Goal: Task Accomplishment & Management: Complete application form

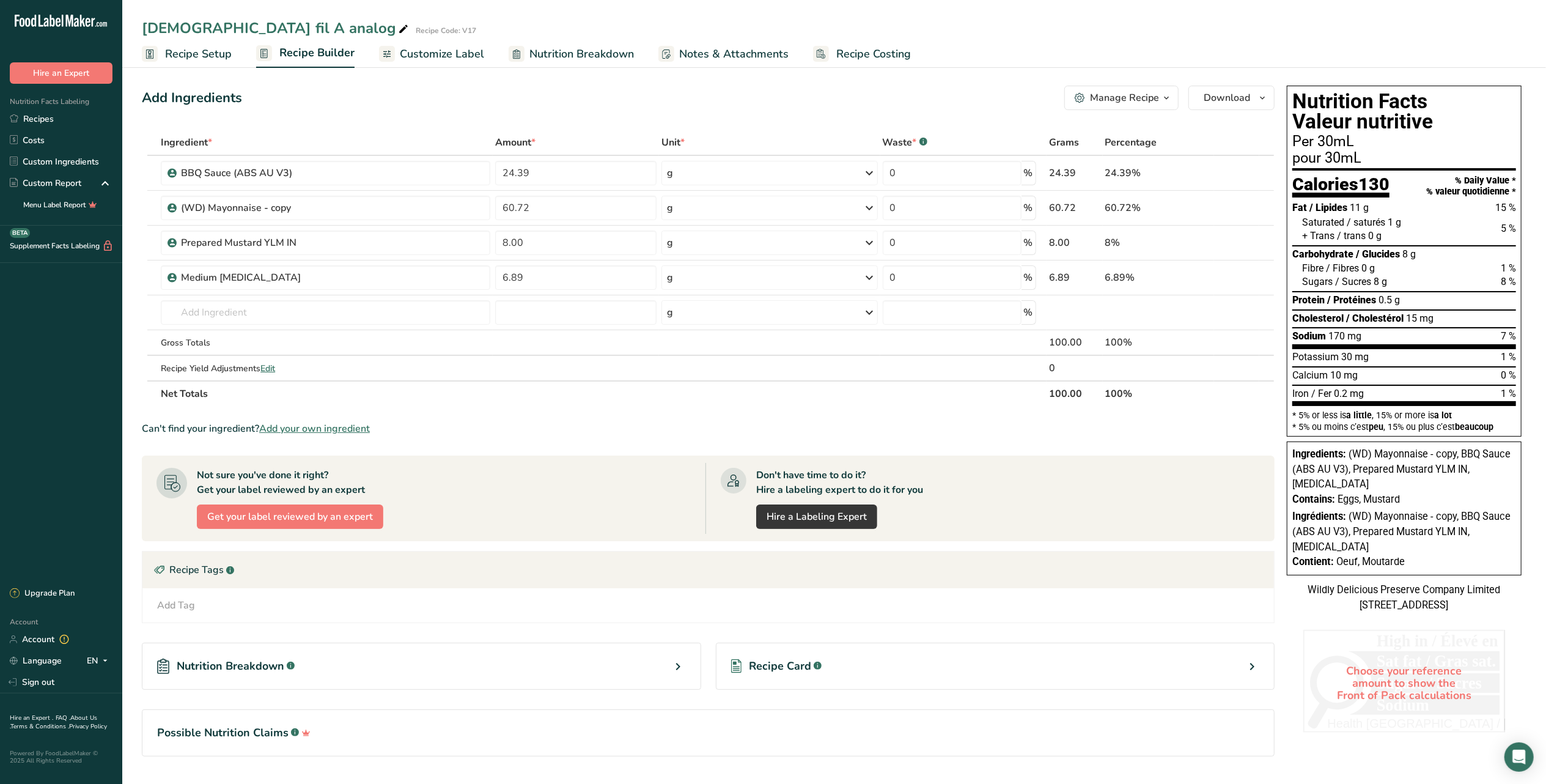
scroll to position [3, 0]
click at [74, 113] on link "Recipes" at bounding box center [61, 119] width 123 height 21
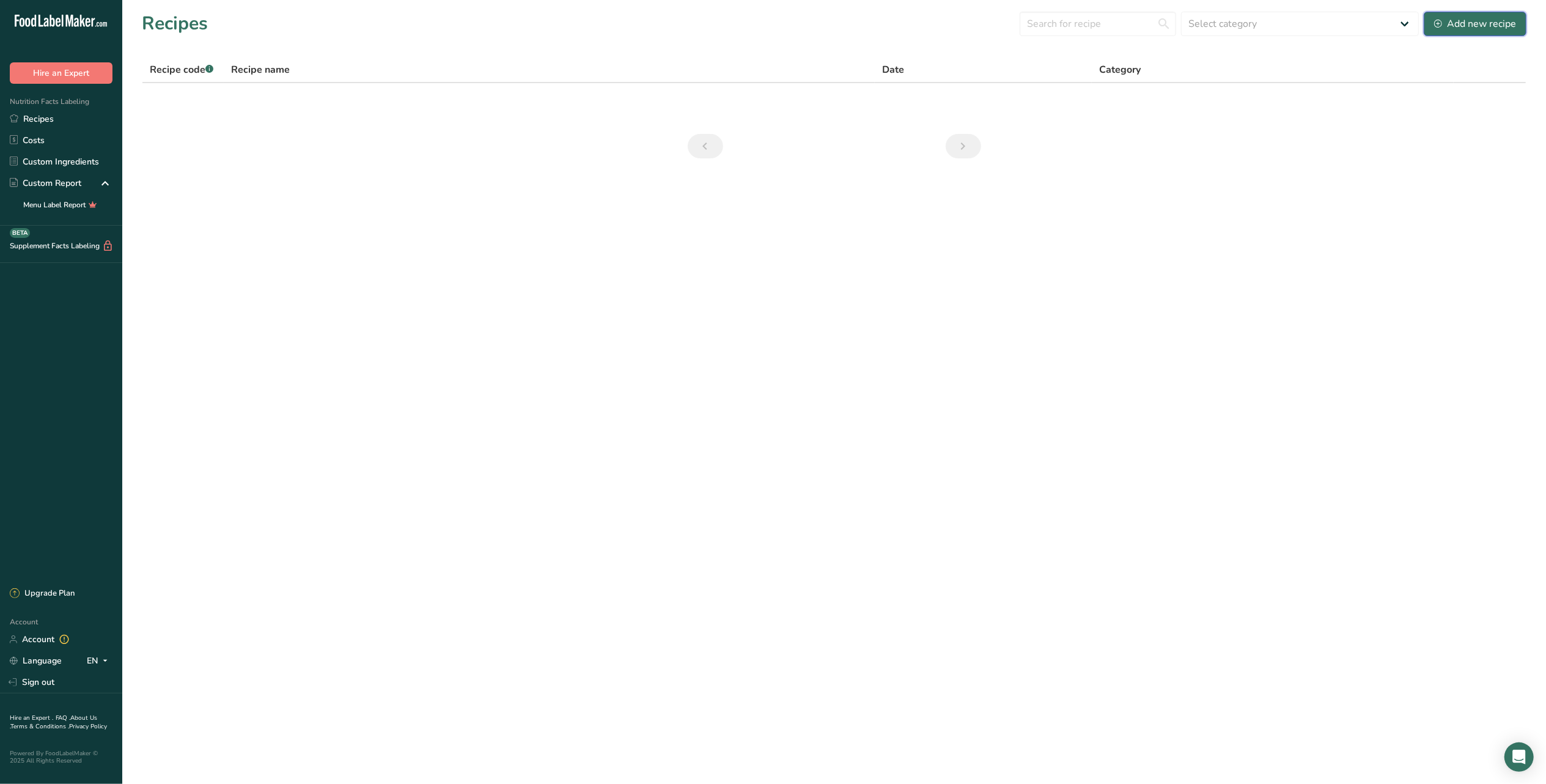
click at [1490, 28] on div "Add new recipe" at bounding box center [1475, 24] width 82 height 15
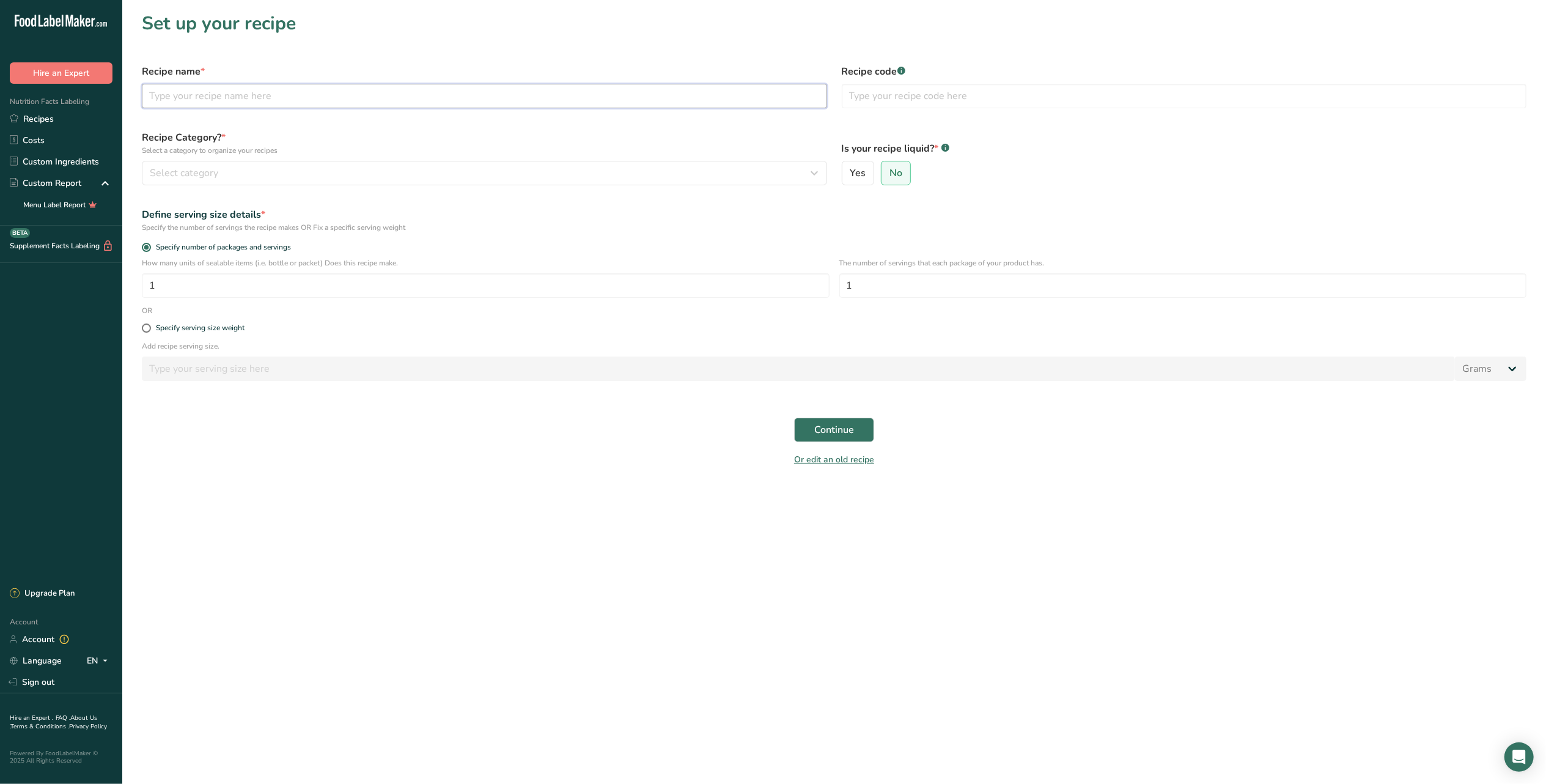
click at [287, 101] on input "text" at bounding box center [485, 96] width 686 height 25
type input "[DEMOGRAPHIC_DATA] - Fil - A Analog"
click at [348, 179] on div "Select category" at bounding box center [481, 173] width 662 height 15
click at [347, 236] on span "Custom Categories .a-a{fill:#347362;}.b-a{fill:#fff;}" at bounding box center [313, 234] width 95 height 15
click at [214, 226] on link "Standard Categories" at bounding box center [198, 235] width 113 height 25
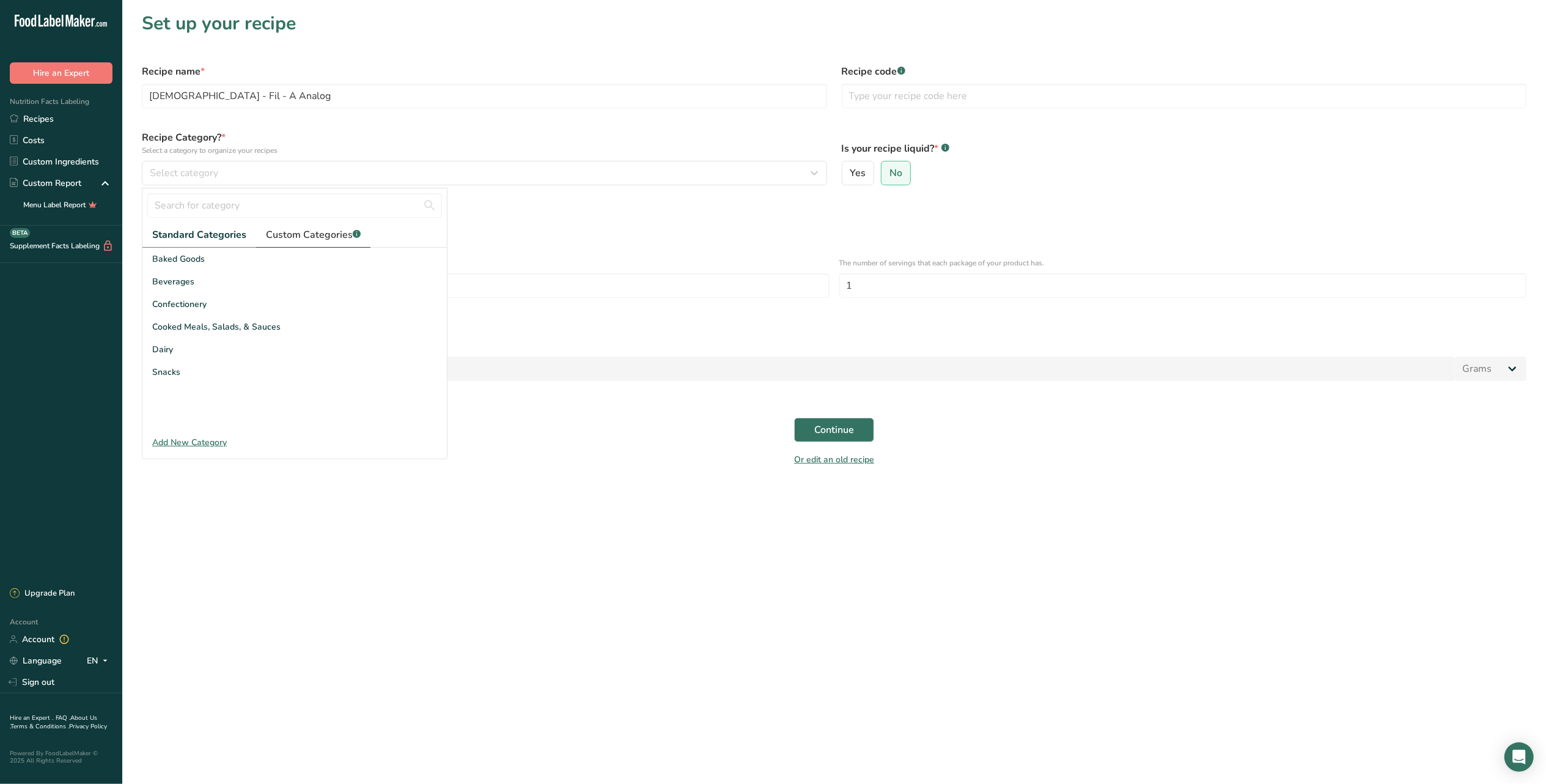
click at [281, 234] on span "Custom Categories .a-a{fill:#347362;}.b-a{fill:#fff;}" at bounding box center [313, 234] width 95 height 15
click at [198, 447] on div "Add New Category" at bounding box center [294, 442] width 305 height 12
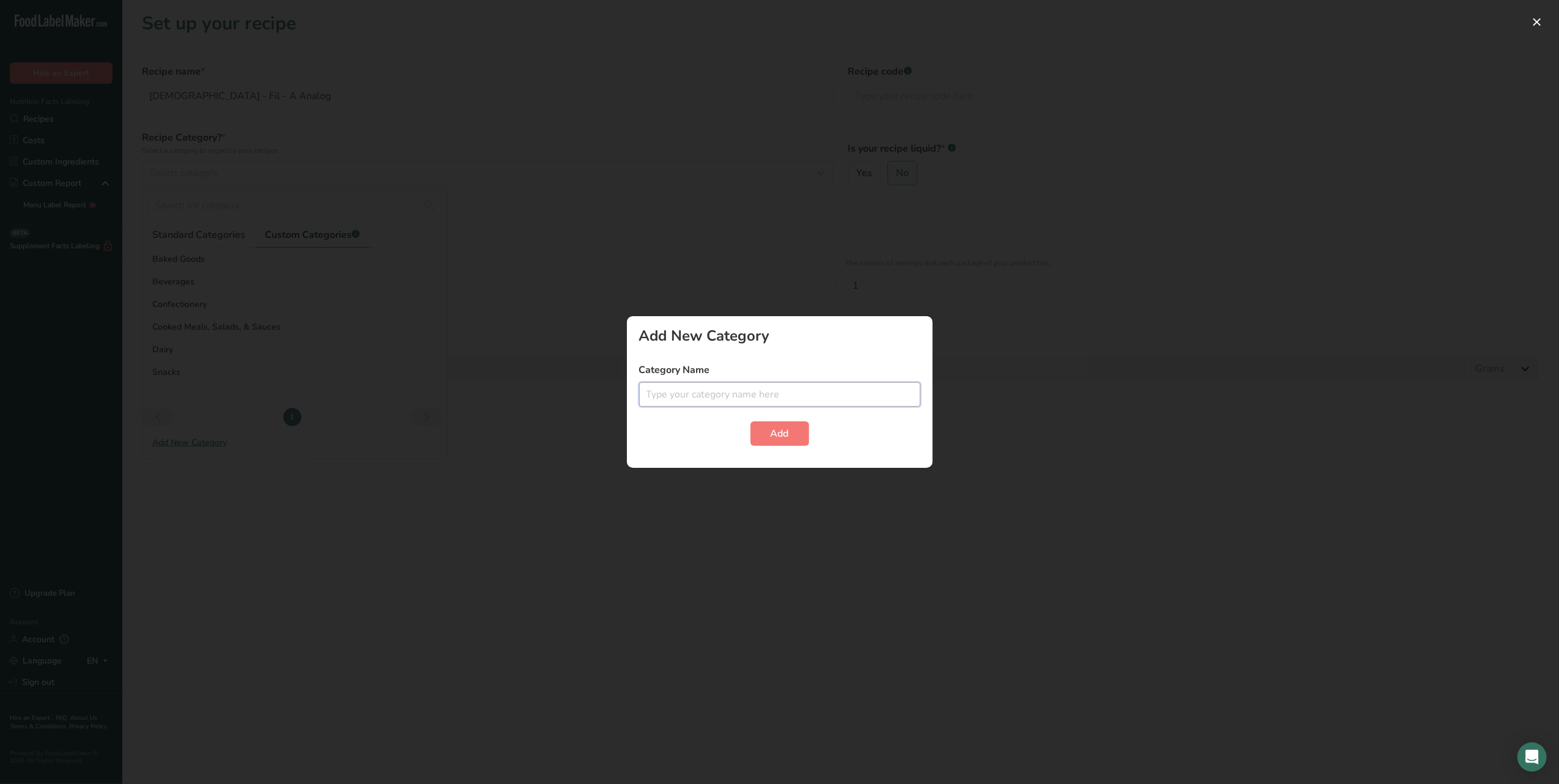
click at [913, 396] on input "text" at bounding box center [779, 394] width 282 height 25
type input "Dipping sauce"
click at [786, 431] on span "Add" at bounding box center [779, 433] width 19 height 15
click at [768, 427] on button "Add" at bounding box center [780, 433] width 59 height 25
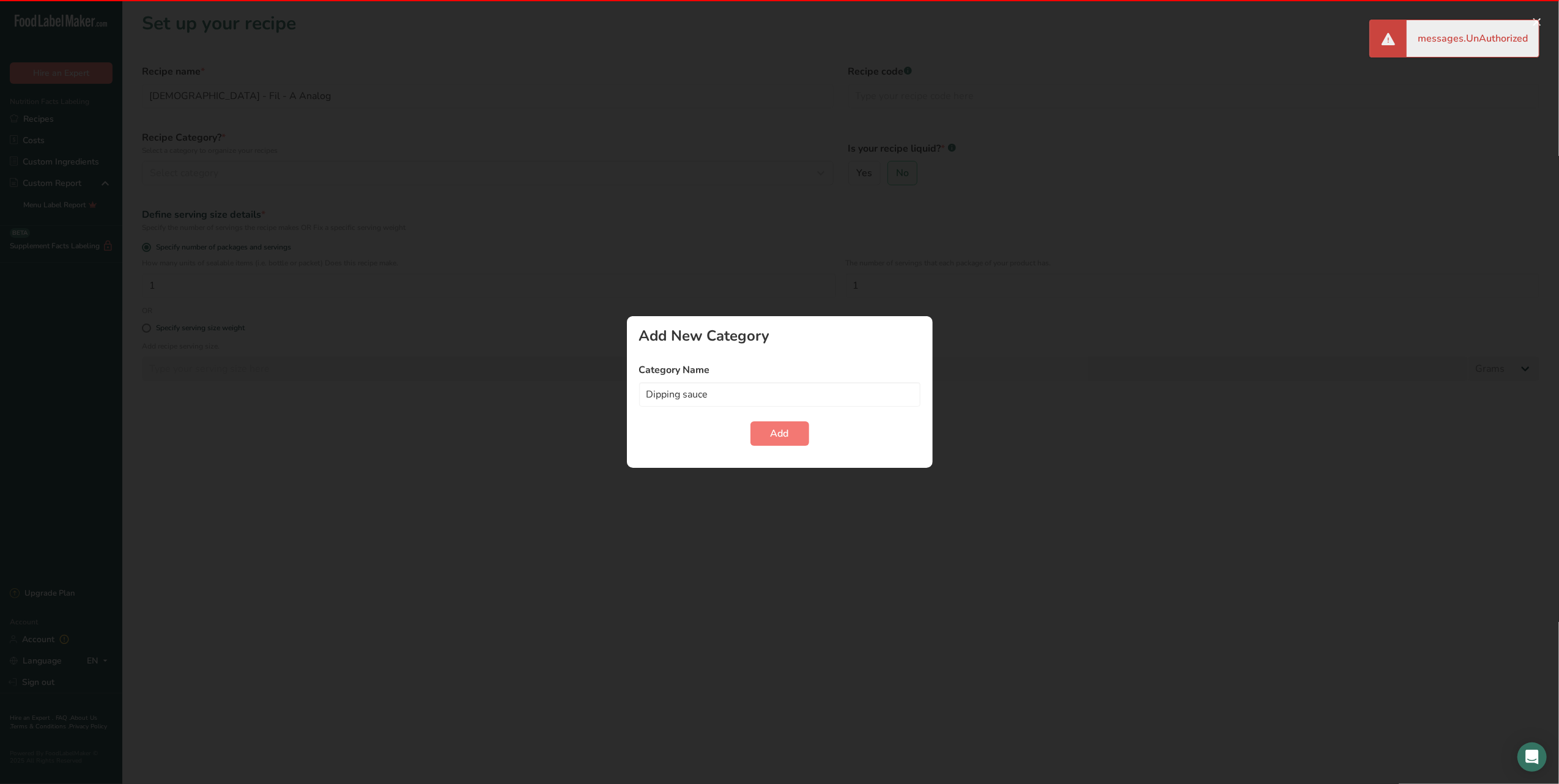
drag, startPoint x: 1552, startPoint y: 107, endPoint x: 1344, endPoint y: 131, distance: 209.4
click at [1546, 110] on div at bounding box center [779, 392] width 1559 height 784
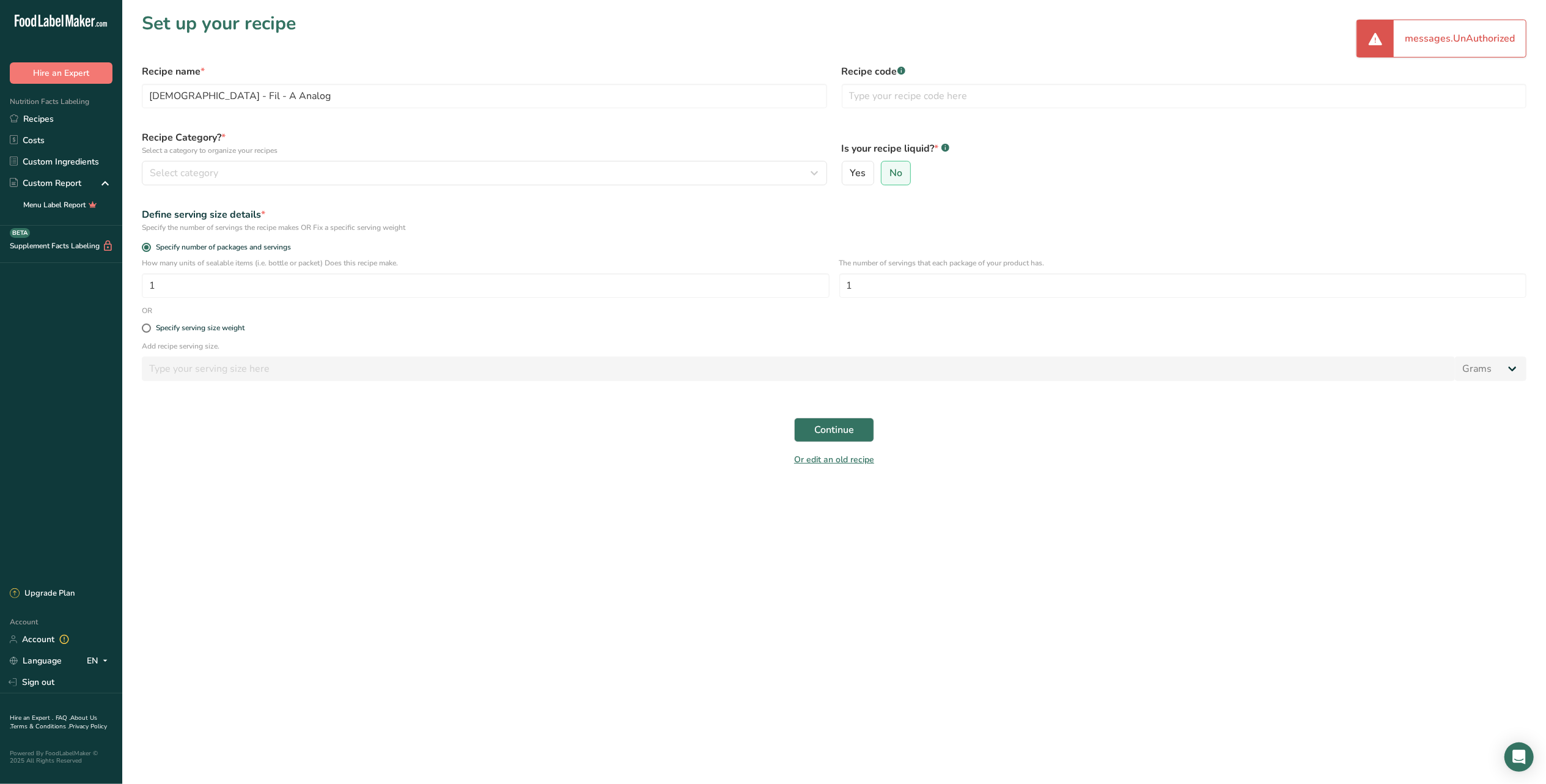
click at [87, 13] on div ".a-20{fill:#fff;}" at bounding box center [61, 24] width 123 height 28
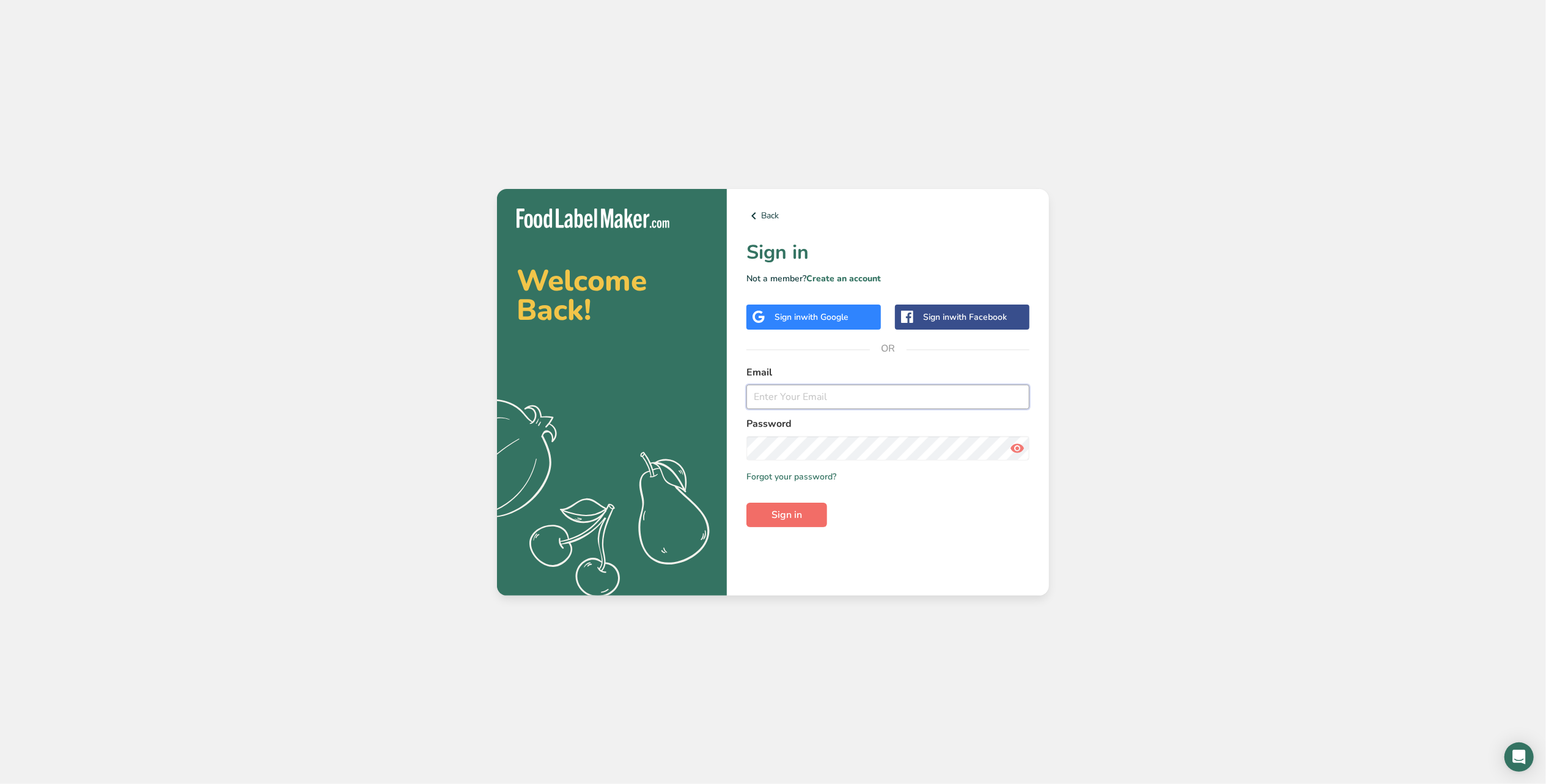
type input "[EMAIL_ADDRESS][DOMAIN_NAME]"
click at [789, 506] on button "Sign in" at bounding box center [787, 515] width 81 height 25
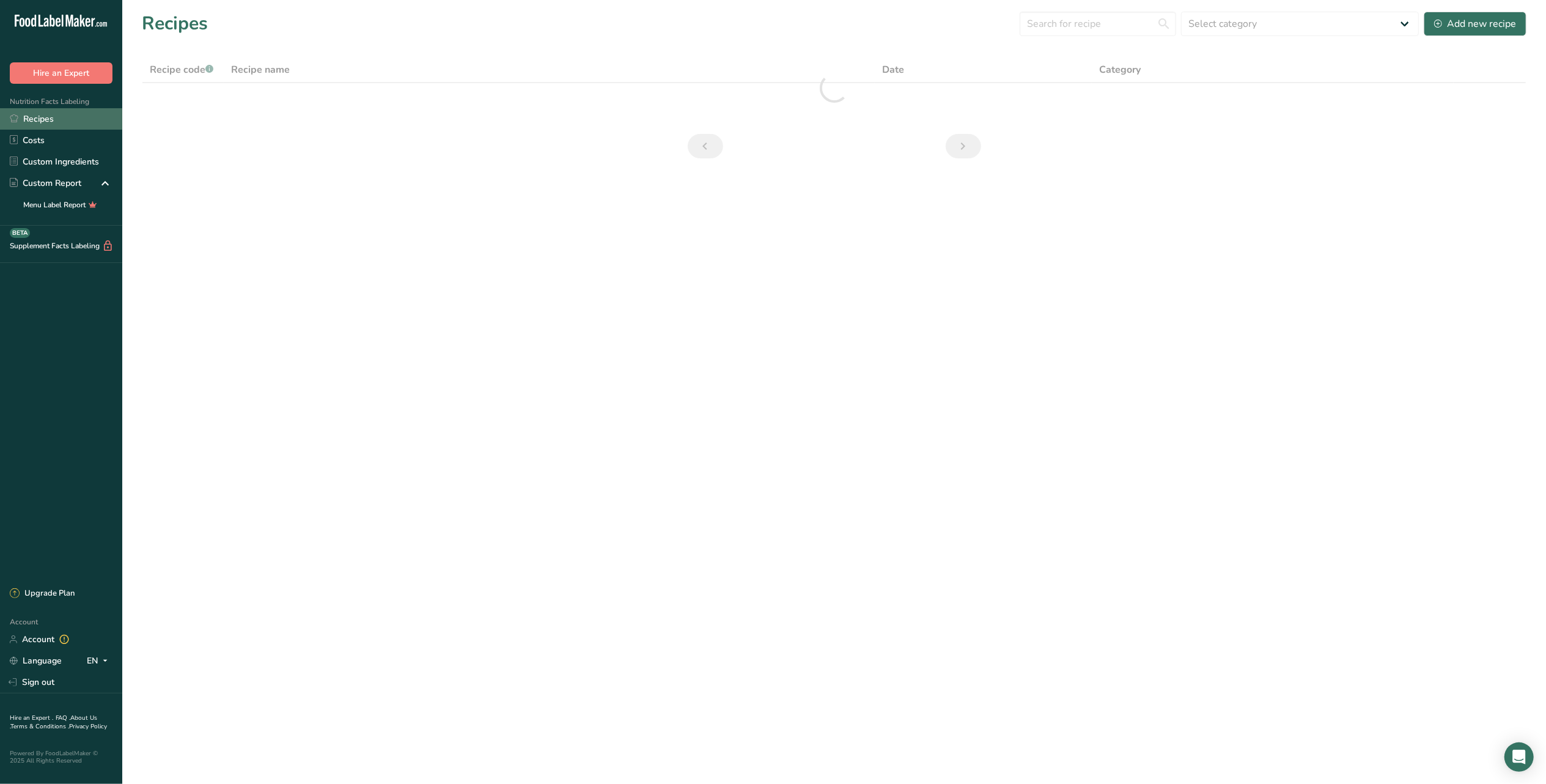
click at [83, 114] on link "Recipes" at bounding box center [61, 119] width 123 height 21
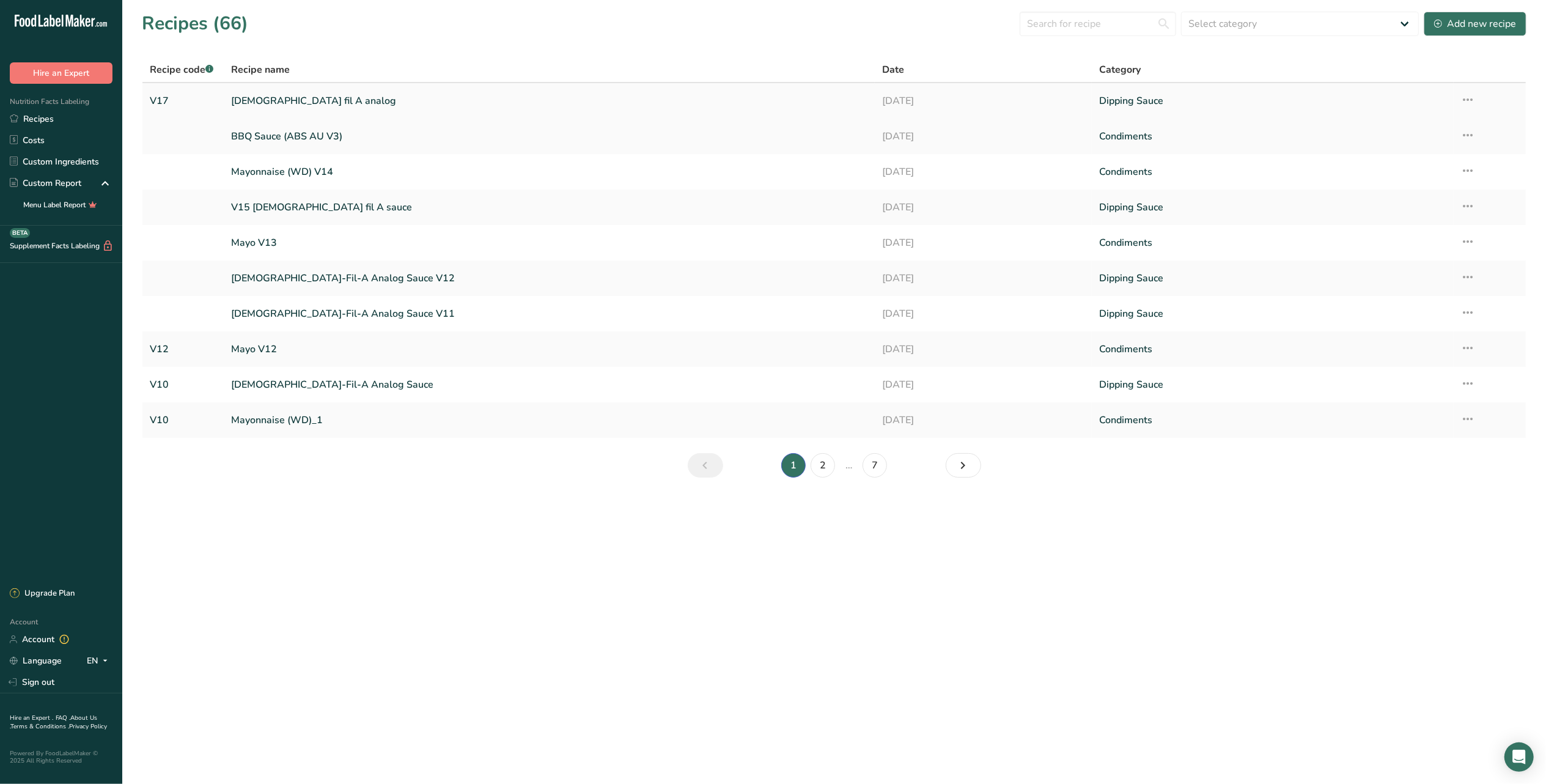
click at [446, 98] on link "[DEMOGRAPHIC_DATA] fil A analog" at bounding box center [549, 100] width 637 height 26
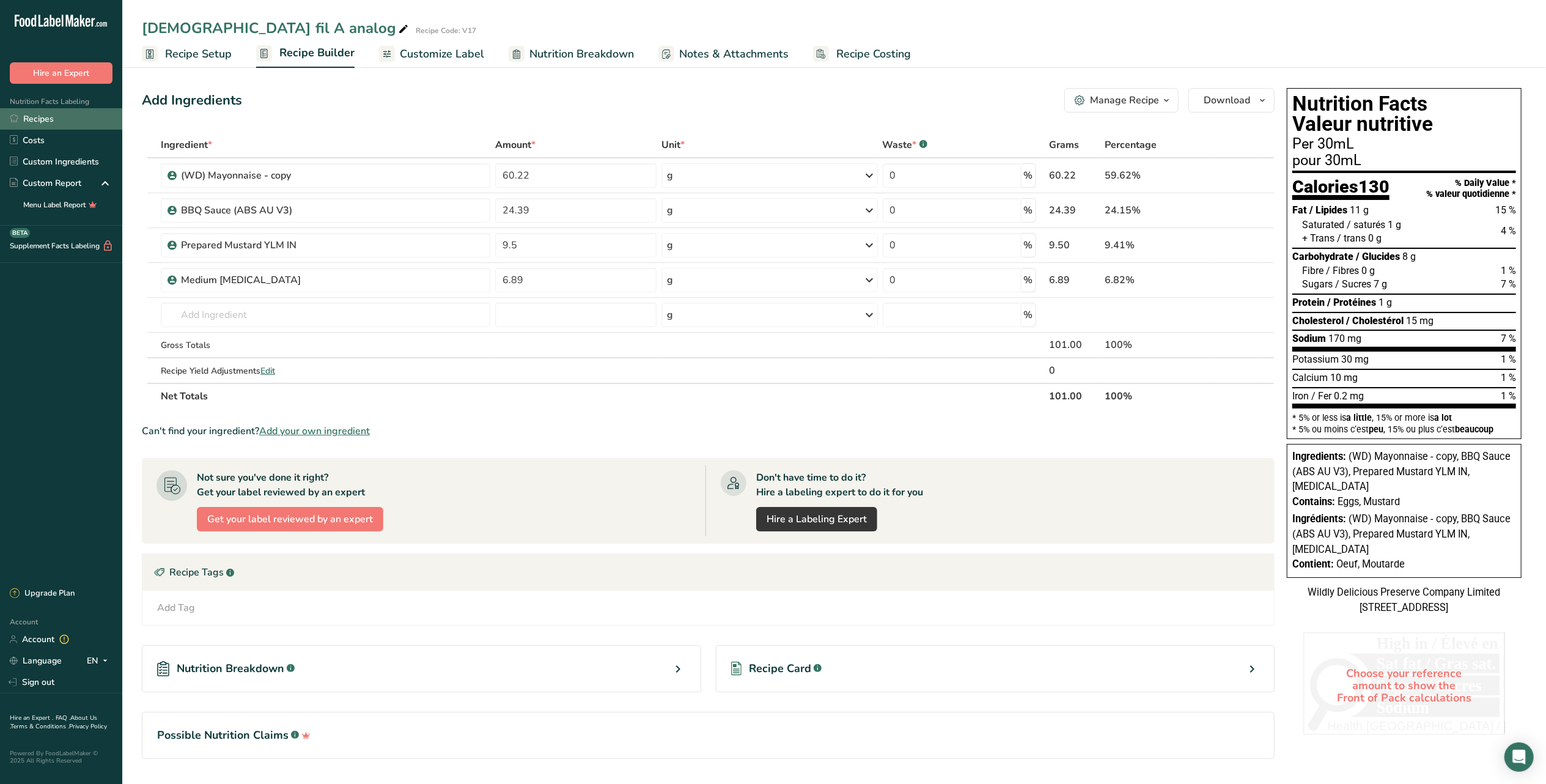
click at [83, 119] on link "Recipes" at bounding box center [61, 119] width 123 height 21
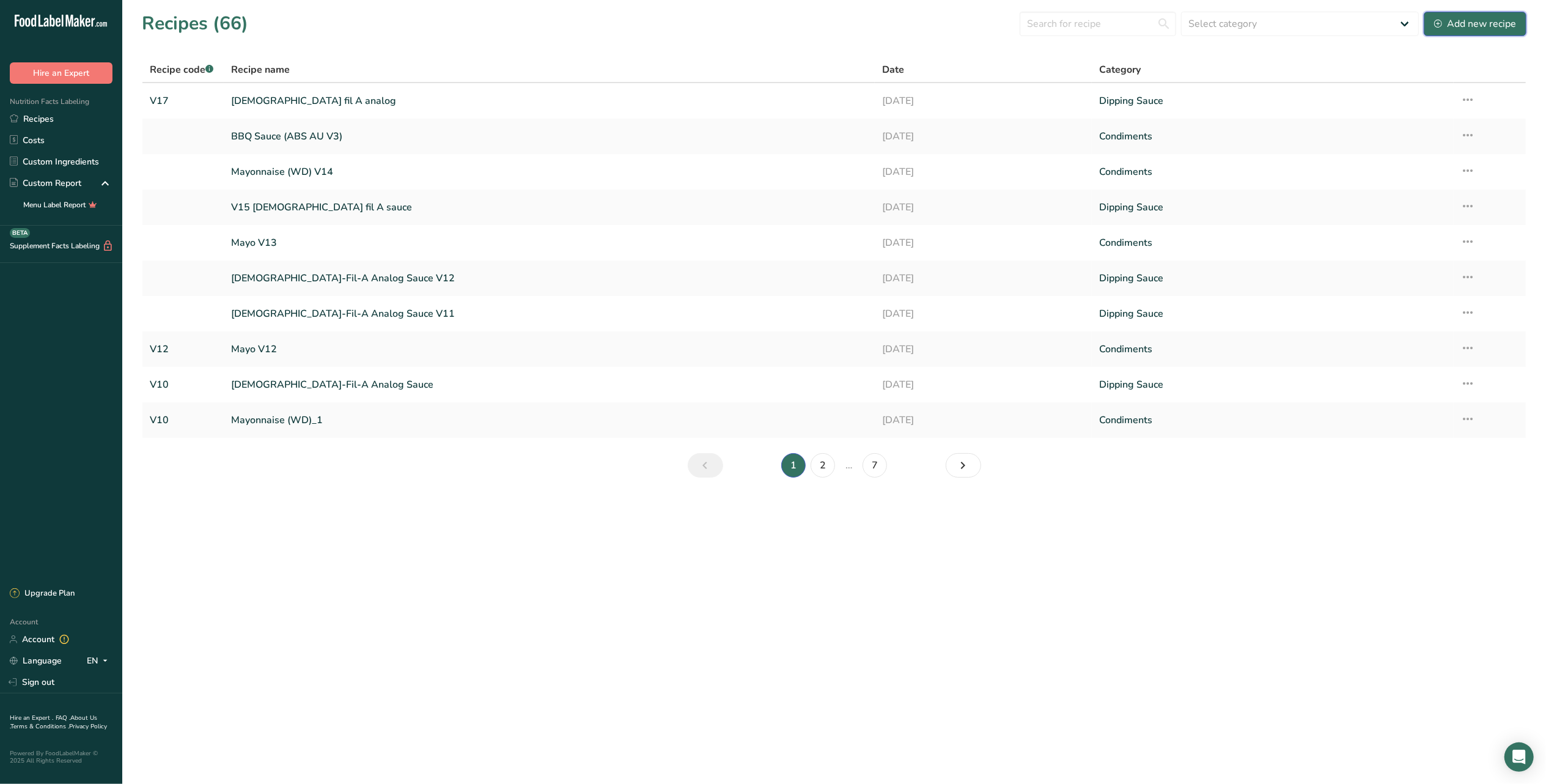
click at [1433, 35] on button "Add new recipe" at bounding box center [1475, 24] width 103 height 25
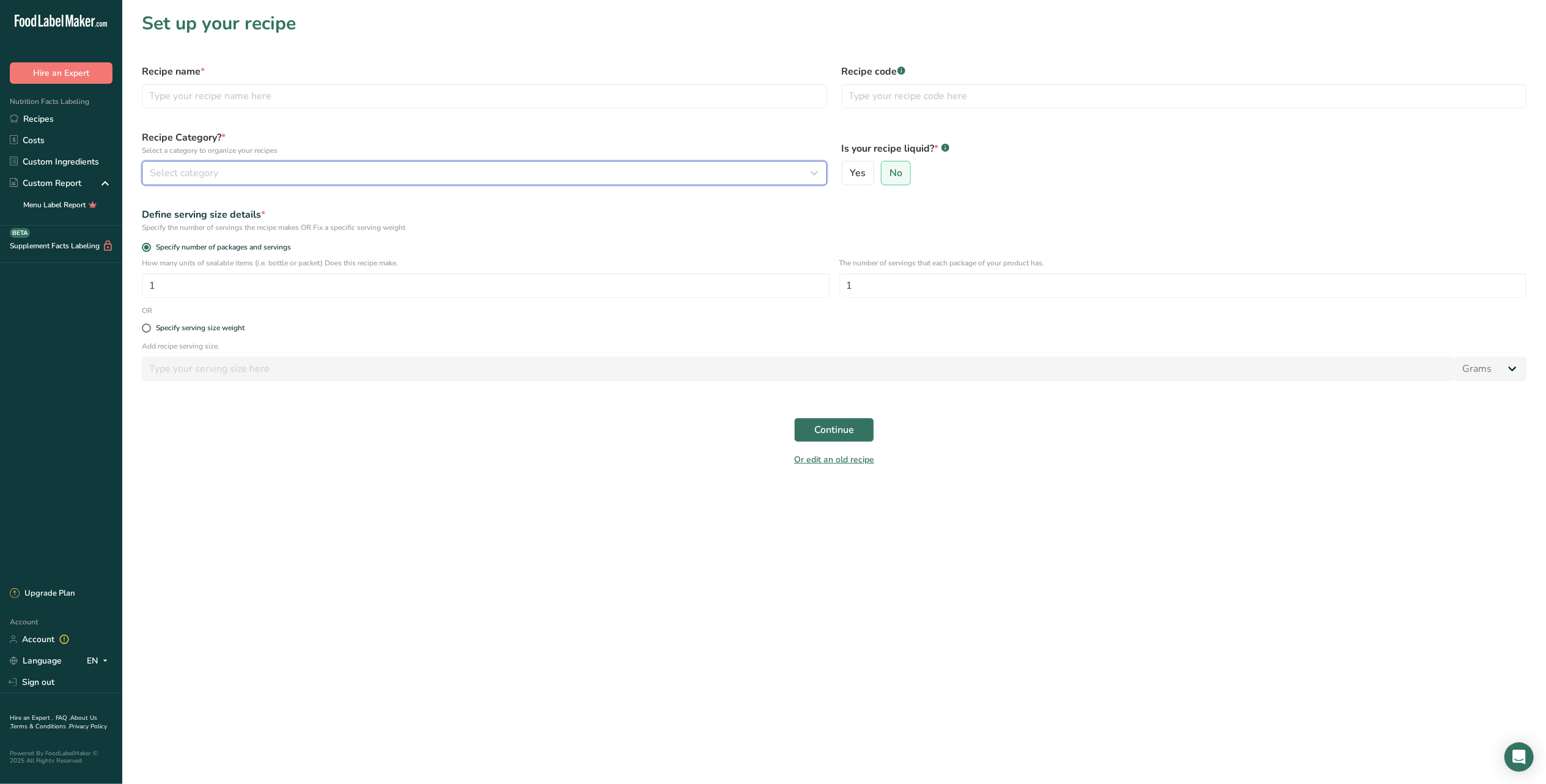
click at [264, 171] on div "Select category" at bounding box center [481, 173] width 662 height 15
click at [330, 226] on link "Custom Categories .a-a{fill:#347362;}.b-a{fill:#fff;}" at bounding box center [313, 235] width 115 height 25
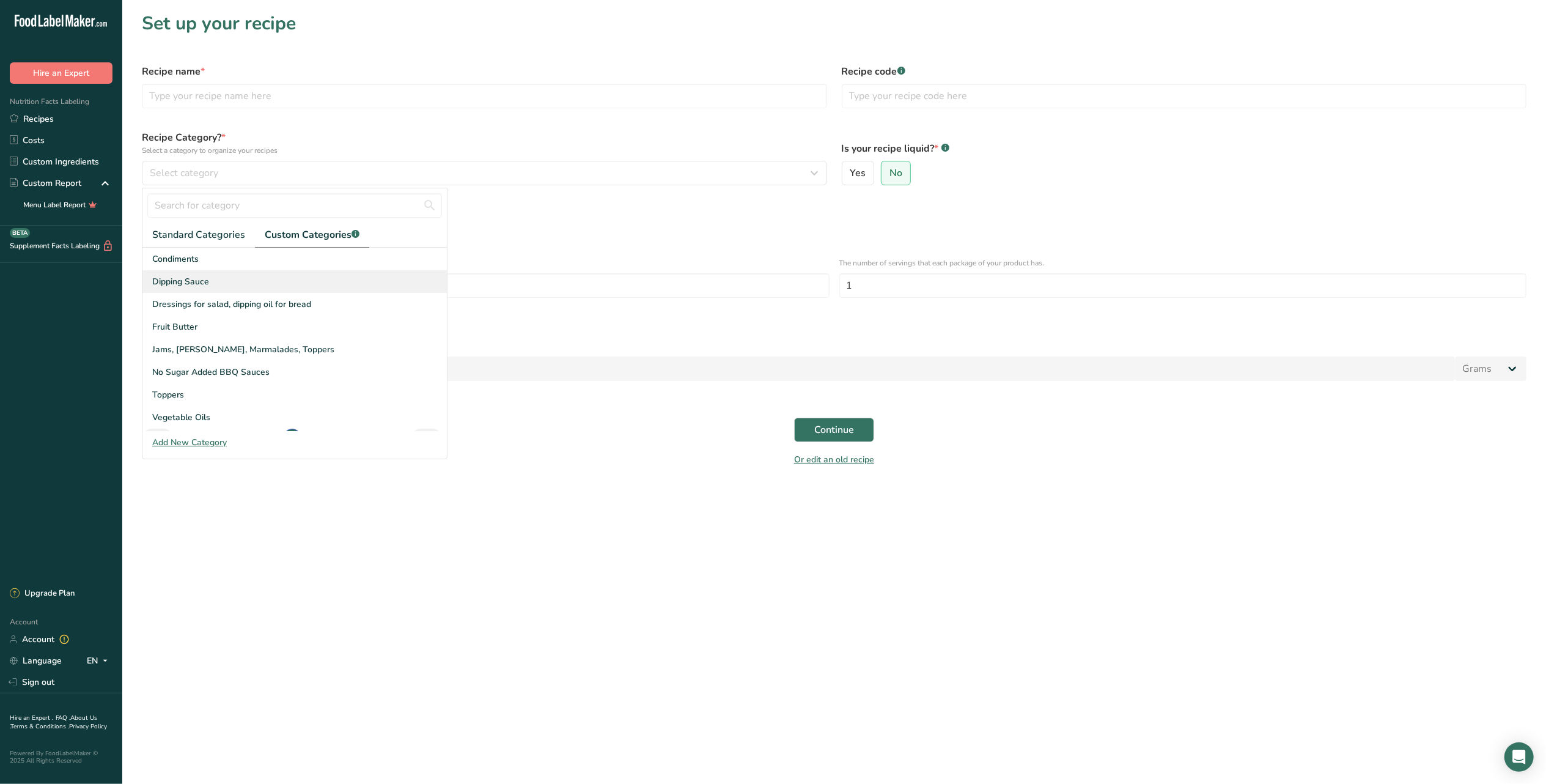
click at [277, 283] on div "Dipping Sauce" at bounding box center [294, 281] width 305 height 22
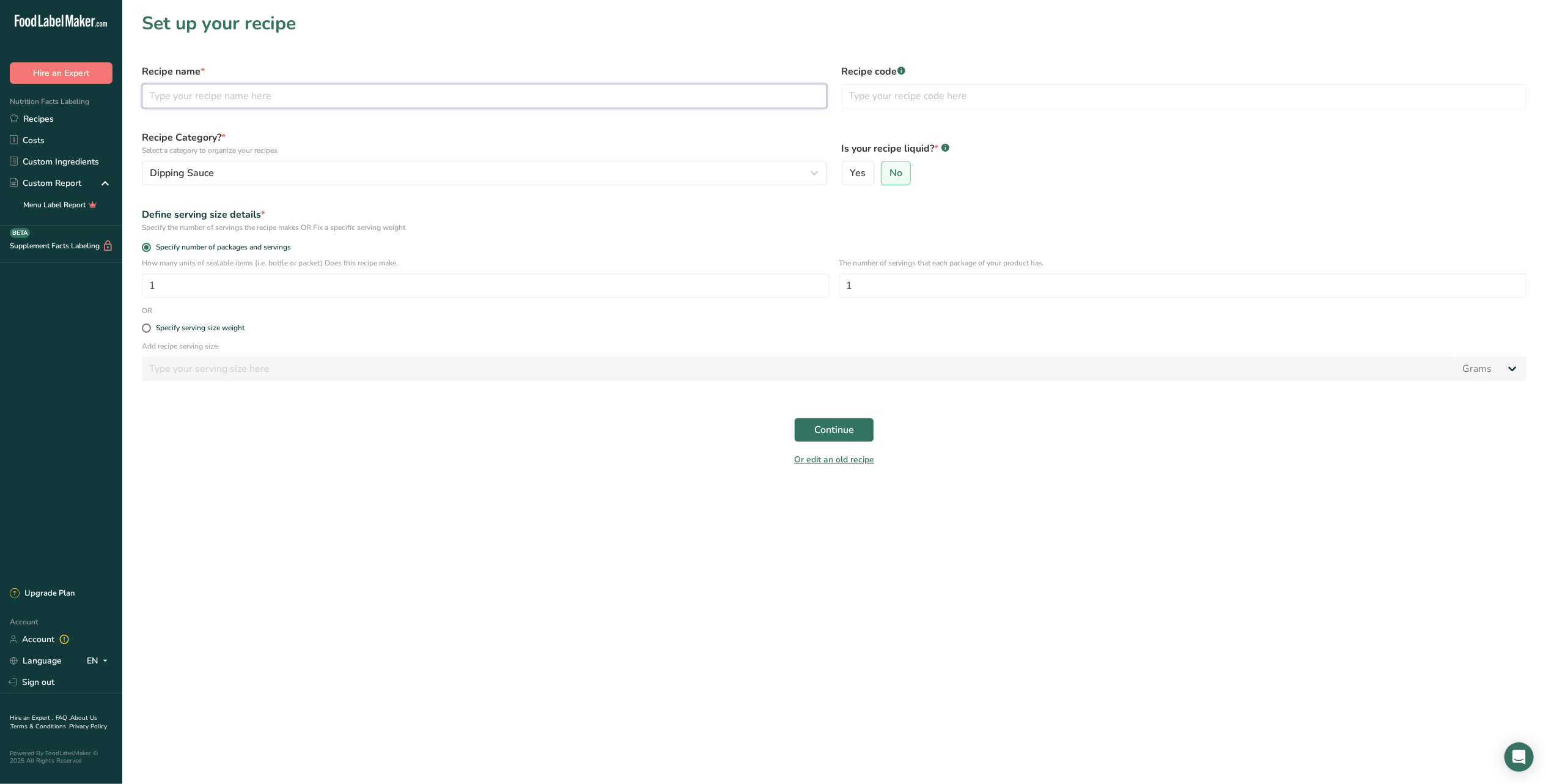
click at [231, 93] on input "text" at bounding box center [485, 96] width 686 height 25
type input "V"
type input "[DEMOGRAPHIC_DATA] - Fil - A Analog"
click at [984, 66] on label "Recipe code .a-a{fill:#347362;}.b-a{fill:#fff;}" at bounding box center [1185, 71] width 686 height 15
click at [969, 101] on input "text" at bounding box center [1185, 96] width 686 height 25
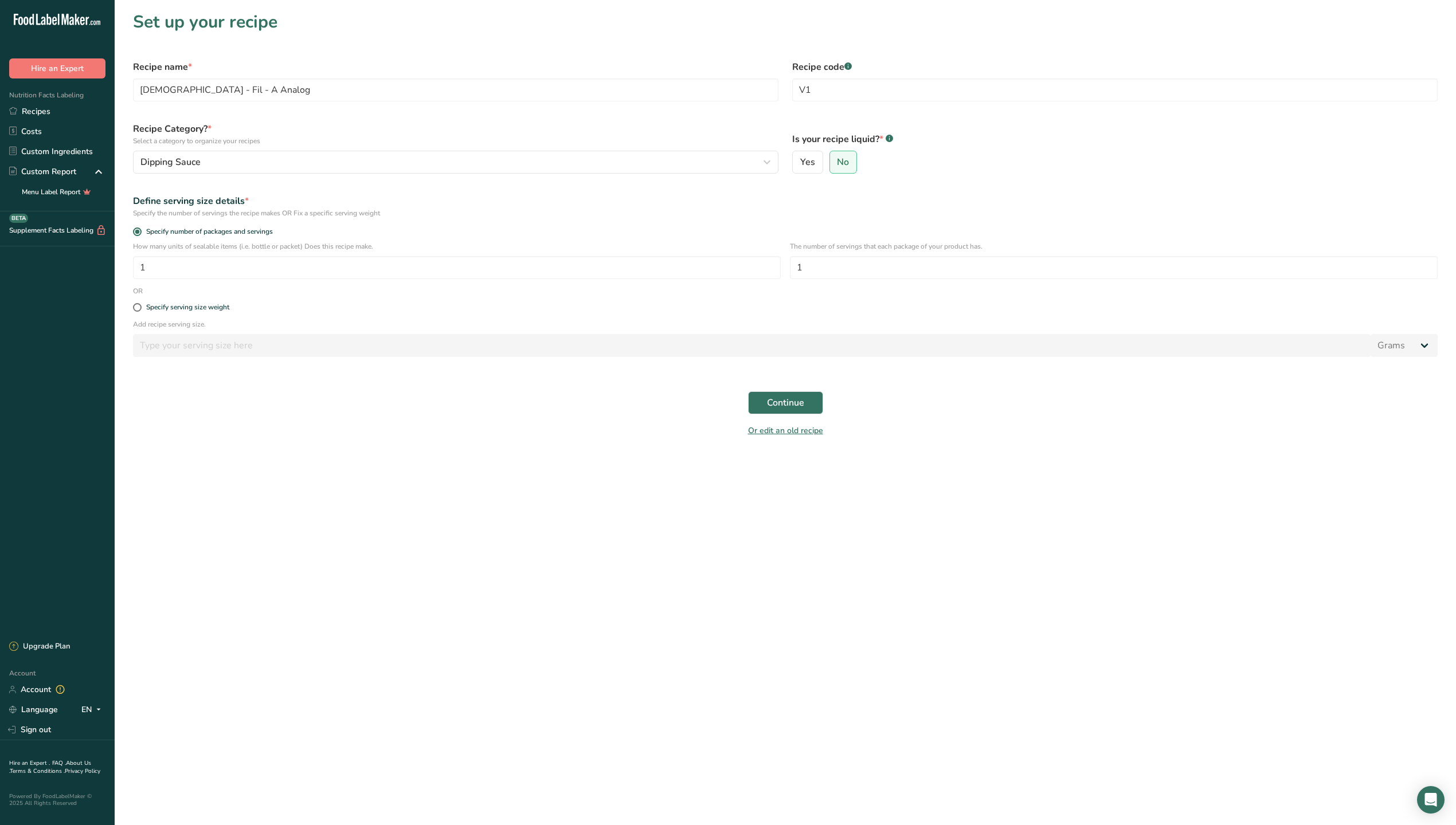
drag, startPoint x: 755, startPoint y: 0, endPoint x: 768, endPoint y: 281, distance: 281.3
click at [768, 281] on section "Set up your recipe Recipe name * [DEMOGRAPHIC_DATA] - Fil - A Analog Recipe cod…" at bounding box center [785, 227] width 1341 height 455
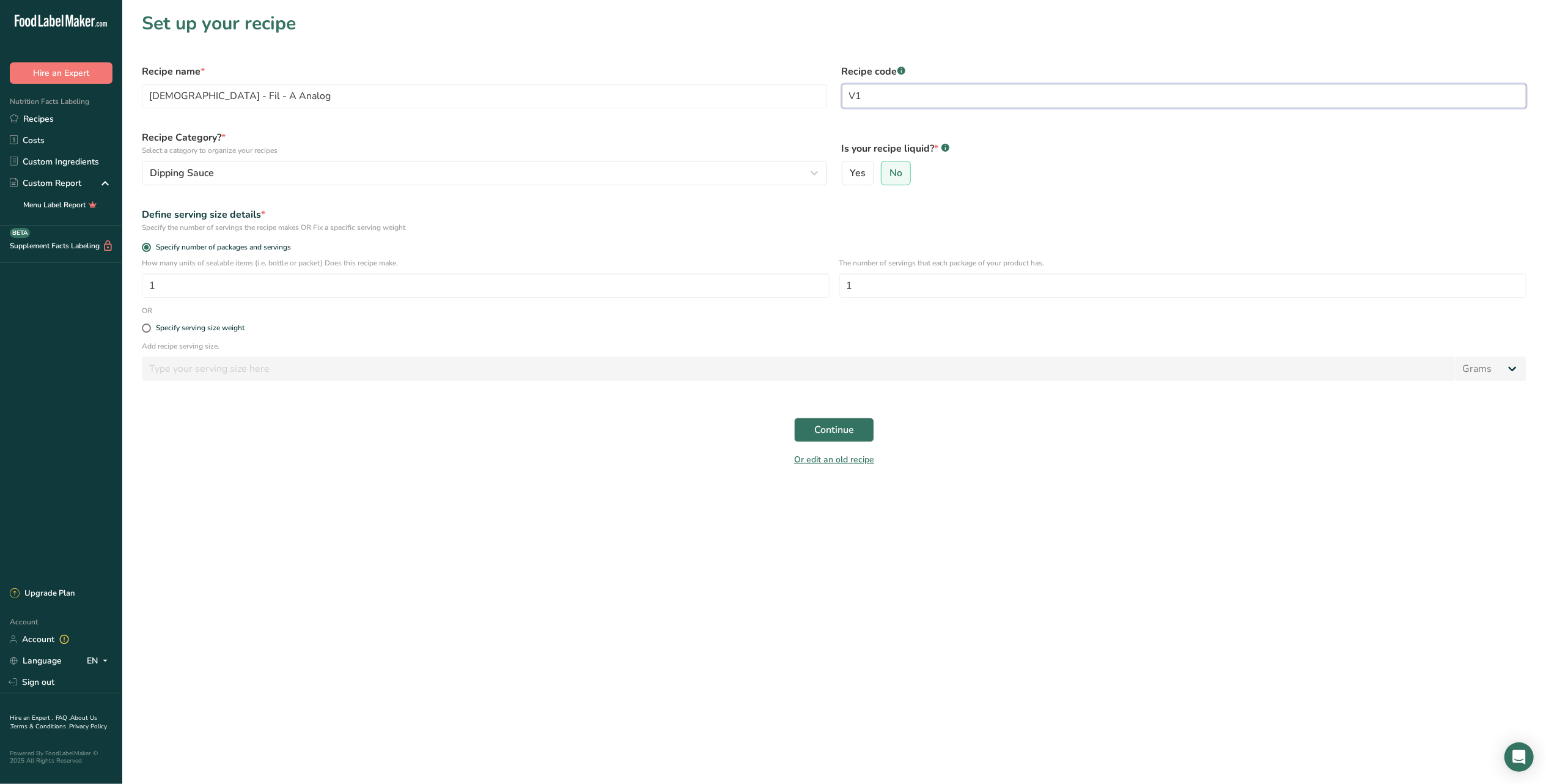
click at [884, 98] on input "V1" at bounding box center [1185, 96] width 686 height 25
type input "V19"
click at [844, 170] on input "Yes" at bounding box center [846, 173] width 8 height 8
radio input "true"
radio input "false"
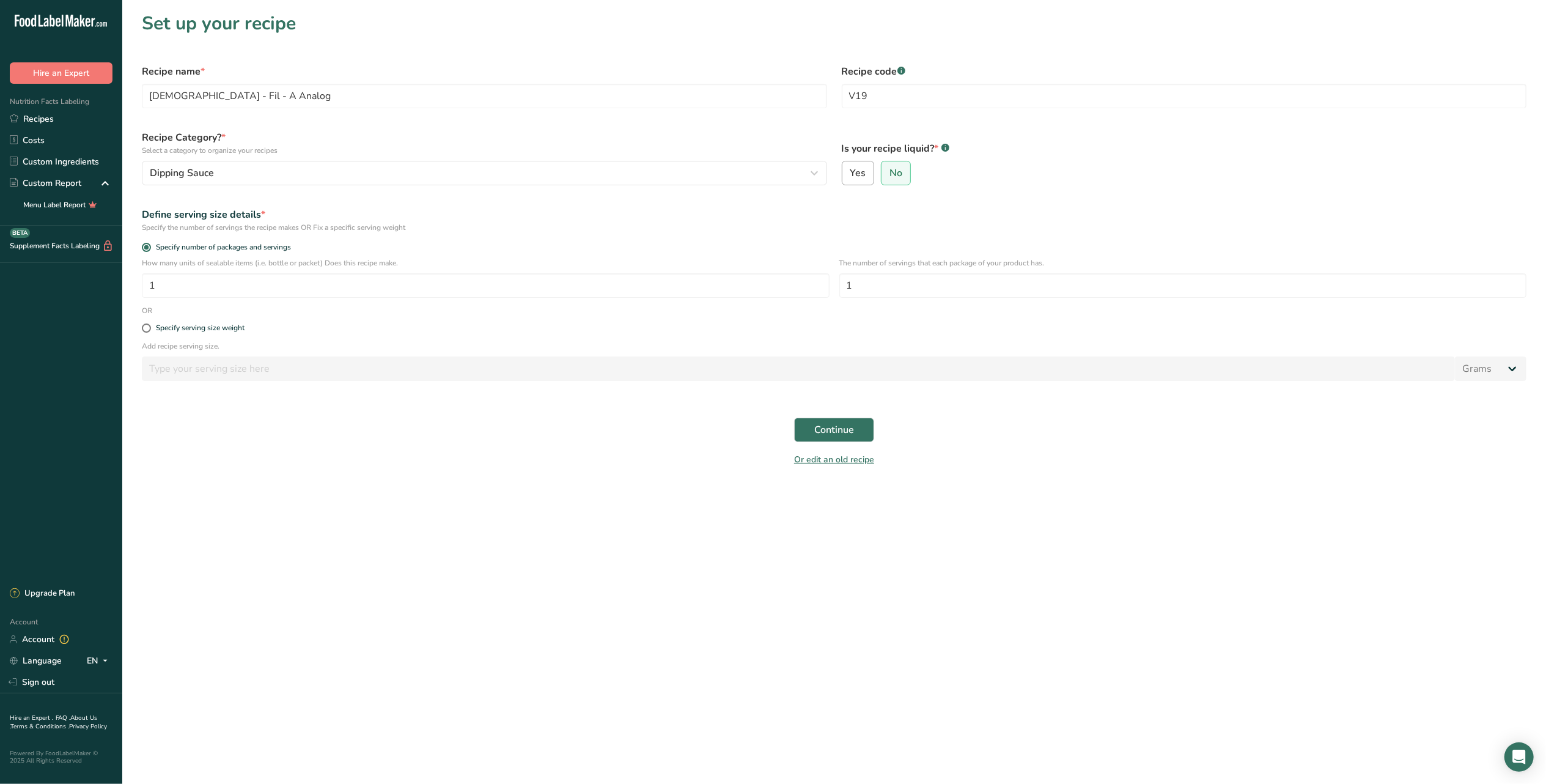
select select "22"
click at [201, 329] on div "Specify serving size weight" at bounding box center [201, 328] width 89 height 9
click at [150, 329] on input "Specify serving size weight" at bounding box center [146, 328] width 8 height 8
radio input "true"
radio input "false"
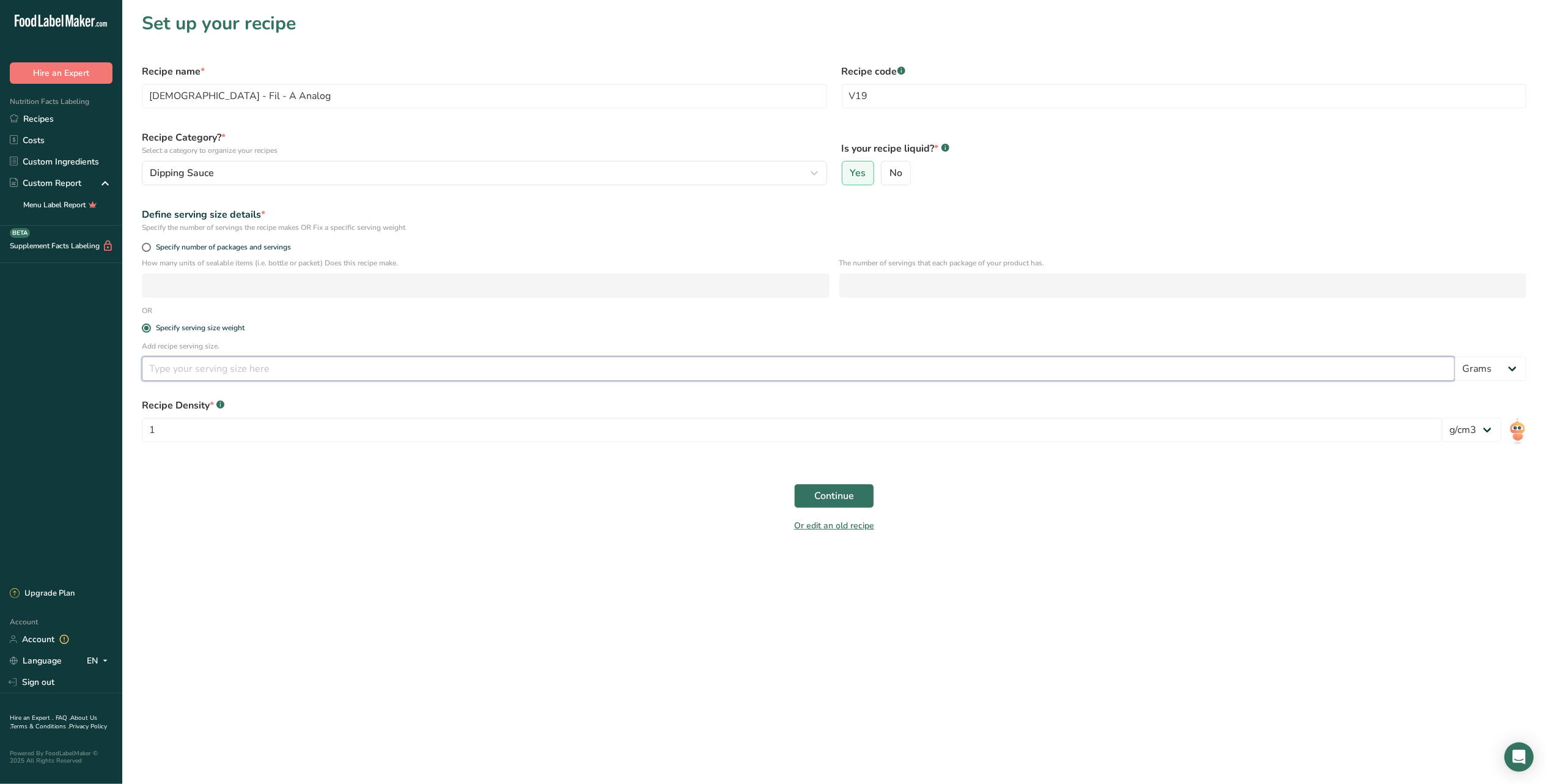
click at [208, 374] on input "number" at bounding box center [798, 368] width 1313 height 25
click at [1507, 360] on select "Grams kg mg mcg lb oz l mL fl oz tbsp tsp cup qt gallon" at bounding box center [1491, 368] width 72 height 25
select select "19"
click at [1455, 358] on select "Grams kg mg mcg lb oz l mL fl oz tbsp tsp cup qt gallon" at bounding box center [1491, 368] width 72 height 25
click at [451, 363] on input "number" at bounding box center [798, 368] width 1313 height 25
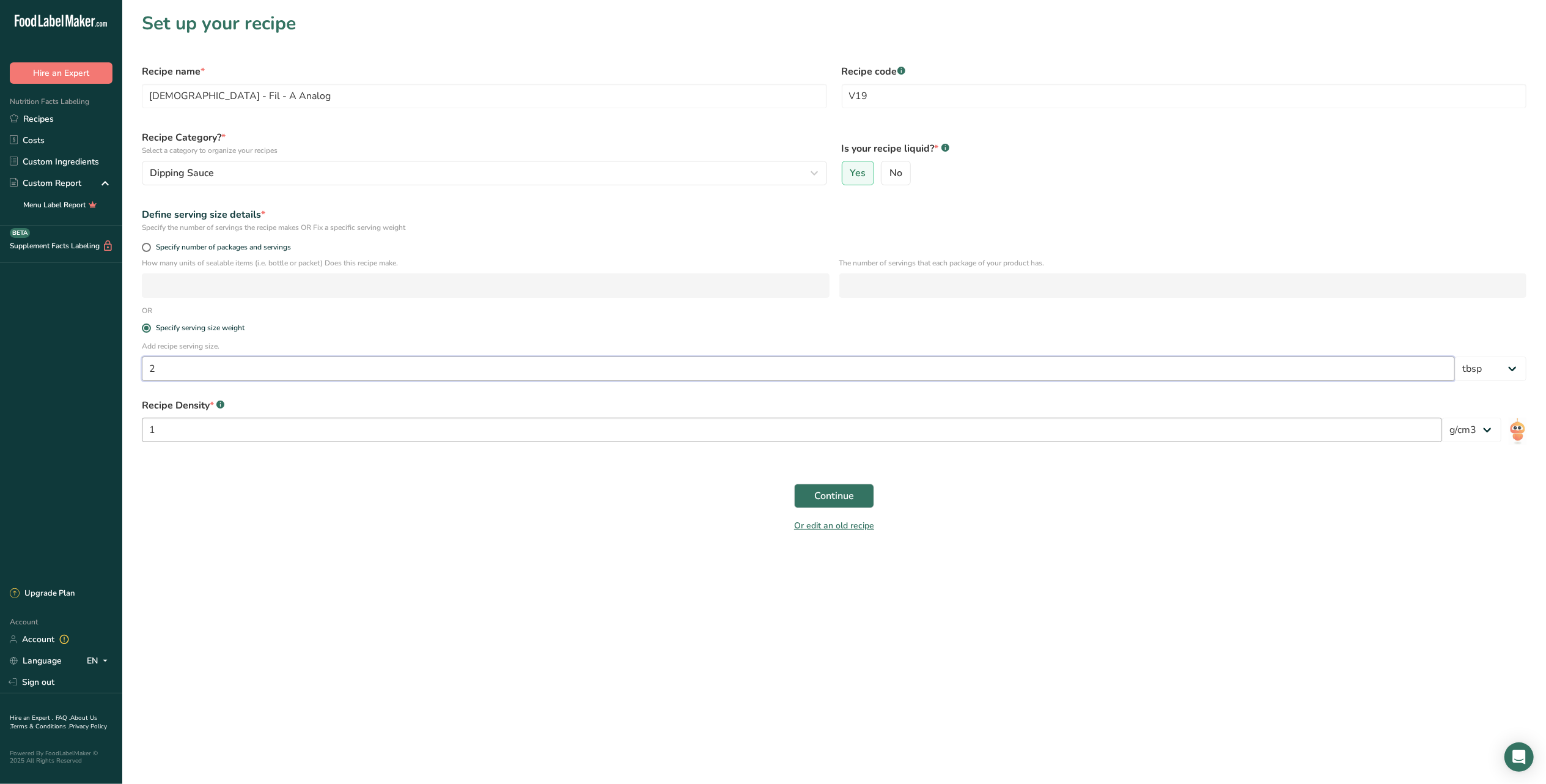
type input "2"
click at [369, 431] on input "1" at bounding box center [792, 430] width 1300 height 25
type input "1.125"
click at [813, 497] on button "Continue" at bounding box center [834, 496] width 80 height 25
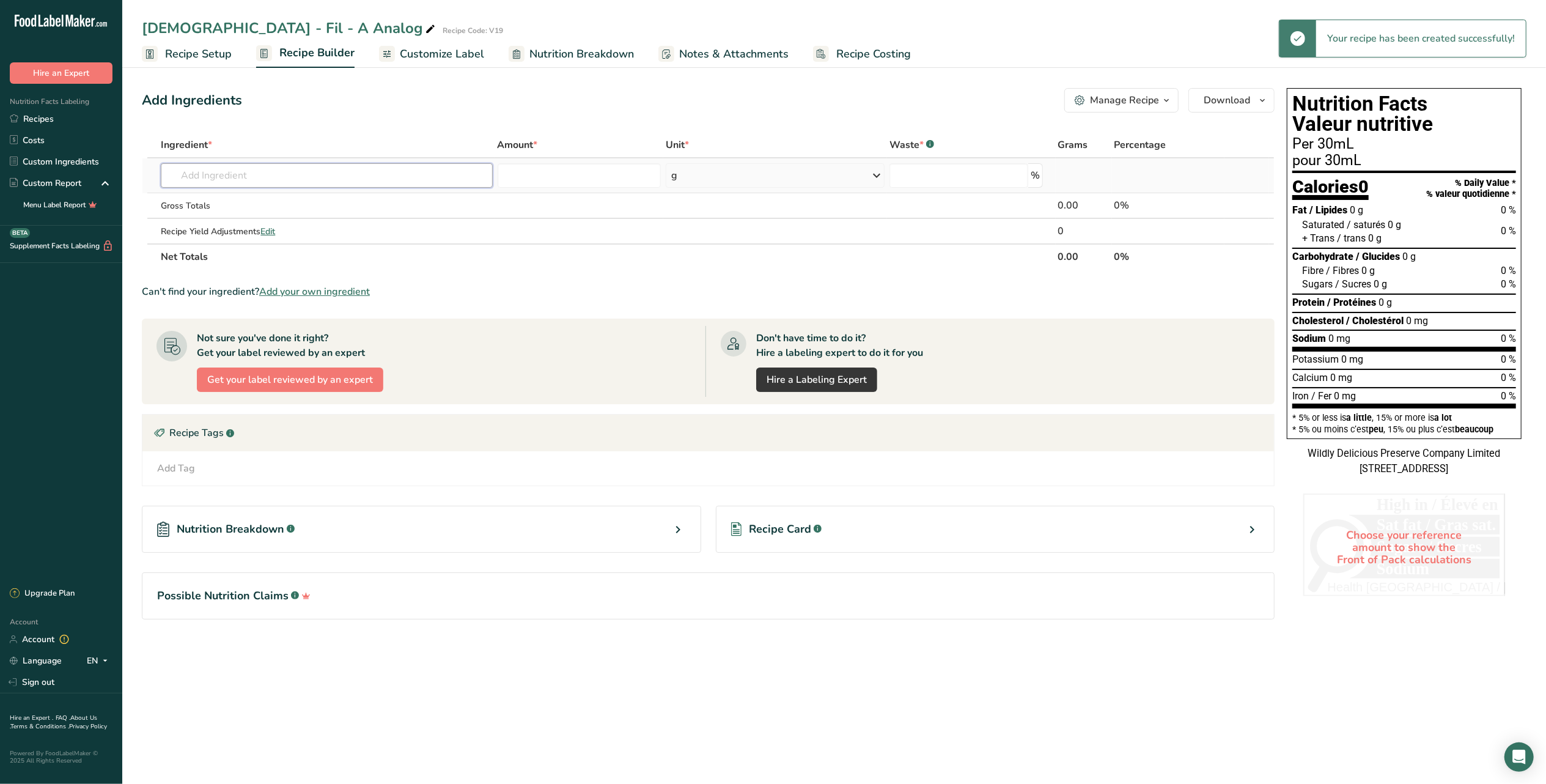
click at [224, 182] on input "text" at bounding box center [326, 176] width 331 height 25
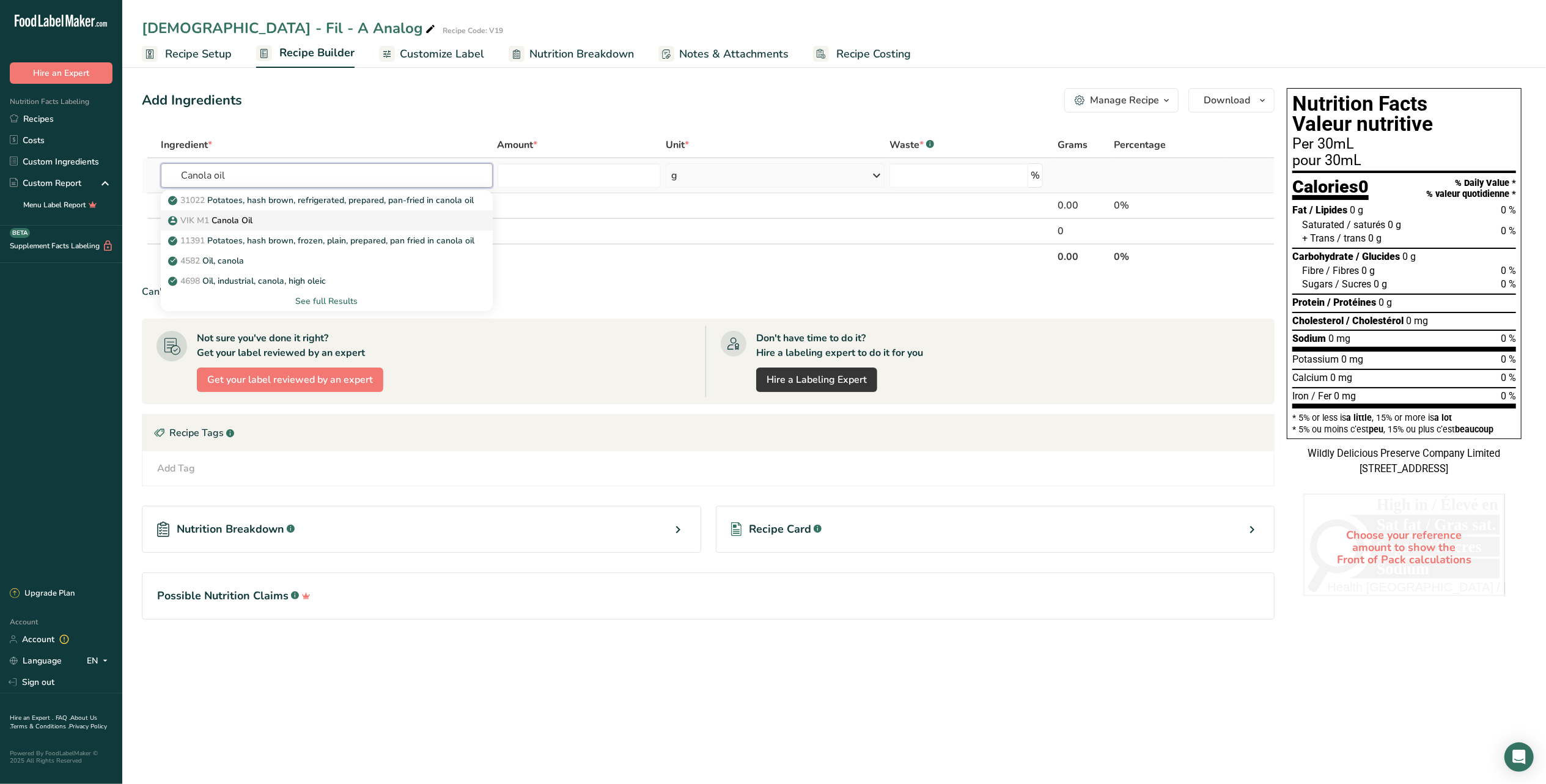
type input "Canola oil"
click at [216, 225] on p "VIK M1 Canola Oil" at bounding box center [211, 220] width 82 height 12
type input "Canola Oil"
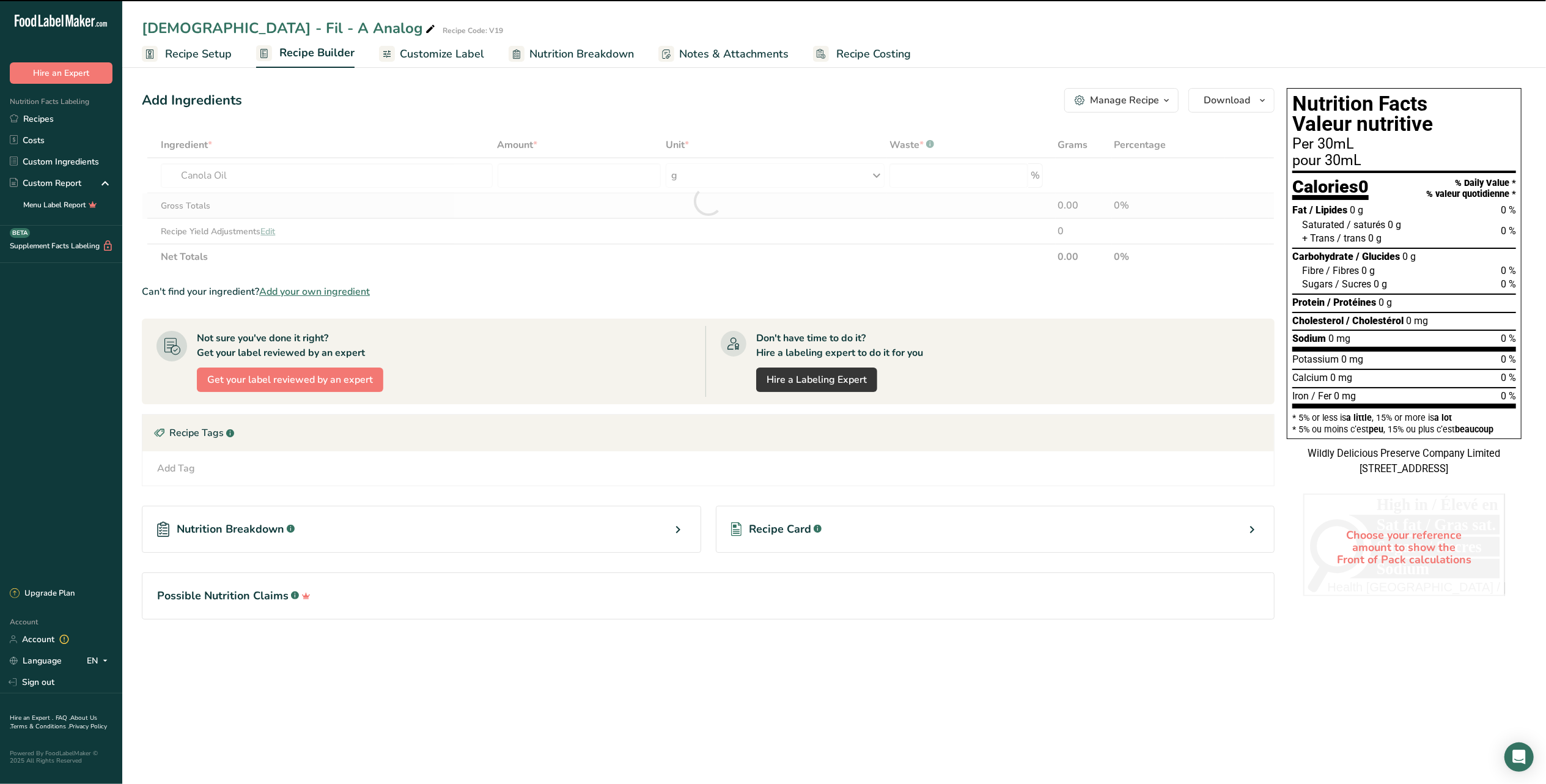
type input "0"
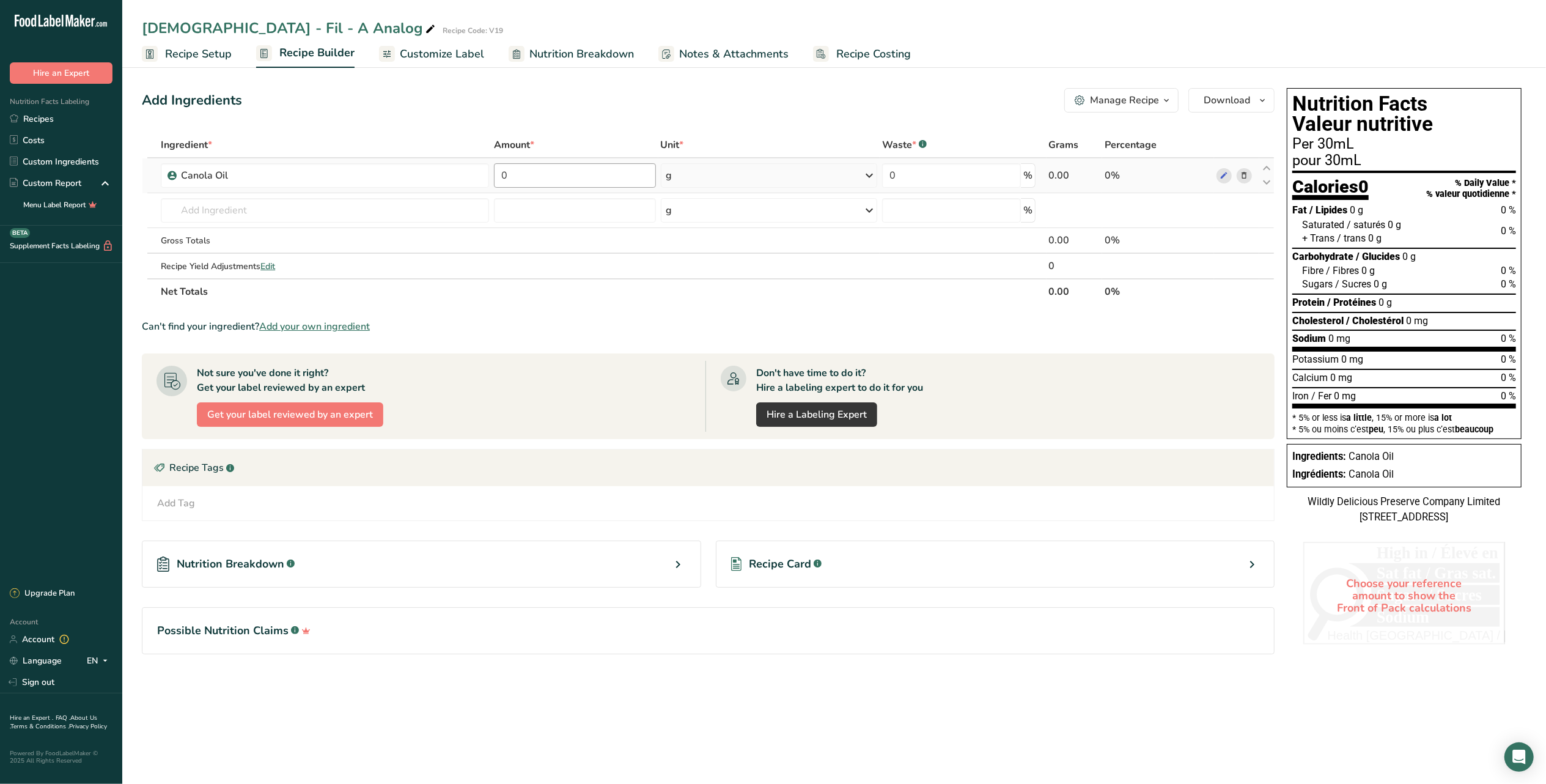
click at [565, 162] on td "0" at bounding box center [575, 175] width 167 height 35
click at [565, 175] on input "0" at bounding box center [575, 176] width 162 height 25
type input "33.80"
click at [337, 203] on div "Ingredient * Amount * Unit * Waste * .a-a{fill:#347362;}.b-a{fill:#fff;} Grams …" at bounding box center [709, 218] width 1133 height 172
type input "BBQ sauce"
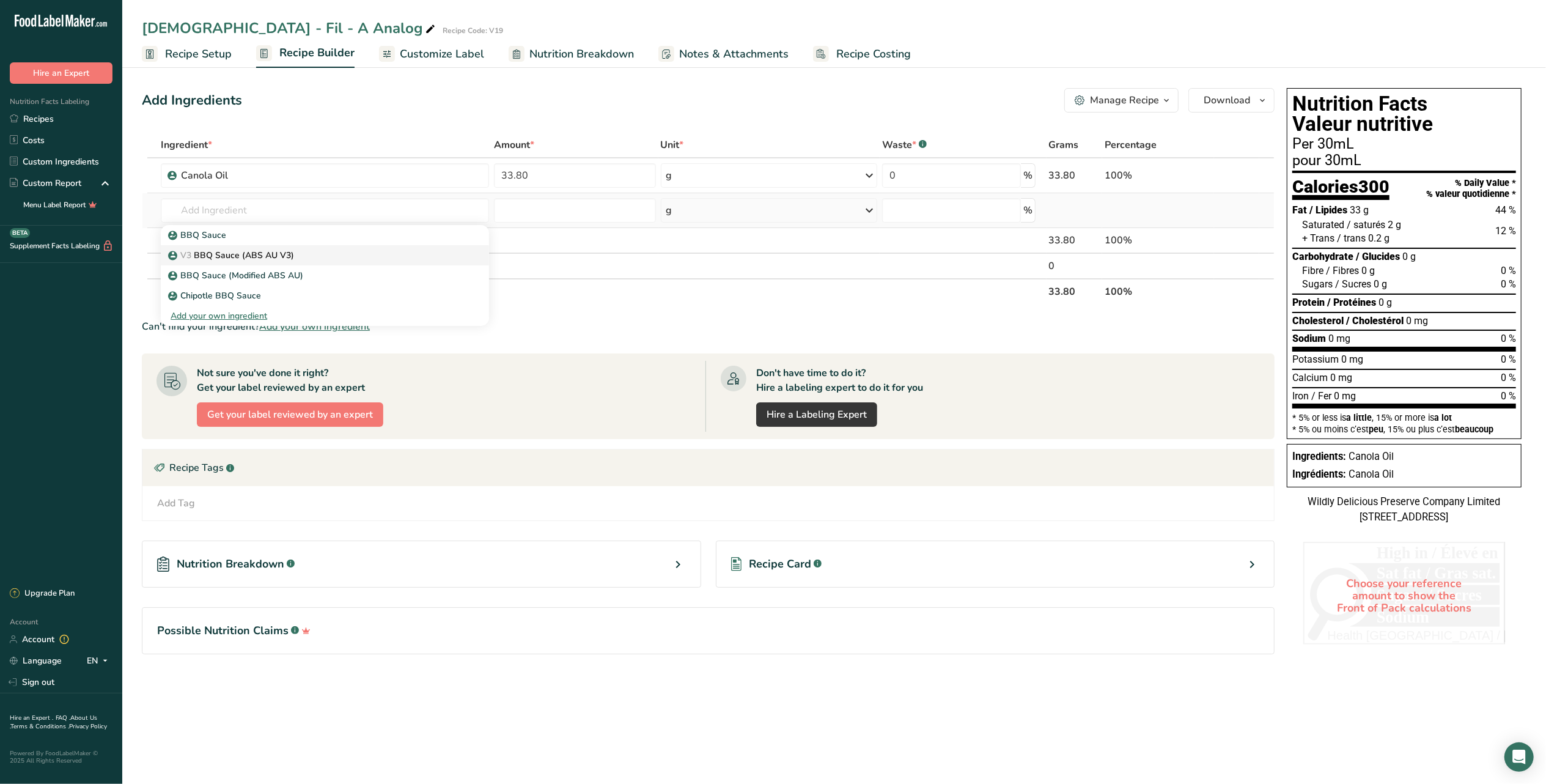
click at [272, 256] on p "V3 BBQ Sauce (ABS AU V3)" at bounding box center [232, 255] width 123 height 12
type input "BBQ Sauce (ABS AU V3)"
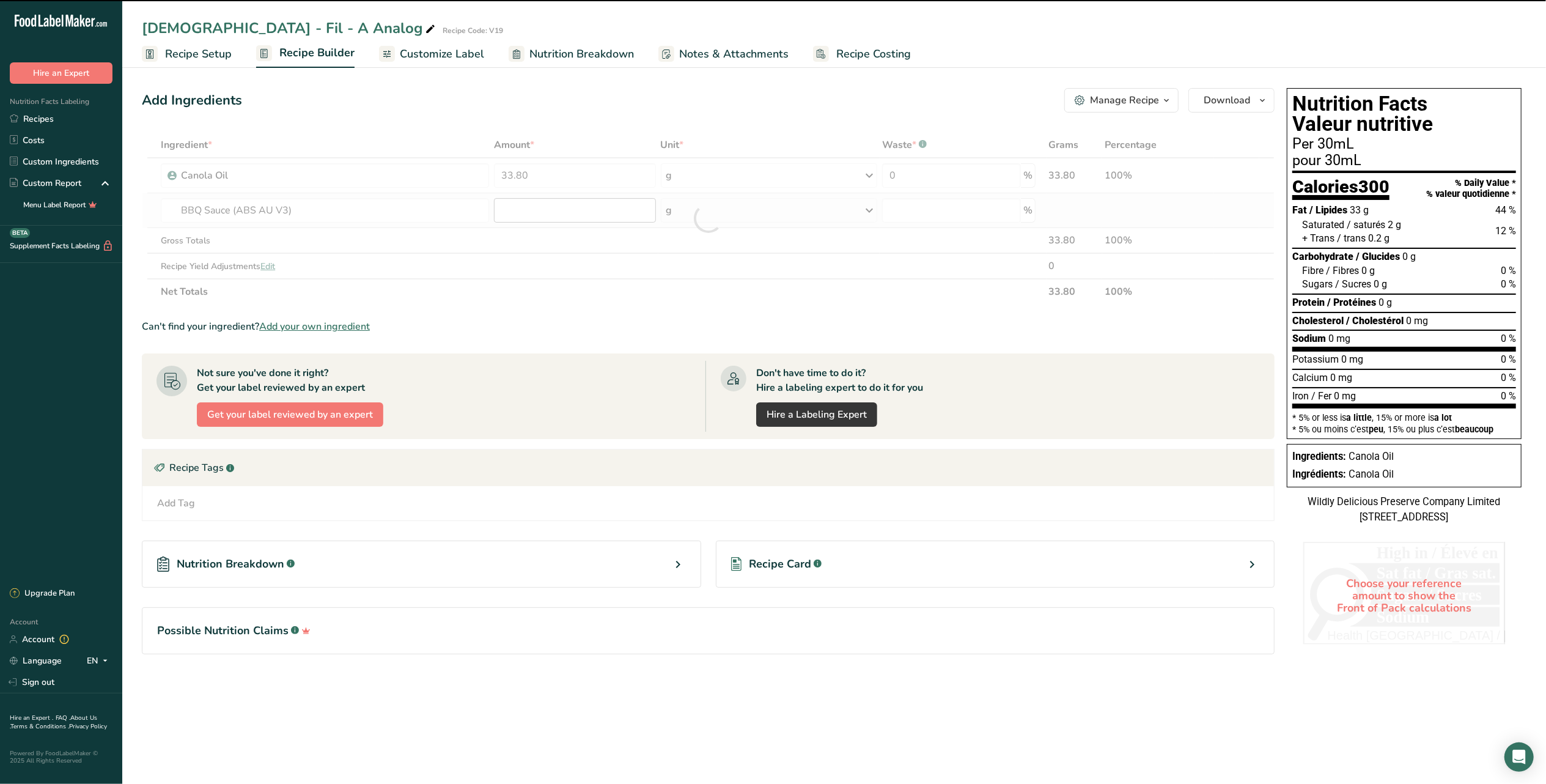
type input "0"
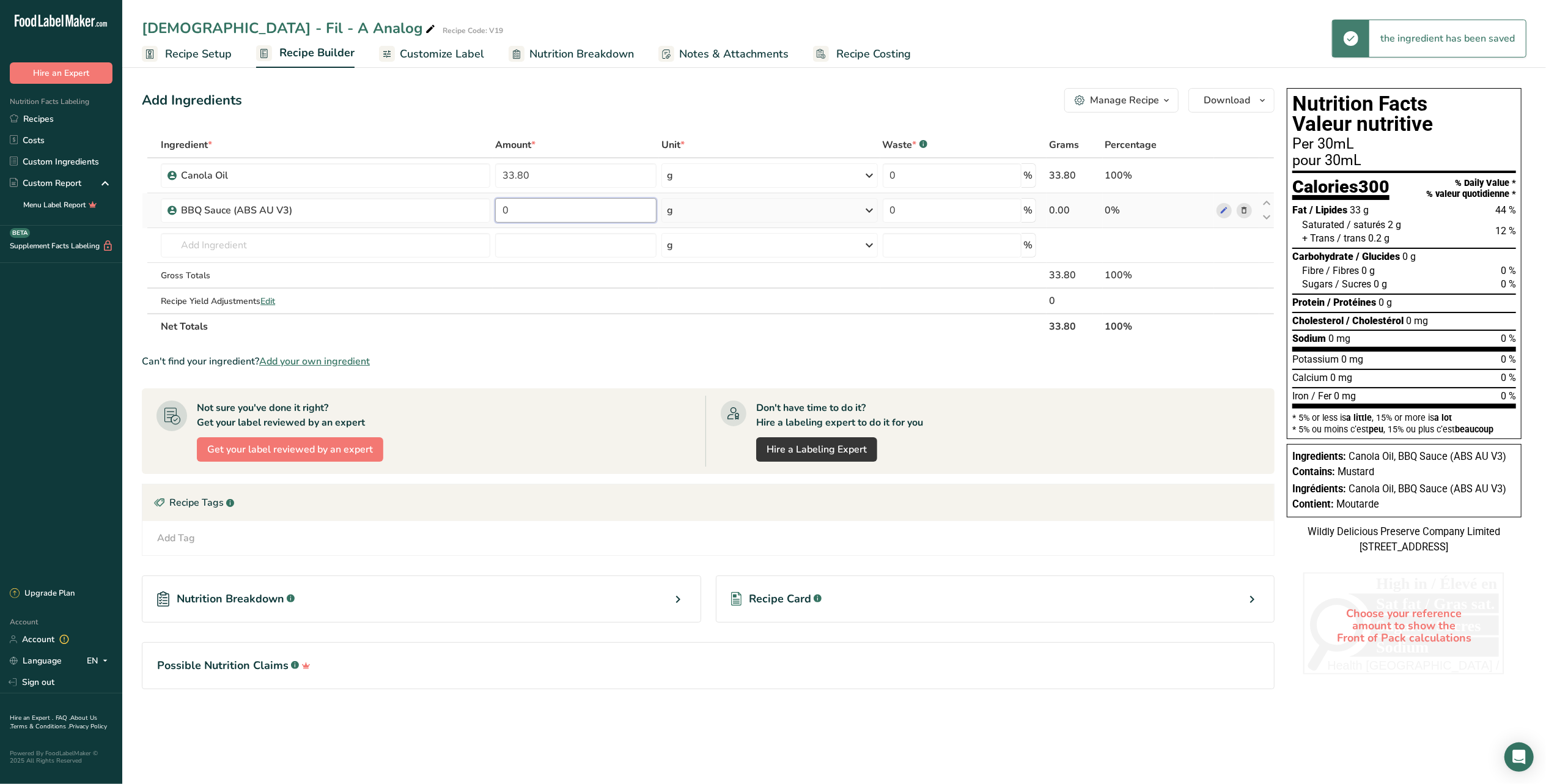
click at [571, 205] on input "0" at bounding box center [576, 210] width 162 height 25
type input "121.55"
drag, startPoint x: 576, startPoint y: 210, endPoint x: 497, endPoint y: 210, distance: 79.0
click at [497, 210] on input "121.55" at bounding box center [576, 210] width 162 height 25
type input "24.31"
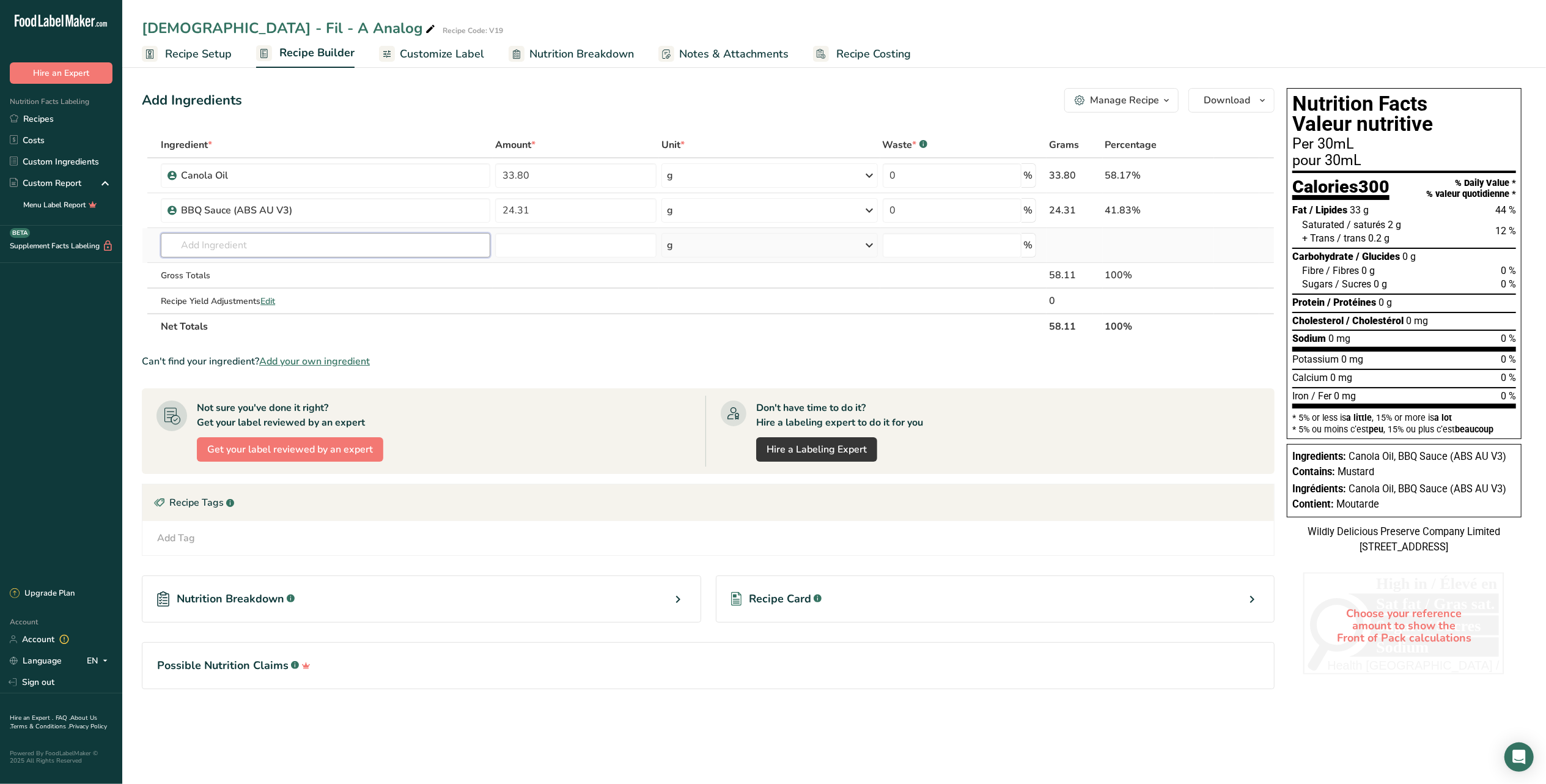
click at [432, 249] on div "Ingredient * Amount * Unit * Waste * .a-a{fill:#347362;}.b-a{fill:#fff;} Grams …" at bounding box center [709, 235] width 1133 height 207
type input "I"
type input "Medium inv"
click at [284, 272] on p "[PERSON_NAME] 11 Medium [MEDICAL_DATA]" at bounding box center [270, 270] width 199 height 12
type input "Medium [MEDICAL_DATA]"
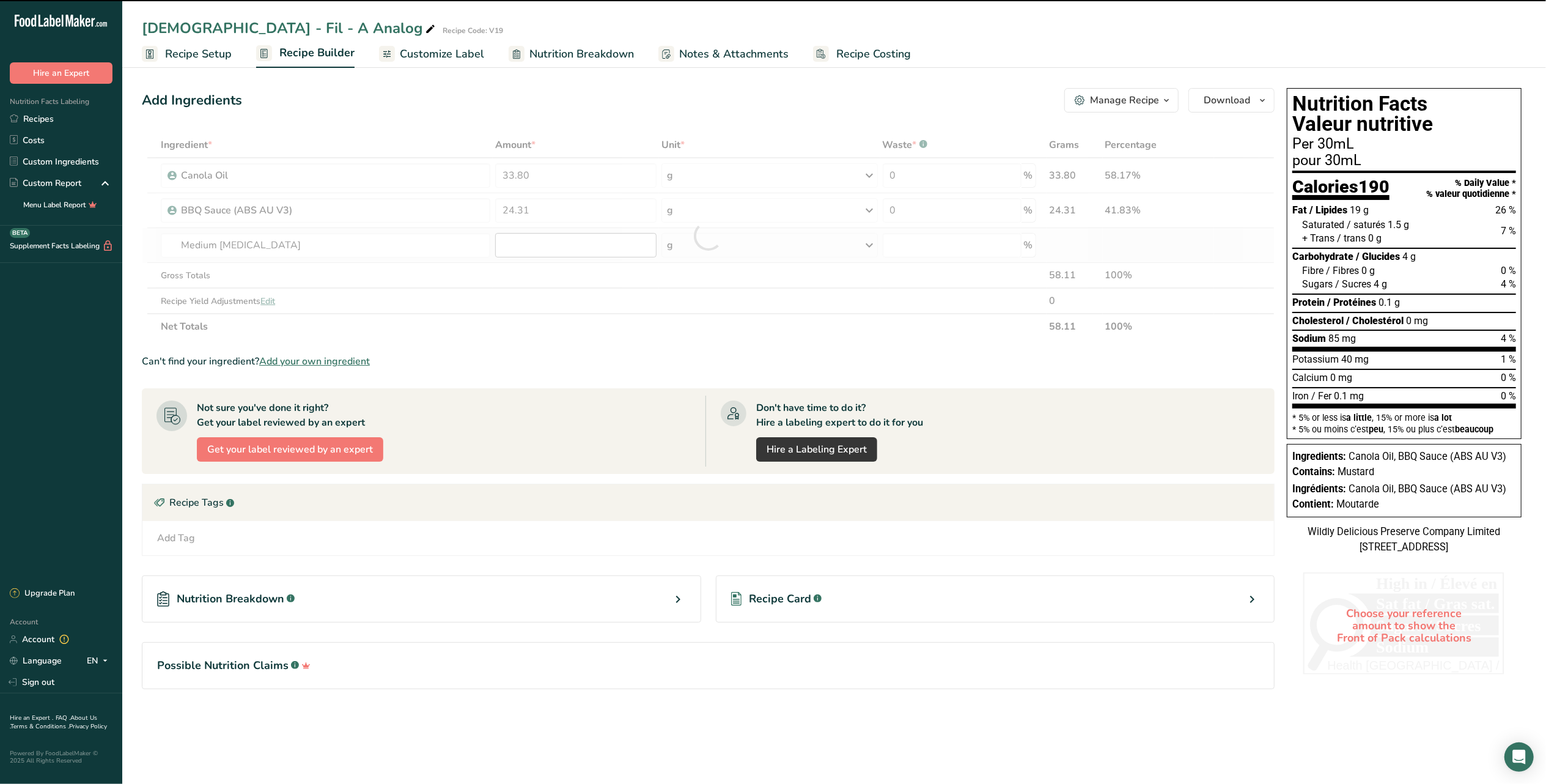
type input "0"
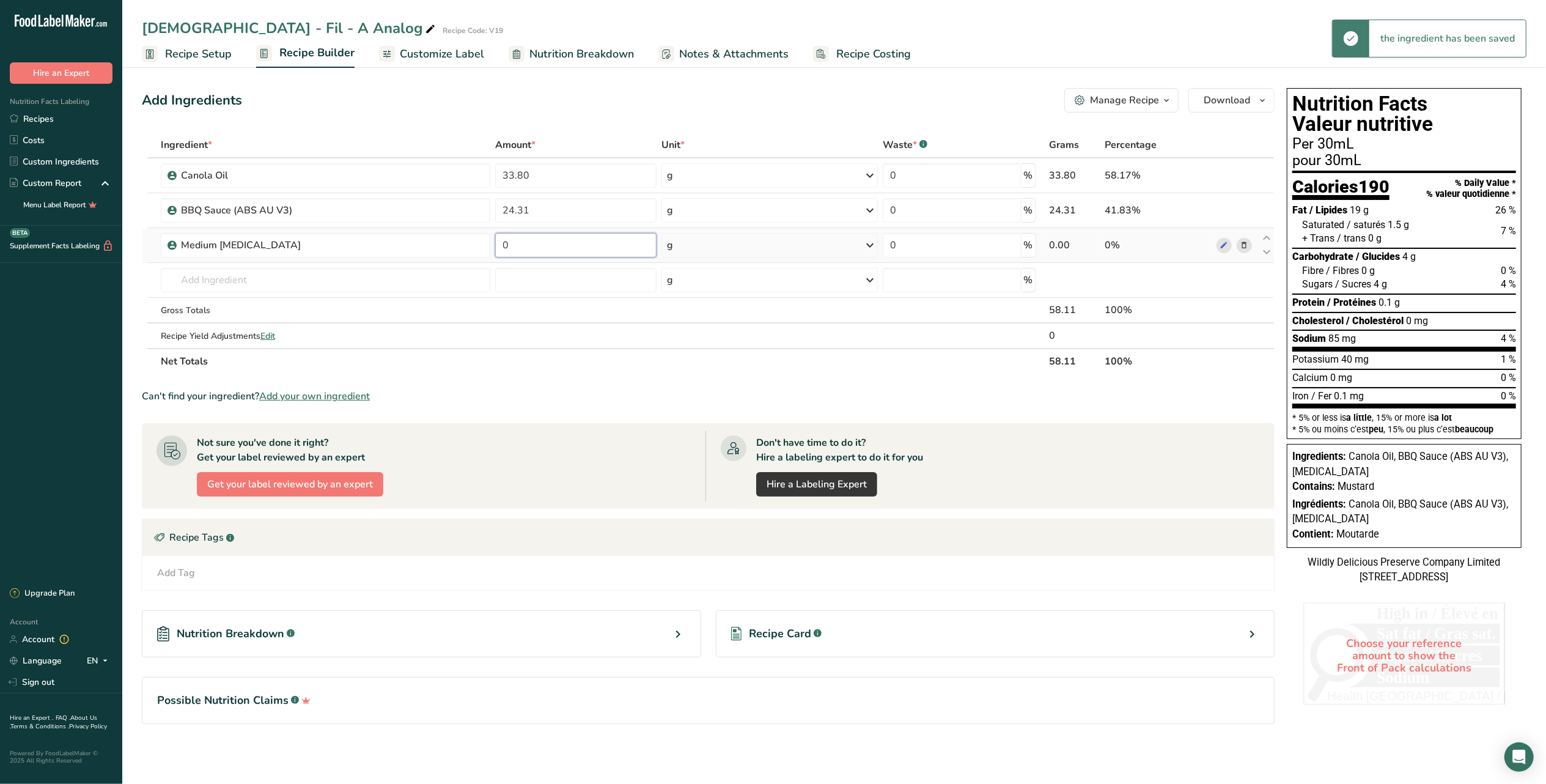
click at [578, 237] on input "0" at bounding box center [576, 245] width 162 height 25
type input "21.35"
click at [323, 280] on div "Ingredient * Amount * Unit * Waste * .a-a{fill:#347362;}.b-a{fill:#fff;} Grams …" at bounding box center [709, 253] width 1133 height 242
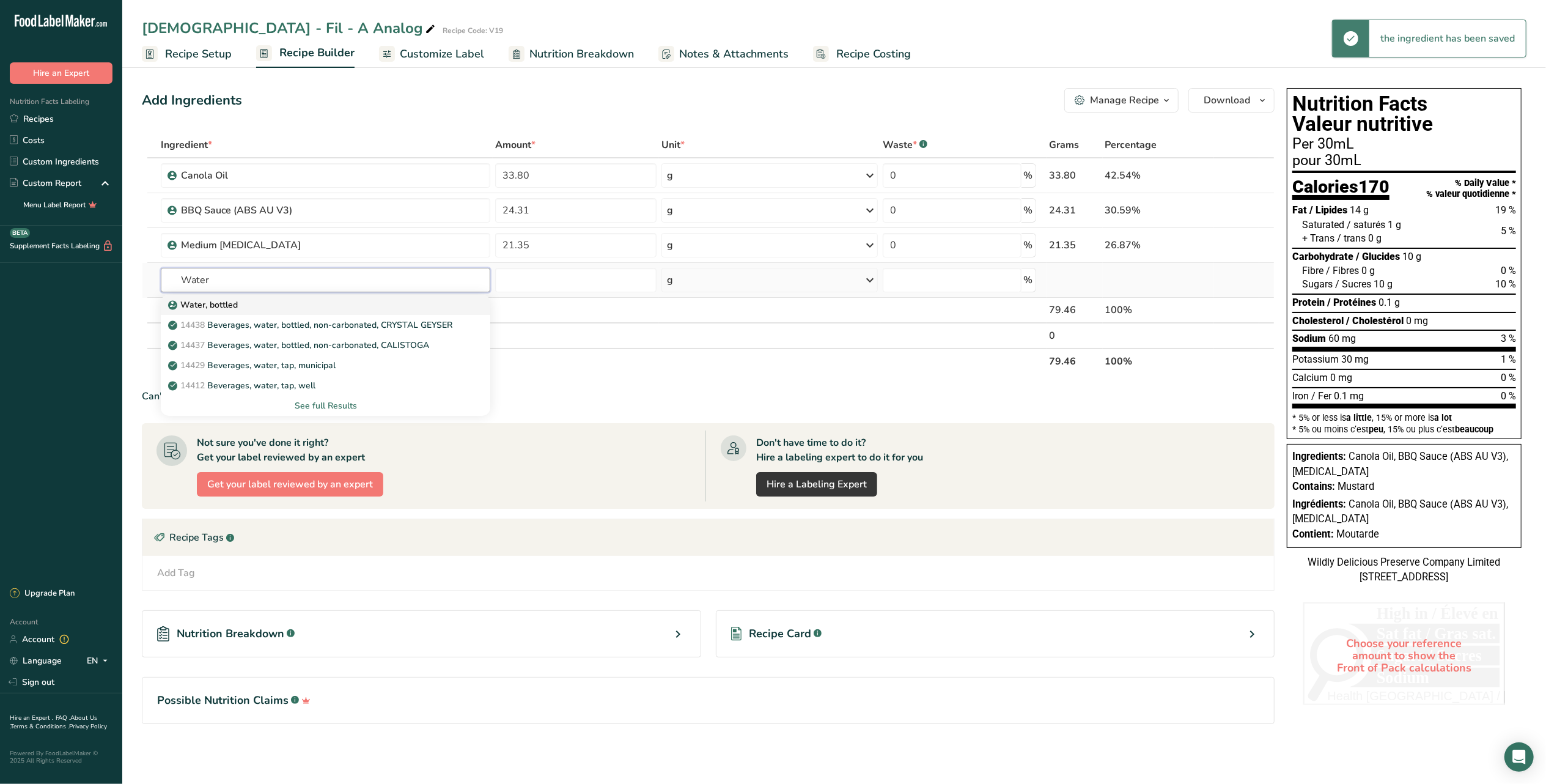
type input "Water"
click at [321, 309] on div "Water, bottled" at bounding box center [315, 305] width 290 height 12
type input "Water, bottled"
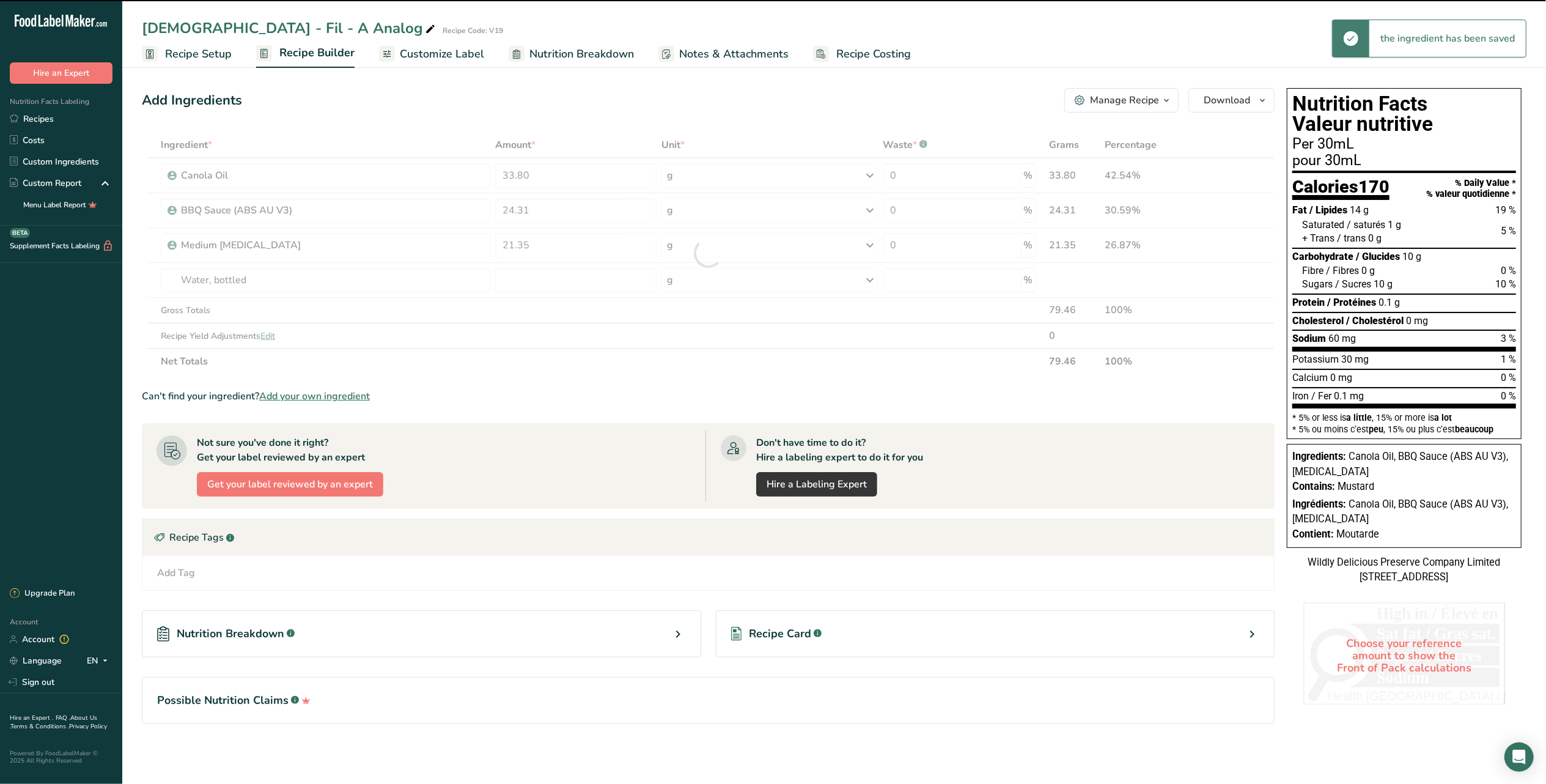
type input "0"
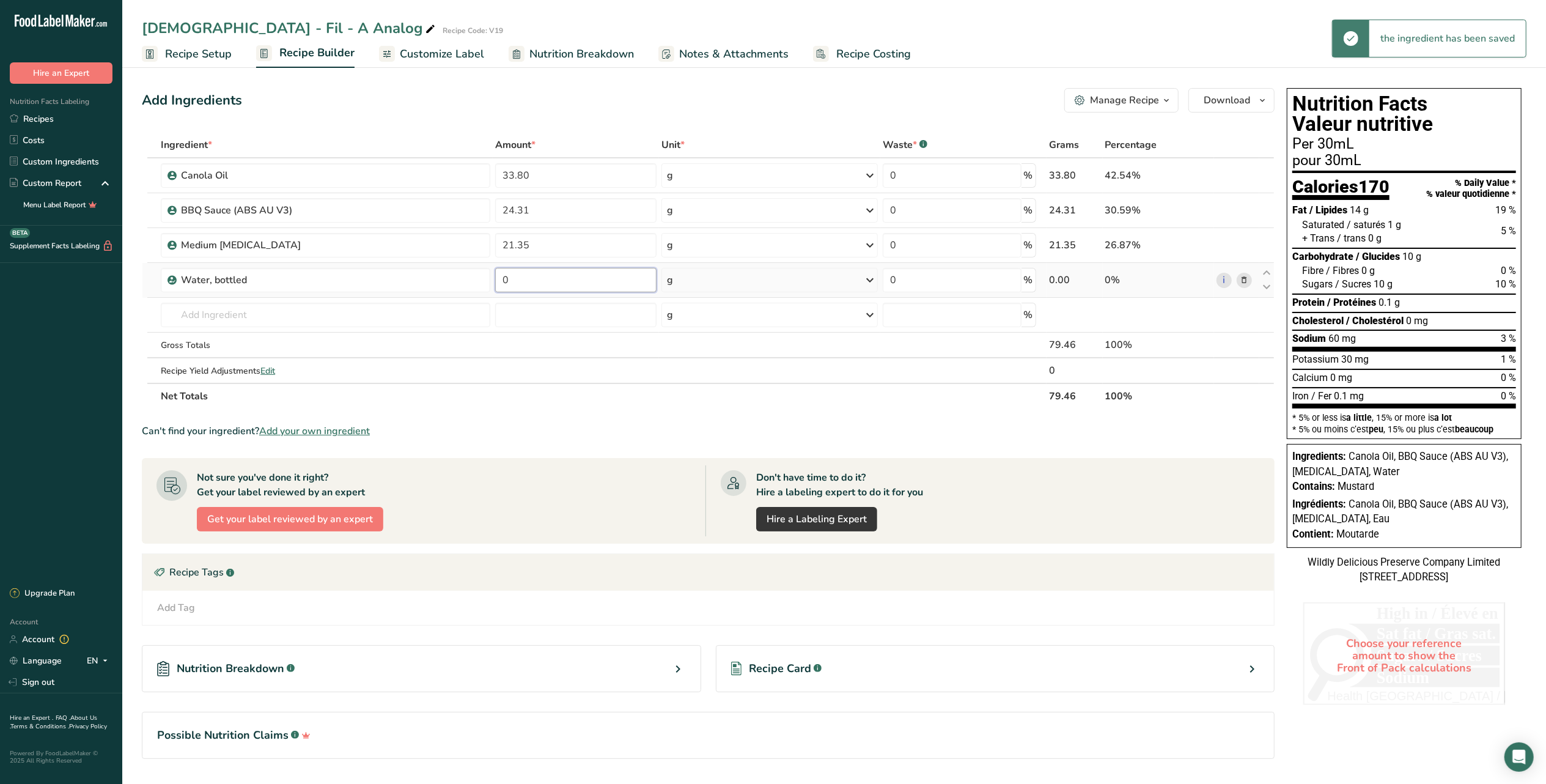
click at [548, 277] on input "0" at bounding box center [576, 281] width 162 height 25
type input "6.22"
click at [409, 313] on div "Ingredient * Amount * Unit * Waste * .a-a{fill:#347362;}.b-a{fill:#fff;} Grams …" at bounding box center [709, 271] width 1133 height 277
type input "W"
type input "YLM"
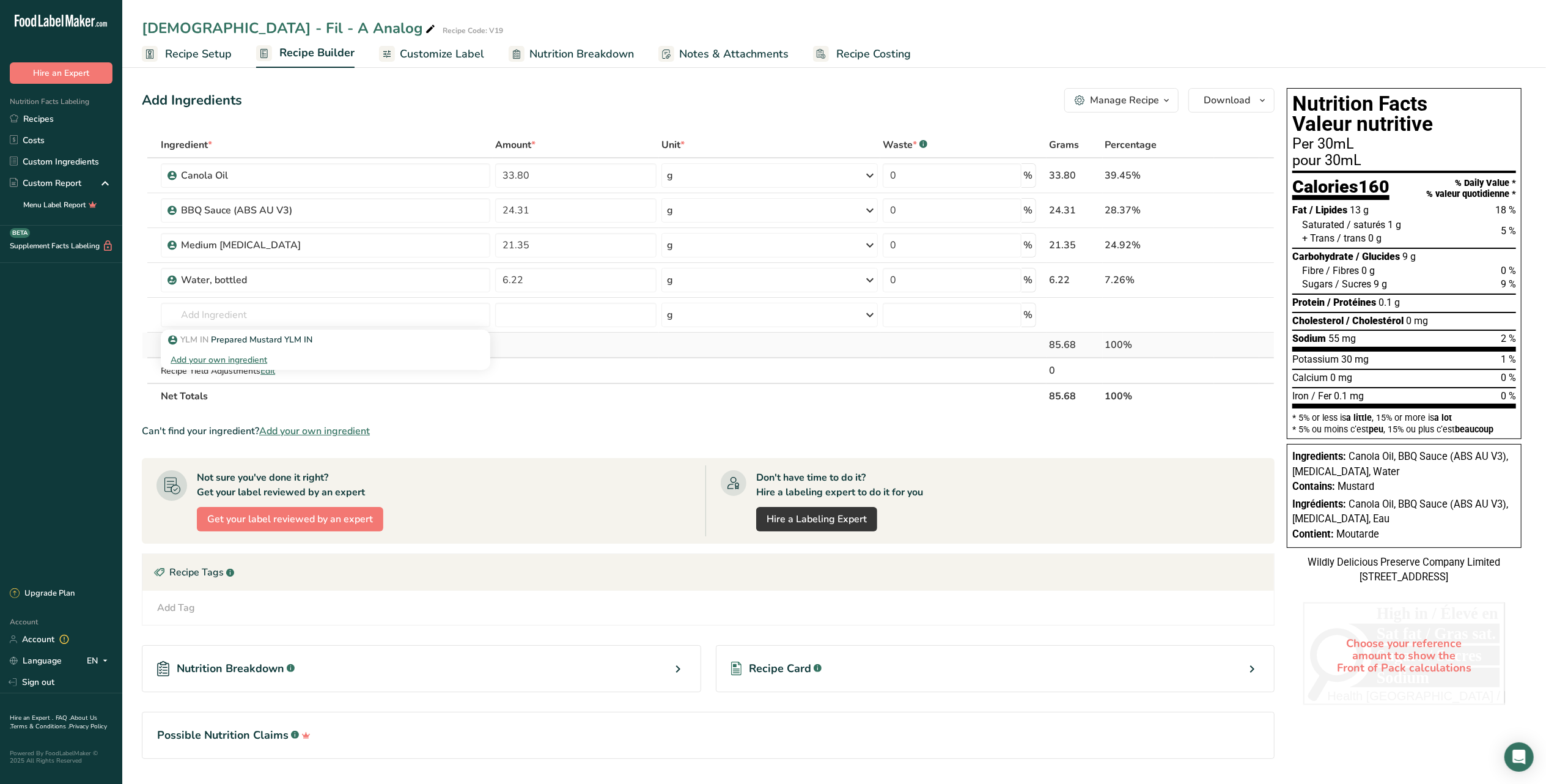
click at [337, 340] on div "YLM IN Prepared Mustard YLM IN" at bounding box center [315, 339] width 290 height 12
type input "Prepared Mustard YLM IN"
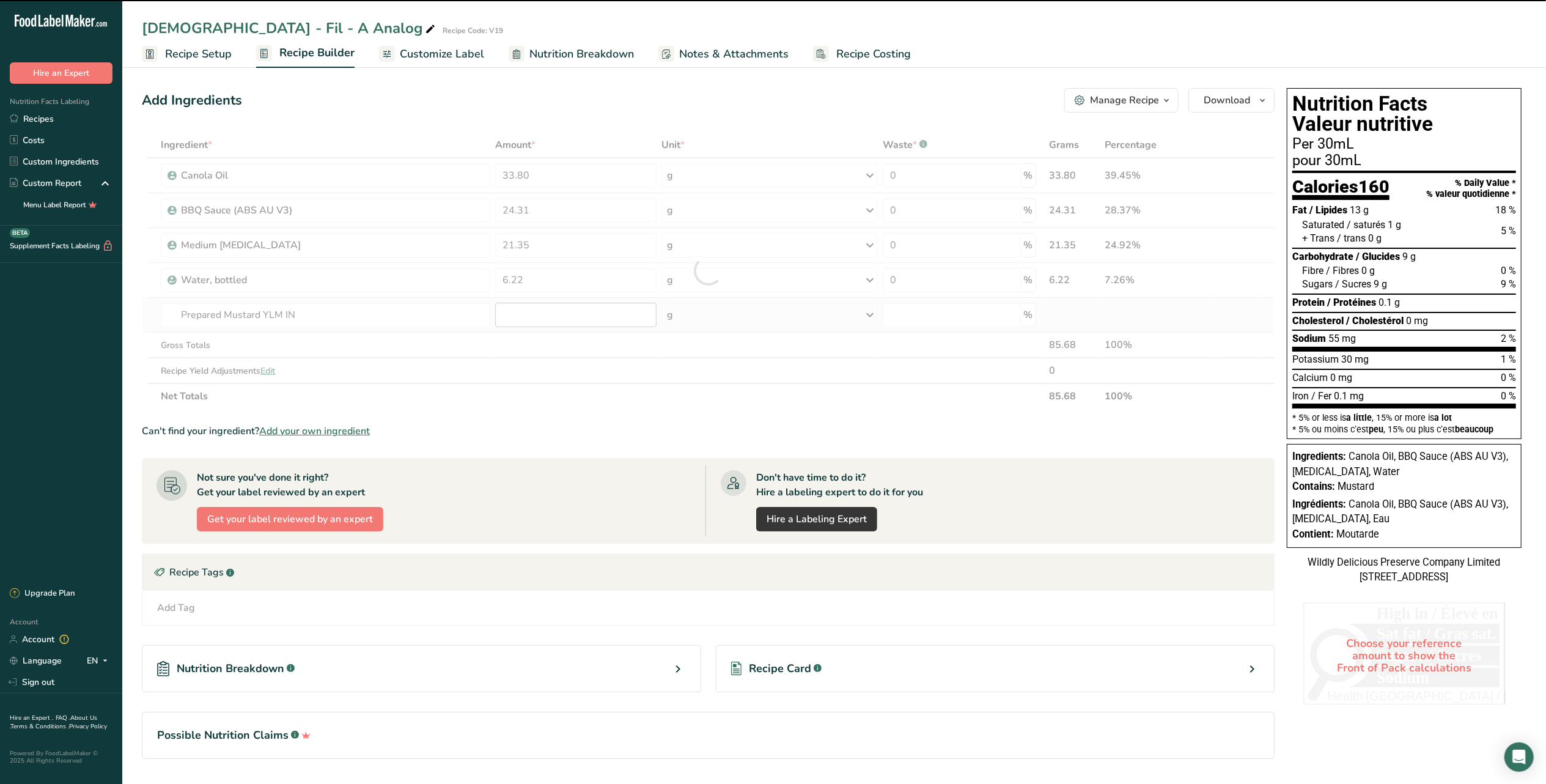
type input "0"
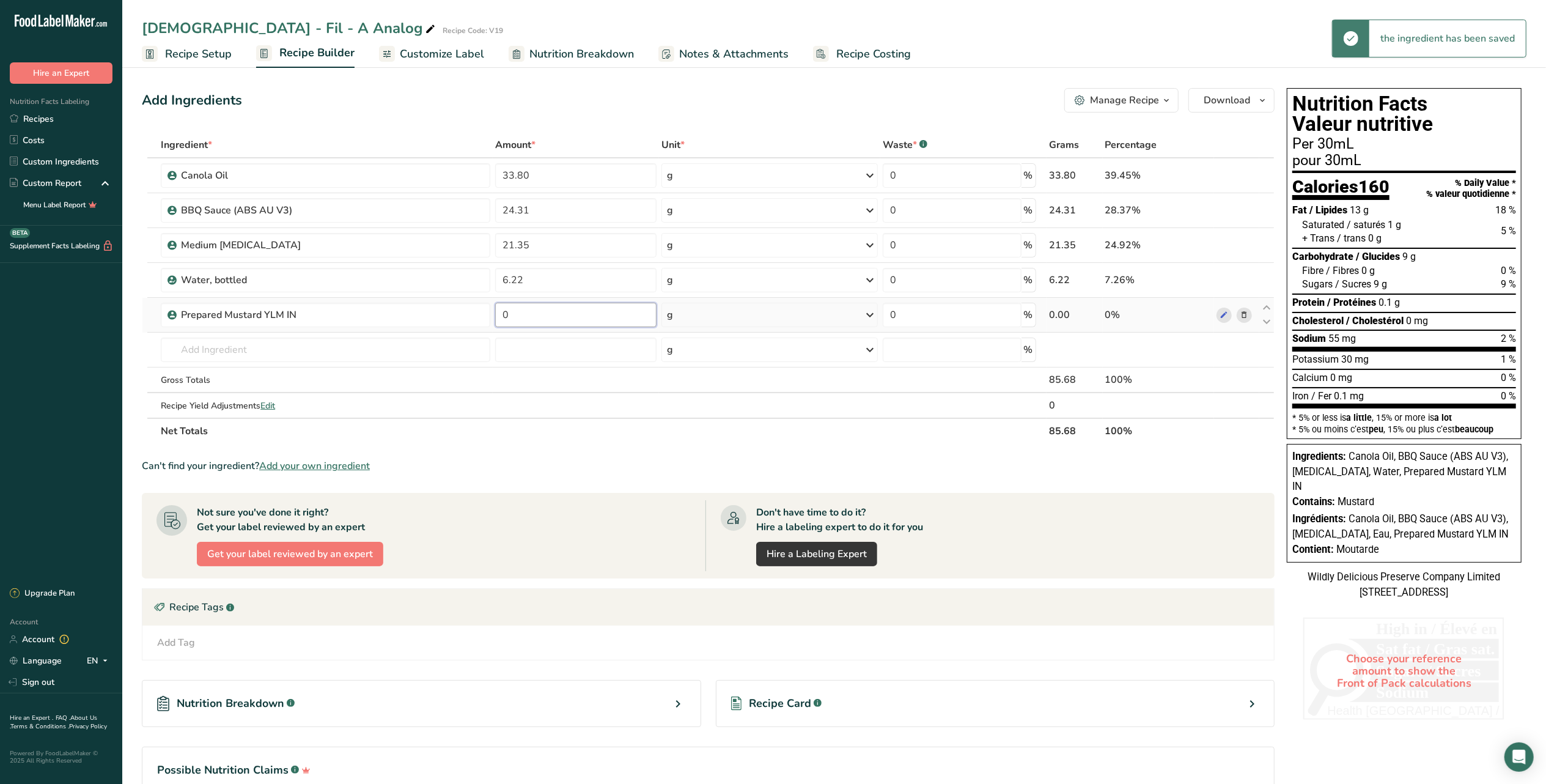
click at [560, 316] on input "0" at bounding box center [576, 315] width 162 height 25
type input "9.44"
click at [432, 360] on div "Ingredient * Amount * Unit * Waste * .a-a{fill:#347362;}.b-a{fill:#fff;} Grams …" at bounding box center [709, 288] width 1133 height 312
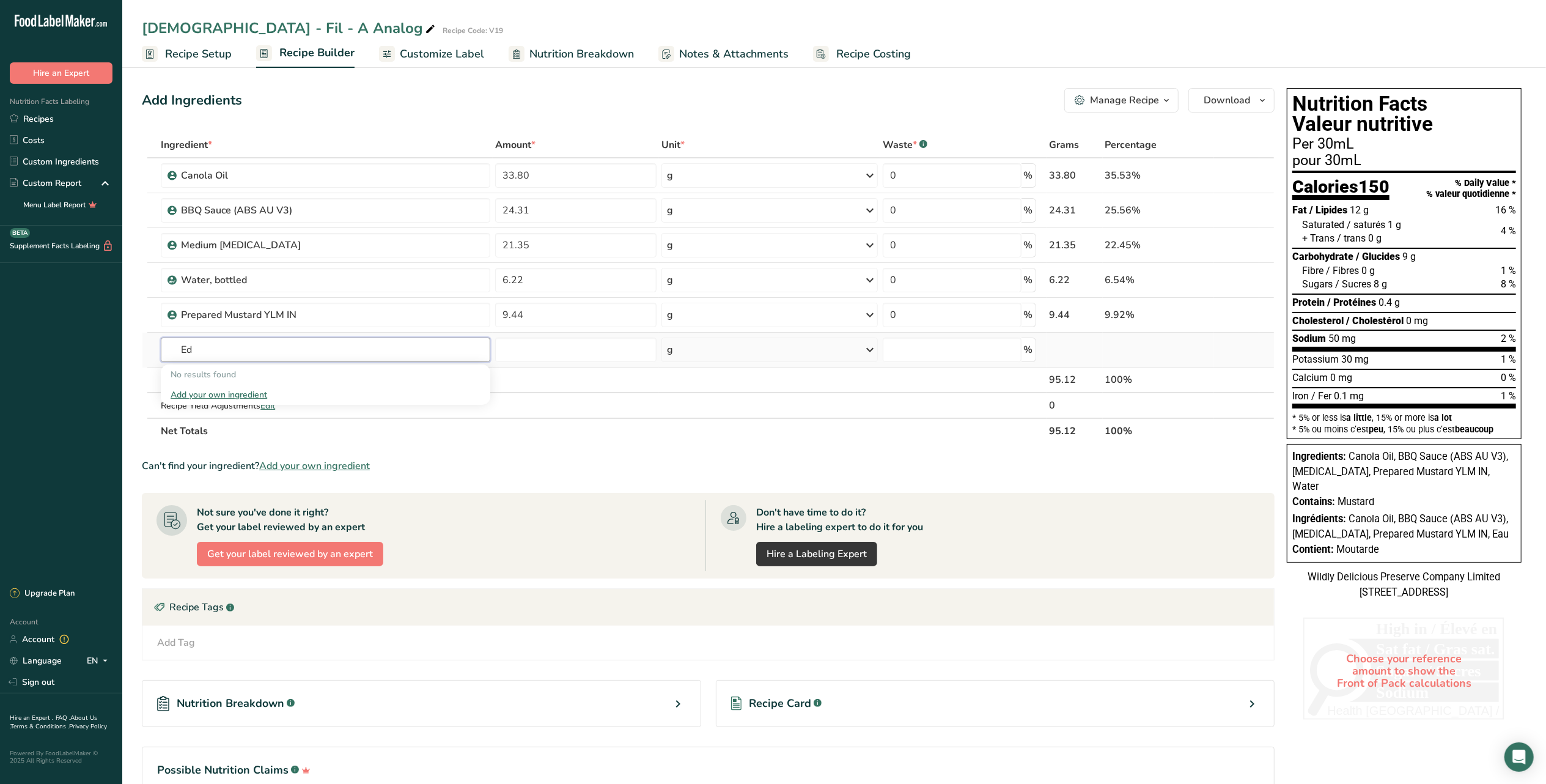
type input "E"
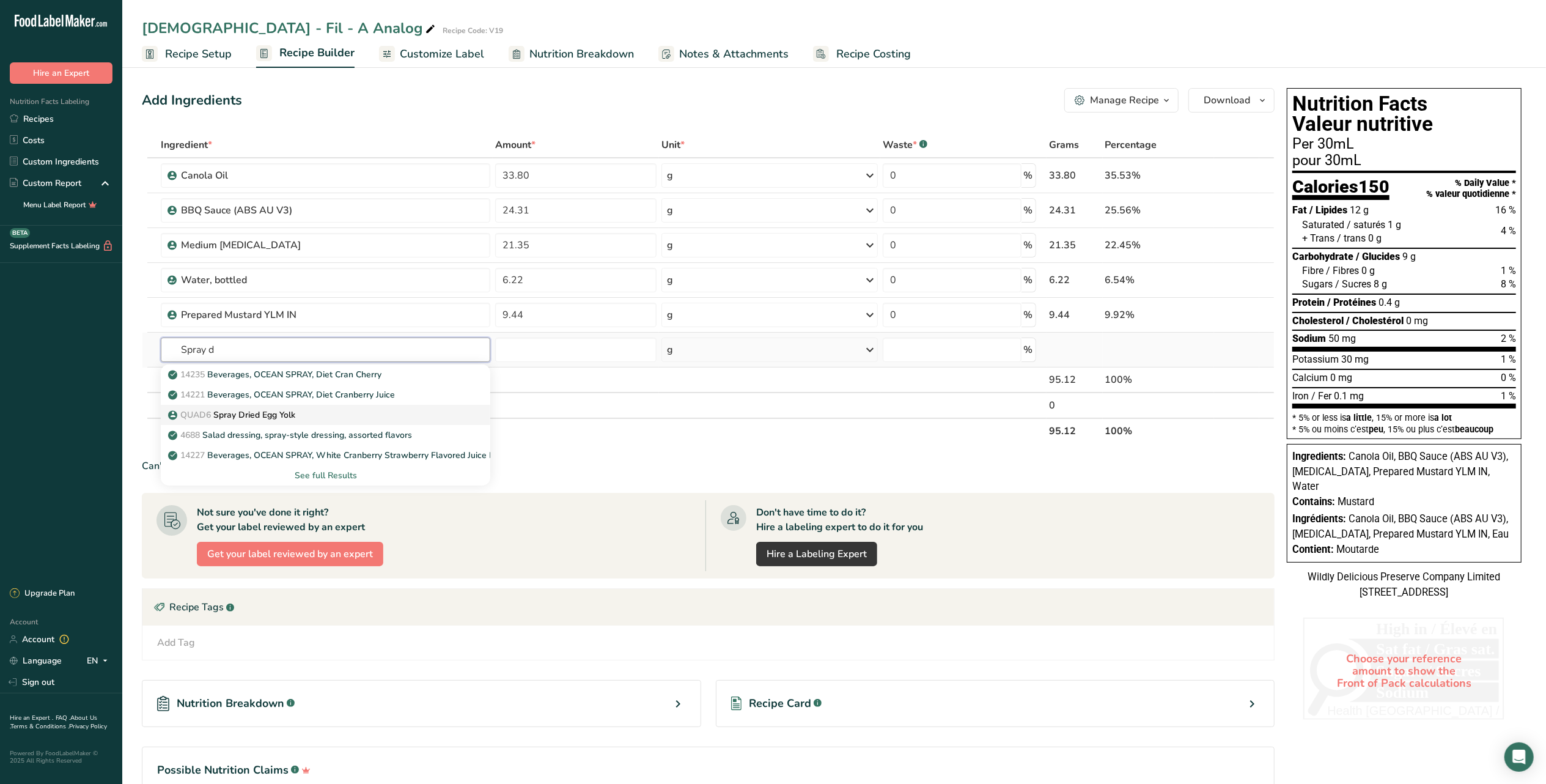
type input "Spray d"
click at [294, 423] on link "QUAD6 Spray Dried Egg Yolk" at bounding box center [325, 415] width 329 height 20
type input "Spray Dried Egg Yolk"
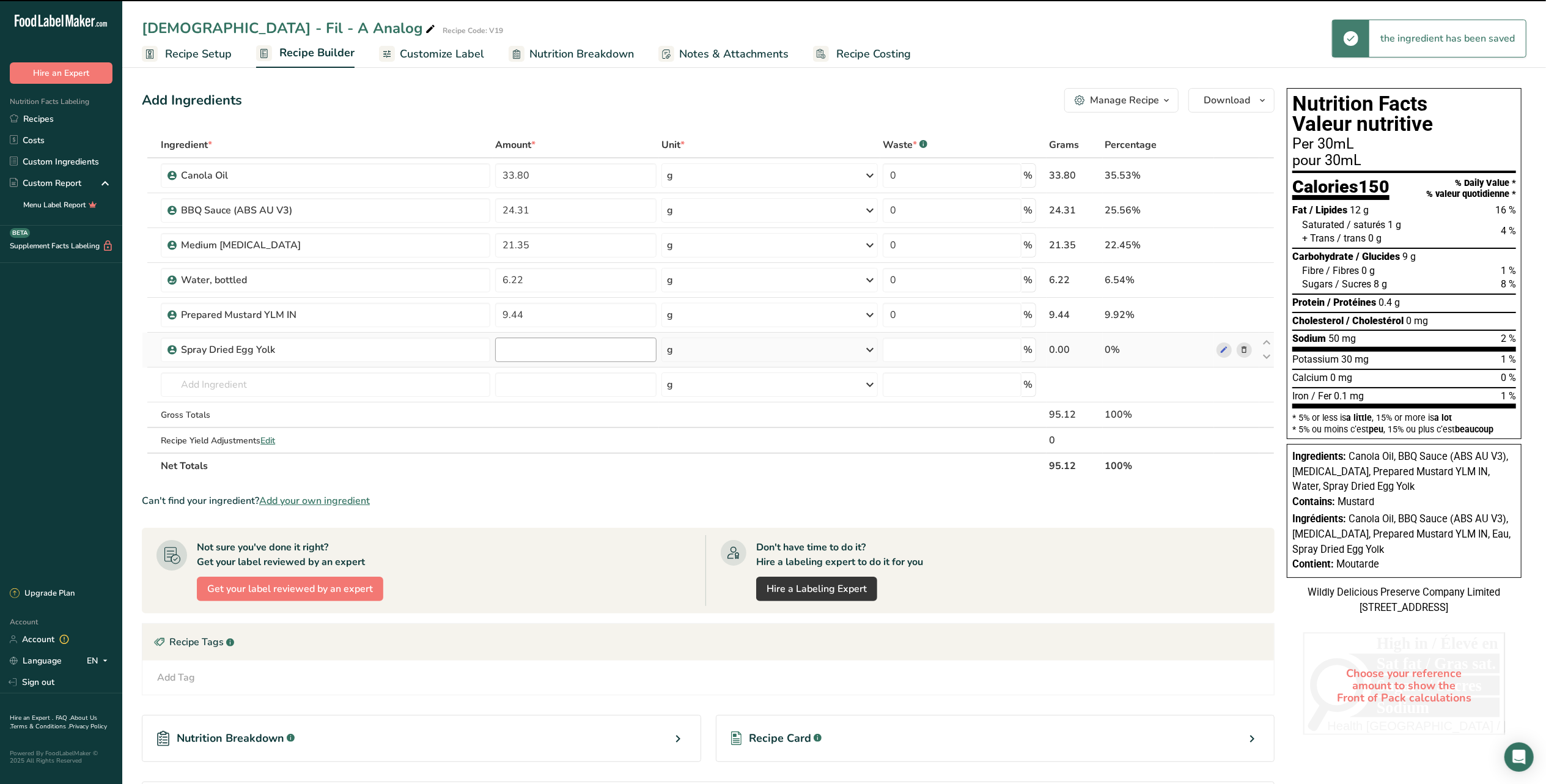
type input "0"
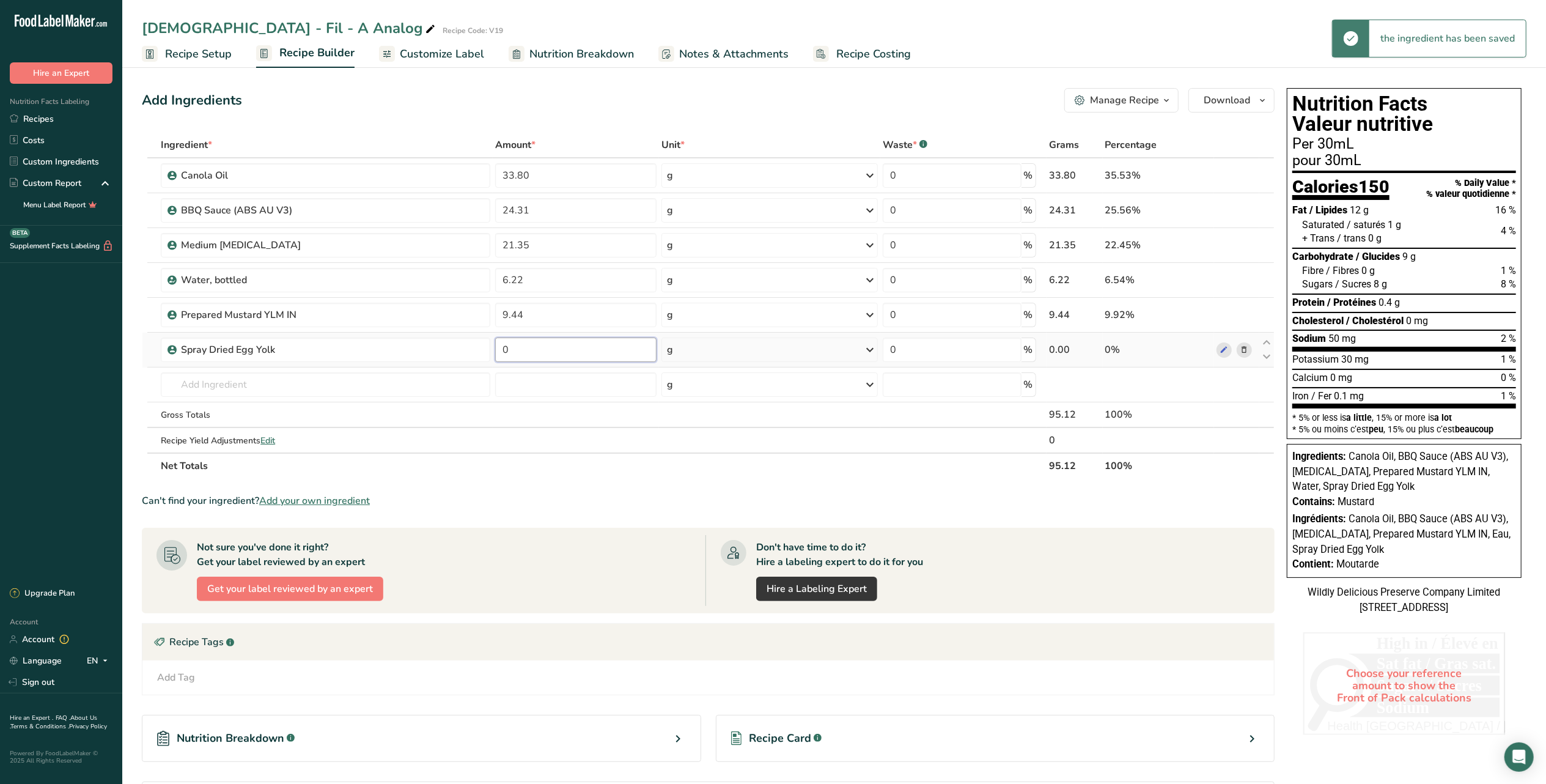
click at [549, 348] on input "0" at bounding box center [576, 350] width 162 height 25
type input "2.03"
click at [1267, 309] on div "Ingredient * Amount * Unit * Waste * .a-a{fill:#347362;}.b-a{fill:#fff;} Grams …" at bounding box center [709, 305] width 1133 height 346
click at [288, 384] on input "text" at bounding box center [325, 384] width 329 height 25
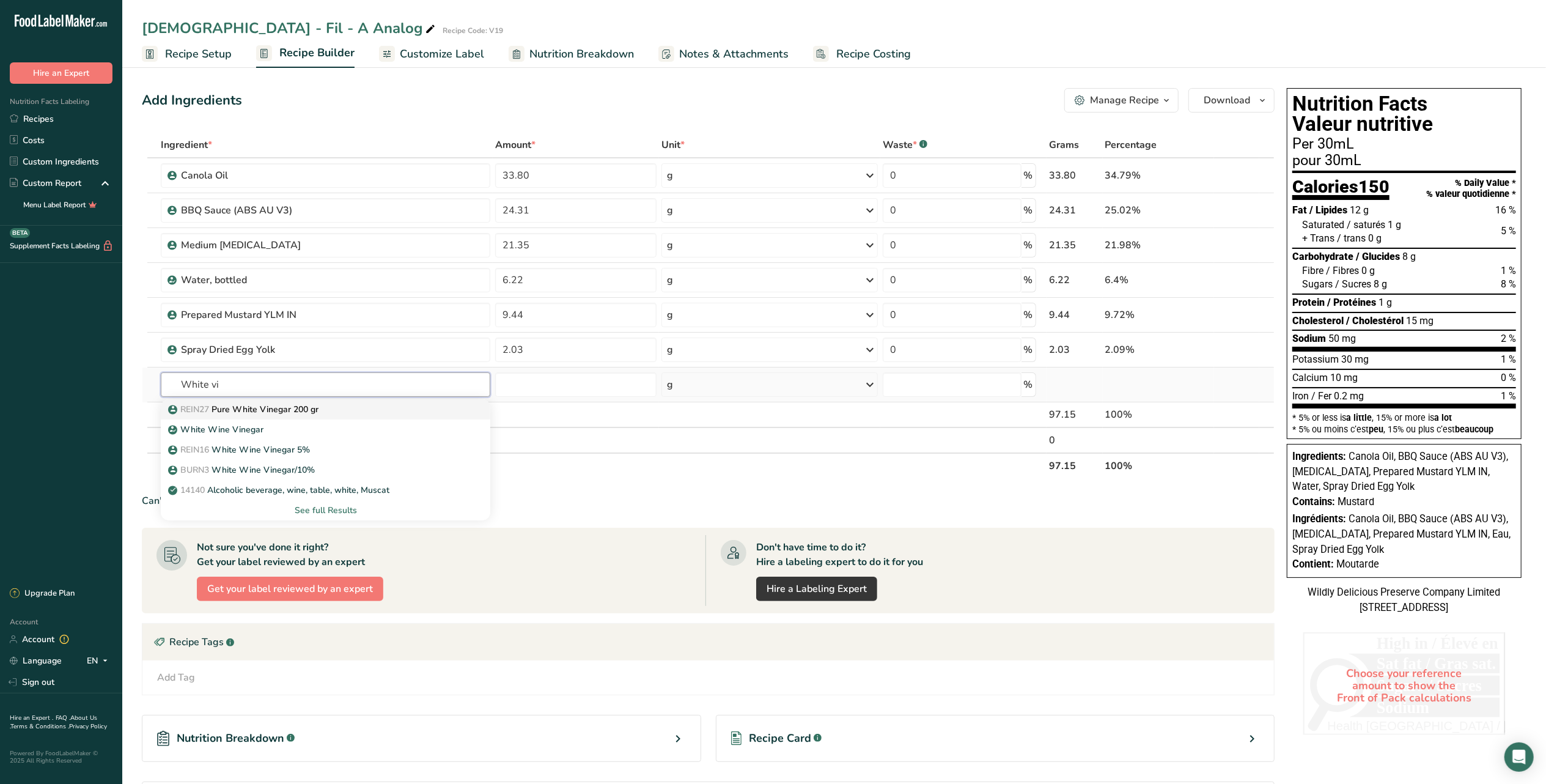
type input "White vi"
click at [318, 418] on link "REIN27 Pure White Vinegar 200 gr" at bounding box center [325, 409] width 329 height 20
type input "Pure White Vinegar 200 gr"
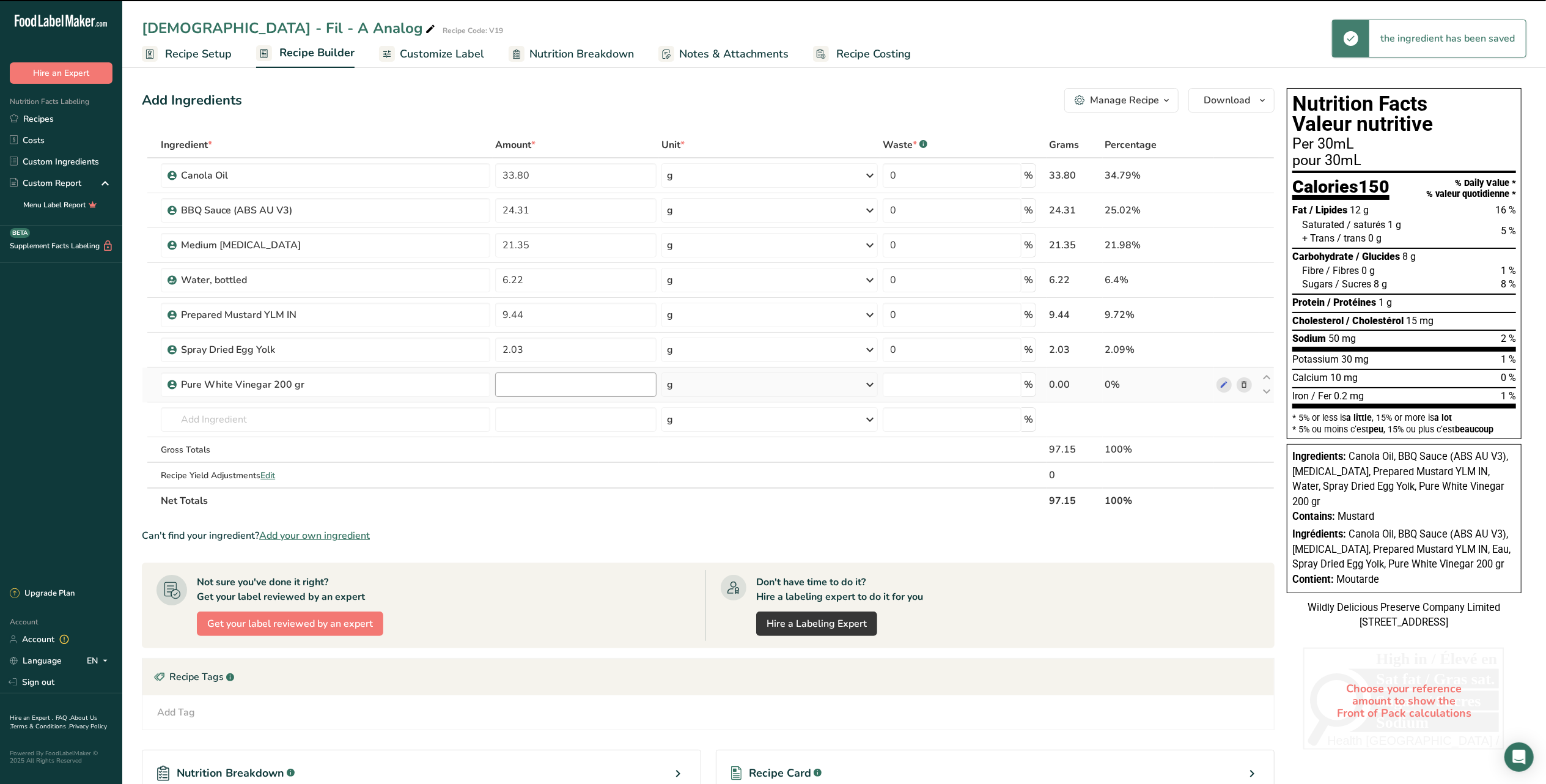
type input "0"
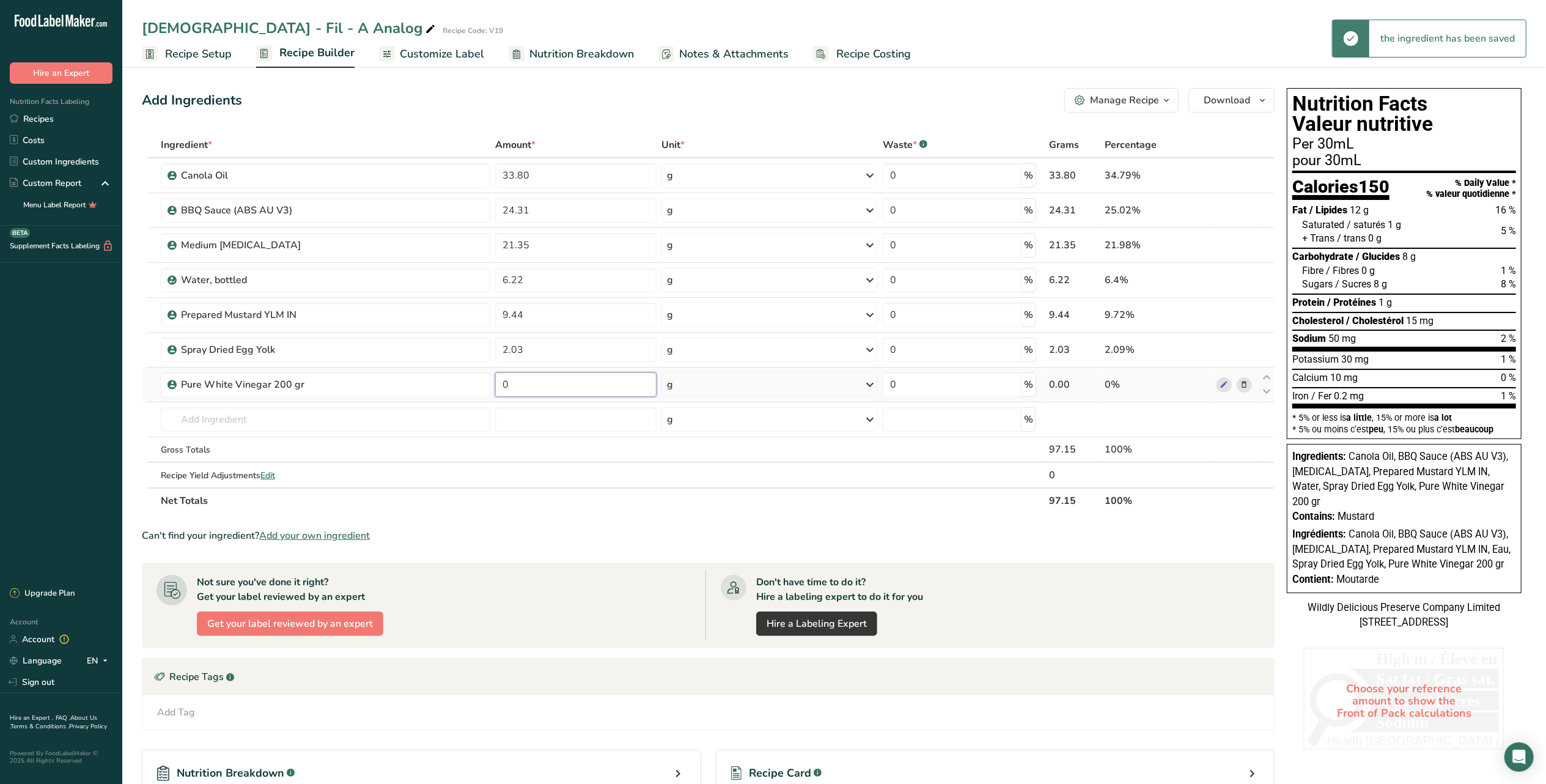
click at [531, 389] on input "0" at bounding box center [576, 384] width 162 height 25
type input "1.60"
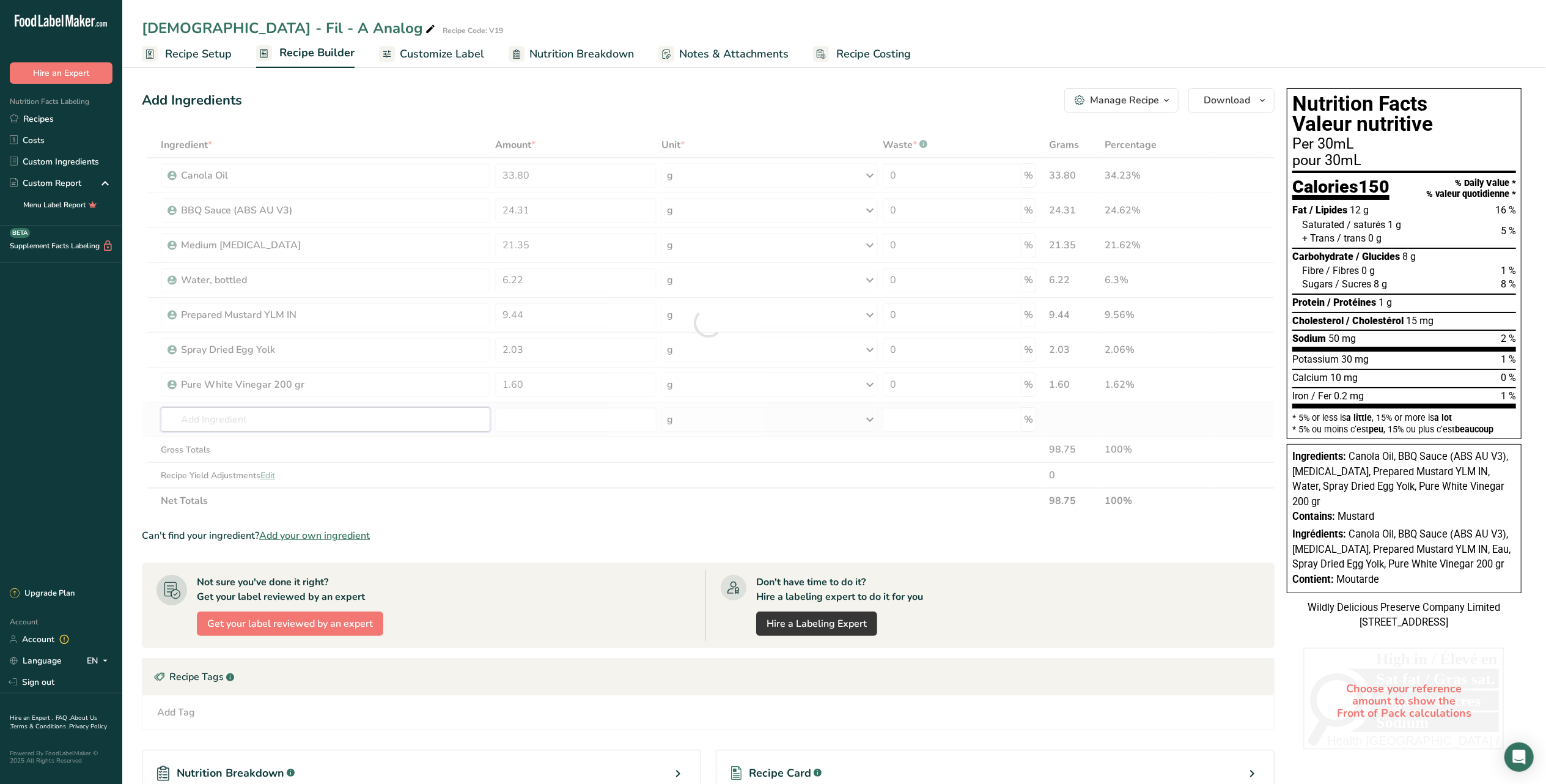
click at [404, 416] on div "Ingredient * Amount * Unit * Waste * .a-a{fill:#347362;}.b-a{fill:#fff;} Grams …" at bounding box center [709, 323] width 1133 height 382
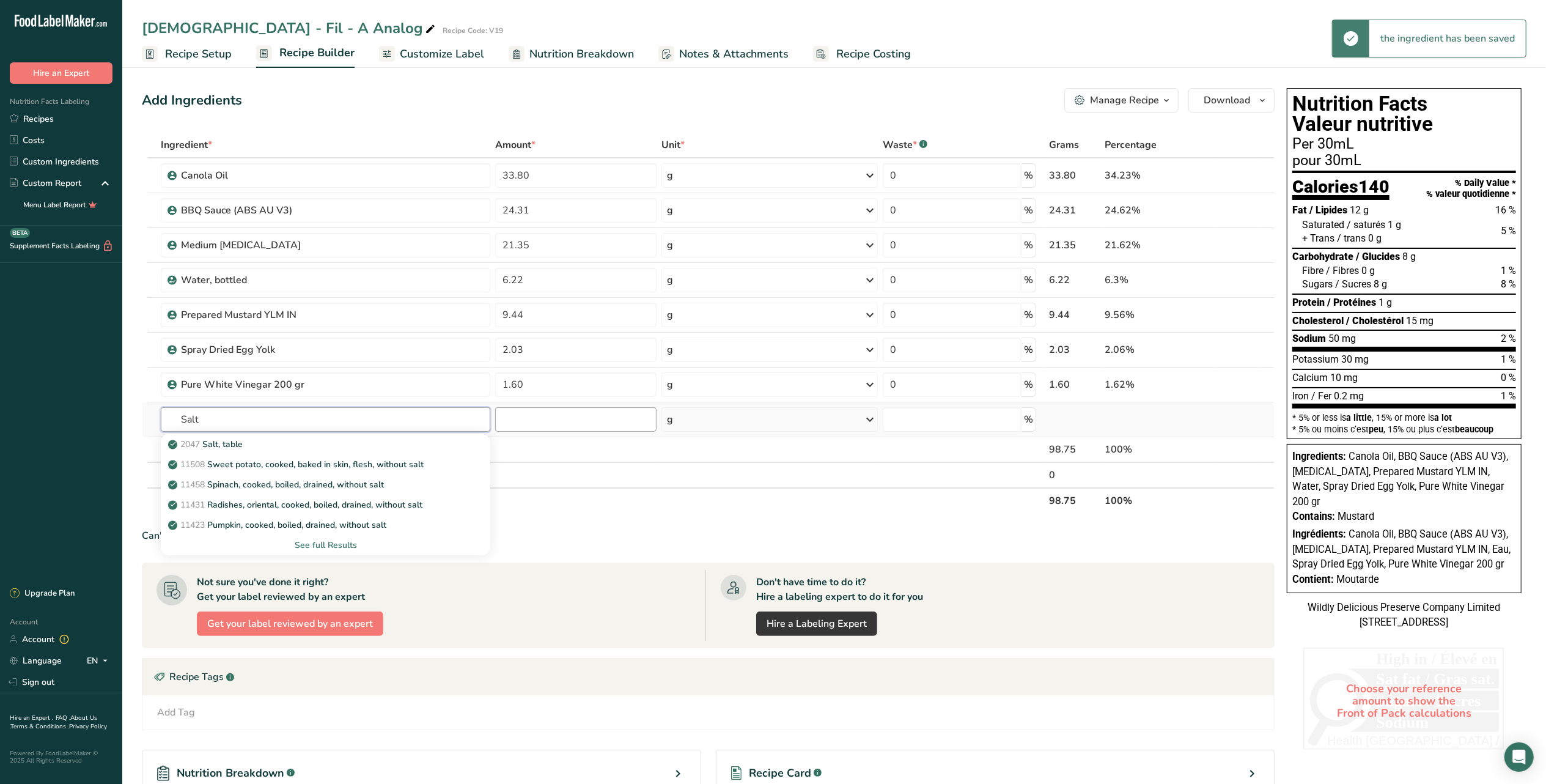
type input "Salt"
click at [527, 423] on input "number" at bounding box center [576, 420] width 162 height 25
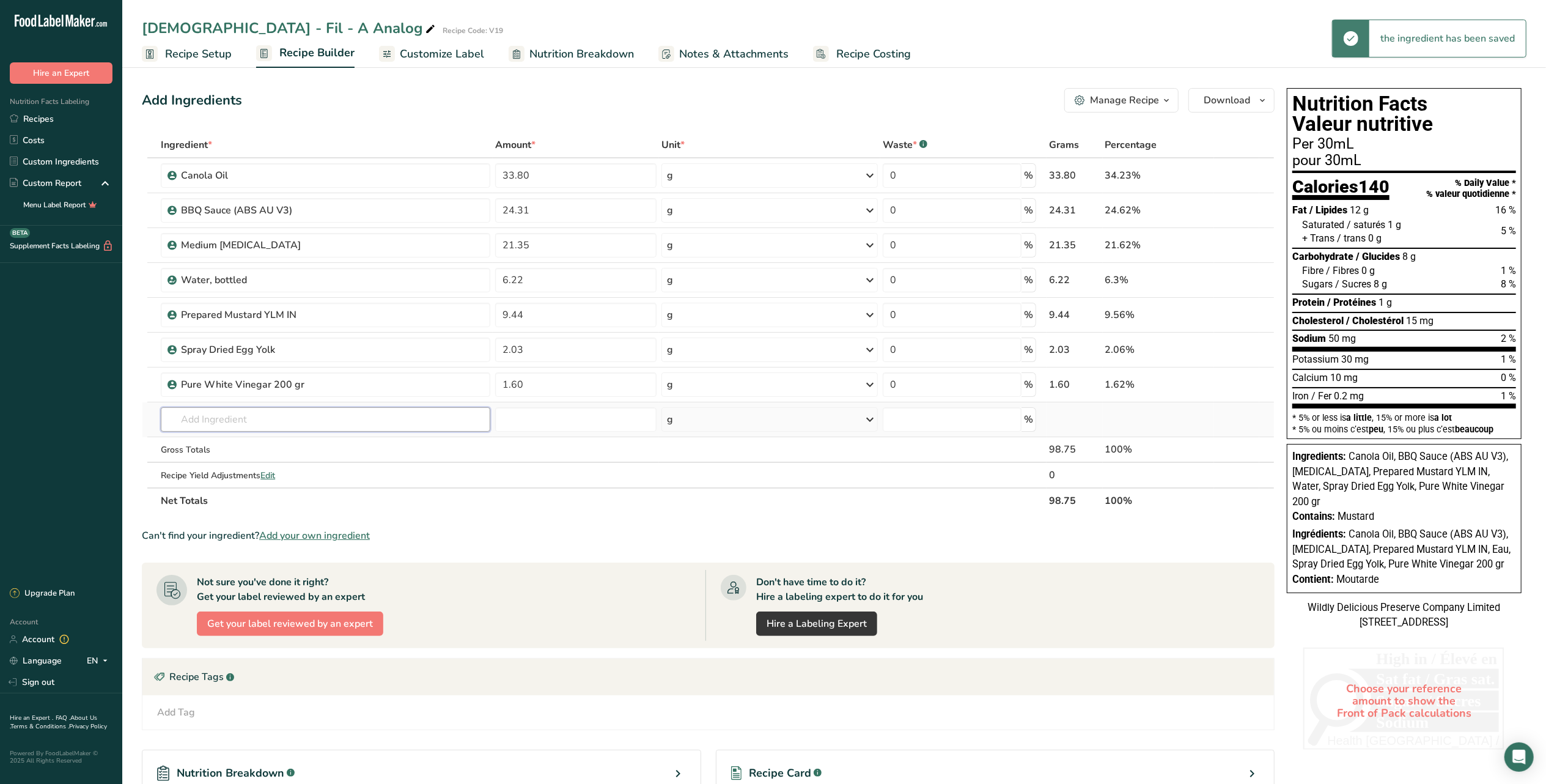
click at [279, 421] on input "text" at bounding box center [325, 420] width 329 height 25
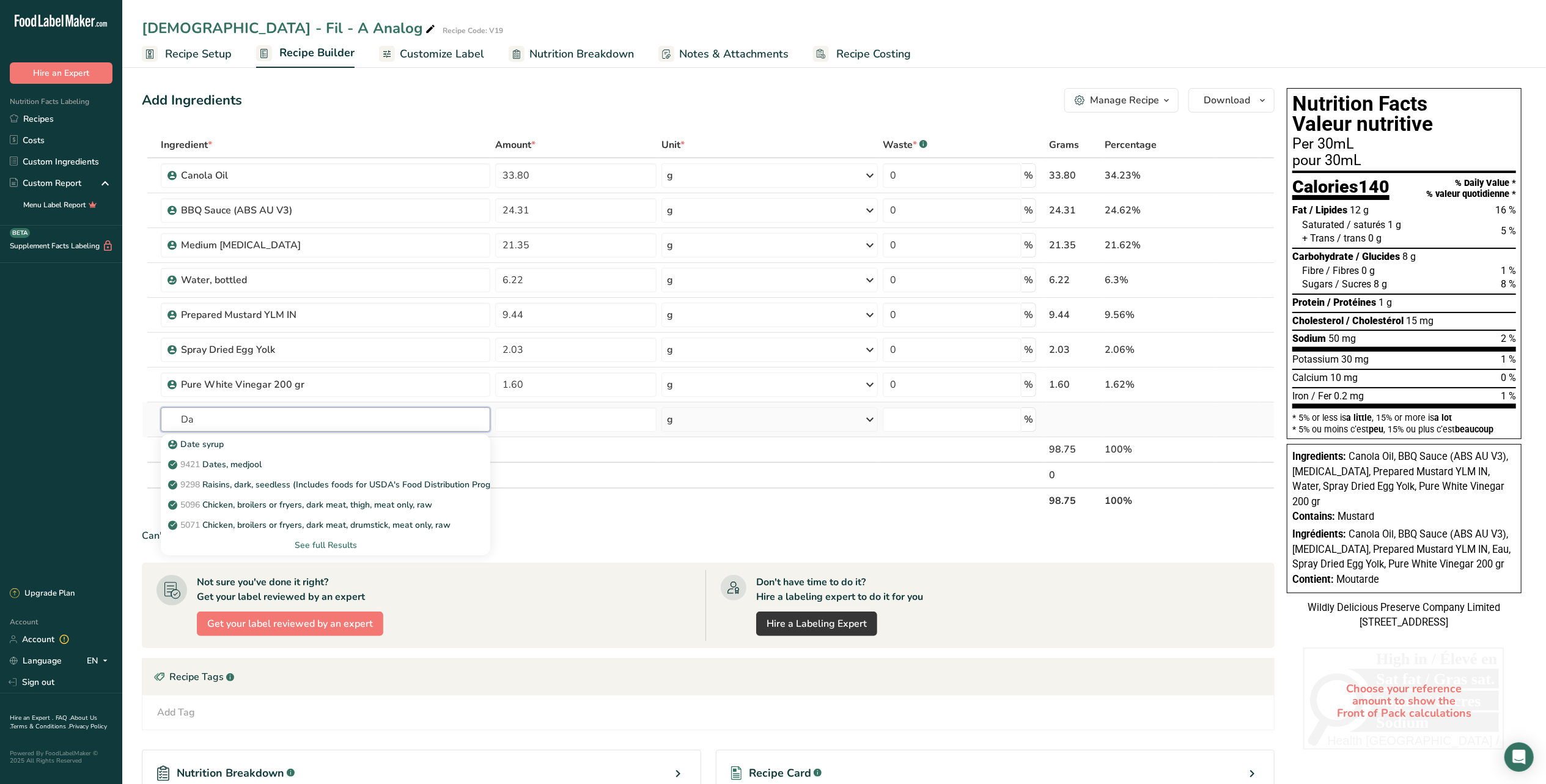
type input "D"
type input "S"
type input "Puri"
click at [277, 458] on link "TORO1 Purified Sea Salt" at bounding box center [325, 464] width 329 height 20
type input "Purified Sea Salt"
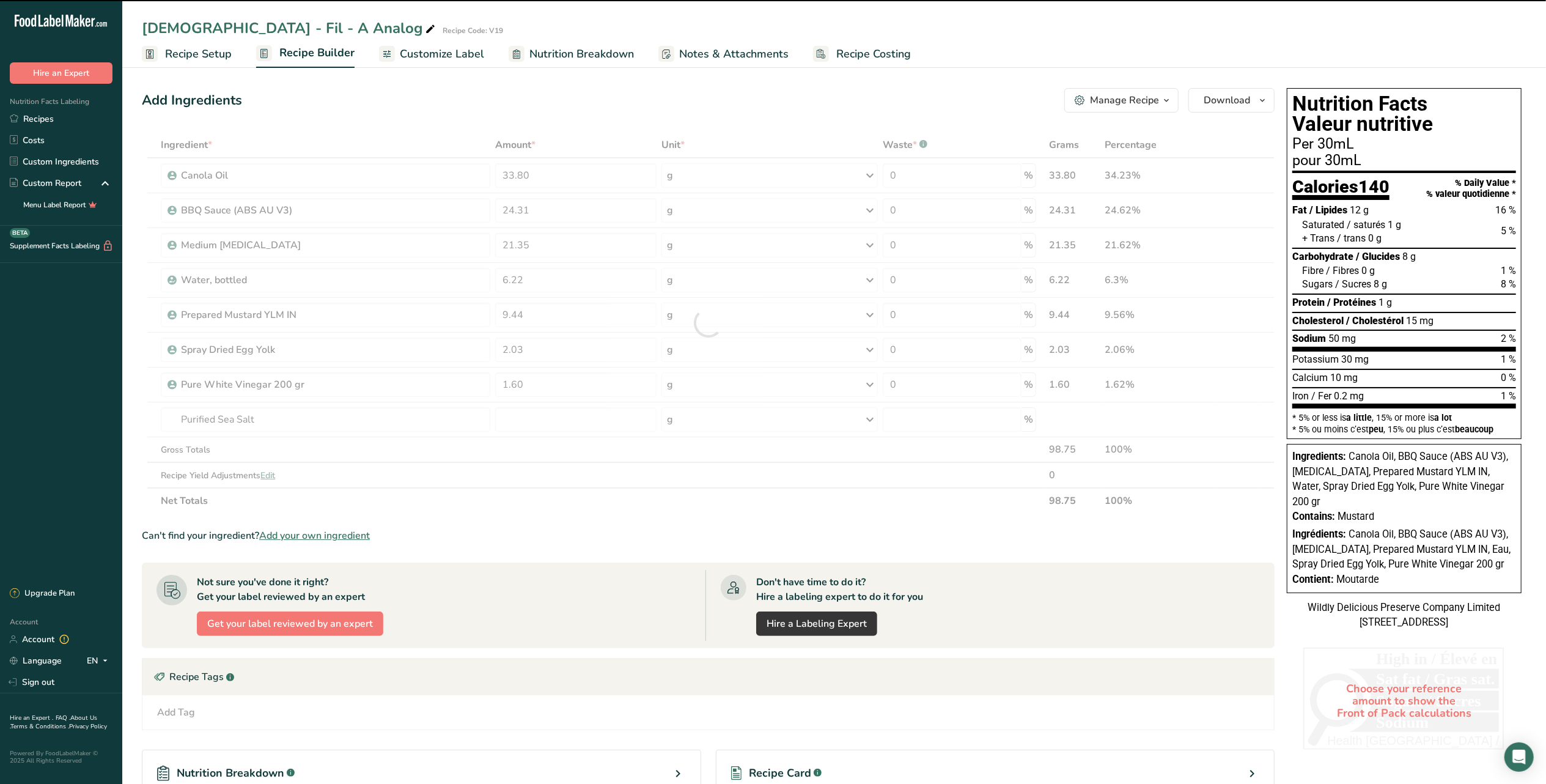
type input "0"
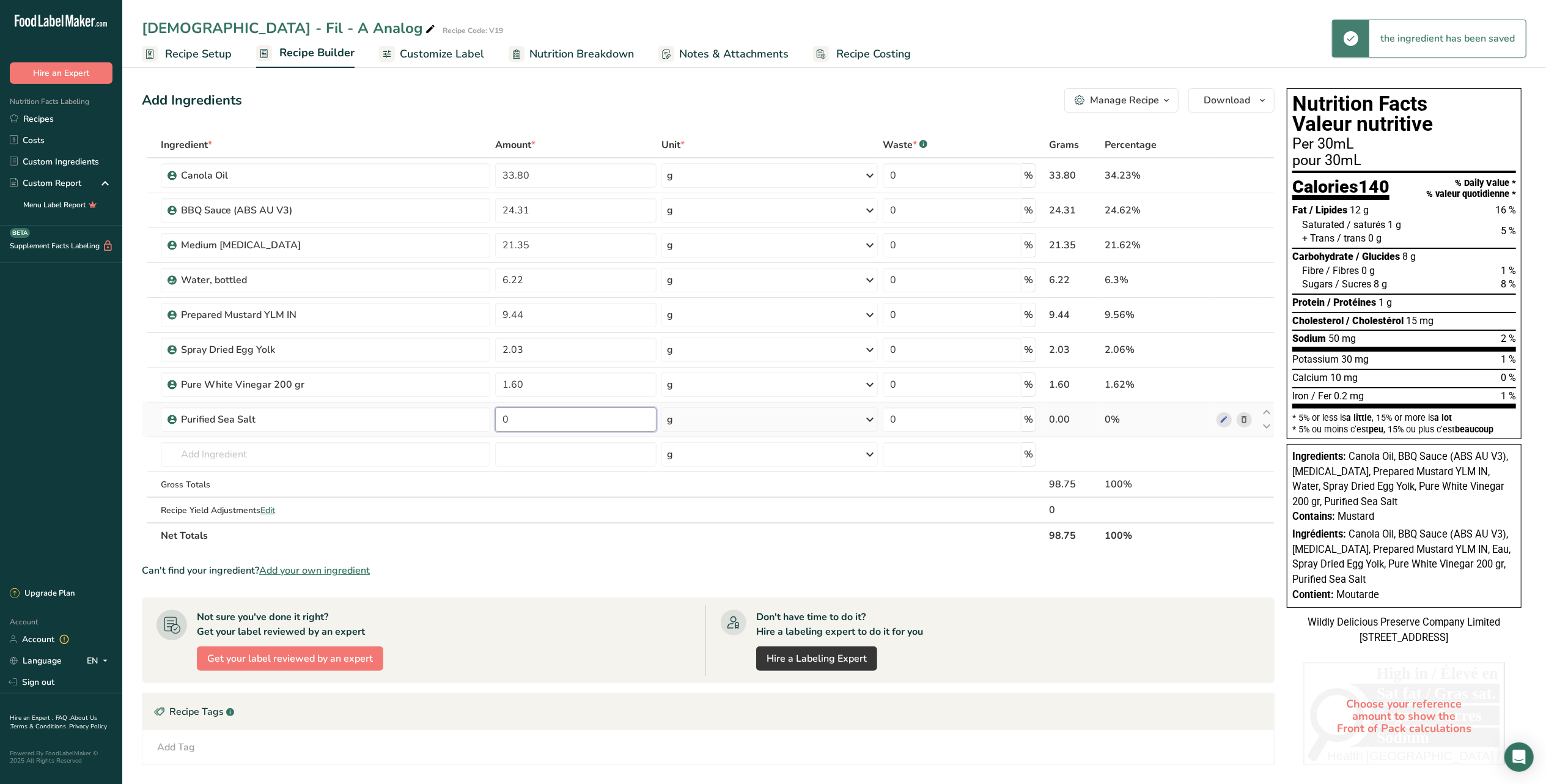
click at [543, 413] on input "0" at bounding box center [576, 420] width 162 height 25
type input "1.00"
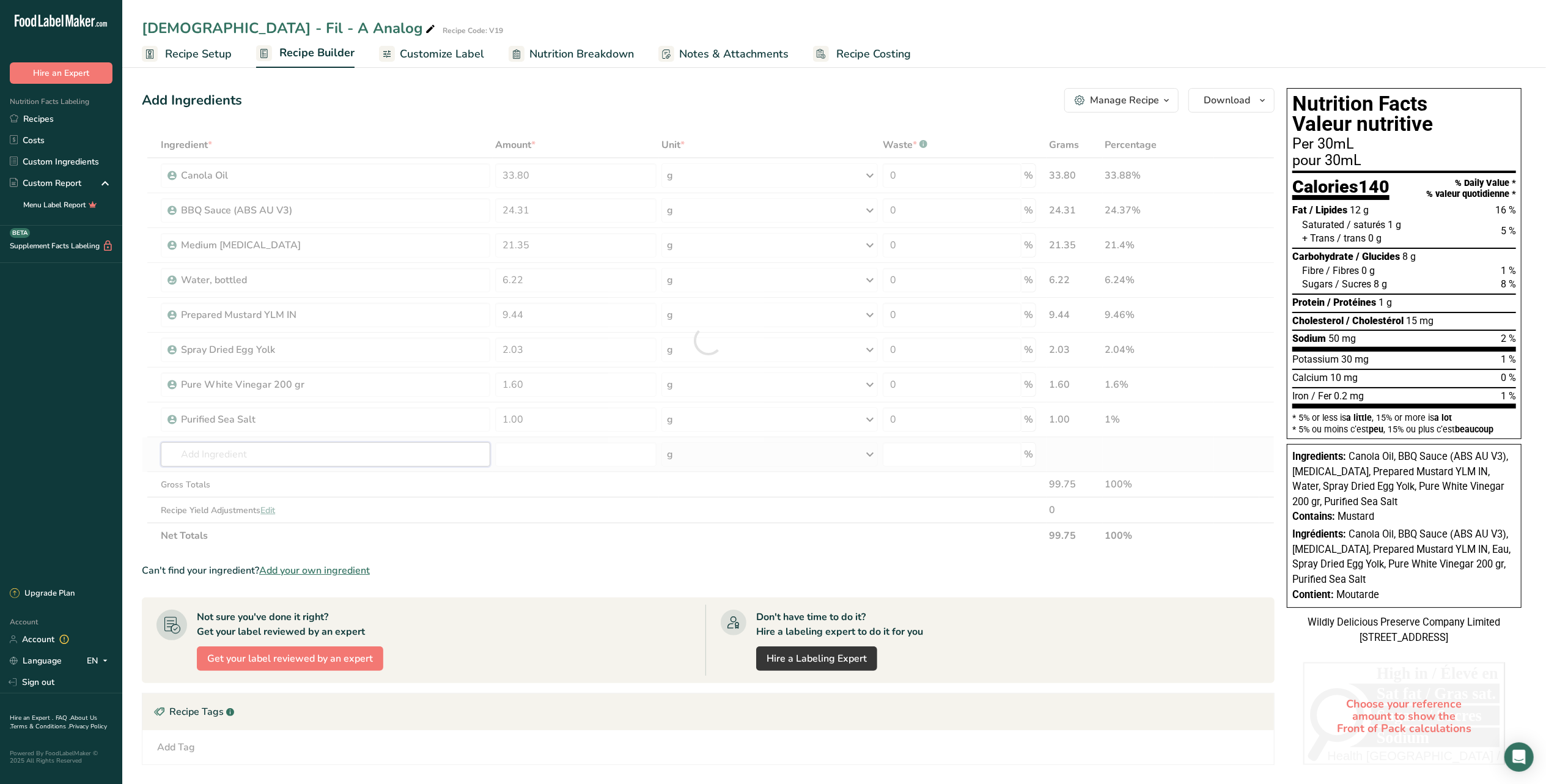
click at [369, 454] on div "Ingredient * Amount * Unit * Waste * .a-a{fill:#347362;}.b-a{fill:#fff;} Grams …" at bounding box center [709, 340] width 1133 height 416
click at [288, 453] on input "text" at bounding box center [325, 455] width 329 height 25
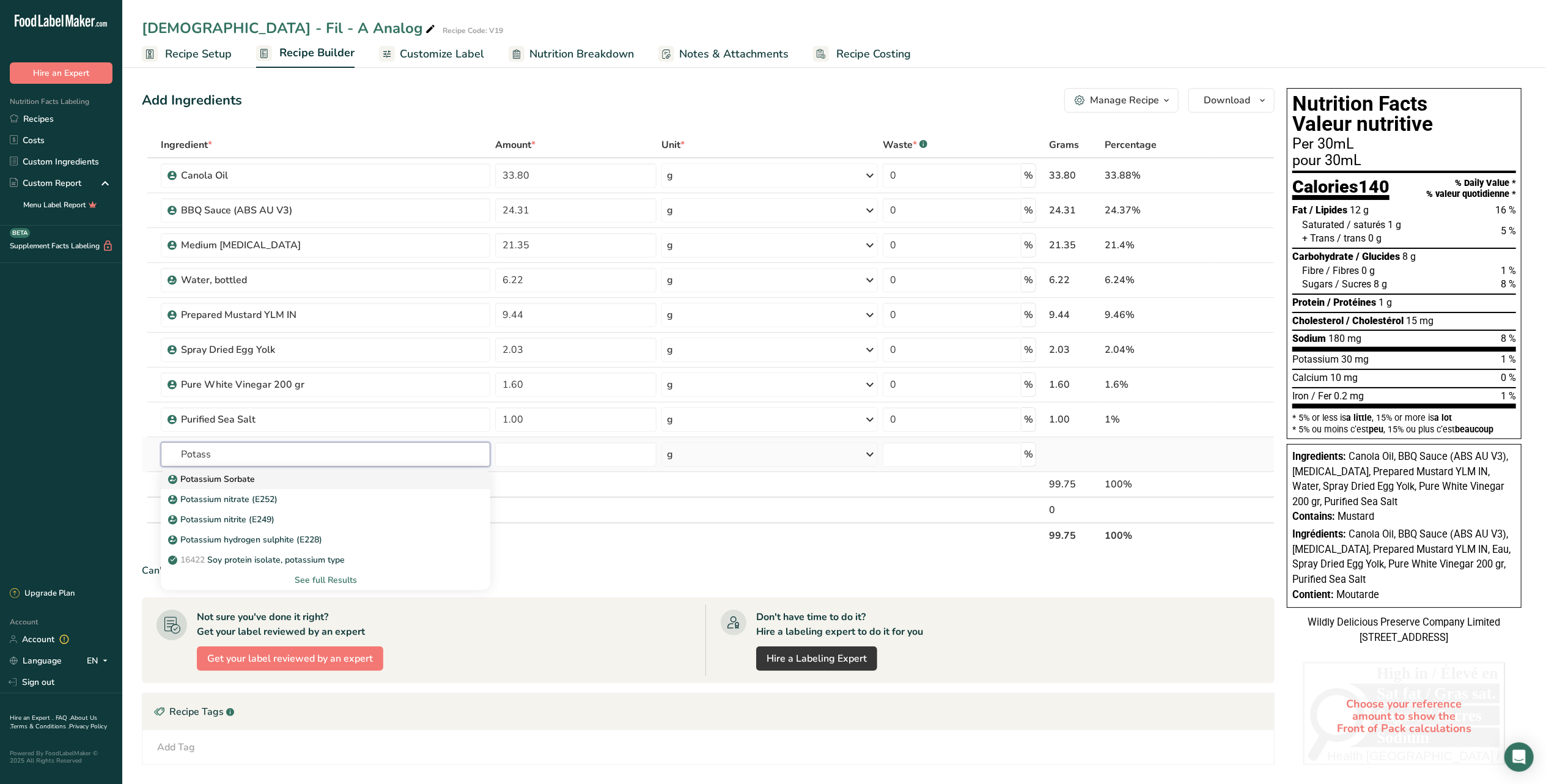
type input "Potass"
click at [289, 482] on div "Potassium Sorbate" at bounding box center [315, 479] width 290 height 12
type input "Potassium Sorbate"
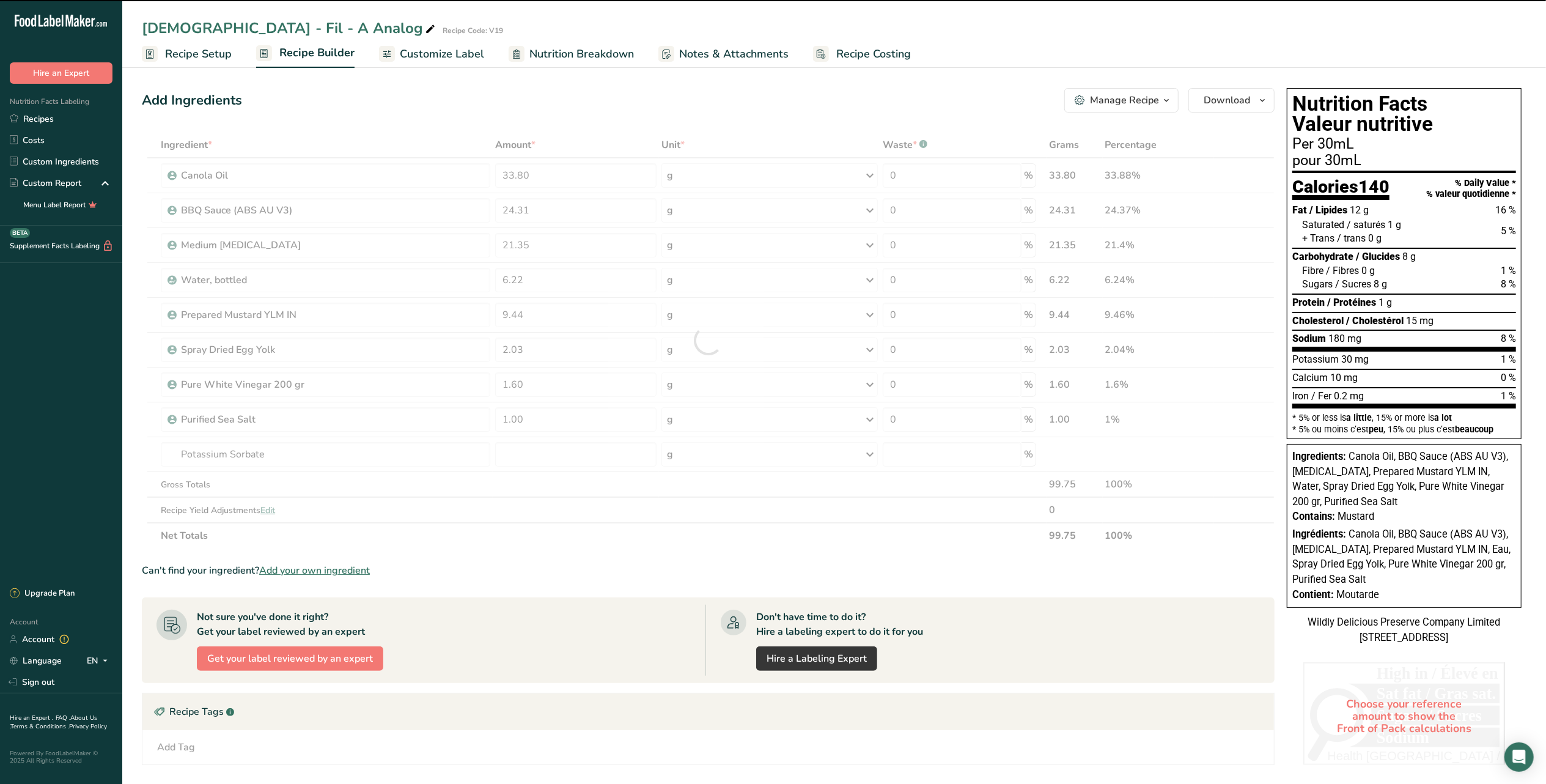
type input "0"
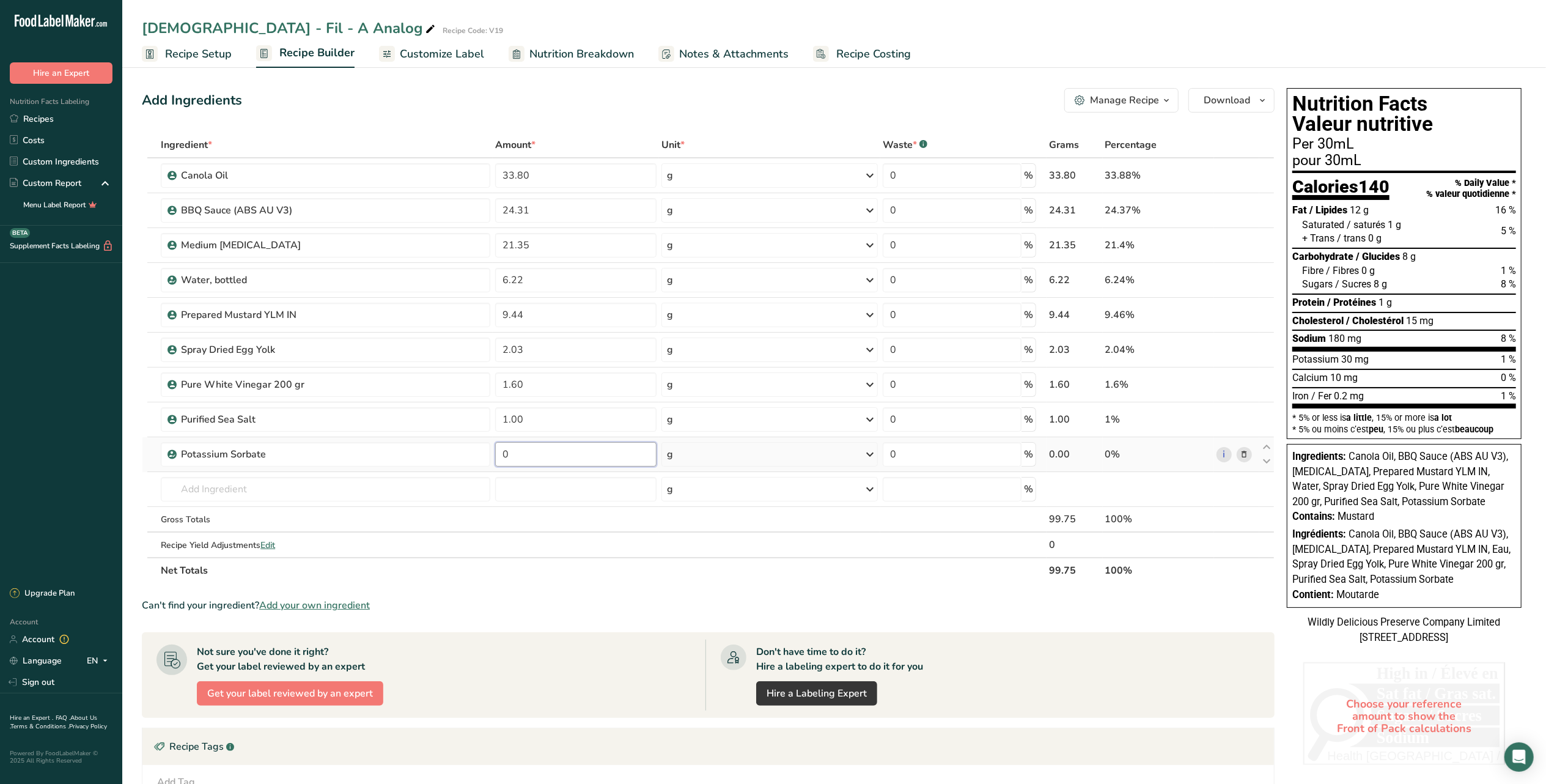
click at [568, 454] on input "0" at bounding box center [576, 455] width 162 height 25
type input "0.06"
click at [306, 487] on div "Ingredient * Amount * Unit * Waste * .a-a{fill:#347362;}.b-a{fill:#fff;} Grams …" at bounding box center [709, 358] width 1133 height 451
type input "Xantha"
click at [313, 535] on div "NEAL24 Xanthan Gum" at bounding box center [315, 534] width 290 height 12
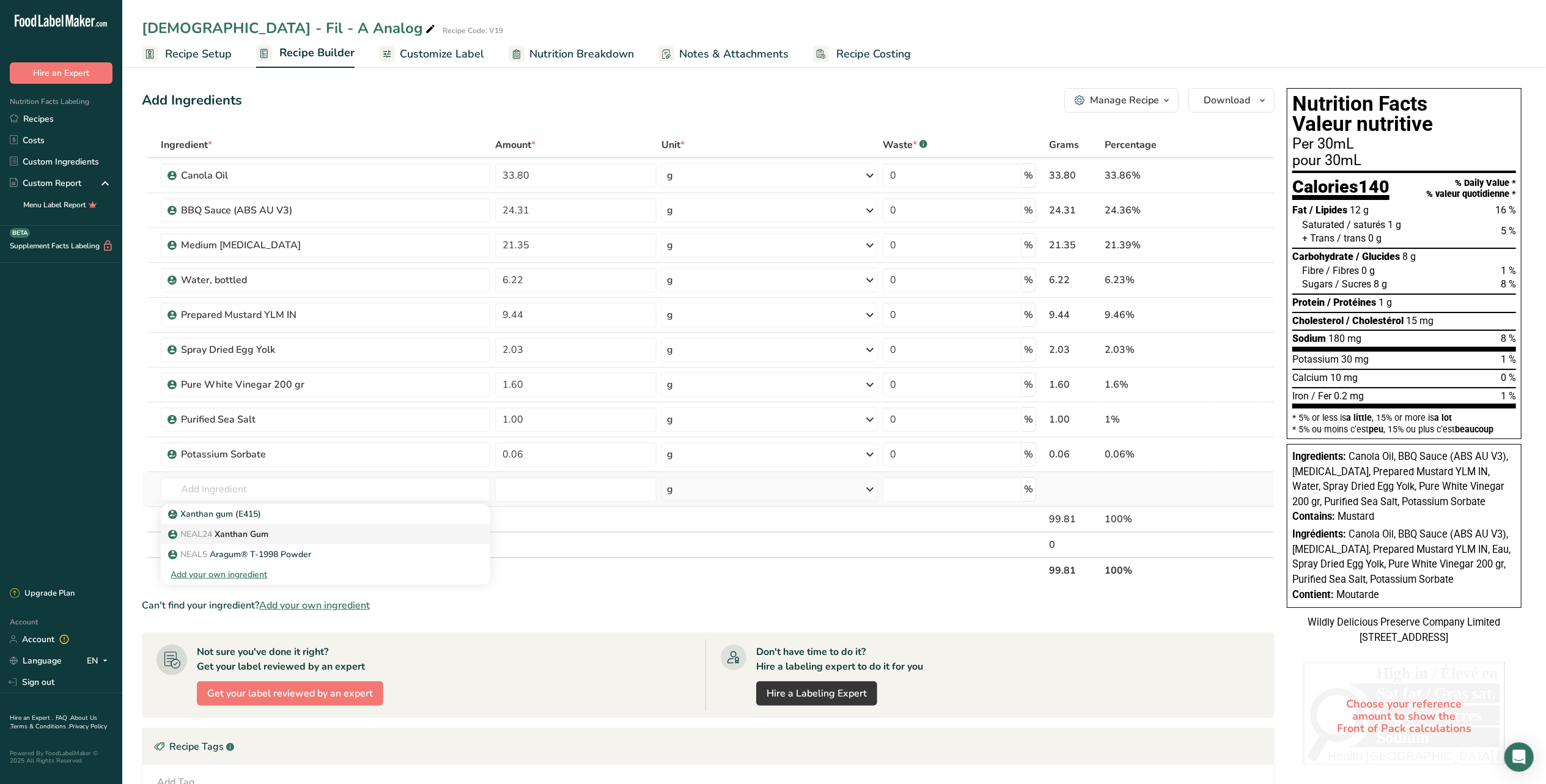
type input "Xanthan Gum"
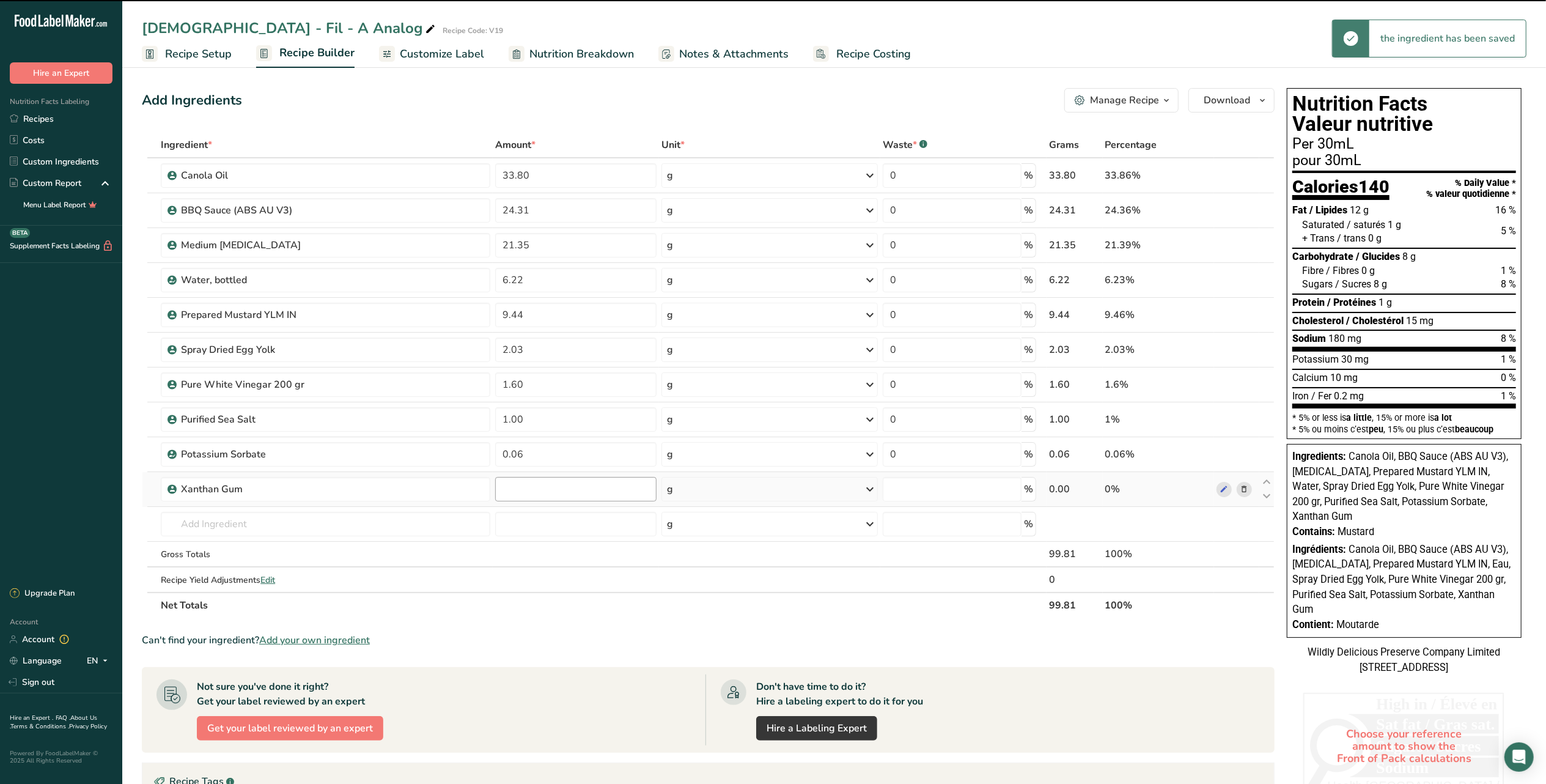
type input "0"
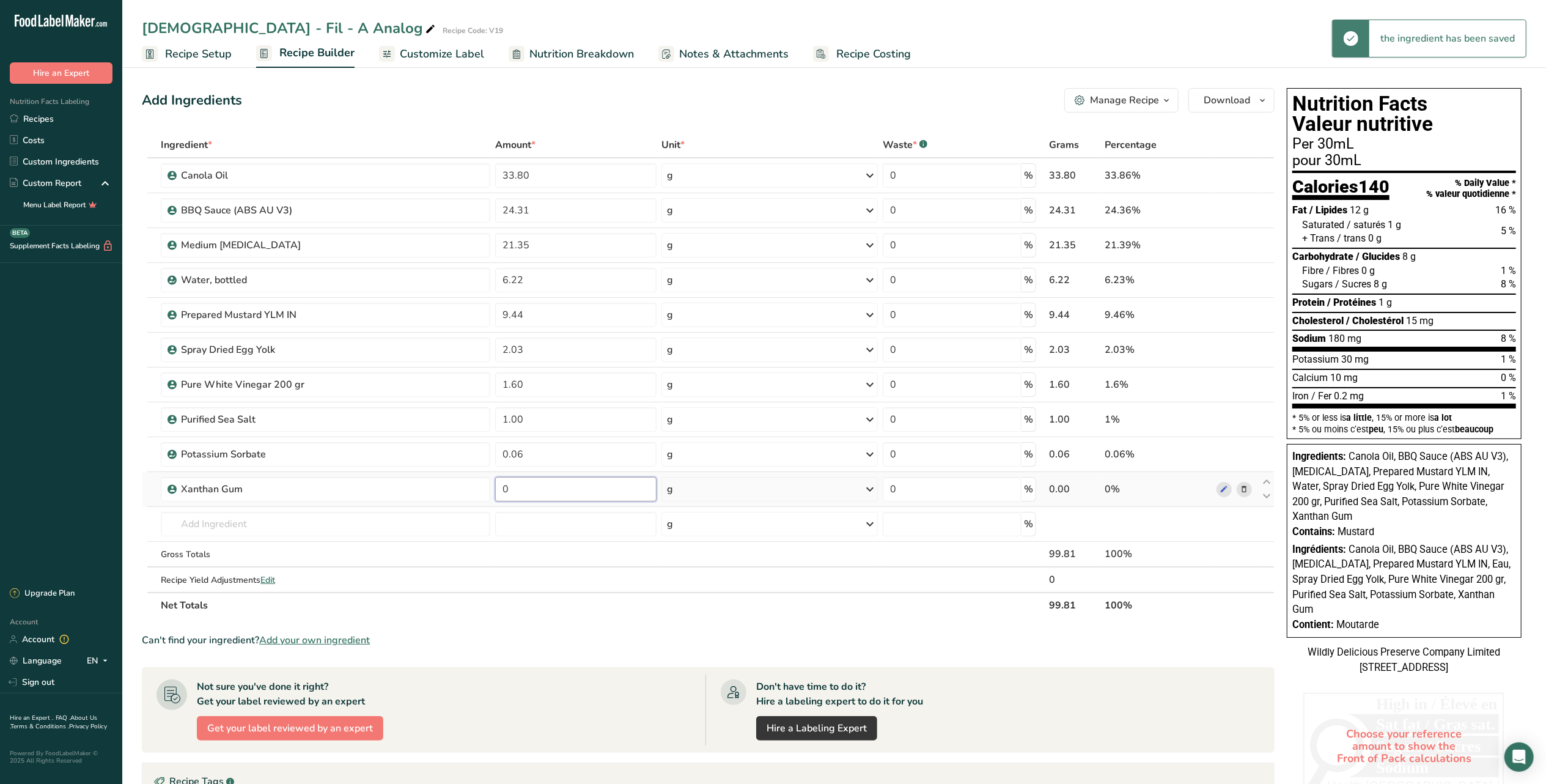
click at [541, 482] on input "0" at bounding box center [576, 489] width 162 height 25
type input "0.99"
click at [1268, 479] on div "Ingredient * Amount * Unit * Waste * .a-a{fill:#347362;}.b-a{fill:#fff;} Grams …" at bounding box center [709, 375] width 1133 height 486
click at [1269, 479] on icon at bounding box center [1266, 482] width 15 height 9
type input "0.99"
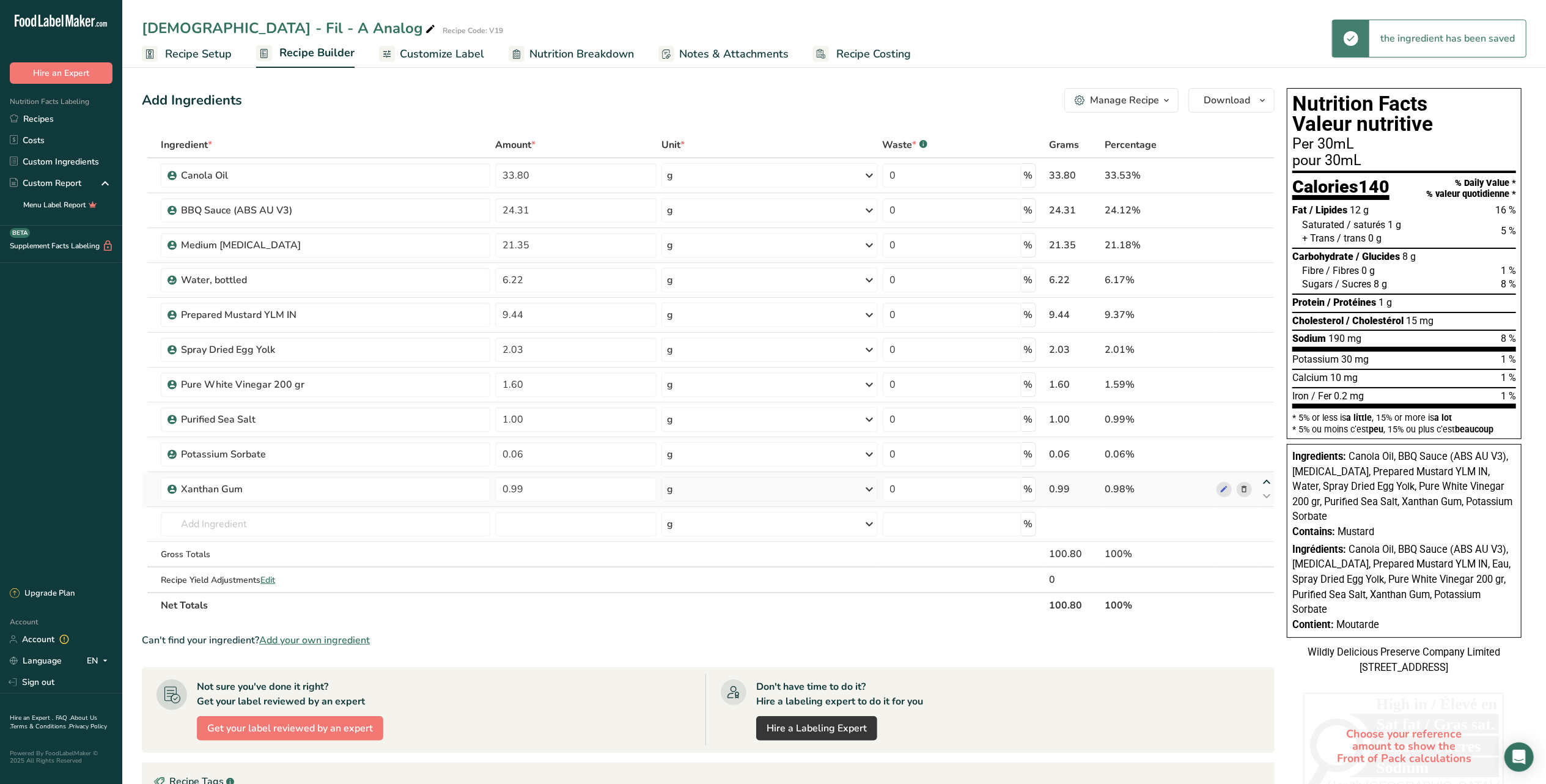
type input "0.06"
click at [1265, 306] on icon at bounding box center [1266, 307] width 15 height 9
type input "9.44"
type input "6.22"
click at [1072, 209] on div "24.31" at bounding box center [1074, 210] width 52 height 15
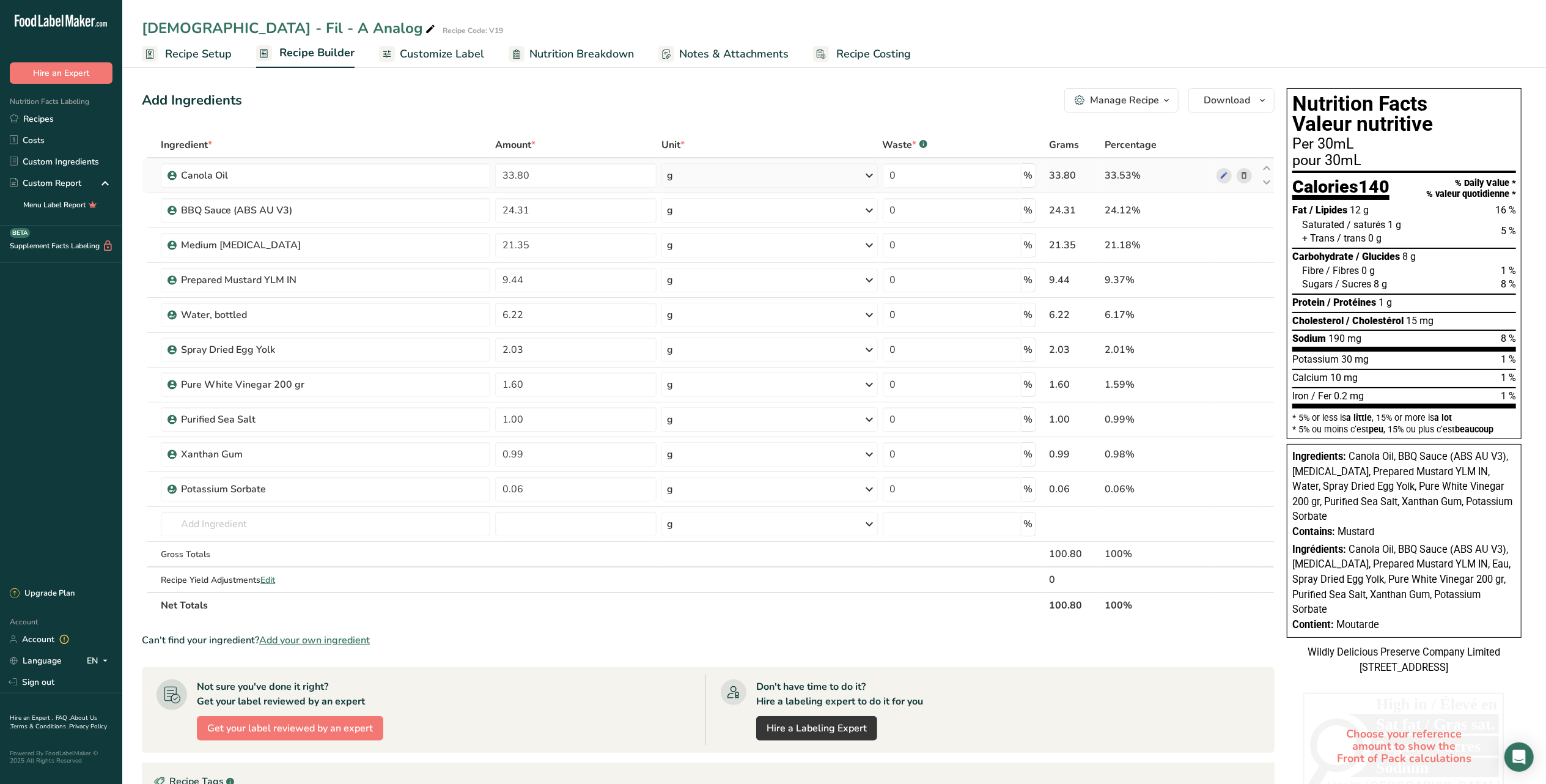
click at [1069, 176] on div "33.80" at bounding box center [1074, 175] width 52 height 15
click at [621, 178] on input "33.80" at bounding box center [576, 176] width 162 height 25
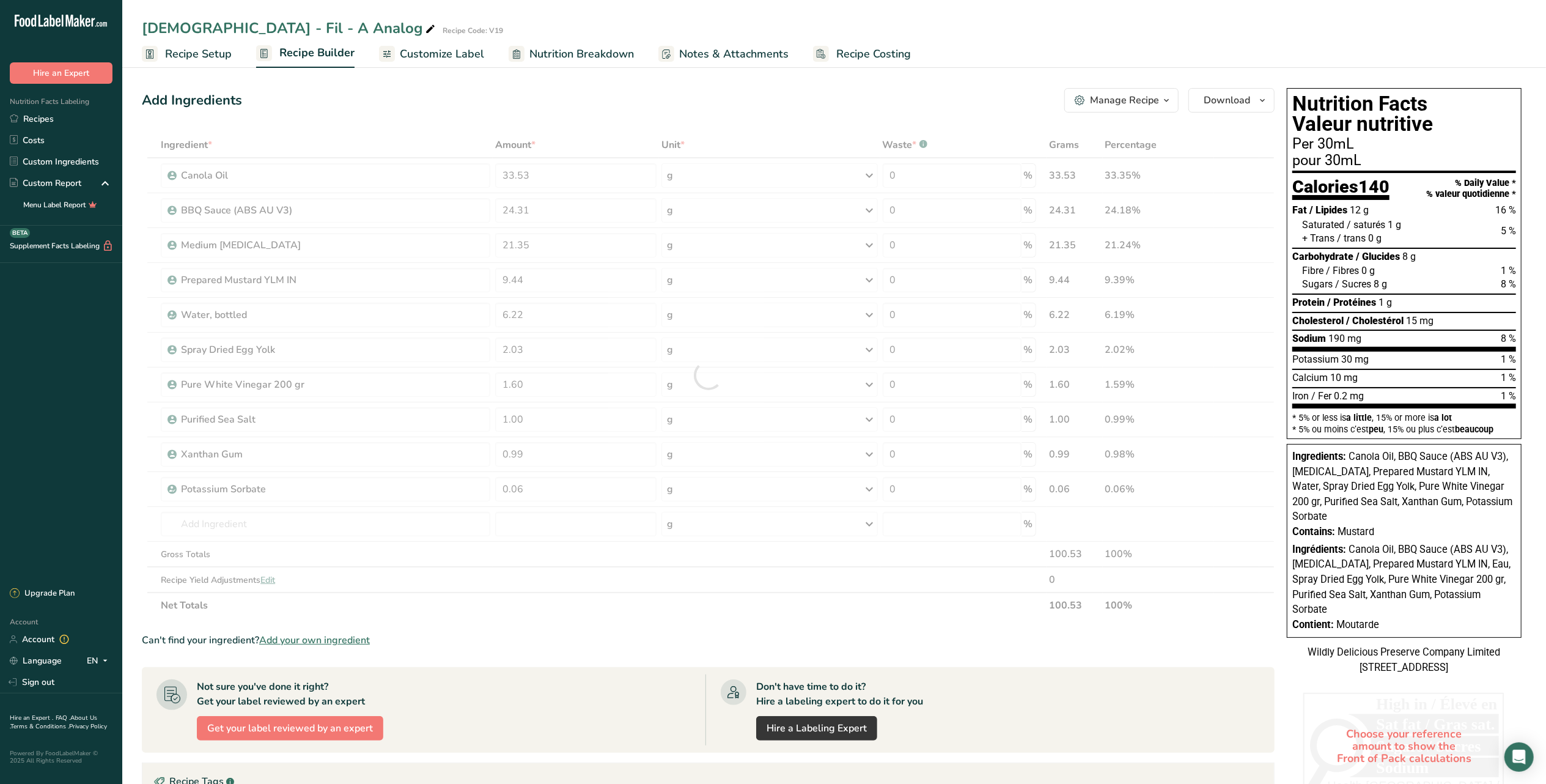
click at [862, 619] on section "Ingredient * Amount * Unit * Waste * .a-a{fill:#347362;}.b-a{fill:#fff;} Grams …" at bounding box center [709, 559] width 1133 height 855
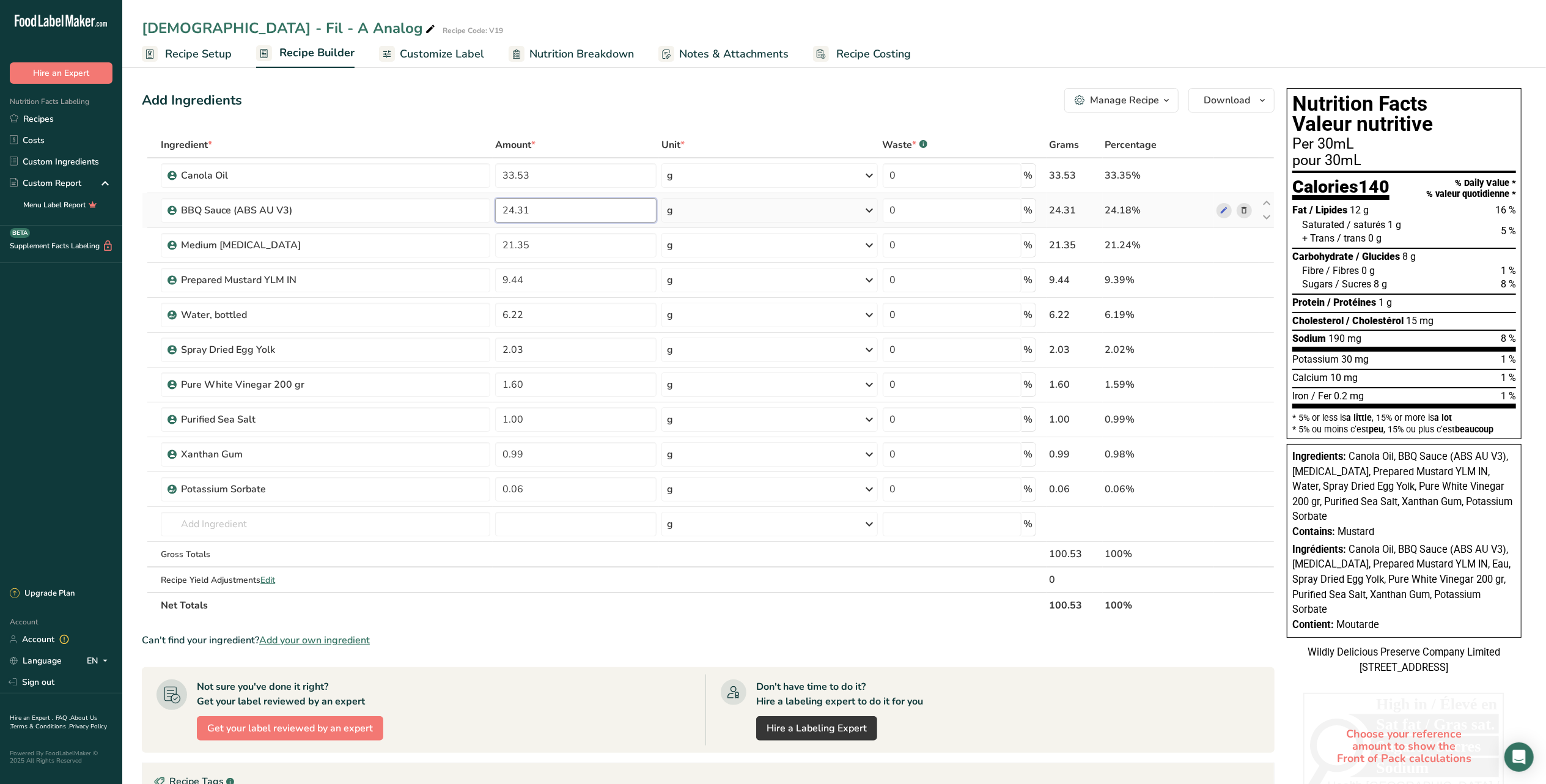
click at [583, 213] on input "24.31" at bounding box center [576, 210] width 162 height 25
click at [554, 170] on div "Ingredient * Amount * Unit * Waste * .a-a{fill:#347362;}.b-a{fill:#fff;} Grams …" at bounding box center [709, 375] width 1133 height 486
click at [935, 114] on div "Add Ingredients Manage Recipe Delete Recipe Duplicate Recipe Scale Recipe Save …" at bounding box center [712, 545] width 1140 height 923
click at [1130, 107] on div "Manage Recipe" at bounding box center [1125, 100] width 69 height 15
click at [962, 91] on div "Add Ingredients Manage Recipe Delete Recipe Duplicate Recipe Scale Recipe Save …" at bounding box center [709, 100] width 1133 height 25
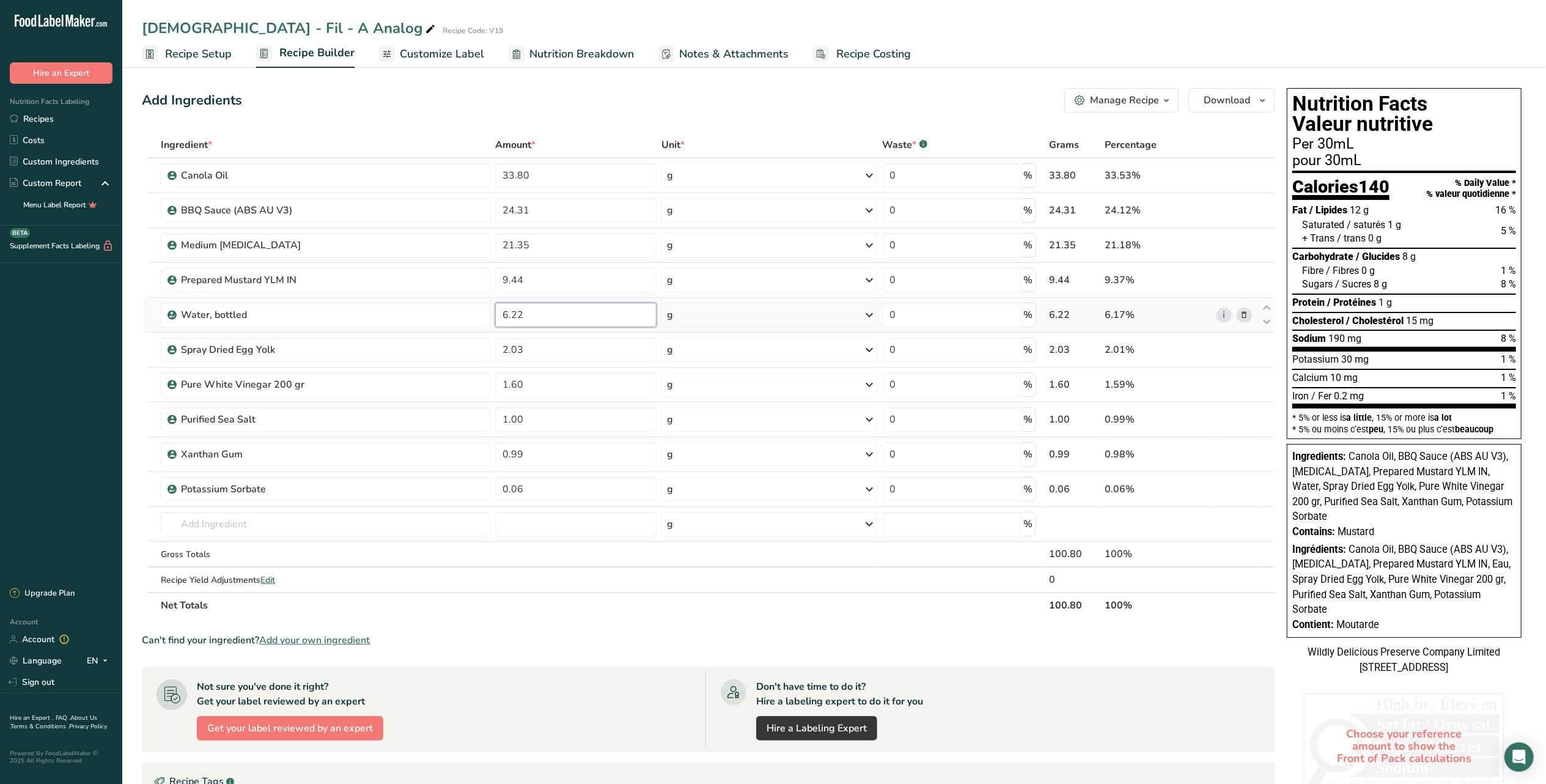
click at [548, 325] on input "6.22" at bounding box center [576, 315] width 162 height 25
click at [584, 179] on div "Ingredient * Amount * Unit * Waste * .a-a{fill:#347362;}.b-a{fill:#fff;} Grams …" at bounding box center [709, 375] width 1133 height 486
type input "33.00"
click at [582, 130] on div "Add Ingredients Manage Recipe Delete Recipe Duplicate Recipe Scale Recipe Save …" at bounding box center [712, 545] width 1140 height 923
click at [531, 457] on input "0.99" at bounding box center [576, 455] width 162 height 25
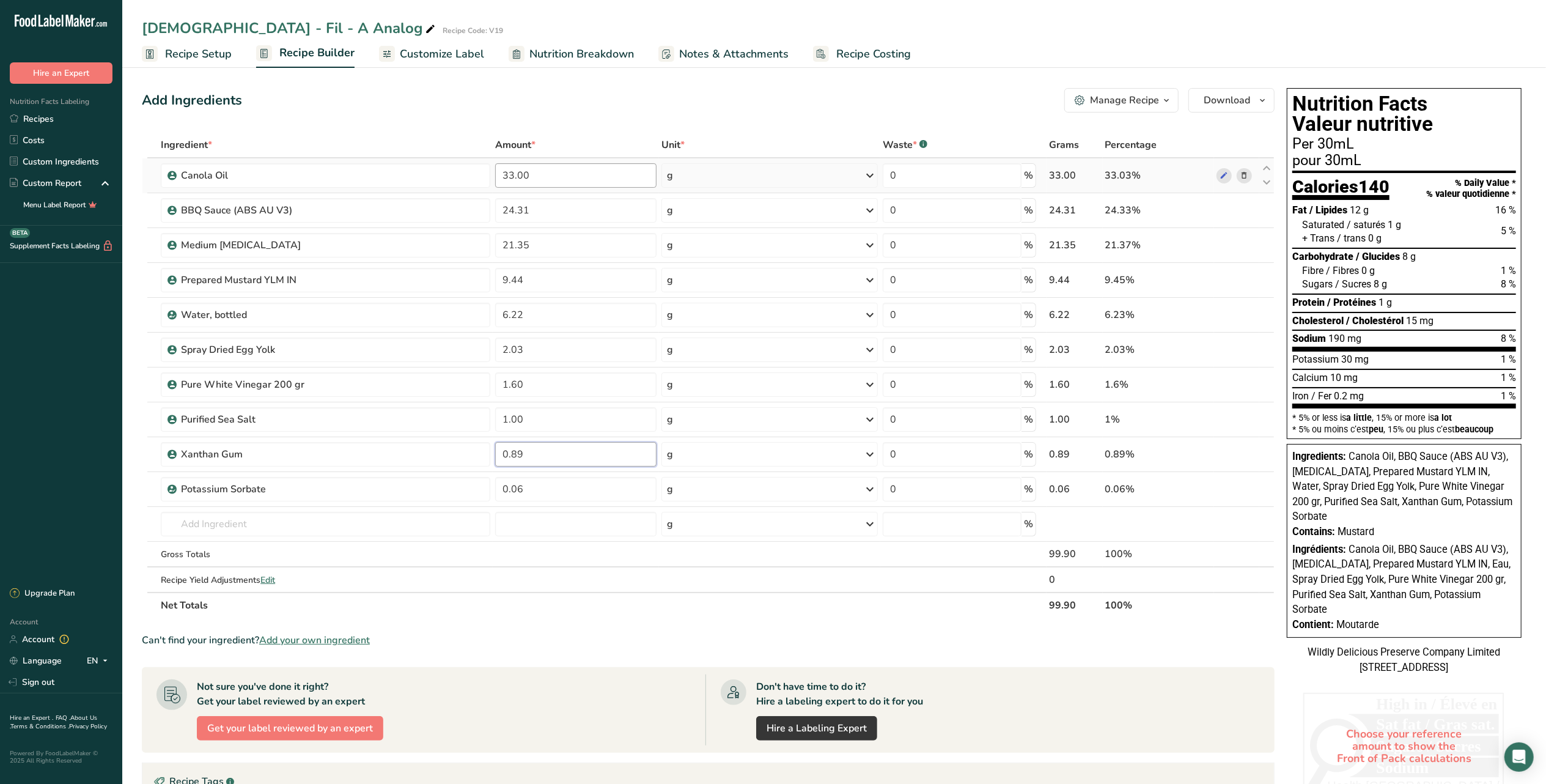
type input "0.89"
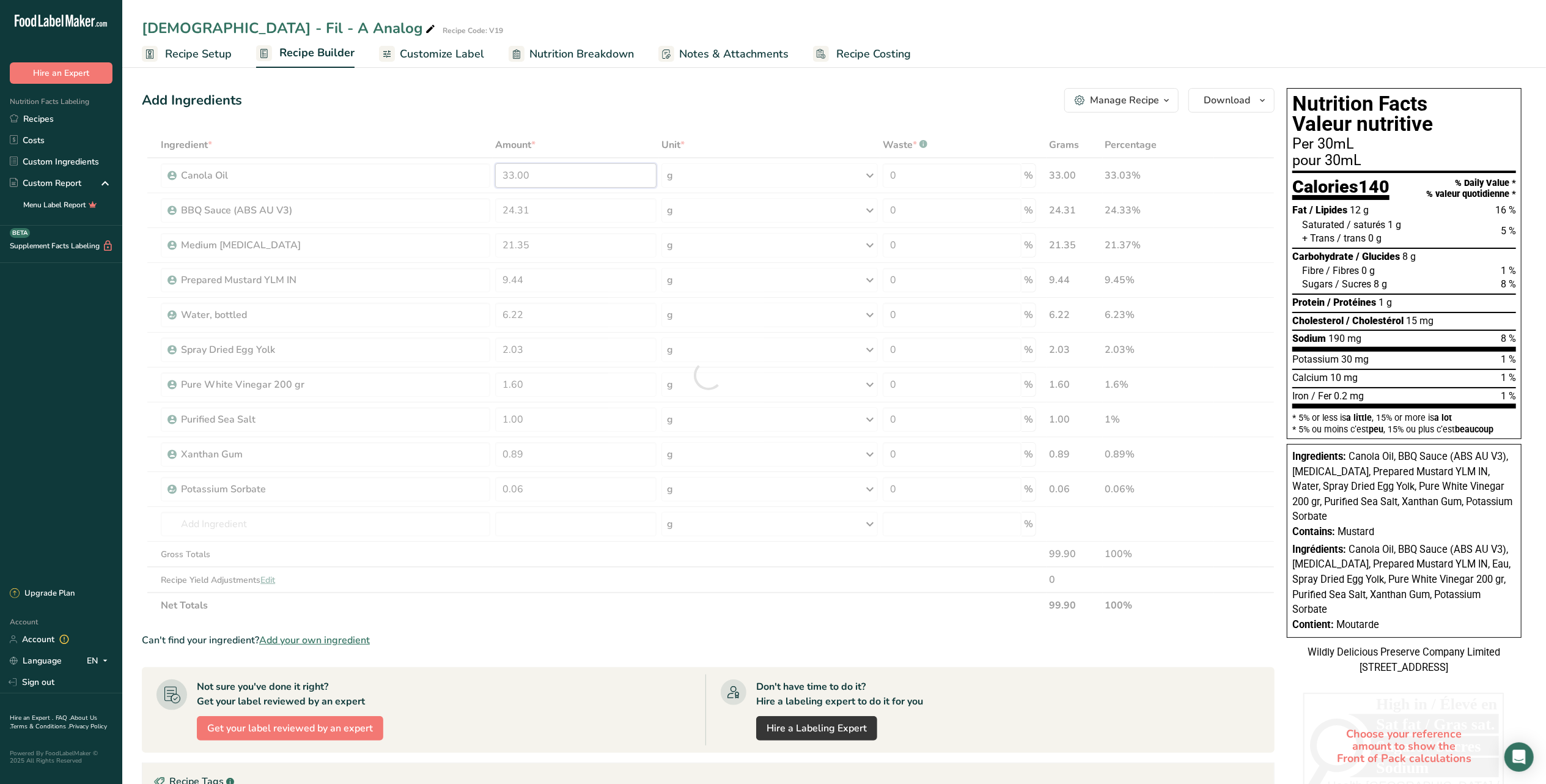
click at [556, 181] on div "Ingredient * Amount * Unit * Waste * .a-a{fill:#347362;}.b-a{fill:#fff;} Grams …" at bounding box center [709, 375] width 1133 height 486
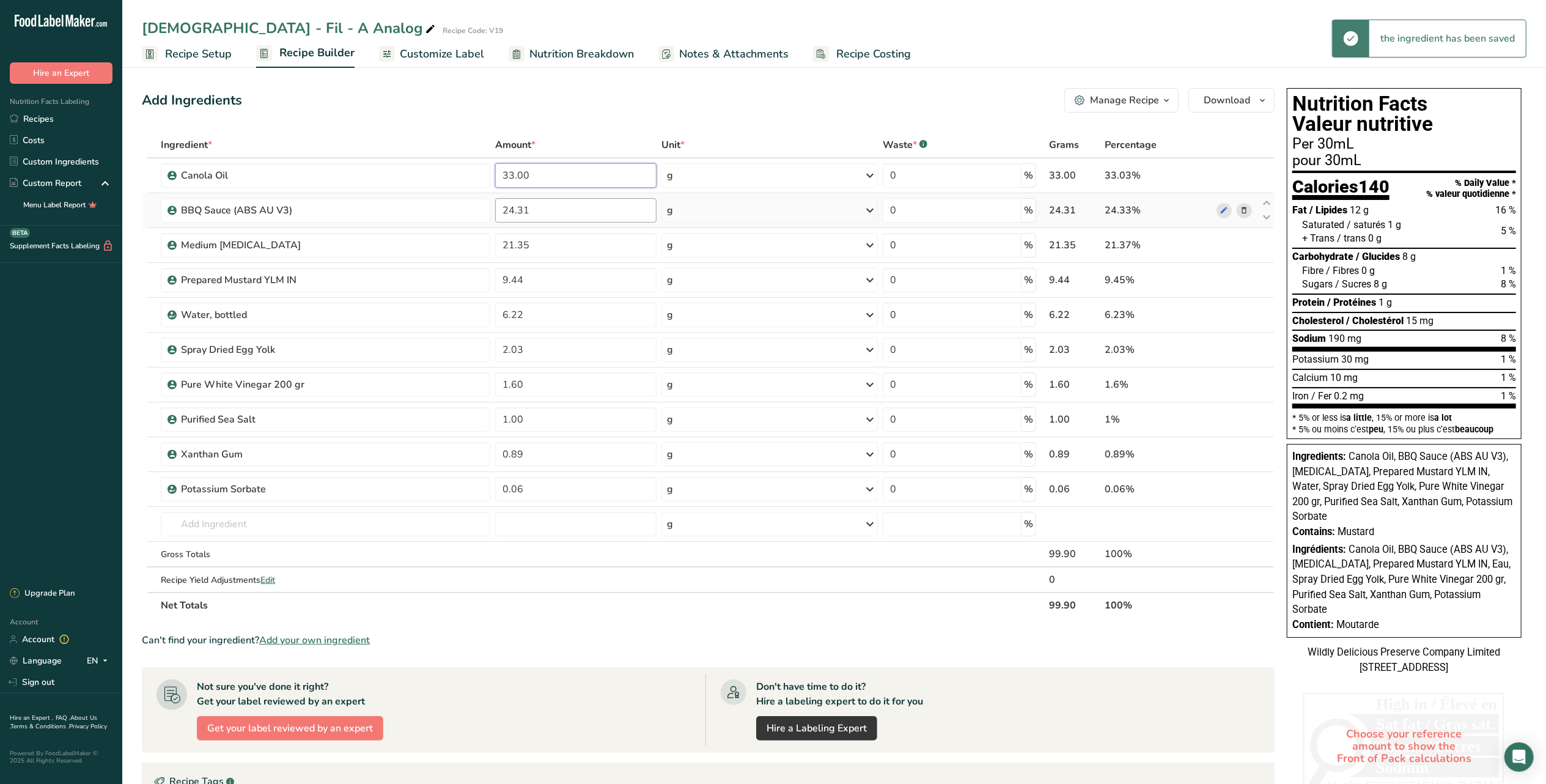
click at [524, 178] on input "33.00" at bounding box center [576, 176] width 162 height 25
type input "33.80"
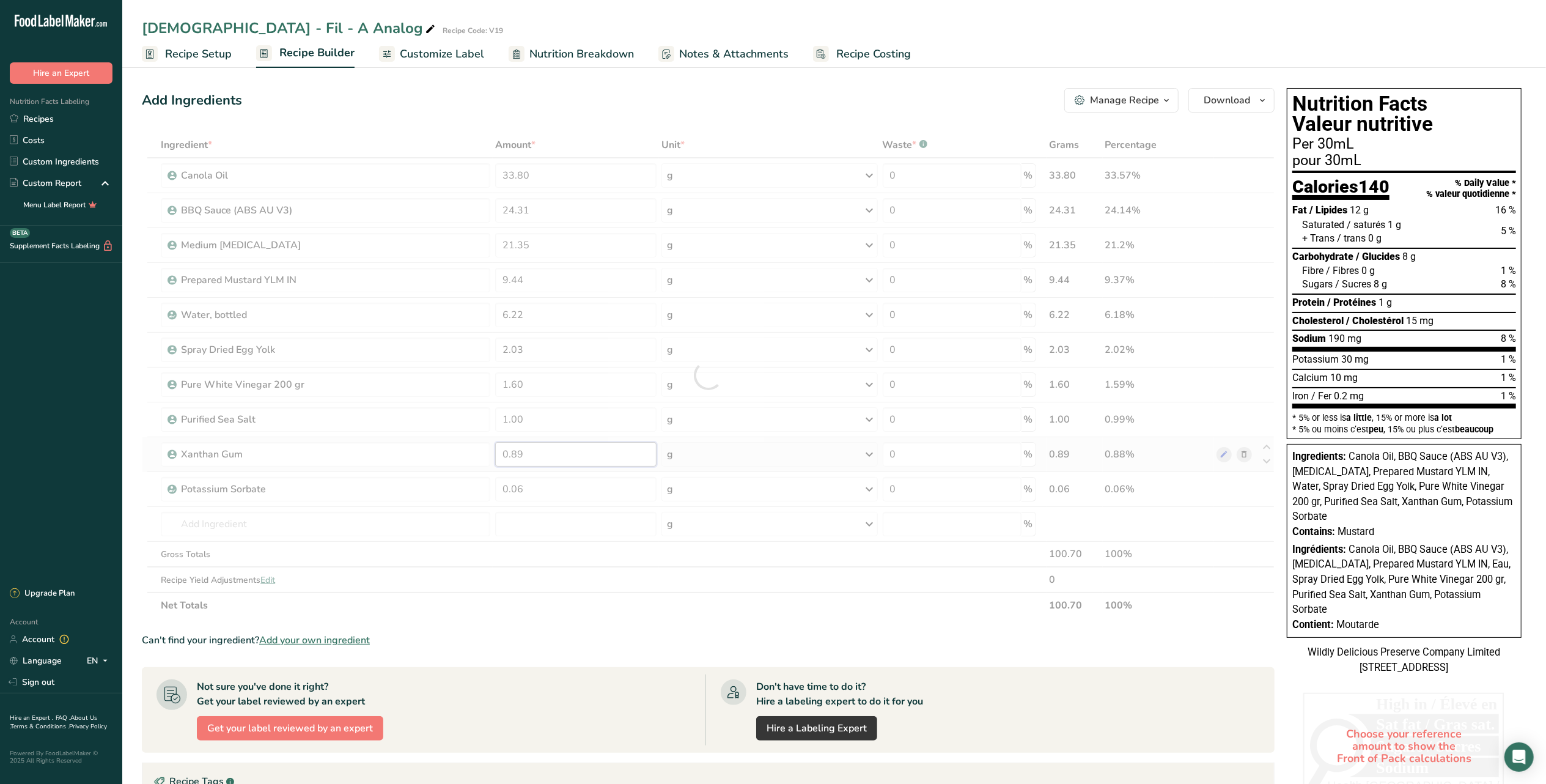
click at [551, 456] on div "Ingredient * Amount * Unit * Waste * .a-a{fill:#347362;}.b-a{fill:#fff;} Grams …" at bounding box center [709, 375] width 1133 height 486
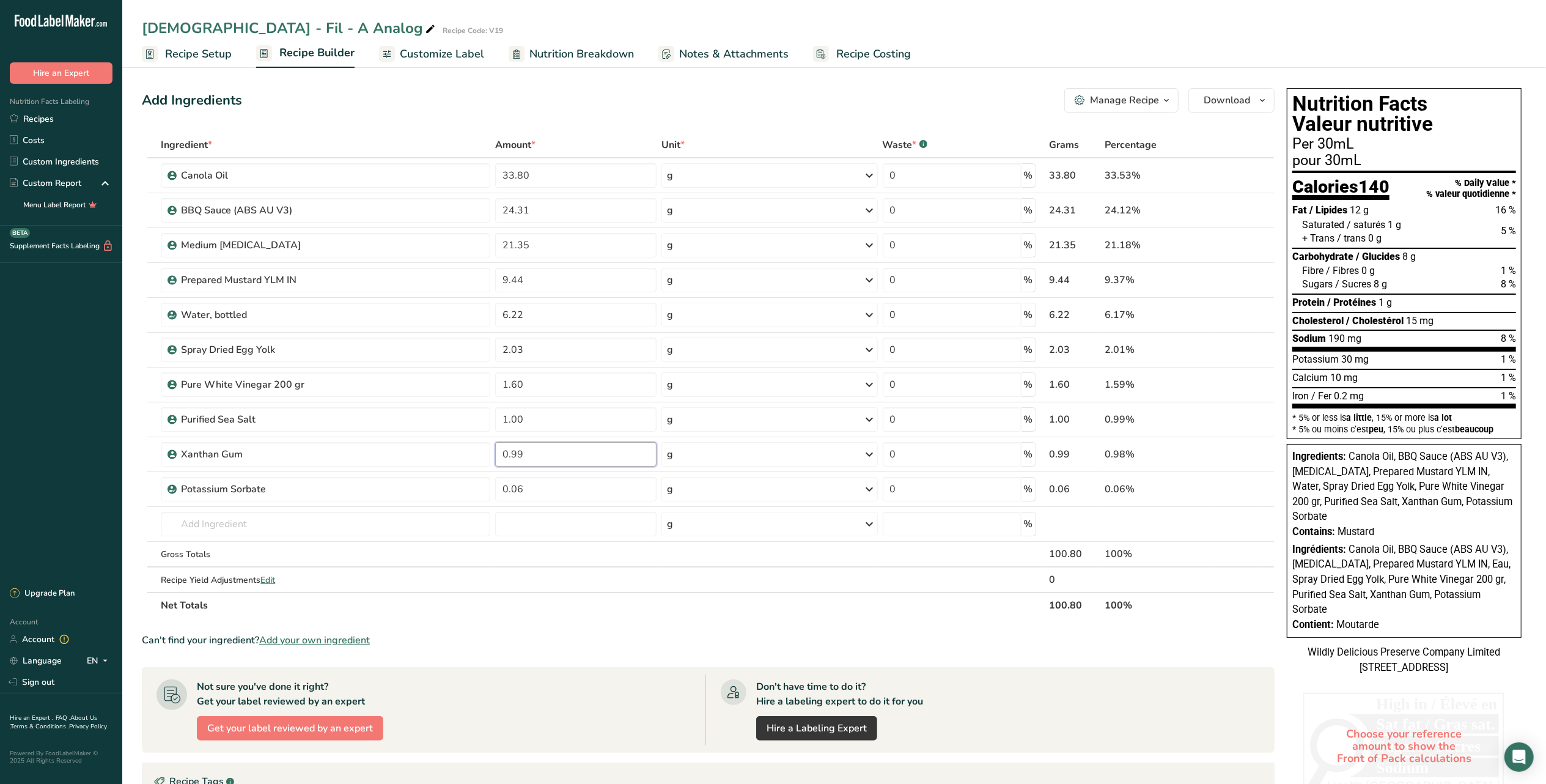
type input "0.99"
click at [616, 635] on div "Can't find your ingredient? Add your own ingredient" at bounding box center [709, 640] width 1133 height 15
click at [609, 114] on div "Add Ingredients Manage Recipe Delete Recipe Duplicate Recipe Scale Recipe Save …" at bounding box center [712, 545] width 1140 height 923
click at [729, 637] on div "Can't find your ingredient? Add your own ingredient" at bounding box center [709, 640] width 1133 height 15
click at [638, 153] on th "Amount *" at bounding box center [575, 145] width 166 height 26
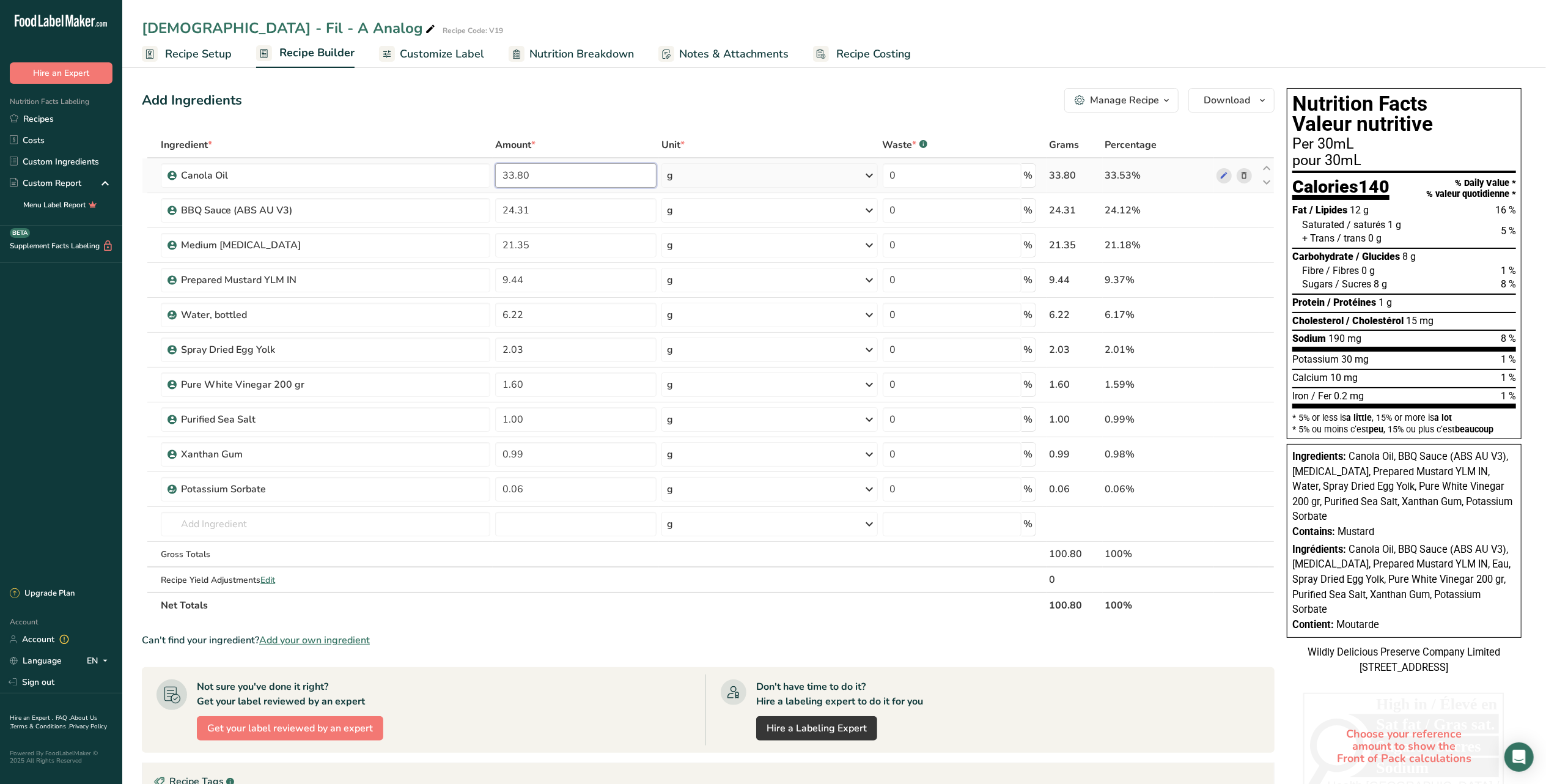
click at [630, 171] on input "33.80" at bounding box center [576, 176] width 162 height 25
type input "33.53"
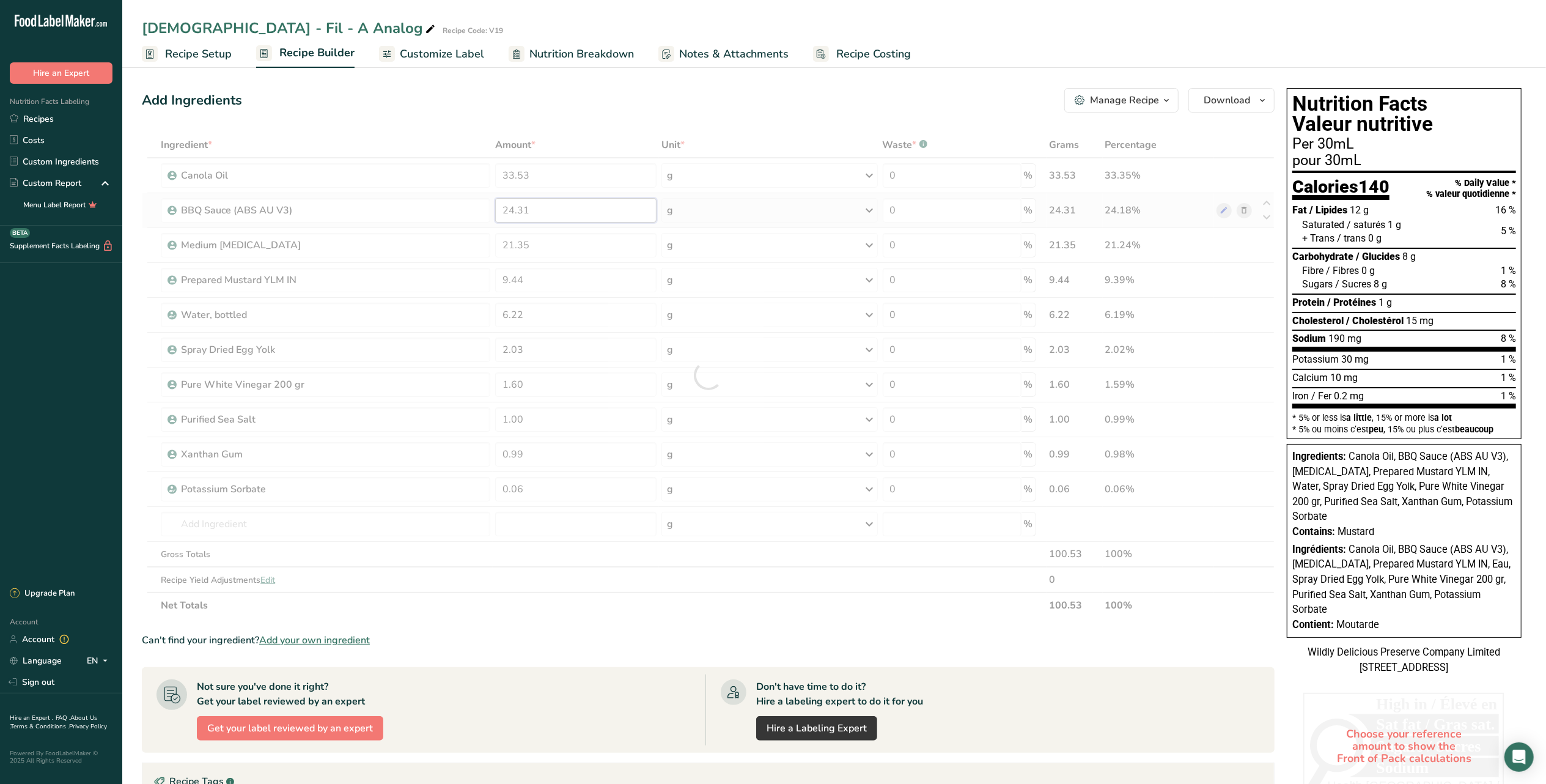
click at [630, 218] on div "Ingredient * Amount * Unit * Waste * .a-a{fill:#347362;}.b-a{fill:#fff;} Grams …" at bounding box center [709, 375] width 1133 height 486
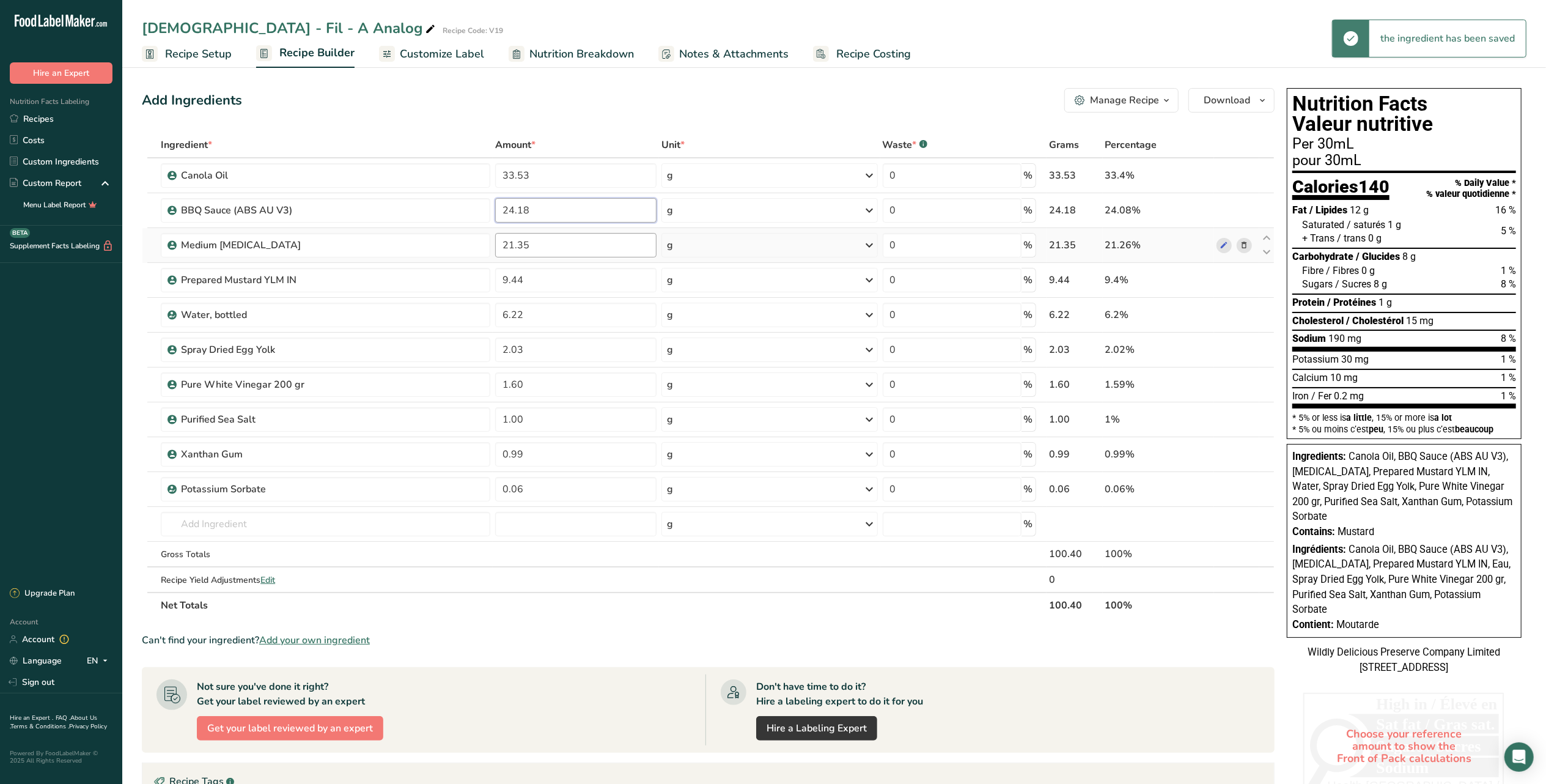
type input "24.18"
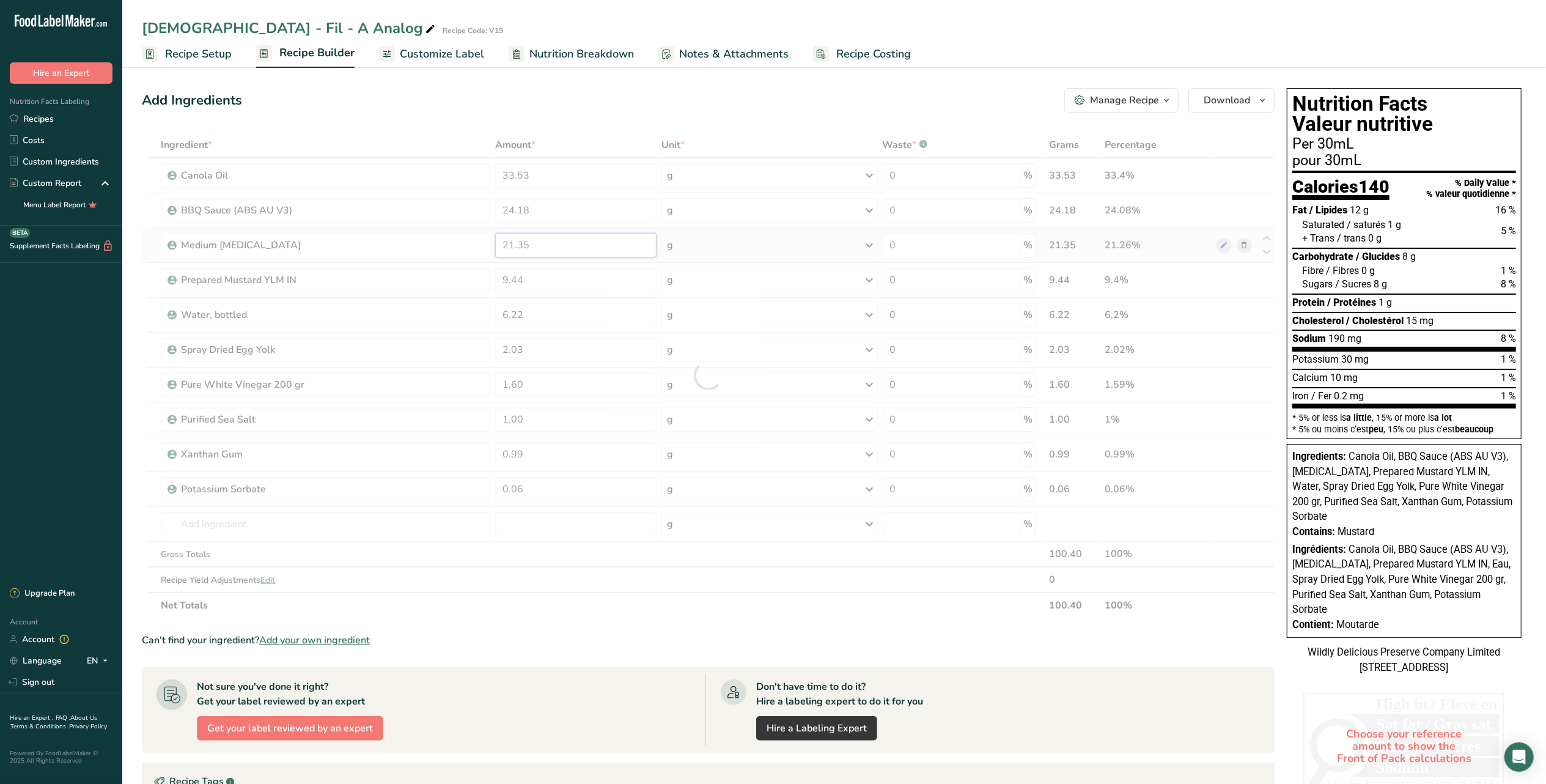
click at [620, 249] on div "Ingredient * Amount * Unit * Waste * .a-a{fill:#347362;}.b-a{fill:#fff;} Grams …" at bounding box center [709, 375] width 1133 height 486
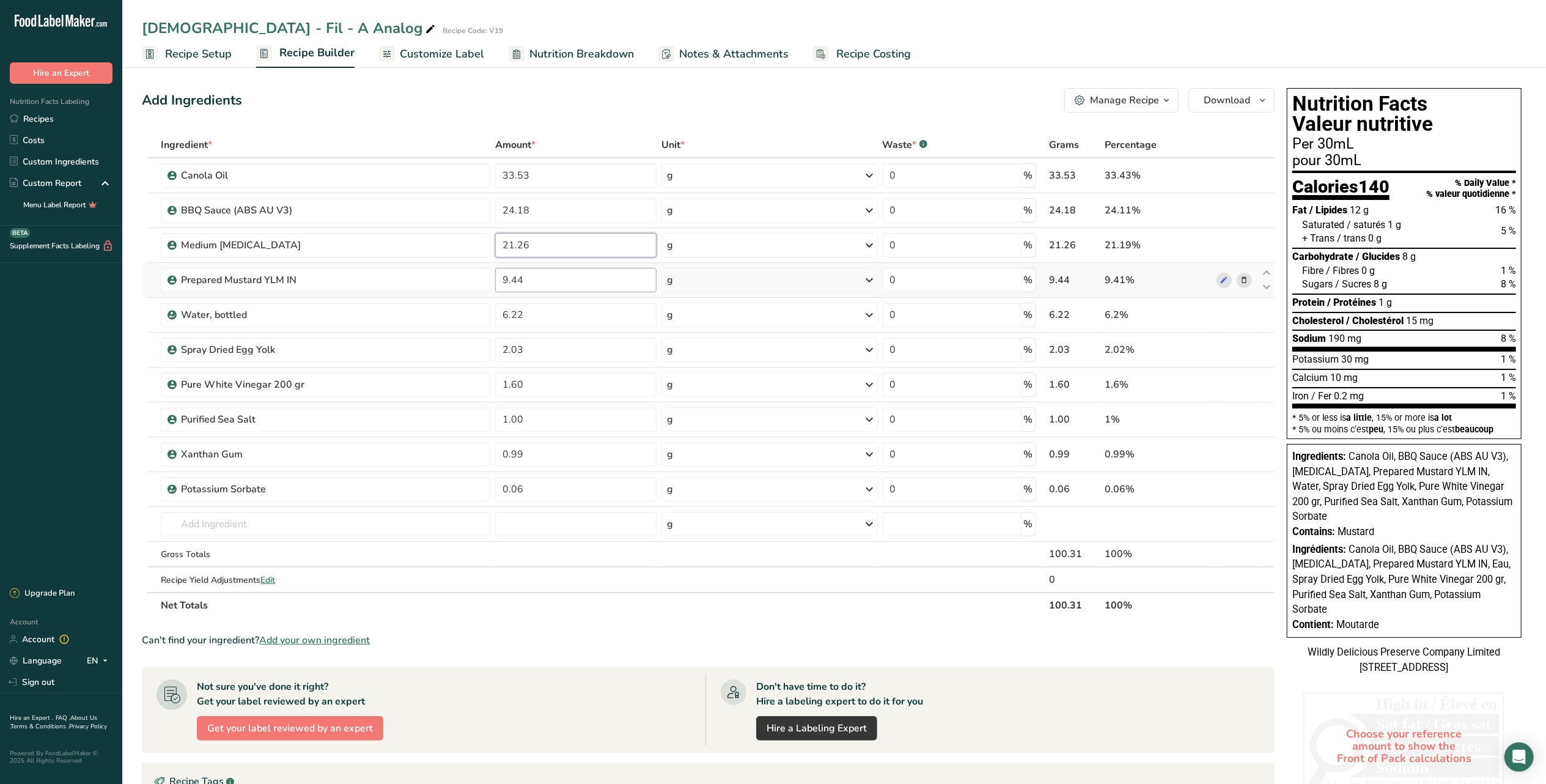
type input "21.26"
click at [626, 280] on div "Ingredient * Amount * Unit * Waste * .a-a{fill:#347362;}.b-a{fill:#fff;} Grams …" at bounding box center [709, 375] width 1133 height 486
type input "9.41"
click at [631, 321] on div "Ingredient * Amount * Unit * Waste * .a-a{fill:#347362;}.b-a{fill:#fff;} Grams …" at bounding box center [709, 375] width 1133 height 486
type input "6.22"
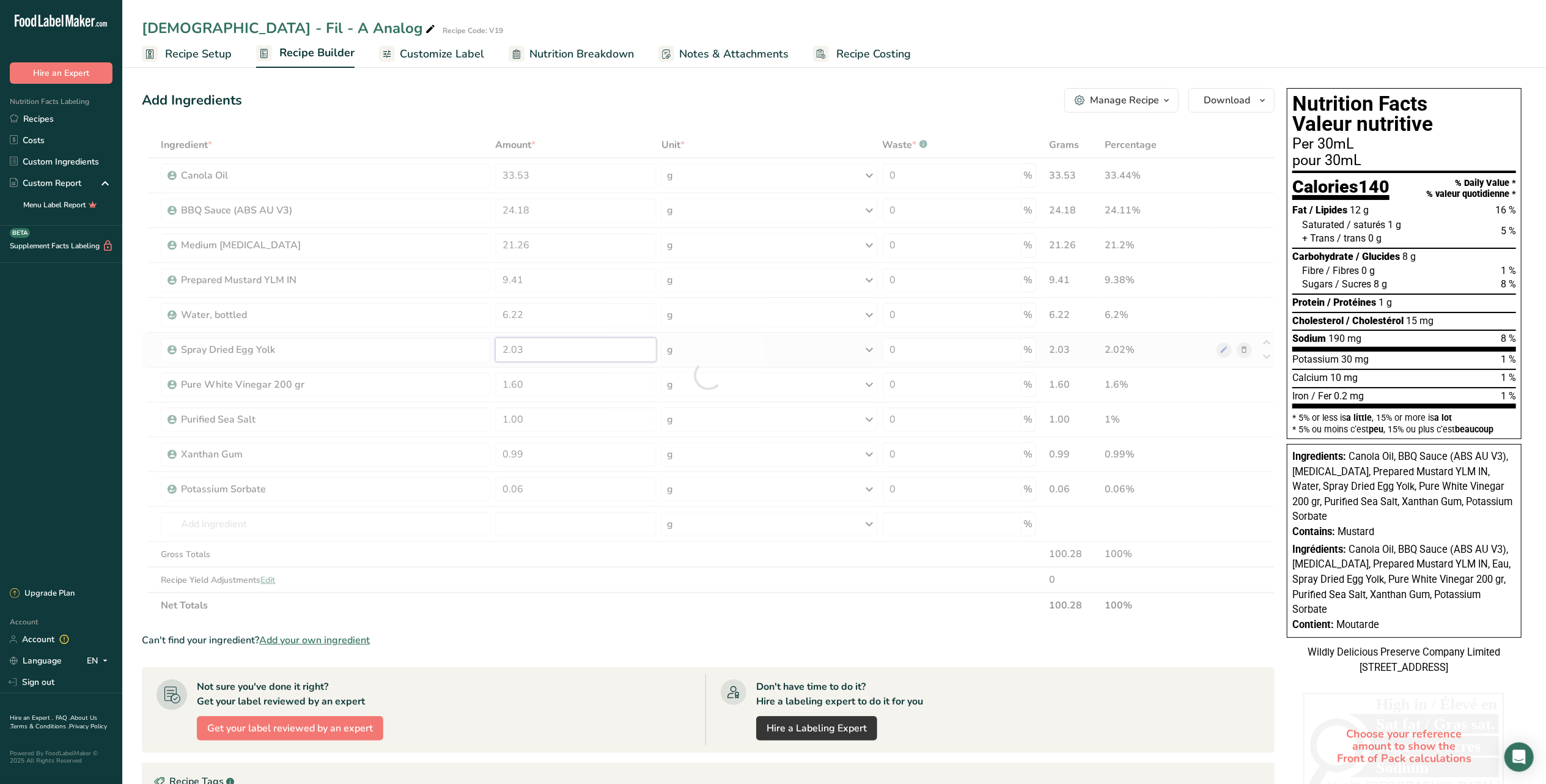
click at [631, 360] on div "Ingredient * Amount * Unit * Waste * .a-a{fill:#347362;}.b-a{fill:#fff;} Grams …" at bounding box center [709, 375] width 1133 height 486
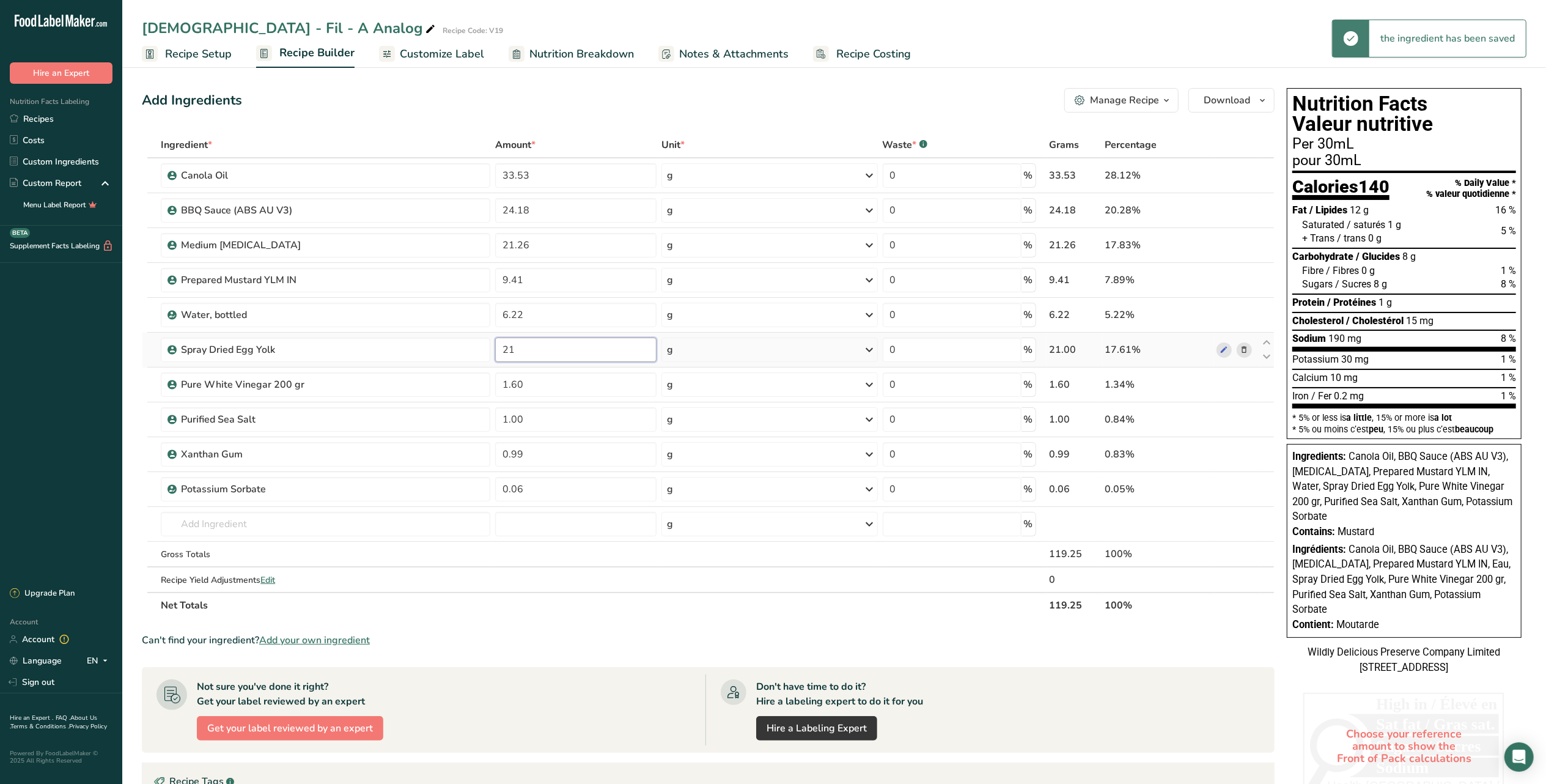
type input "2"
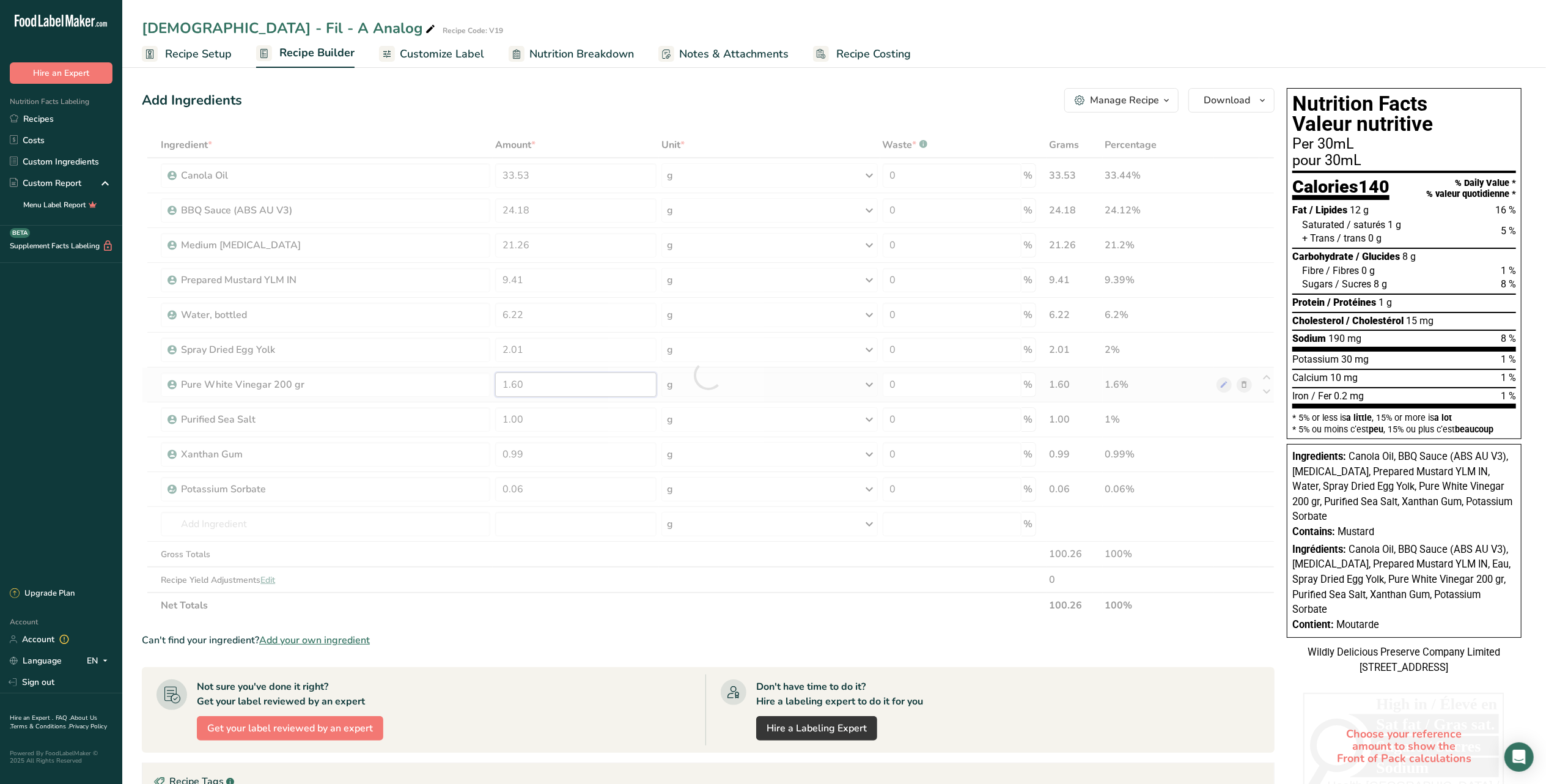
click at [619, 387] on div "Ingredient * Amount * Unit * Waste * .a-a{fill:#347362;}.b-a{fill:#fff;} Grams …" at bounding box center [709, 375] width 1133 height 486
drag, startPoint x: 625, startPoint y: 348, endPoint x: 619, endPoint y: 347, distance: 6.1
click at [625, 348] on div "Ingredient * Amount * Unit * Waste * .a-a{fill:#347362;}.b-a{fill:#fff;} Grams …" at bounding box center [709, 375] width 1133 height 486
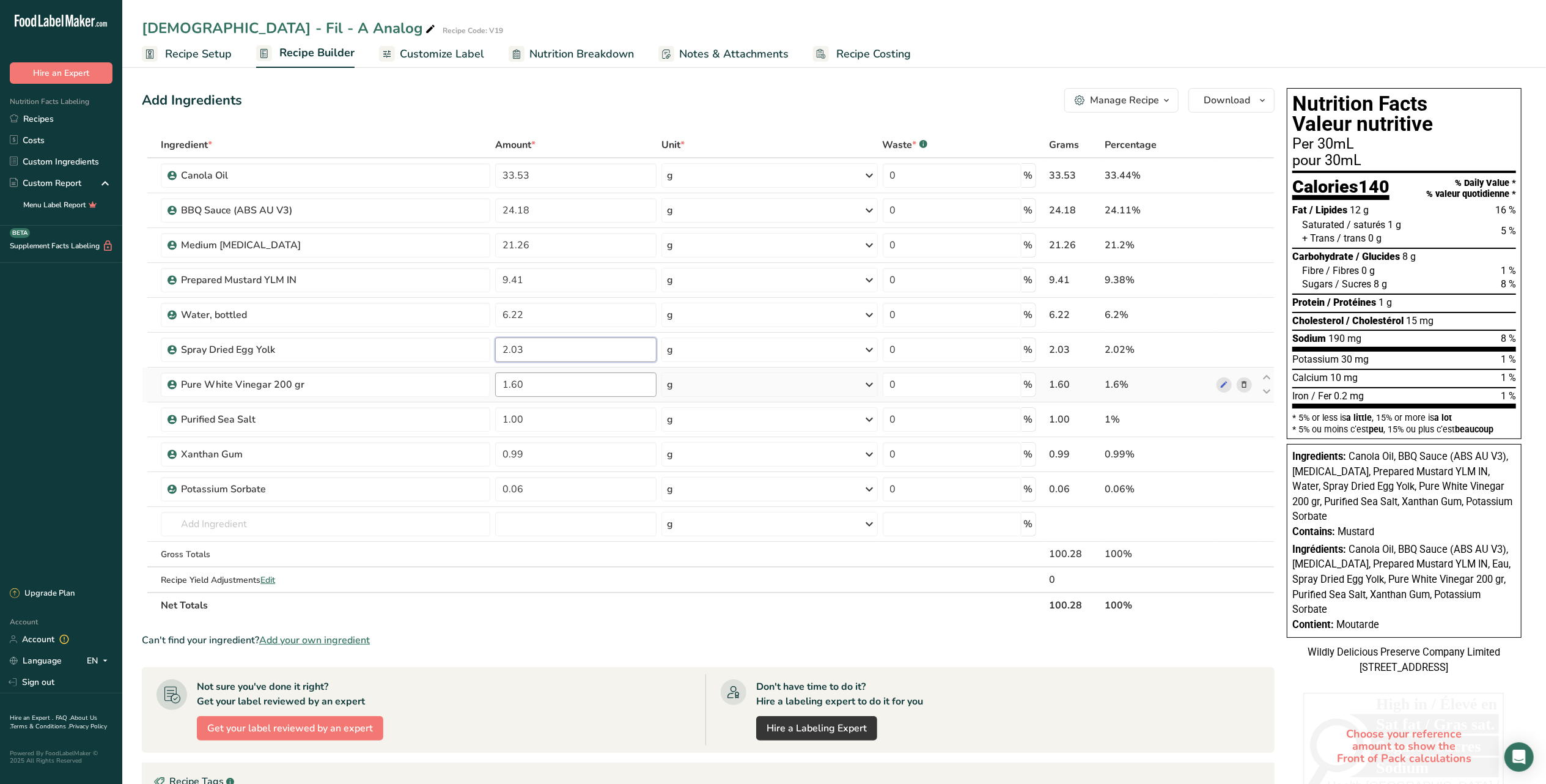
type input "2.03"
click at [561, 384] on div "Ingredient * Amount * Unit * Waste * .a-a{fill:#347362;}.b-a{fill:#fff;} Grams …" at bounding box center [709, 375] width 1133 height 486
click at [572, 353] on div "Ingredient * Amount * Unit * Waste * .a-a{fill:#347362;}.b-a{fill:#fff;} Grams …" at bounding box center [709, 375] width 1133 height 486
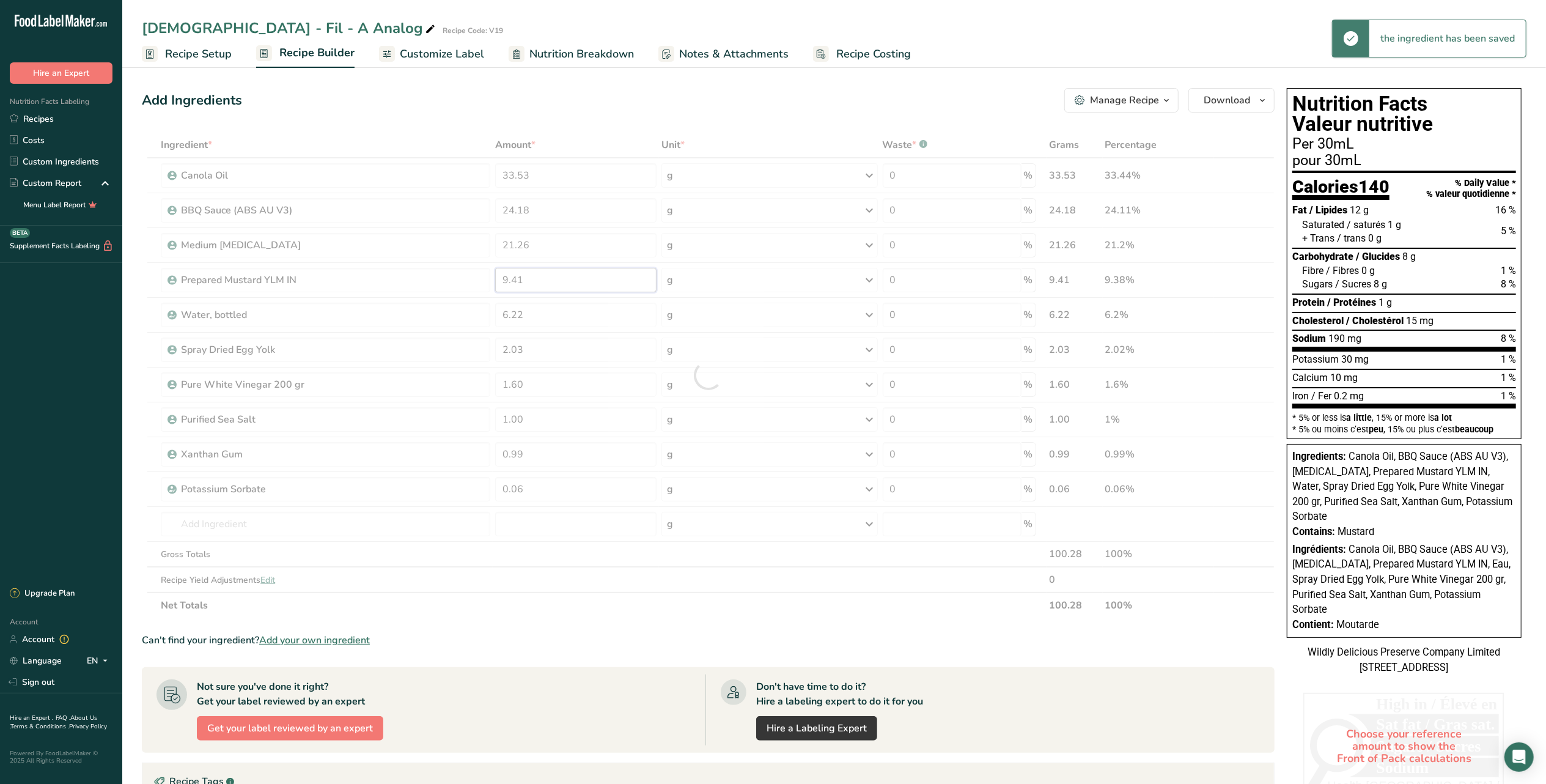
click at [575, 283] on div "Ingredient * Amount * Unit * Waste * .a-a{fill:#347362;}.b-a{fill:#fff;} Grams …" at bounding box center [709, 375] width 1133 height 486
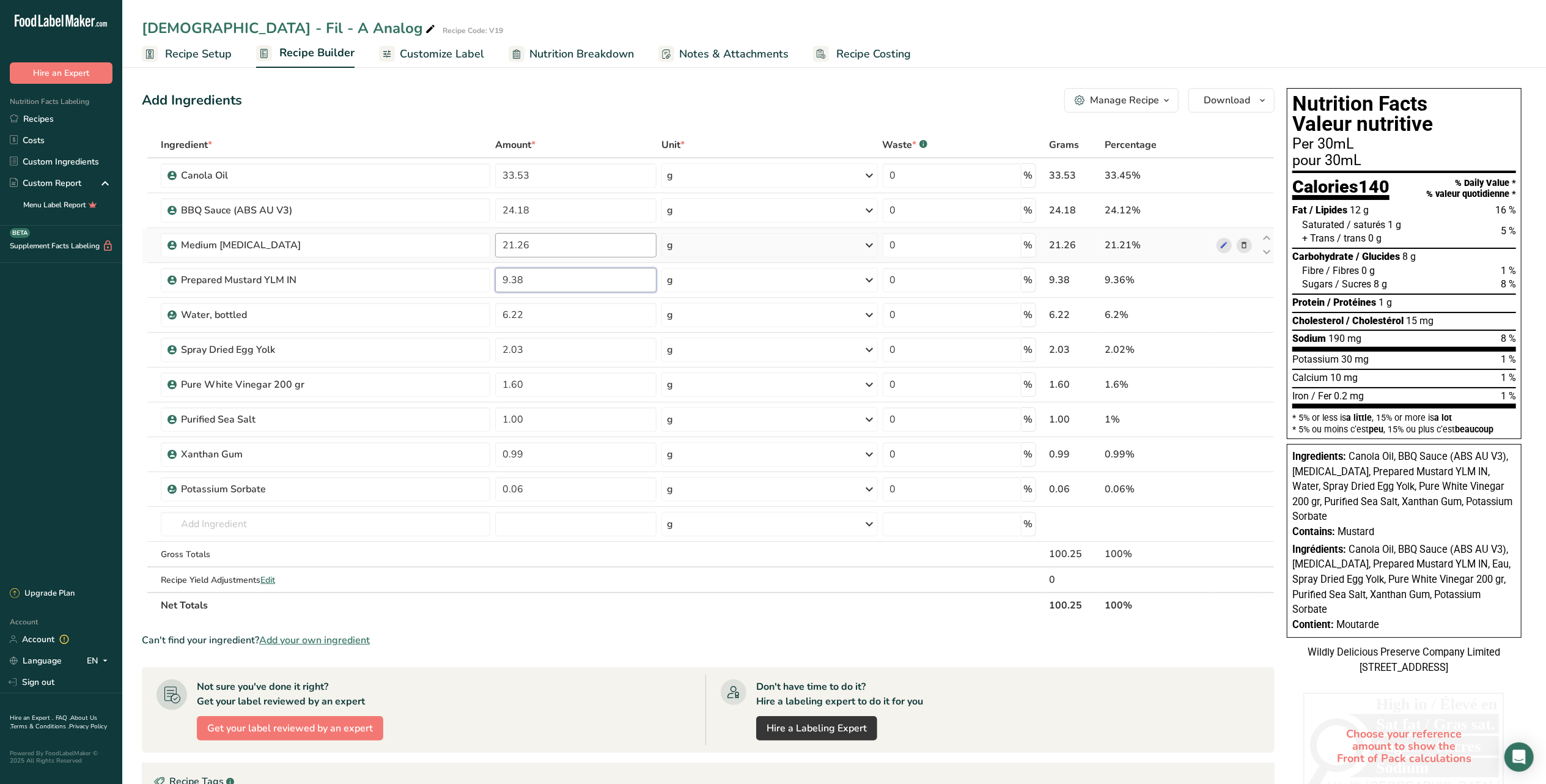
type input "9.38"
click at [559, 242] on div "Ingredient * Amount * Unit * Waste * .a-a{fill:#347362;}.b-a{fill:#fff;} Grams …" at bounding box center [709, 375] width 1133 height 486
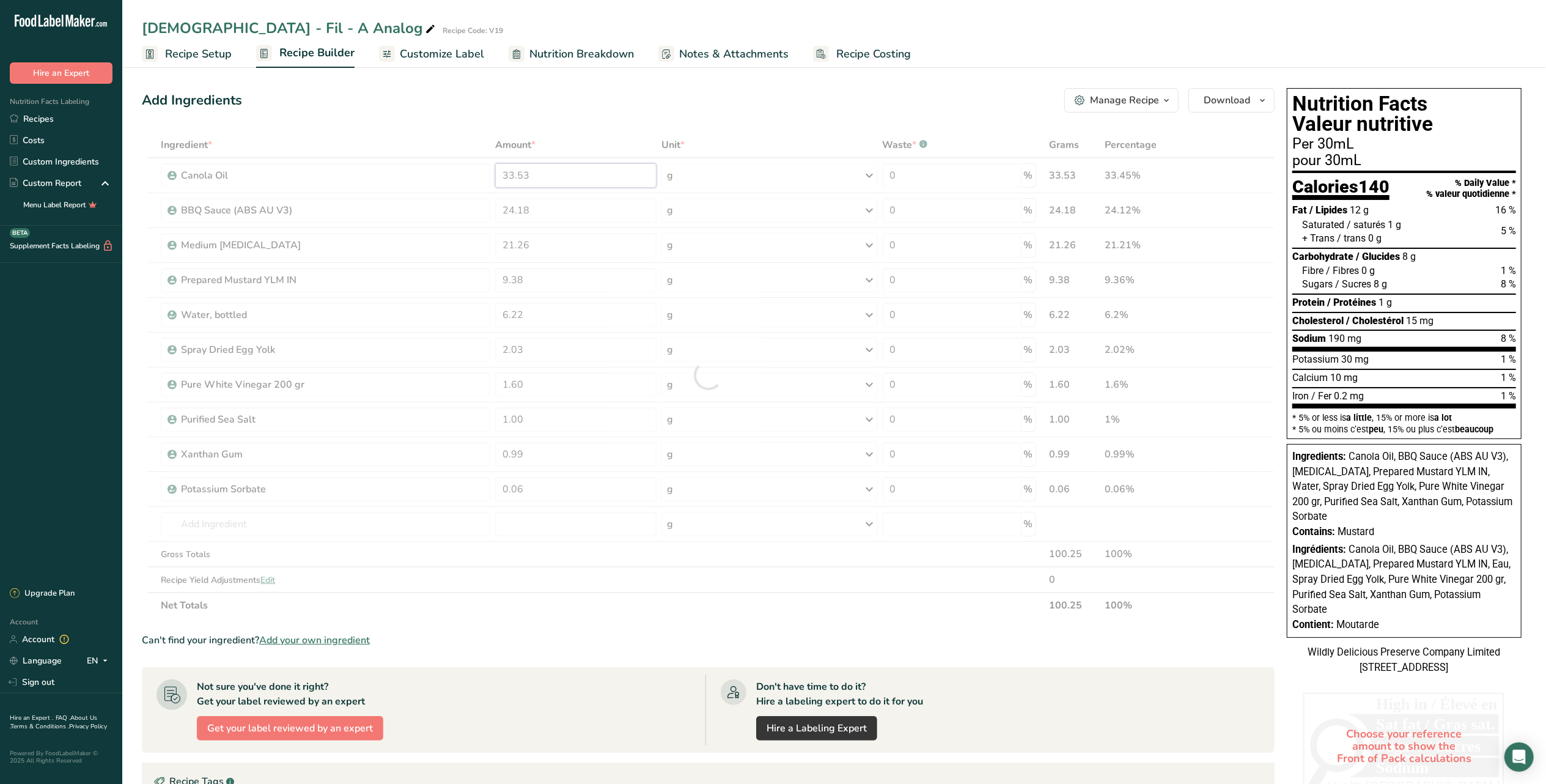
click at [587, 179] on div "Ingredient * Amount * Unit * Waste * .a-a{fill:#347362;}.b-a{fill:#fff;} Grams …" at bounding box center [709, 375] width 1133 height 486
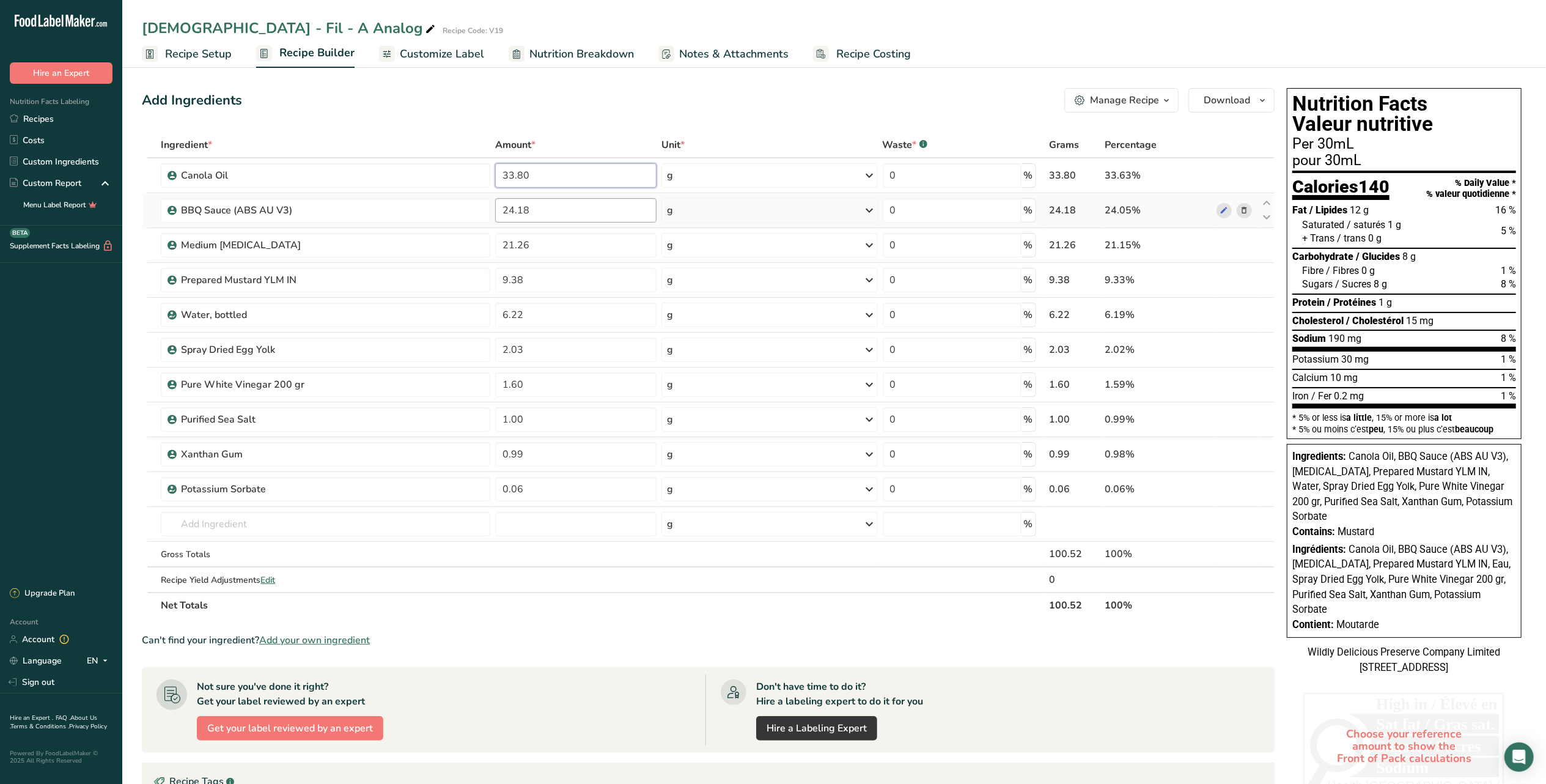
type input "33.80"
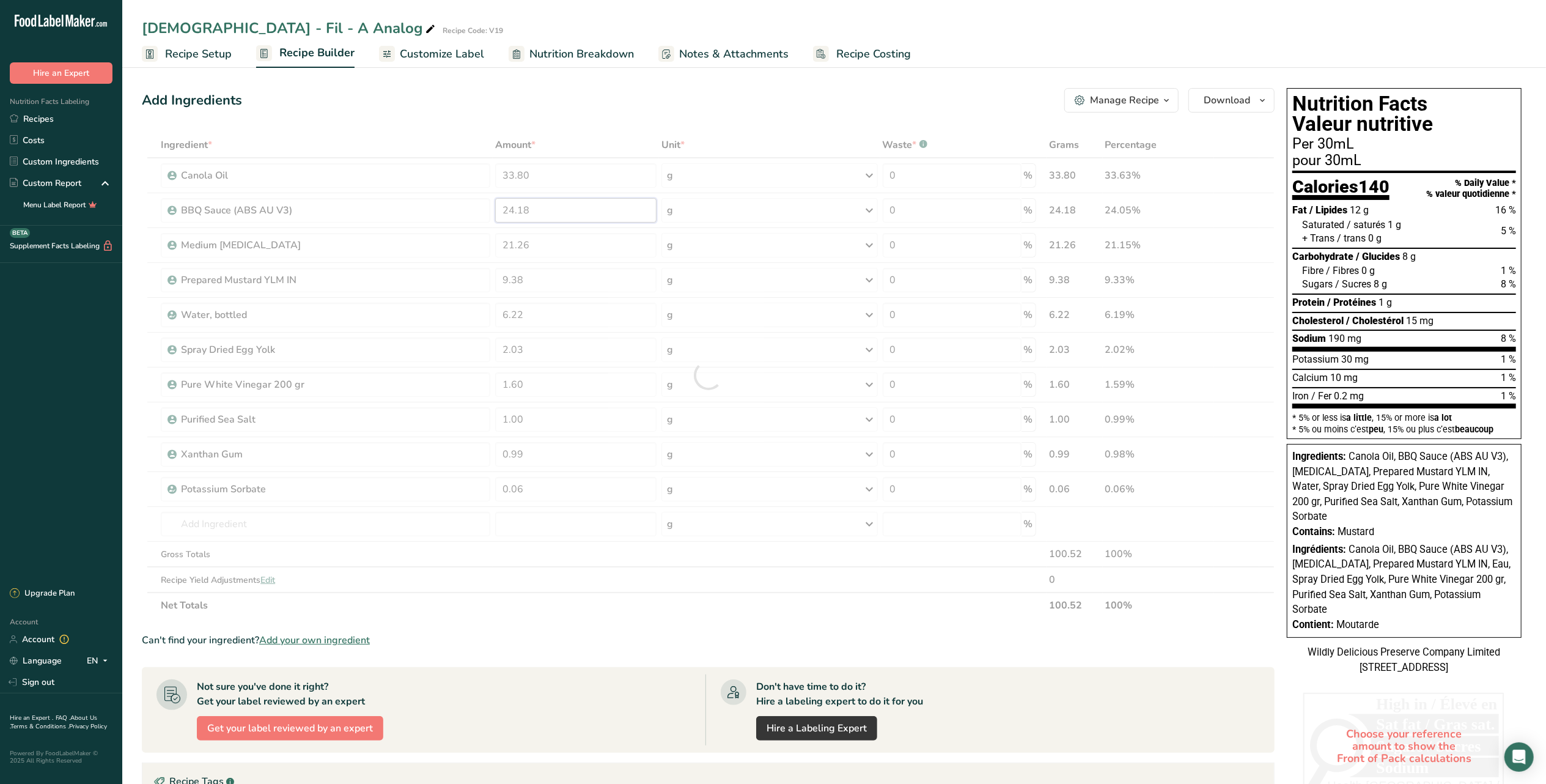
click at [604, 210] on div "Ingredient * Amount * Unit * Waste * .a-a{fill:#347362;}.b-a{fill:#fff;} Grams …" at bounding box center [709, 375] width 1133 height 486
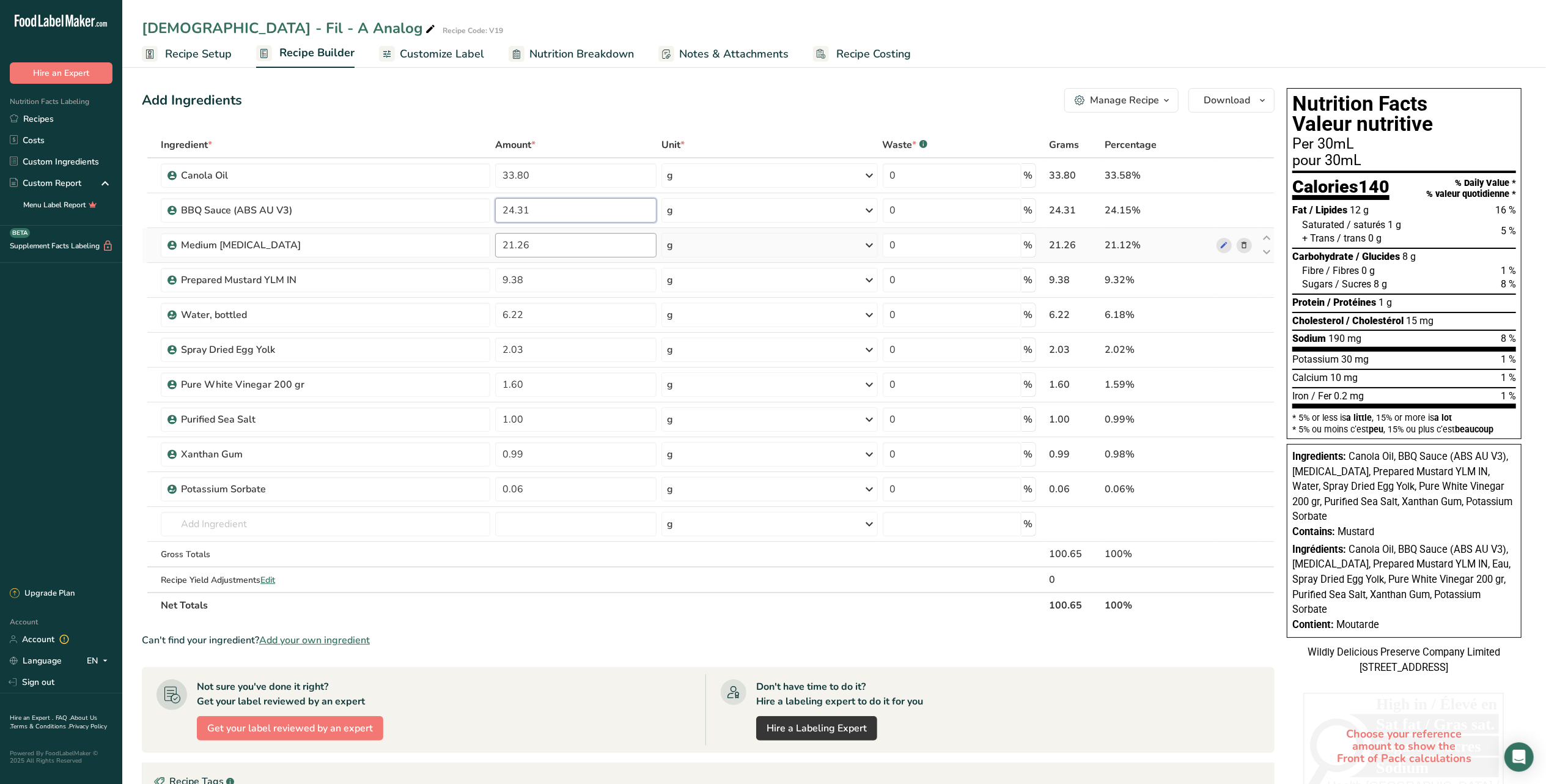
type input "24.31"
click at [559, 252] on div "Ingredient * Amount * Unit * Waste * .a-a{fill:#347362;}.b-a{fill:#fff;} Grams …" at bounding box center [709, 375] width 1133 height 486
type input "21.35"
click at [571, 270] on div "Ingredient * Amount * Unit * Waste * .a-a{fill:#347362;}.b-a{fill:#fff;} Grams …" at bounding box center [709, 375] width 1133 height 486
type input "9.44"
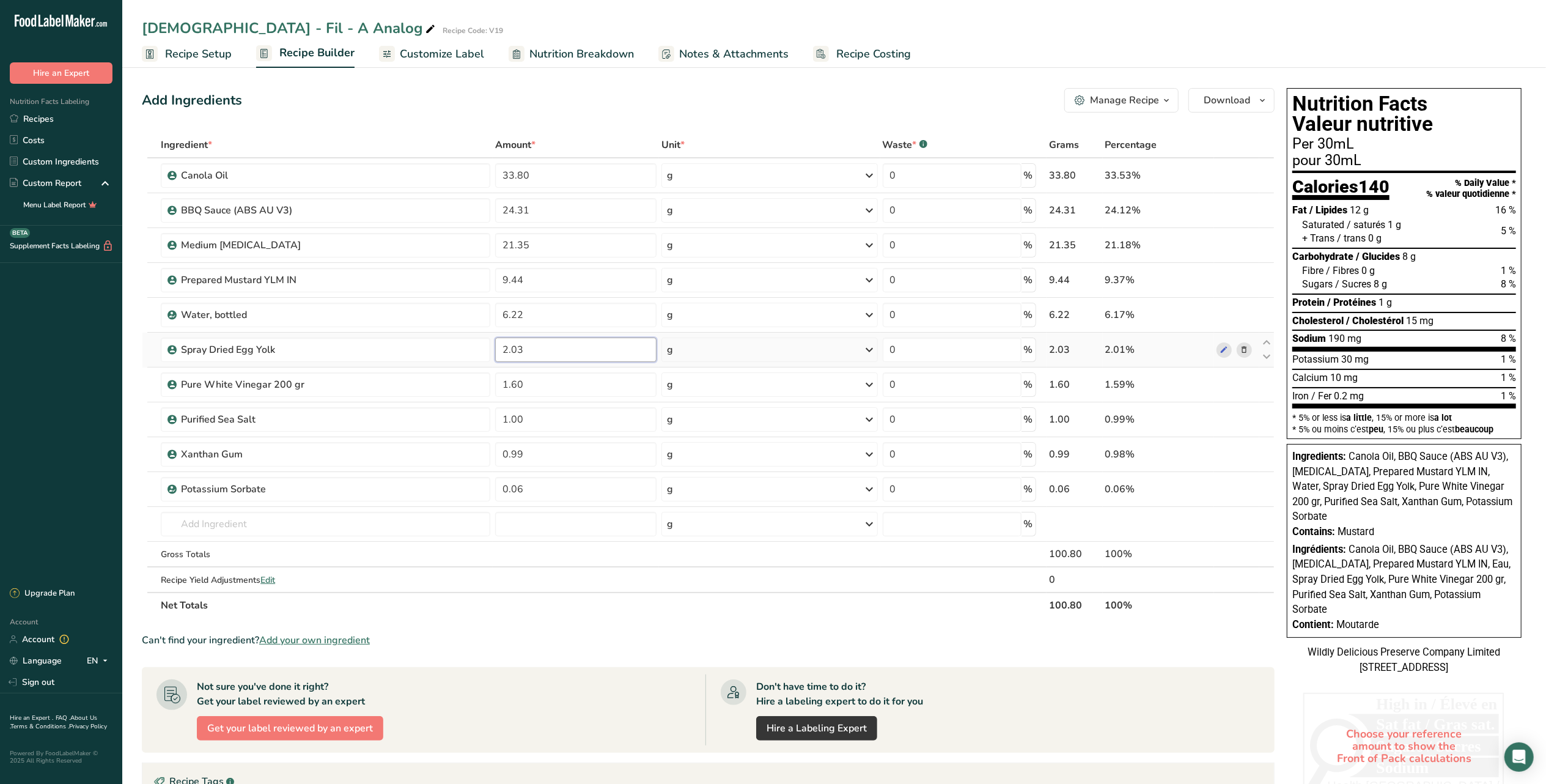
click at [584, 352] on div "Ingredient * Amount * Unit * Waste * .a-a{fill:#347362;}.b-a{fill:#fff;} Grams …" at bounding box center [709, 375] width 1133 height 486
click at [570, 380] on div "Ingredient * Amount * Unit * Waste * .a-a{fill:#347362;}.b-a{fill:#fff;} Grams …" at bounding box center [709, 375] width 1133 height 486
click at [562, 409] on div "Ingredient * Amount * Unit * Waste * .a-a{fill:#347362;}.b-a{fill:#fff;} Grams …" at bounding box center [709, 375] width 1133 height 486
click at [557, 483] on div "Ingredient * Amount * Unit * Waste * .a-a{fill:#347362;}.b-a{fill:#fff;} Grams …" at bounding box center [709, 375] width 1133 height 486
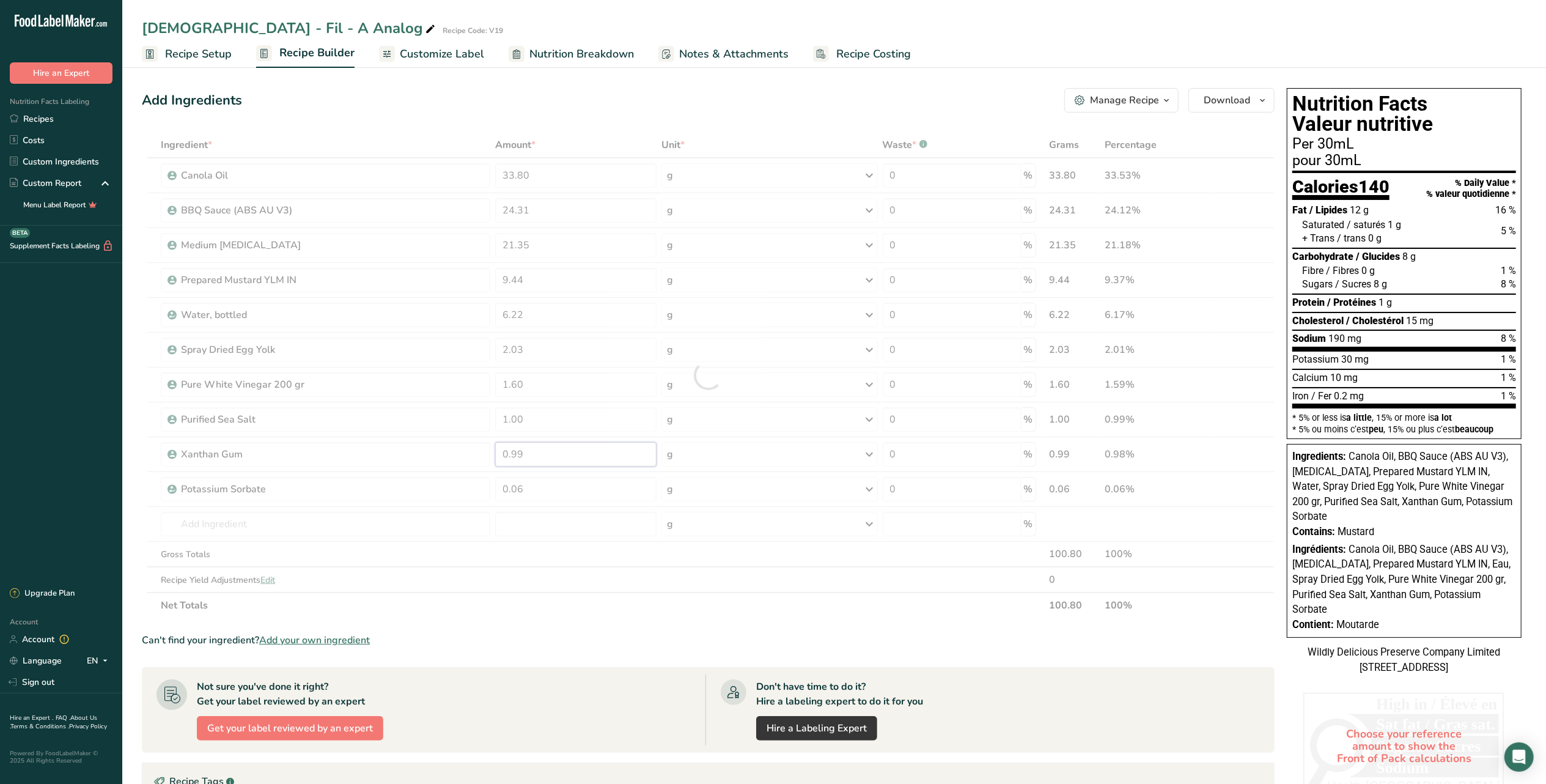
click at [567, 460] on div "Ingredient * Amount * Unit * Waste * .a-a{fill:#347362;}.b-a{fill:#fff;} Grams …" at bounding box center [709, 375] width 1133 height 486
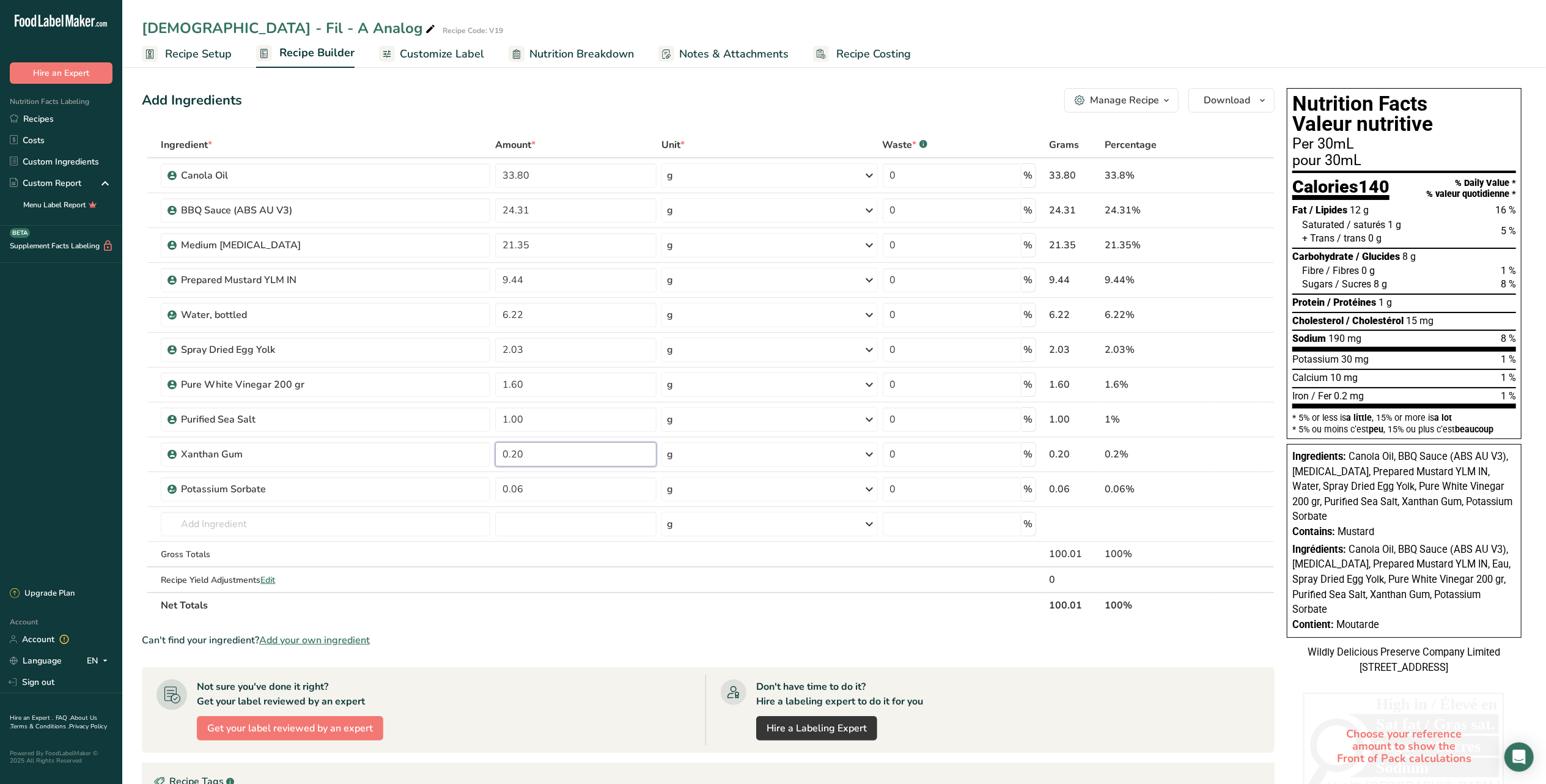
type input "0.20"
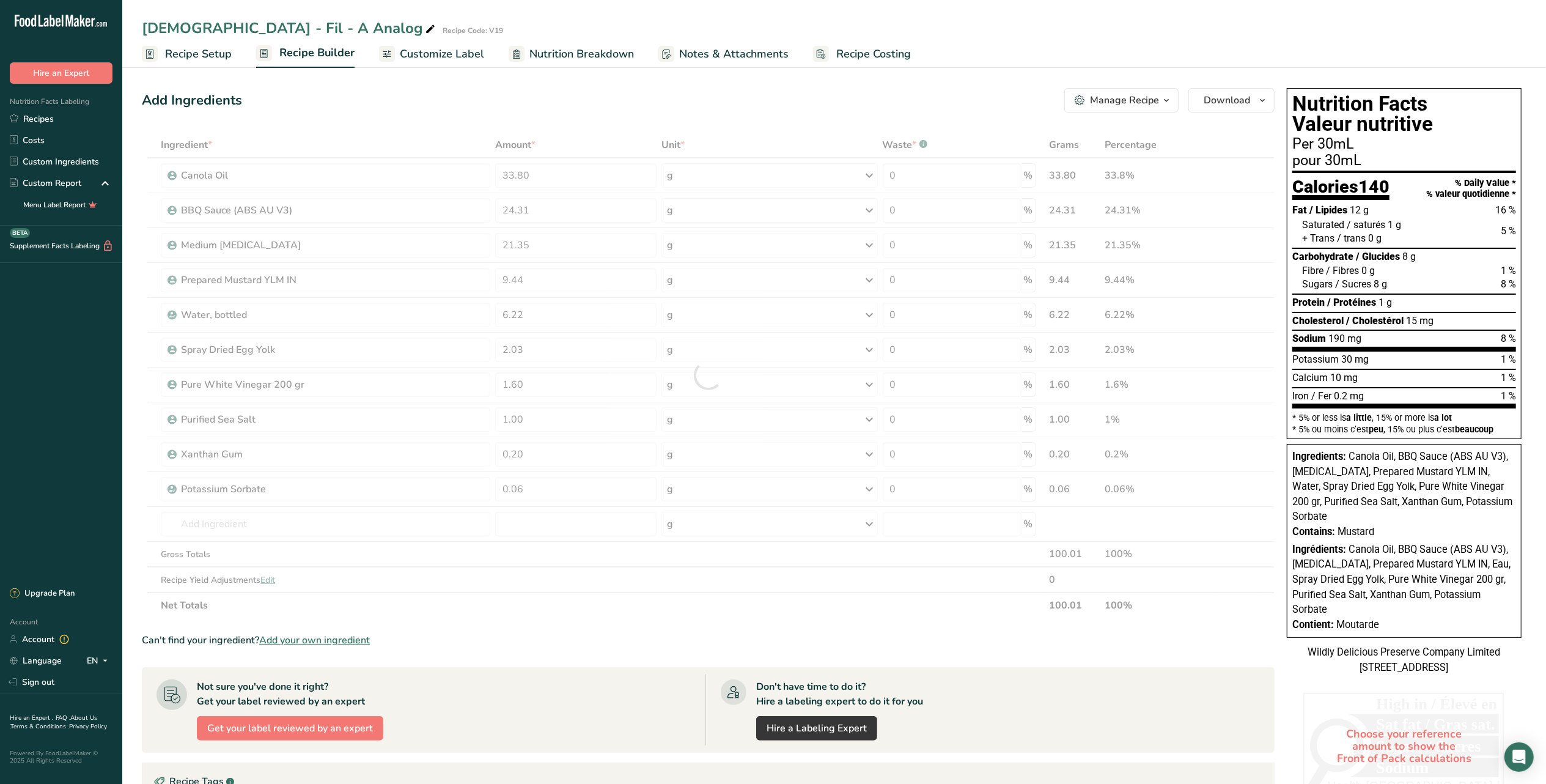
click at [622, 632] on section "Ingredient * Amount * Unit * Waste * .a-a{fill:#347362;}.b-a{fill:#fff;} Grams …" at bounding box center [709, 559] width 1133 height 855
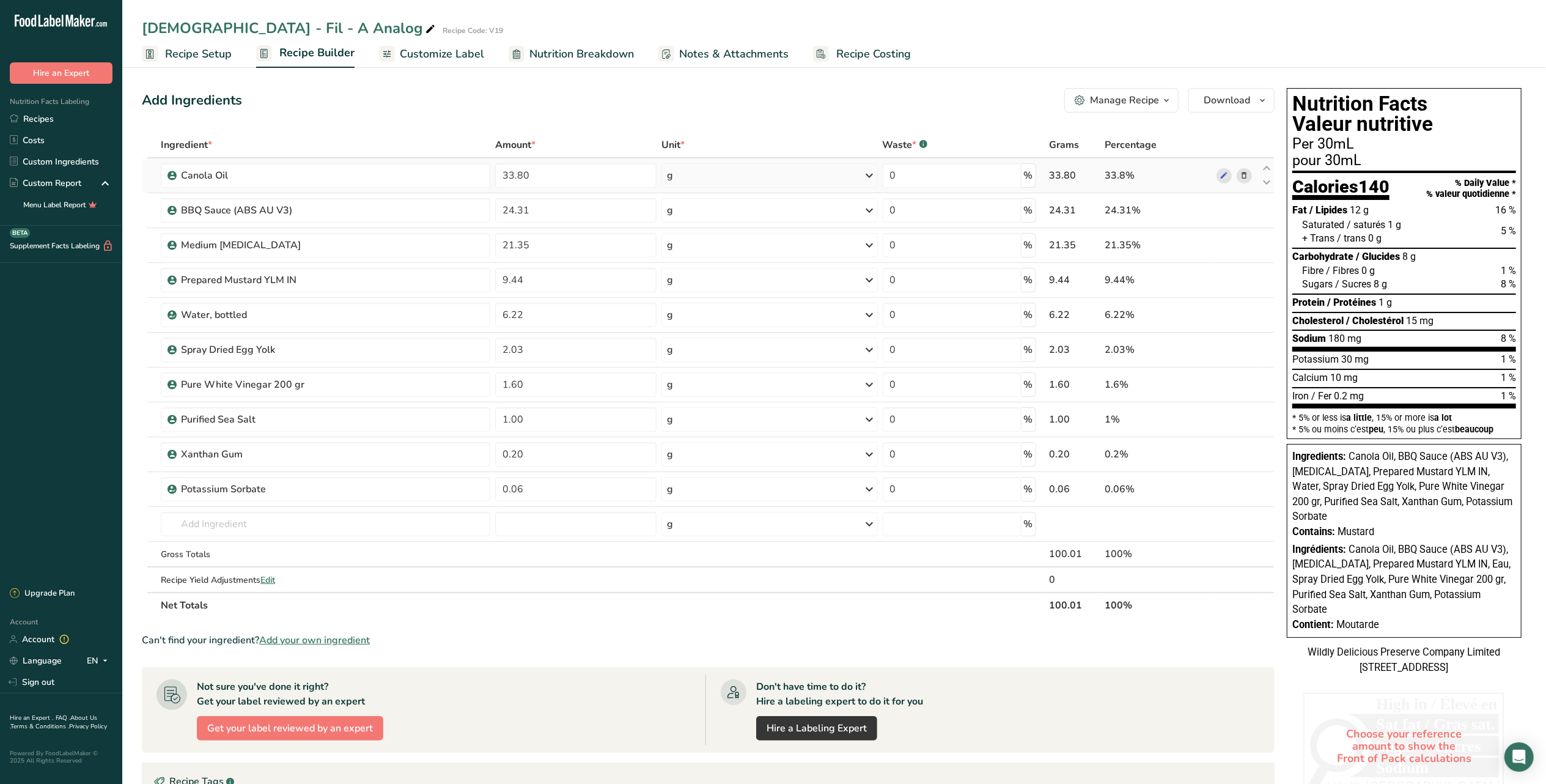
click at [1074, 170] on div "33.80" at bounding box center [1074, 175] width 52 height 15
click at [1074, 174] on div "33.80" at bounding box center [1074, 175] width 52 height 15
click at [621, 167] on input "33.80" at bounding box center [576, 176] width 162 height 25
click at [438, 54] on span "Customize Label" at bounding box center [441, 54] width 84 height 17
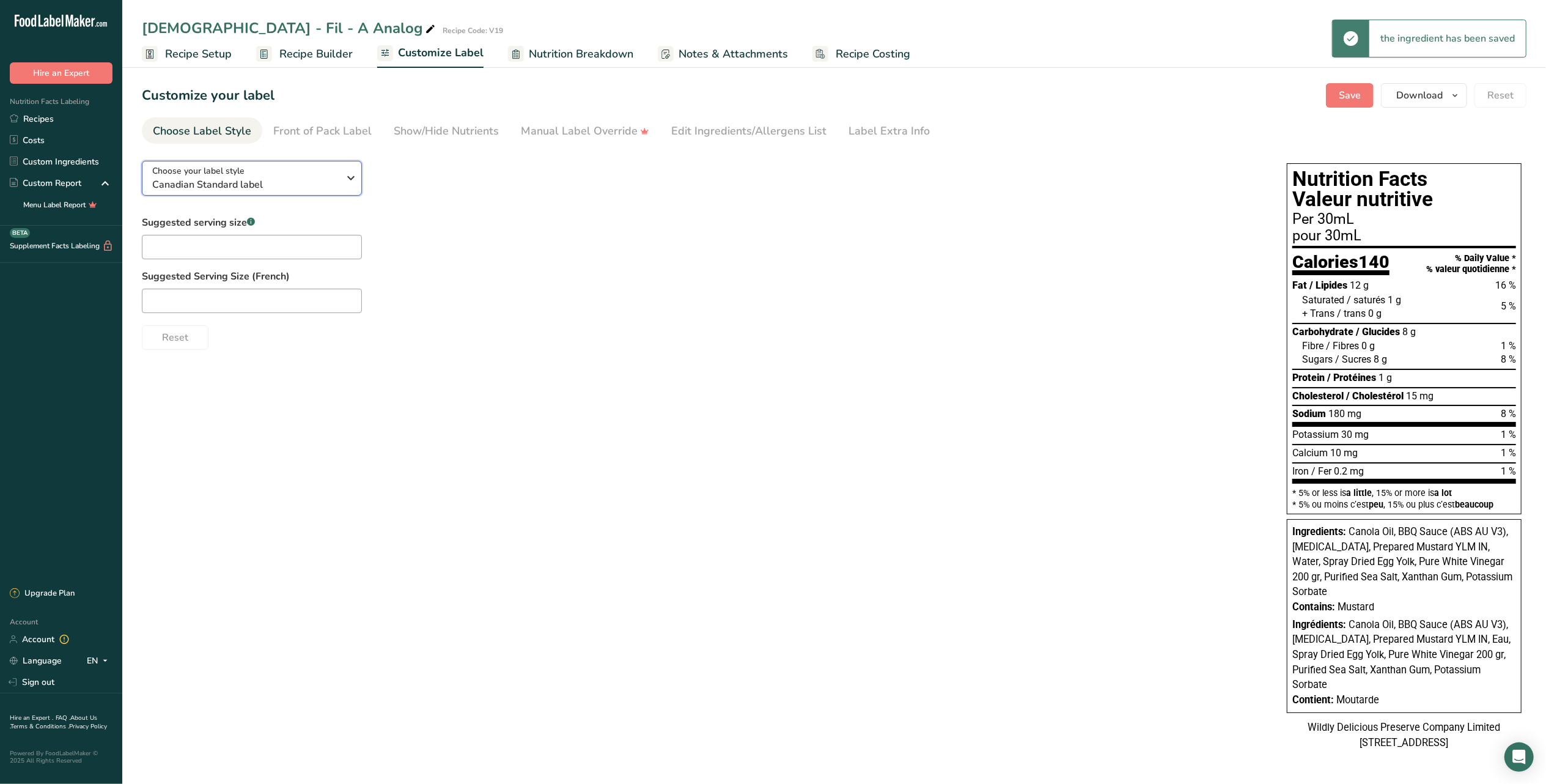
click at [233, 176] on div "Choose your label style Canadian Standard label" at bounding box center [245, 178] width 186 height 28
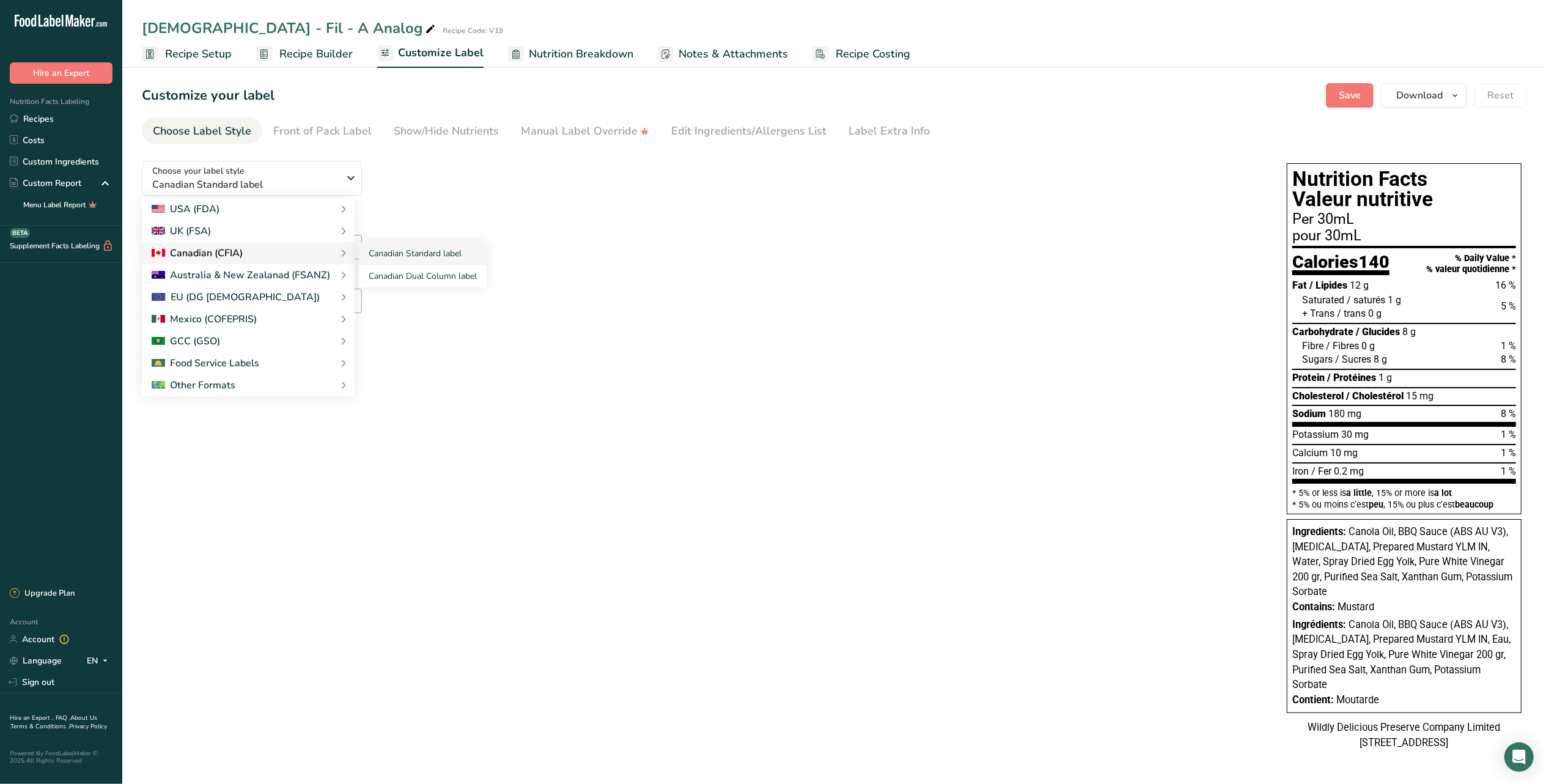
click at [256, 252] on div "Canadian (CFIA)" at bounding box center [249, 253] width 194 height 15
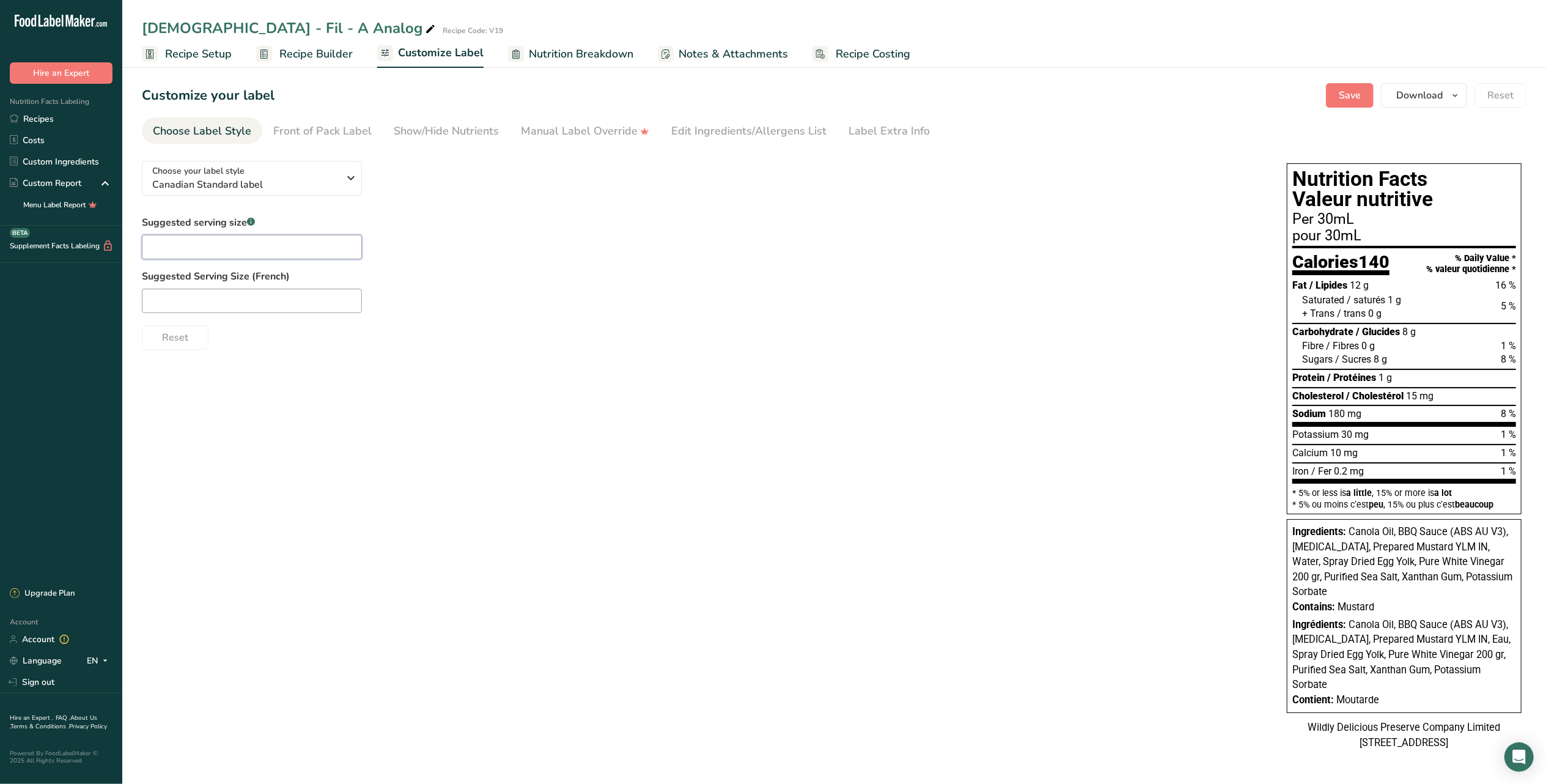
click at [272, 250] on input "text" at bounding box center [252, 247] width 220 height 25
type input "2 tbsp"
click at [277, 295] on input "text" at bounding box center [252, 301] width 220 height 25
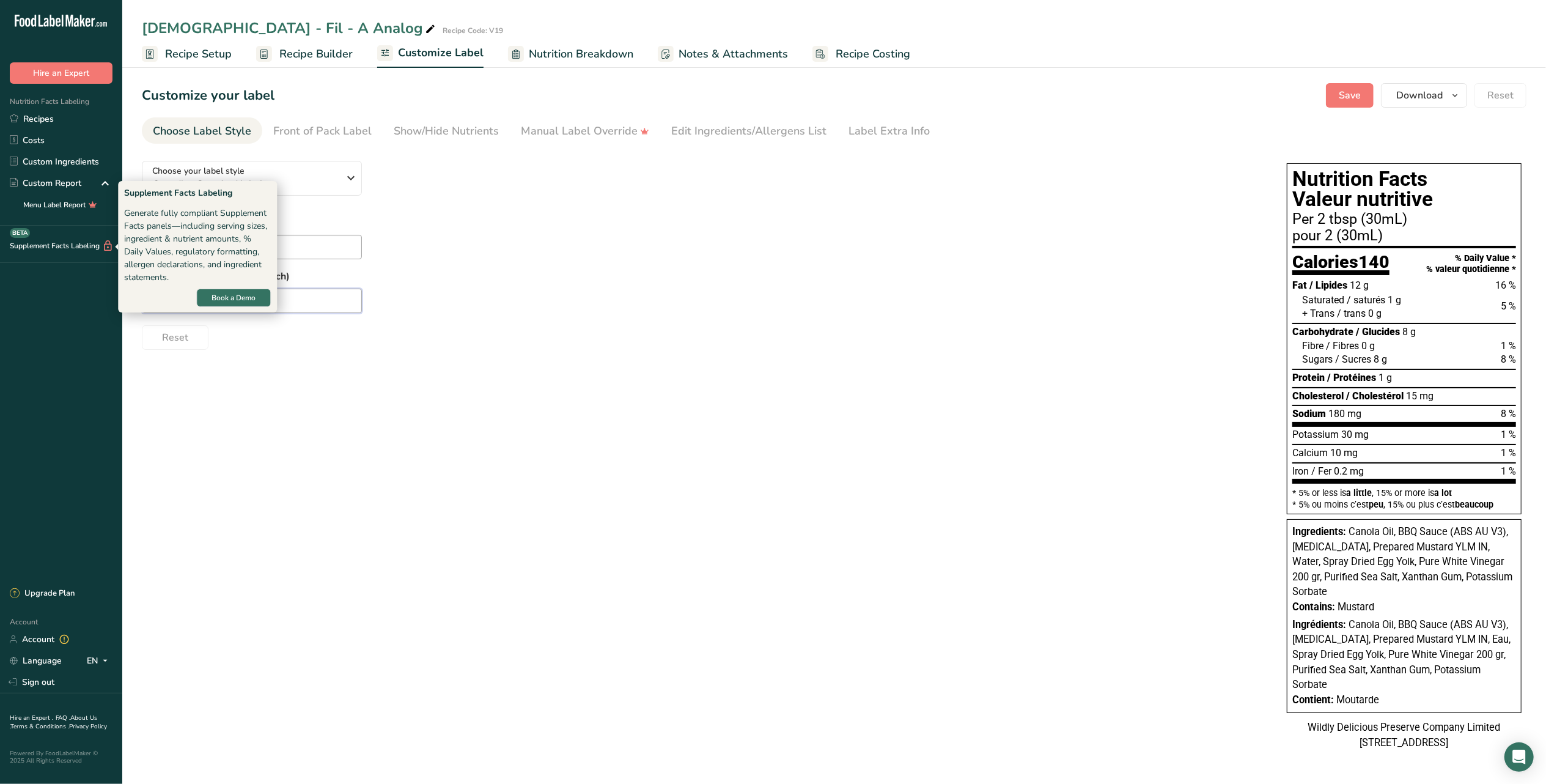
click at [309, 302] on input "2" at bounding box center [252, 301] width 220 height 25
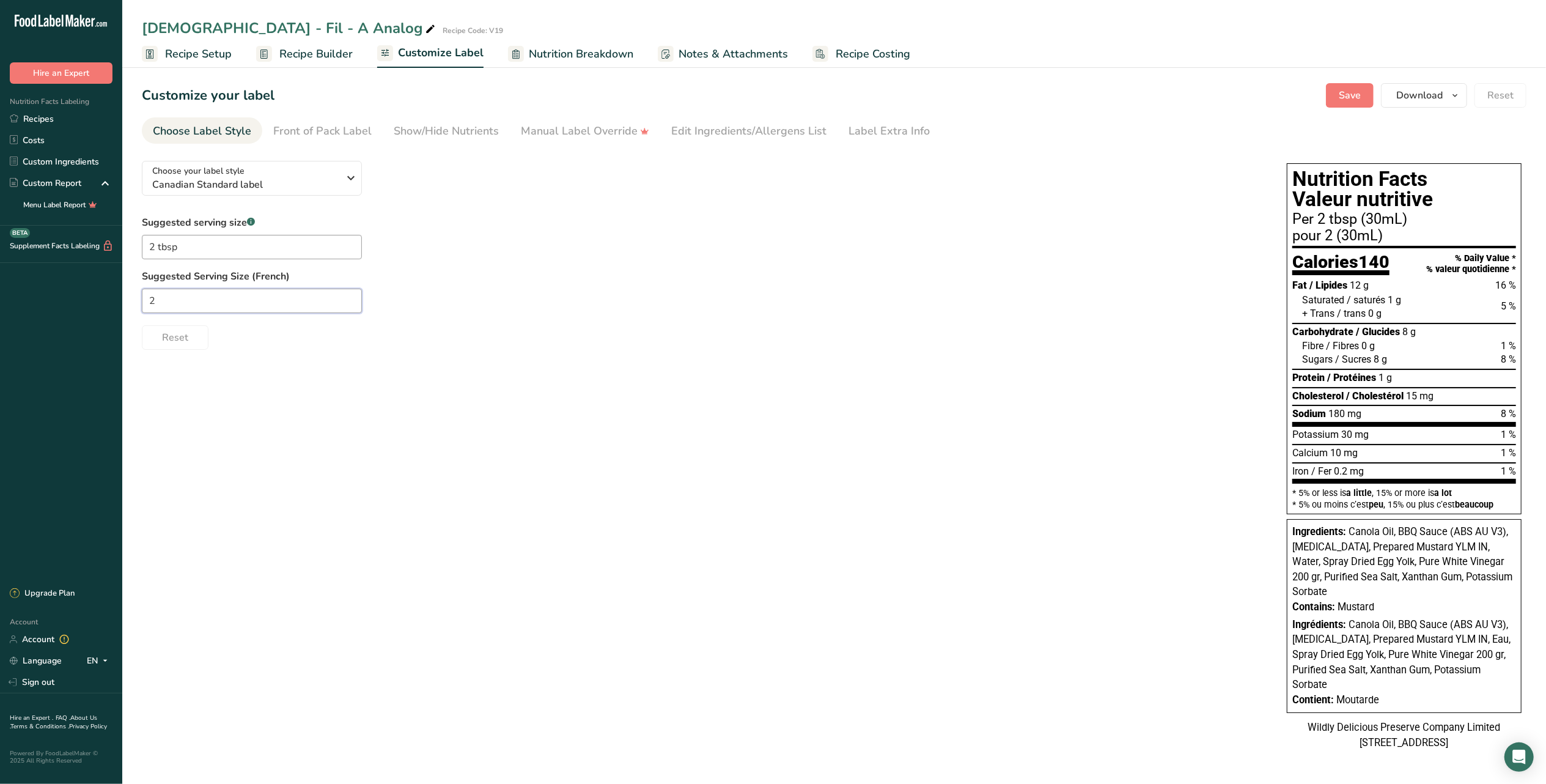
drag, startPoint x: 308, startPoint y: 302, endPoint x: 81, endPoint y: 298, distance: 227.0
click at [80, 298] on div ".a-20{fill:#fff;} Hire an Expert Nutrition Facts Labeling Recipes Costs Custom …" at bounding box center [773, 392] width 1546 height 784
paste input "cuillères à soupe"
drag, startPoint x: 194, startPoint y: 298, endPoint x: 340, endPoint y: 496, distance: 246.0
click at [194, 298] on input "2 cuillères à soupe" at bounding box center [252, 301] width 220 height 25
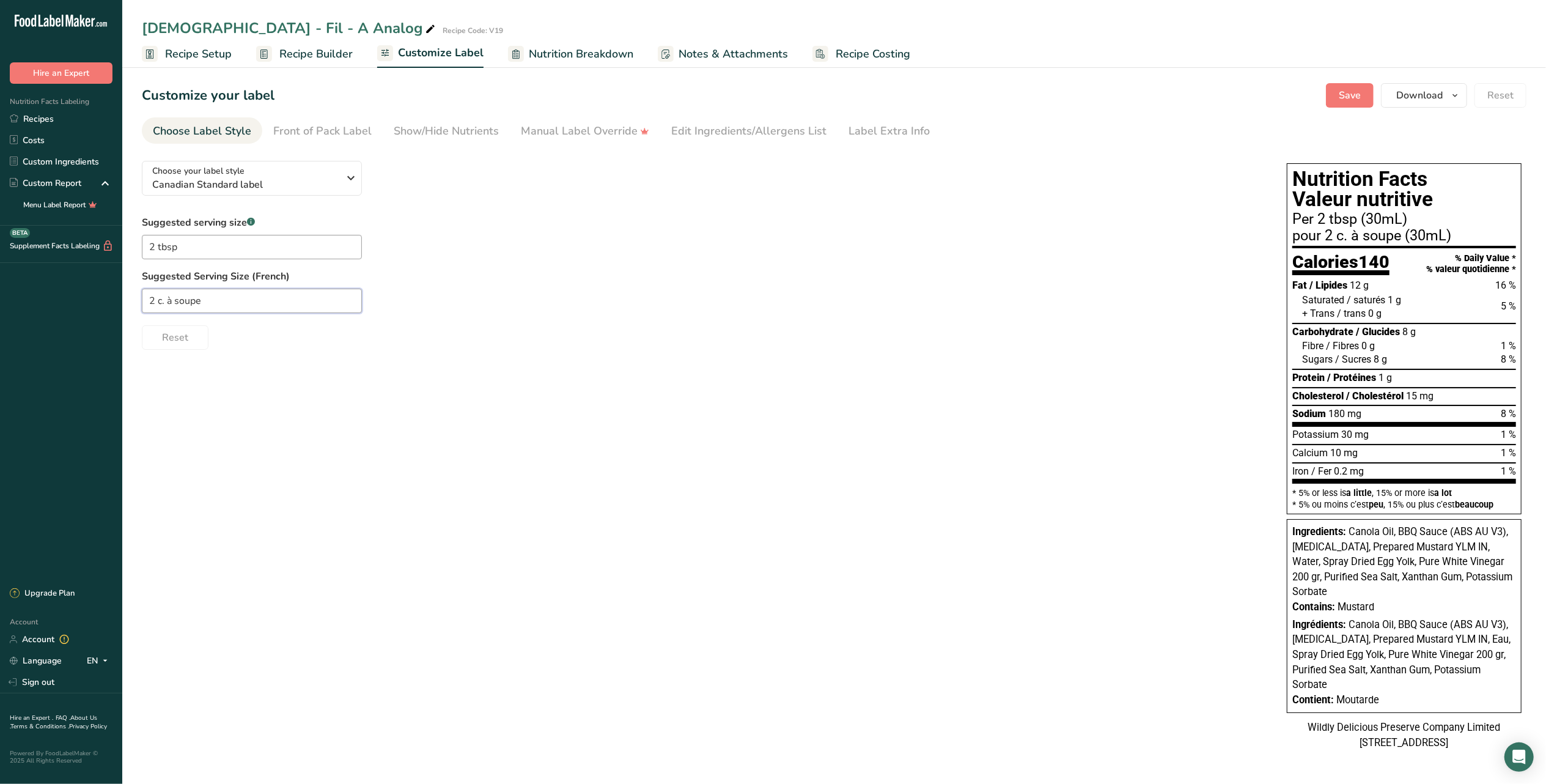
type input "2 c. à soupe"
click at [992, 550] on div "Choose your label style Canadian Standard label USA (FDA) Standard FDA label Ta…" at bounding box center [834, 456] width 1384 height 612
click at [737, 128] on div "Edit Ingredients/Allergens List" at bounding box center [749, 131] width 155 height 17
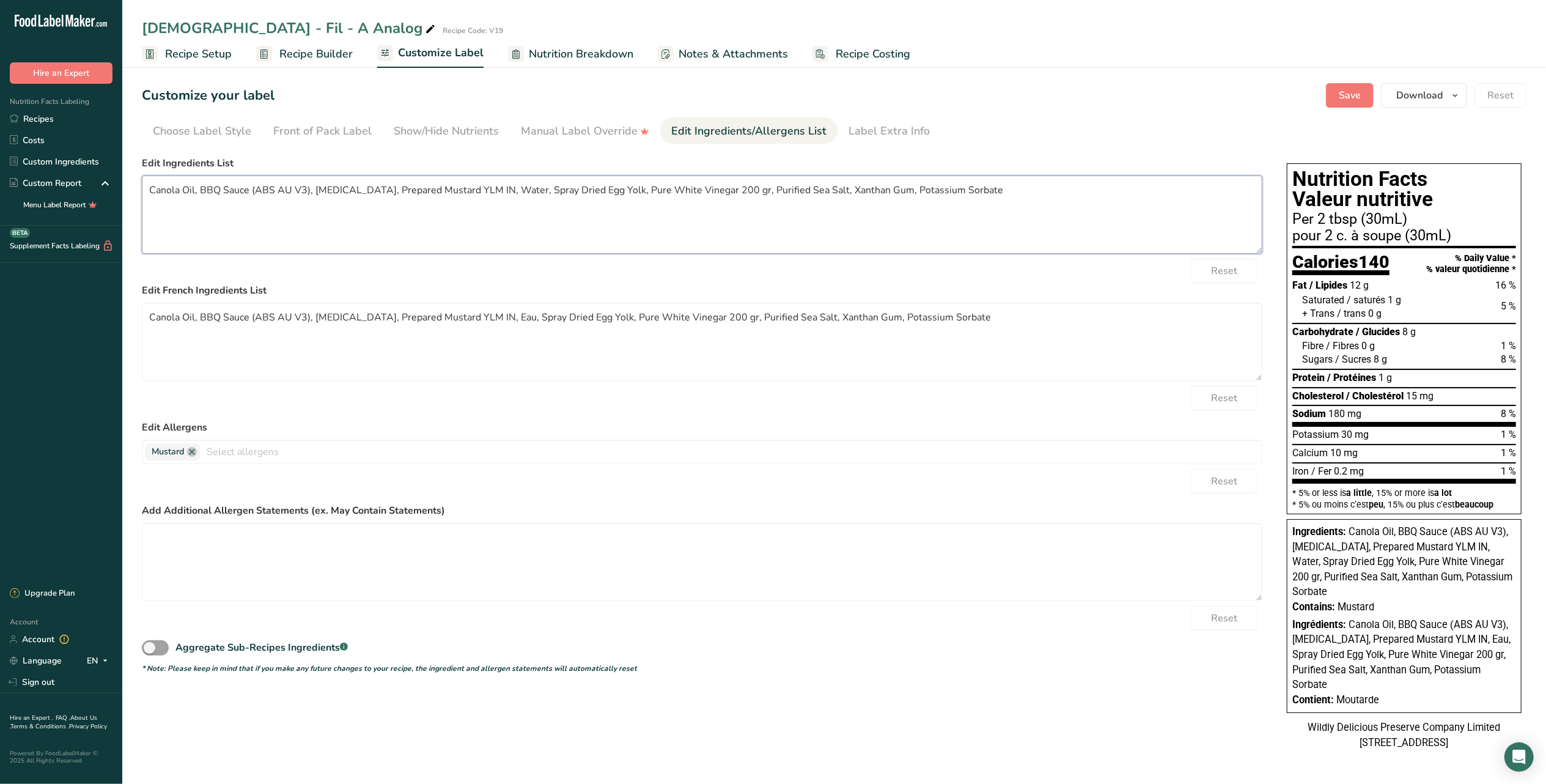
click at [266, 191] on textarea "Canola Oil, BBQ Sauce (ABS AU V3), [MEDICAL_DATA], Prepared Mustard YLM IN, Wat…" at bounding box center [702, 215] width 1121 height 78
drag, startPoint x: 258, startPoint y: 318, endPoint x: 304, endPoint y: 318, distance: 46.0
click at [304, 318] on textarea "Canola Oil, BBQ Sauce (ABS AU V3), [MEDICAL_DATA], Prepared Mustard YLM IN, Eau…" at bounding box center [702, 342] width 1121 height 78
paste textarea "Vinegar • Sugars (molasses, sugar) • Tomato paste • Water • Sea salt • Natural …"
click at [302, 321] on textarea "Canola Oil, BBQ Sauce (Vinegar • Sugars (molasses, sugar) • Tomato paste • Wate…" at bounding box center [702, 342] width 1121 height 78
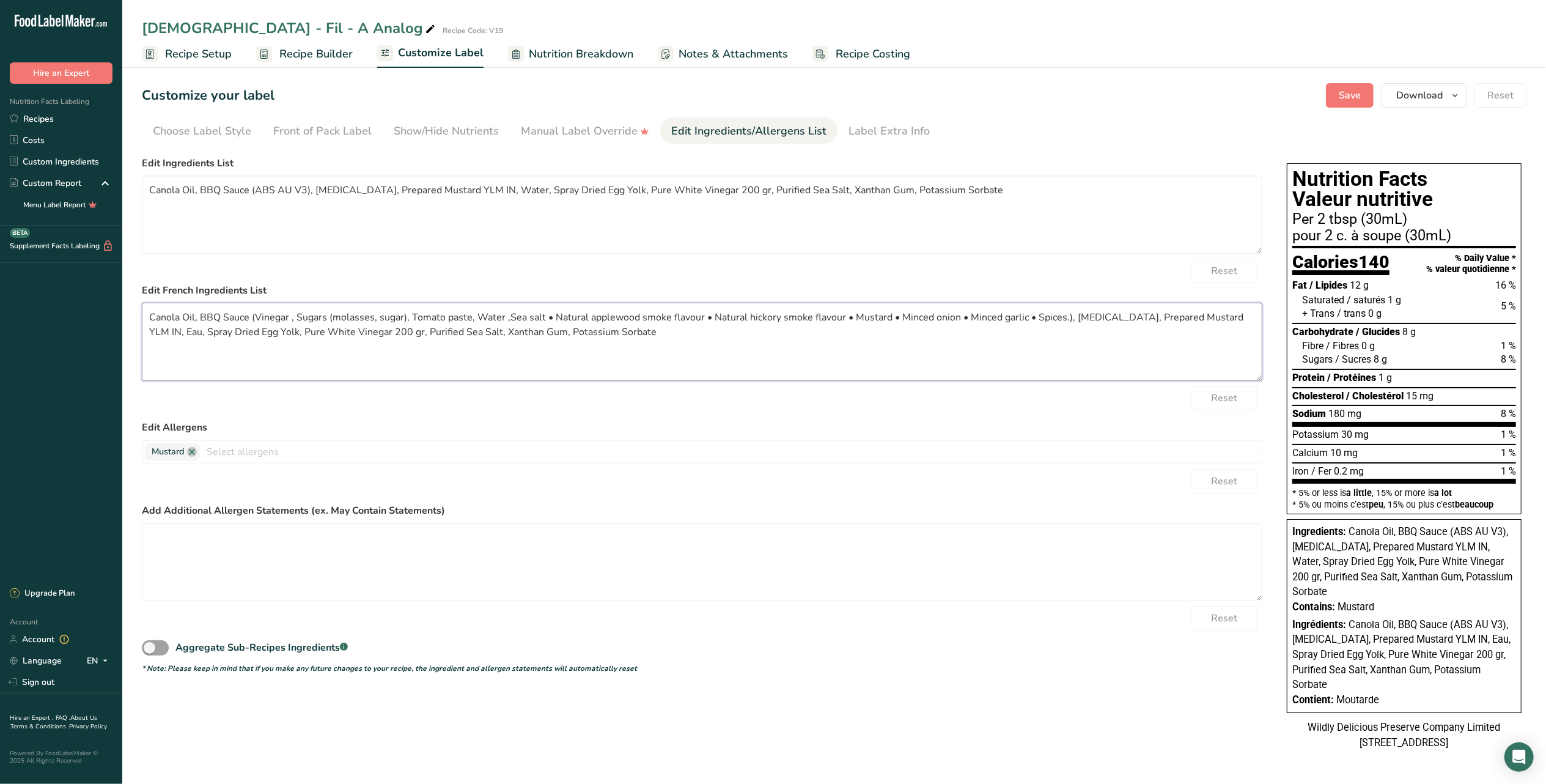
drag, startPoint x: 710, startPoint y: 318, endPoint x: 546, endPoint y: 314, distance: 164.0
click at [546, 314] on textarea "Canola Oil, BBQ Sauce (Vinegar , Sugars (molasses, sugar), Tomato paste, Water …" at bounding box center [702, 342] width 1121 height 78
drag, startPoint x: 695, startPoint y: 319, endPoint x: 705, endPoint y: 340, distance: 23.3
click at [695, 321] on textarea "Canola Oil, BBQ Sauce (Vinegar , Sugars (molasses, sugar), Tomato paste, Water …" at bounding box center [702, 342] width 1121 height 78
click at [760, 314] on textarea "Canola Oil, BBQ Sauce (Vinegar , Sugars (molasses, sugar), Tomato paste, Water …" at bounding box center [702, 342] width 1121 height 78
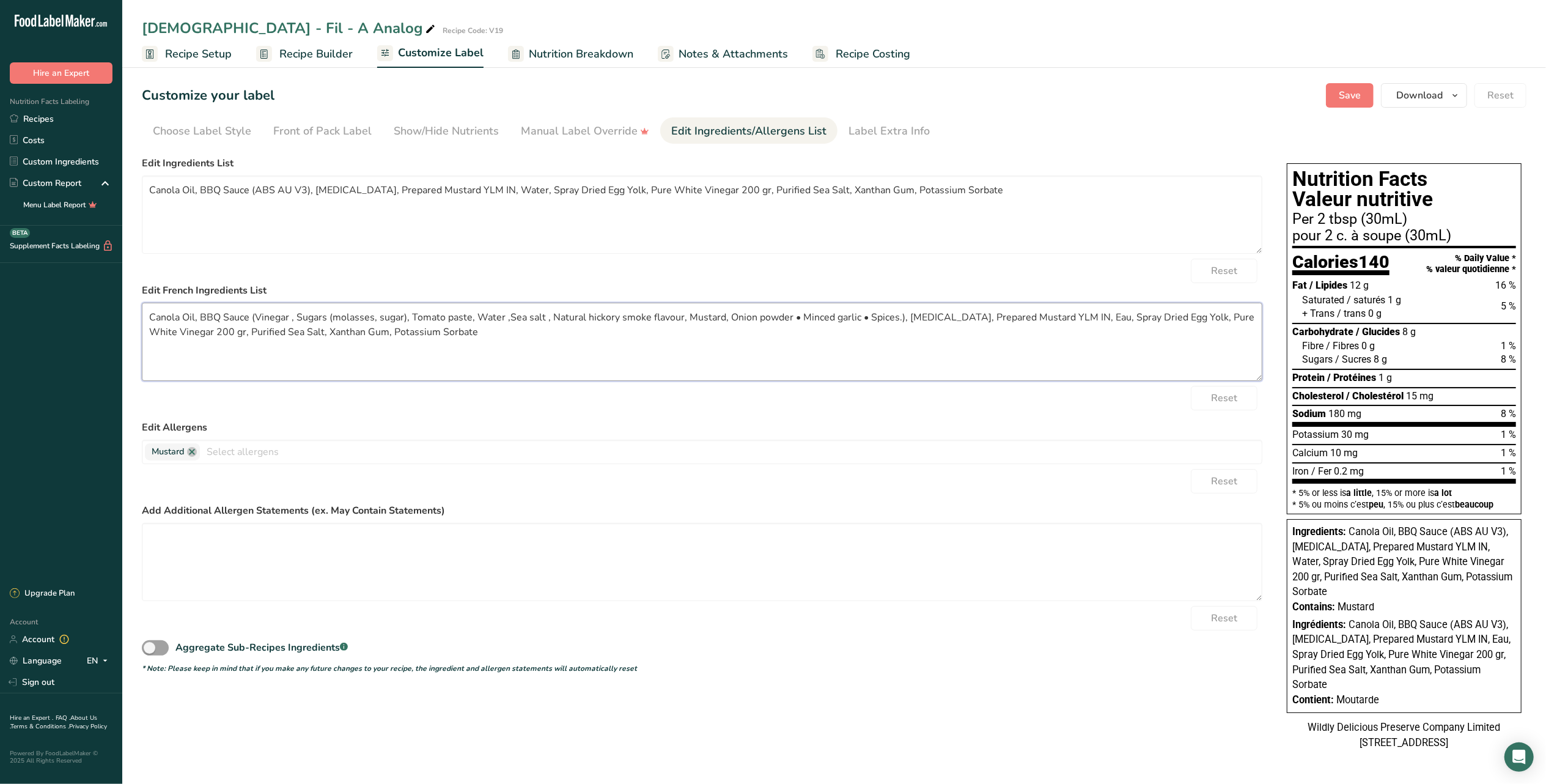
click at [835, 316] on textarea "Canola Oil, BBQ Sauce (Vinegar , Sugars (molasses, sugar), Tomato paste, Water …" at bounding box center [702, 342] width 1121 height 78
drag, startPoint x: 890, startPoint y: 319, endPoint x: 895, endPoint y: 325, distance: 7.8
click at [889, 319] on textarea "Canola Oil, BBQ Sauce (Vinegar , Sugars (molasses, sugar), Tomato paste, Water …" at bounding box center [702, 342] width 1121 height 78
click at [896, 319] on textarea "Canola Oil, BBQ Sauce (Vinegar , Sugars (molasses, sugar), Tomato paste, Water …" at bounding box center [702, 342] width 1121 height 78
drag, startPoint x: 1033, startPoint y: 319, endPoint x: 1052, endPoint y: 343, distance: 30.6
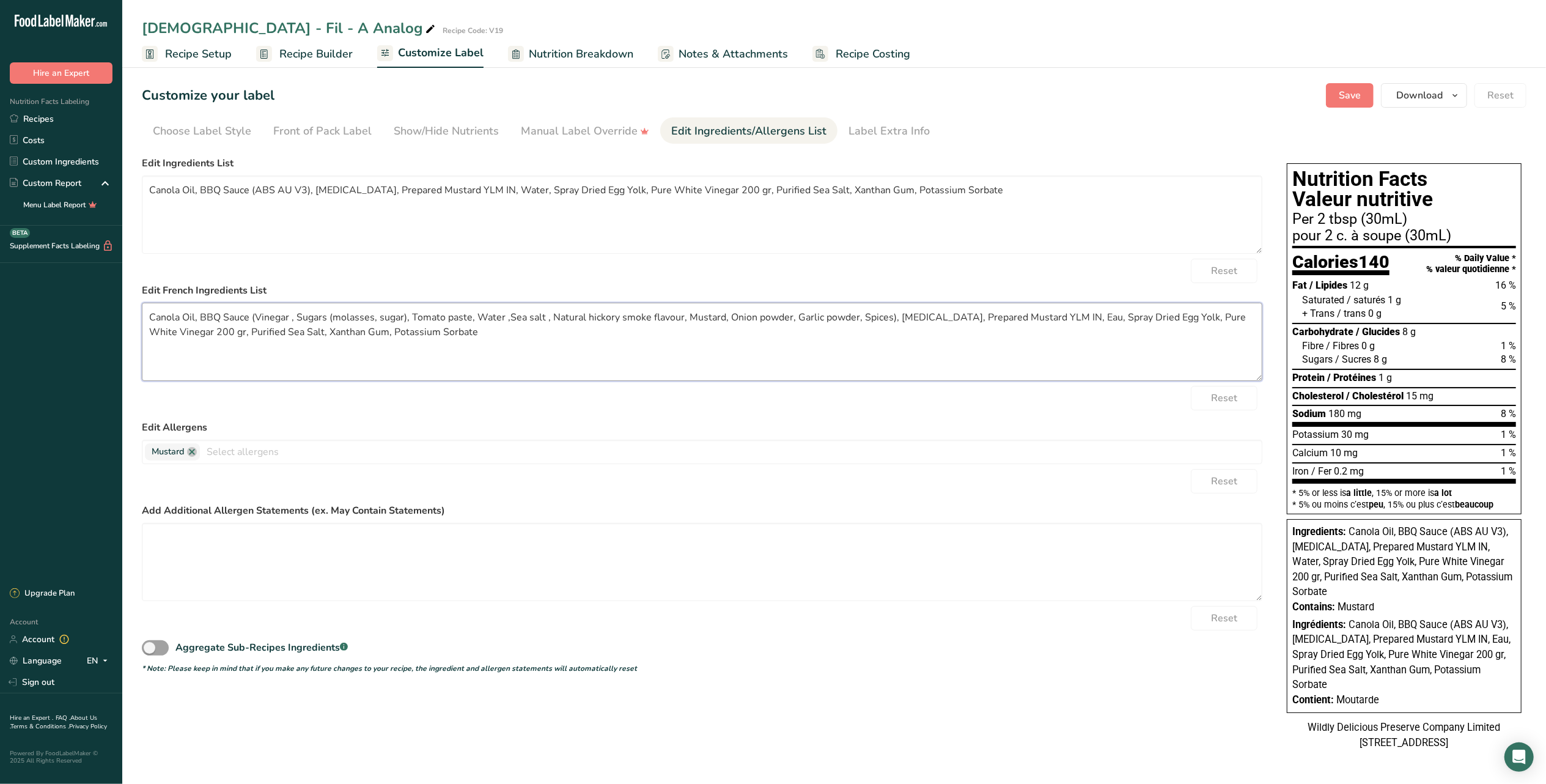
click at [1034, 318] on textarea "Canola Oil, BBQ Sauce (Vinegar , Sugars (molasses, sugar), Tomato paste, Water …" at bounding box center [702, 342] width 1121 height 78
click at [1079, 321] on textarea "Canola Oil, BBQ Sauce (Vinegar , Sugars (molasses, sugar), Tomato paste, Water …" at bounding box center [702, 342] width 1121 height 78
click at [1073, 317] on textarea "Canola Oil, BBQ Sauce (Vinegar , Sugars (molasses, sugar), Tomato paste, Water …" at bounding box center [702, 342] width 1121 height 78
click at [653, 176] on textarea "Canola Oil, BBQ Sauce (ABS AU V3), [MEDICAL_DATA], Prepared Mustard YLM IN, Wat…" at bounding box center [702, 215] width 1121 height 78
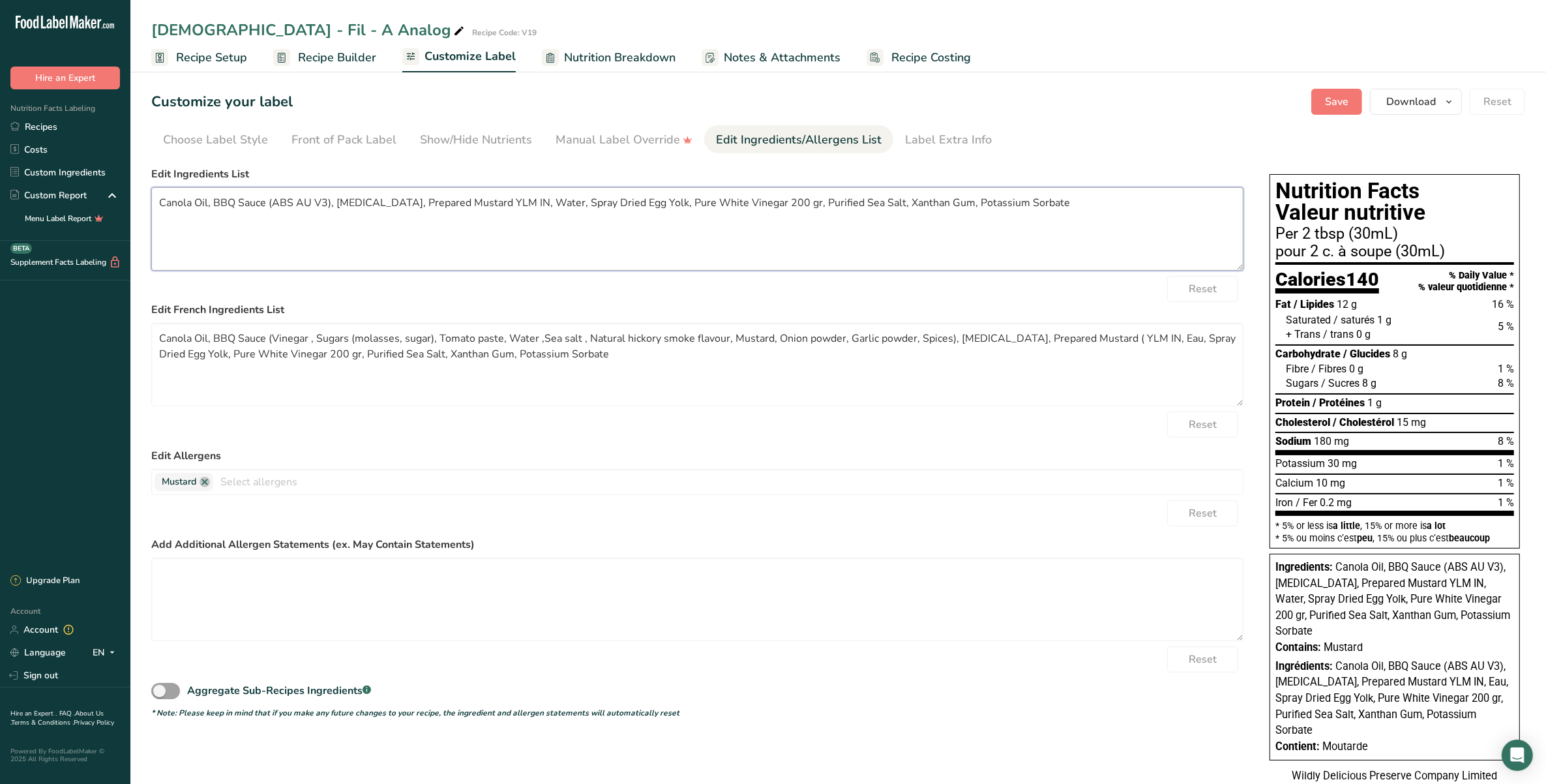
drag, startPoint x: 1603, startPoint y: 1, endPoint x: 678, endPoint y: 199, distance: 946.0
click at [678, 199] on textarea "Canola Oil, BBQ Sauce (ABS AU V3), [MEDICAL_DATA], Prepared Mustard YLM IN, Wat…" at bounding box center [697, 229] width 1092 height 83
drag, startPoint x: 1112, startPoint y: 336, endPoint x: 1144, endPoint y: 344, distance: 33.0
click at [1144, 344] on textarea "Canola Oil, BBQ Sauce (Vinegar , Sugars (molasses, sugar), Tomato paste, Water …" at bounding box center [697, 365] width 1092 height 83
click at [890, 368] on textarea "Canola Oil, BBQ Sauce (Vinegar , Sugars (molasses, sugar), Tomato paste, Water …" at bounding box center [697, 365] width 1092 height 83
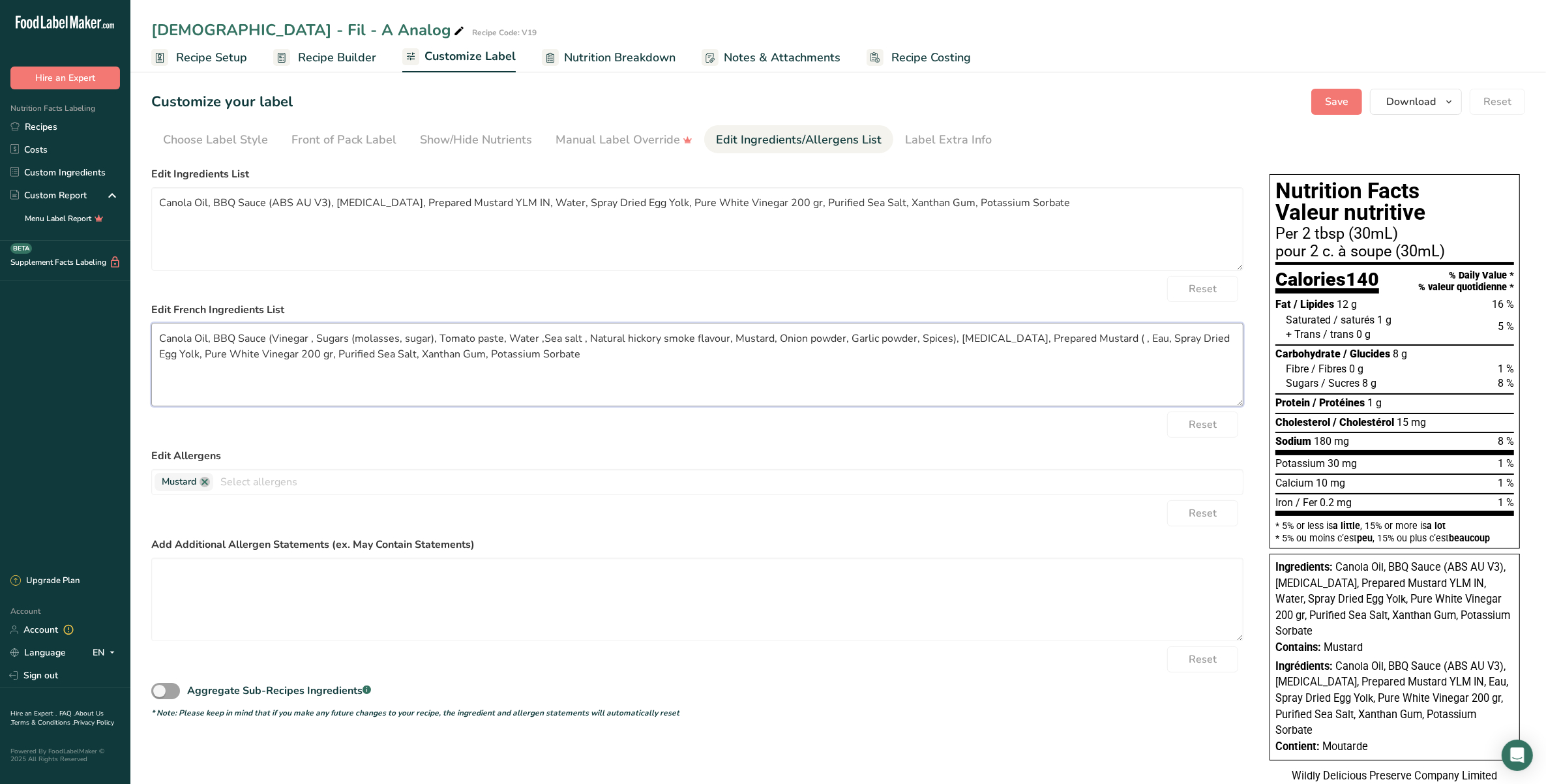
click at [1105, 337] on textarea "Canola Oil, BBQ Sauce (Vinegar , Sugars (molasses, sugar), Tomato paste, Water …" at bounding box center [697, 365] width 1092 height 83
drag, startPoint x: 1109, startPoint y: 339, endPoint x: 1112, endPoint y: 347, distance: 8.5
click at [1110, 345] on textarea "Canola Oil, BBQ Sauce (Vinegar , Sugars (molasses, sugar), Tomato paste, Water …" at bounding box center [697, 365] width 1092 height 83
paste textarea "water, white vinegar, ground mustard seeds, sugar, turmeric, cloves"
drag, startPoint x: 1114, startPoint y: 333, endPoint x: 1116, endPoint y: 340, distance: 7.3
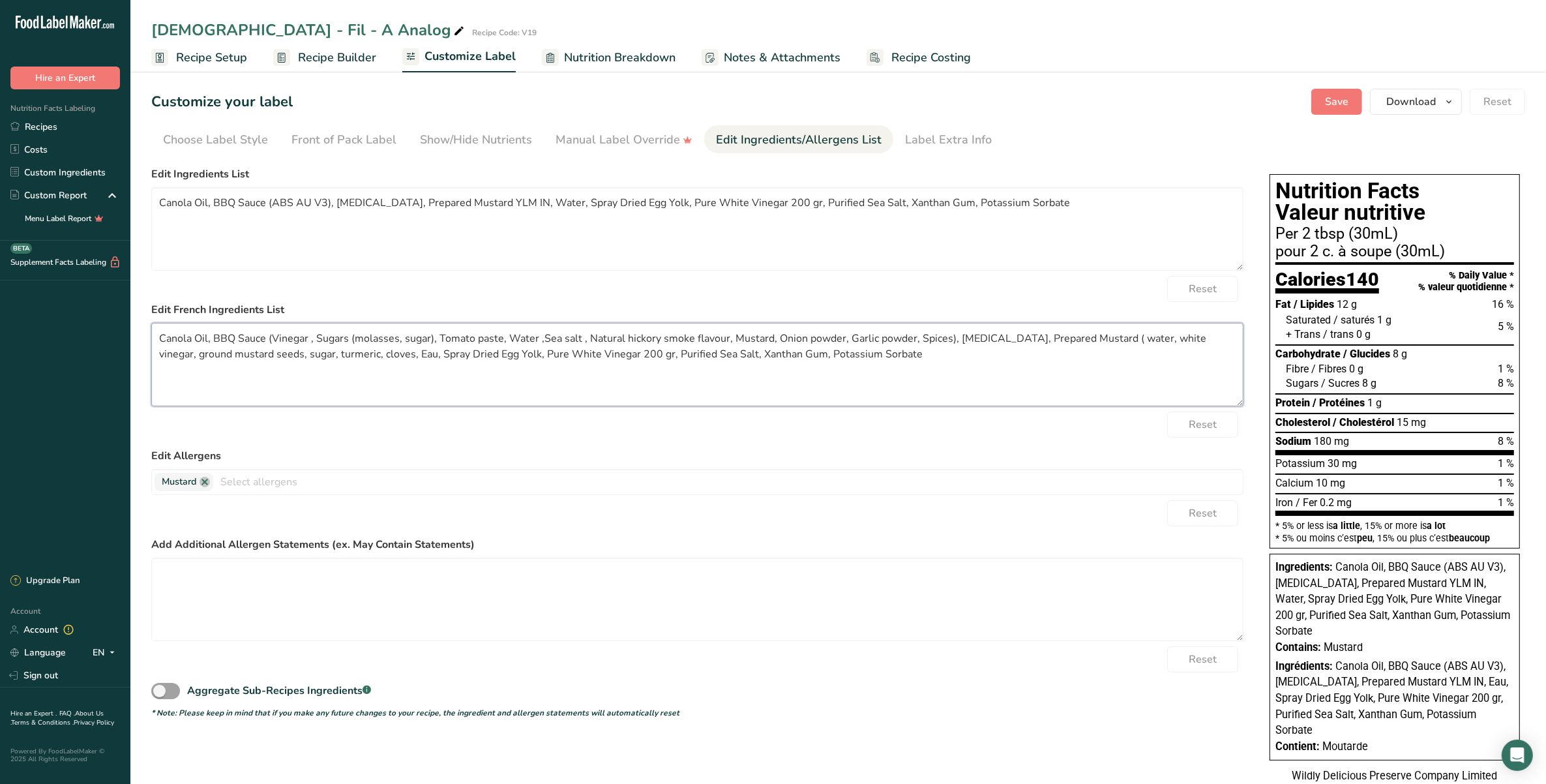
click at [1116, 336] on textarea "Canola Oil, BBQ Sauce (Vinegar , Sugars (molasses, sugar), Tomato paste, Water …" at bounding box center [697, 365] width 1092 height 83
click at [167, 355] on textarea "Canola Oil, BBQ Sauce (Vinegar , Sugars (molasses, sugar), Tomato paste, Water …" at bounding box center [697, 365] width 1092 height 83
click at [271, 359] on textarea "Canola Oil, BBQ Sauce (Vinegar , Sugars (molasses, sugar), Tomato paste, Water …" at bounding box center [697, 365] width 1092 height 83
click at [305, 345] on textarea "Canola Oil, BBQ Sauce (Vinegar , Sugars (molasses, sugar), Tomato paste, Water …" at bounding box center [697, 365] width 1092 height 83
click at [357, 350] on textarea "Canola Oil, BBQ Sauce (Vinegar , Sugars (molasses, sugar), Tomato paste, Water …" at bounding box center [697, 365] width 1092 height 83
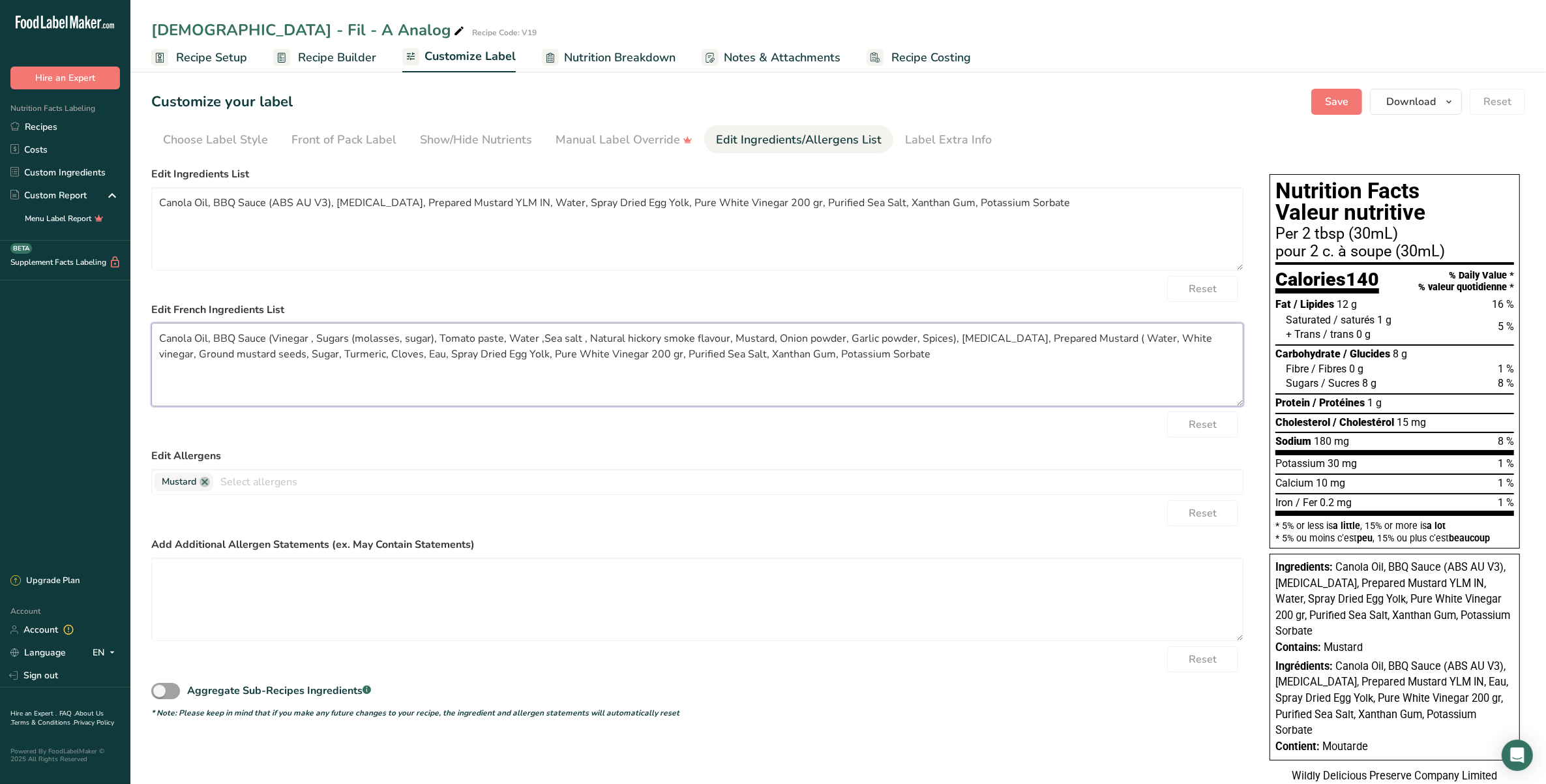
click at [380, 349] on textarea "Canola Oil, BBQ Sauce (Vinegar , Sugars (molasses, sugar), Tomato paste, Water …" at bounding box center [697, 365] width 1092 height 83
click at [399, 356] on textarea "Canola Oil, BBQ Sauce (Vinegar , Sugars (molasses, sugar), Tomato paste, Water …" at bounding box center [697, 365] width 1092 height 83
click at [399, 357] on textarea "Canola Oil, BBQ Sauce (Vinegar , Sugars (molasses, sugar), Tomato paste, Water …" at bounding box center [697, 365] width 1092 height 83
drag, startPoint x: 634, startPoint y: 353, endPoint x: 649, endPoint y: 363, distance: 18.0
click at [649, 363] on textarea "Canola Oil, BBQ Sauce (Vinegar , Sugars (molasses, sugar), Tomato paste, Water …" at bounding box center [697, 365] width 1092 height 83
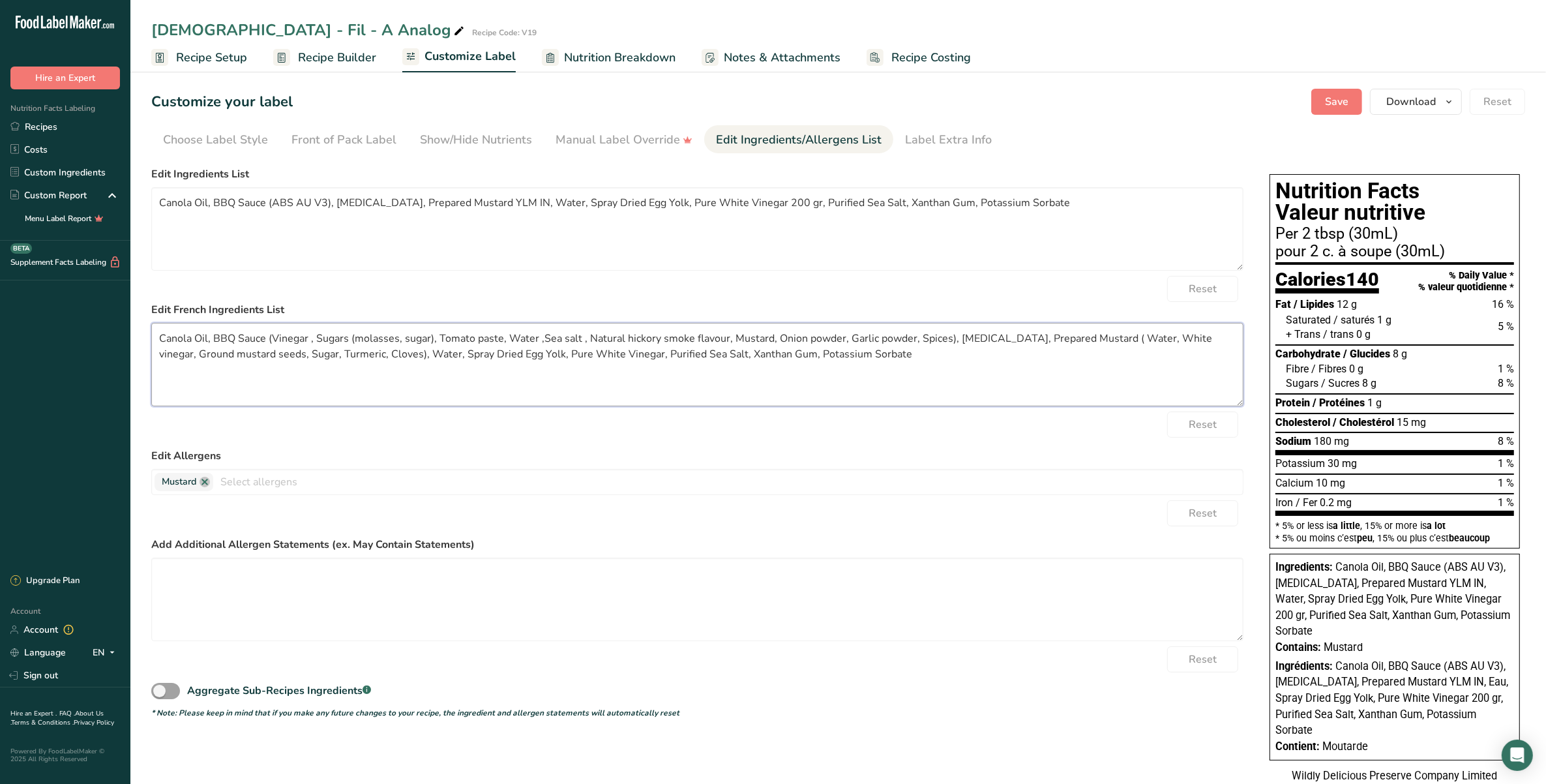
click at [556, 350] on textarea "Canola Oil, BBQ Sauce (Vinegar , Sugars (molasses, sugar), Tomato paste, Water …" at bounding box center [697, 365] width 1092 height 83
click at [549, 361] on textarea "Canola Oil, BBQ Sauce (Vinegar , Sugars (molasses, sugar), Tomato paste, Water …" at bounding box center [697, 365] width 1092 height 83
drag, startPoint x: 480, startPoint y: 352, endPoint x: 422, endPoint y: 347, distance: 58.2
click at [422, 347] on textarea "Canola Oil, BBQ Sauce (Vinegar , Sugars (molasses, sugar), Tomato paste, Water …" at bounding box center [697, 365] width 1092 height 83
click at [422, 352] on textarea "Canola Oil, BBQ Sauce (Vinegar , Sugars (molasses, sugar), Tomato paste, Water …" at bounding box center [697, 365] width 1092 height 83
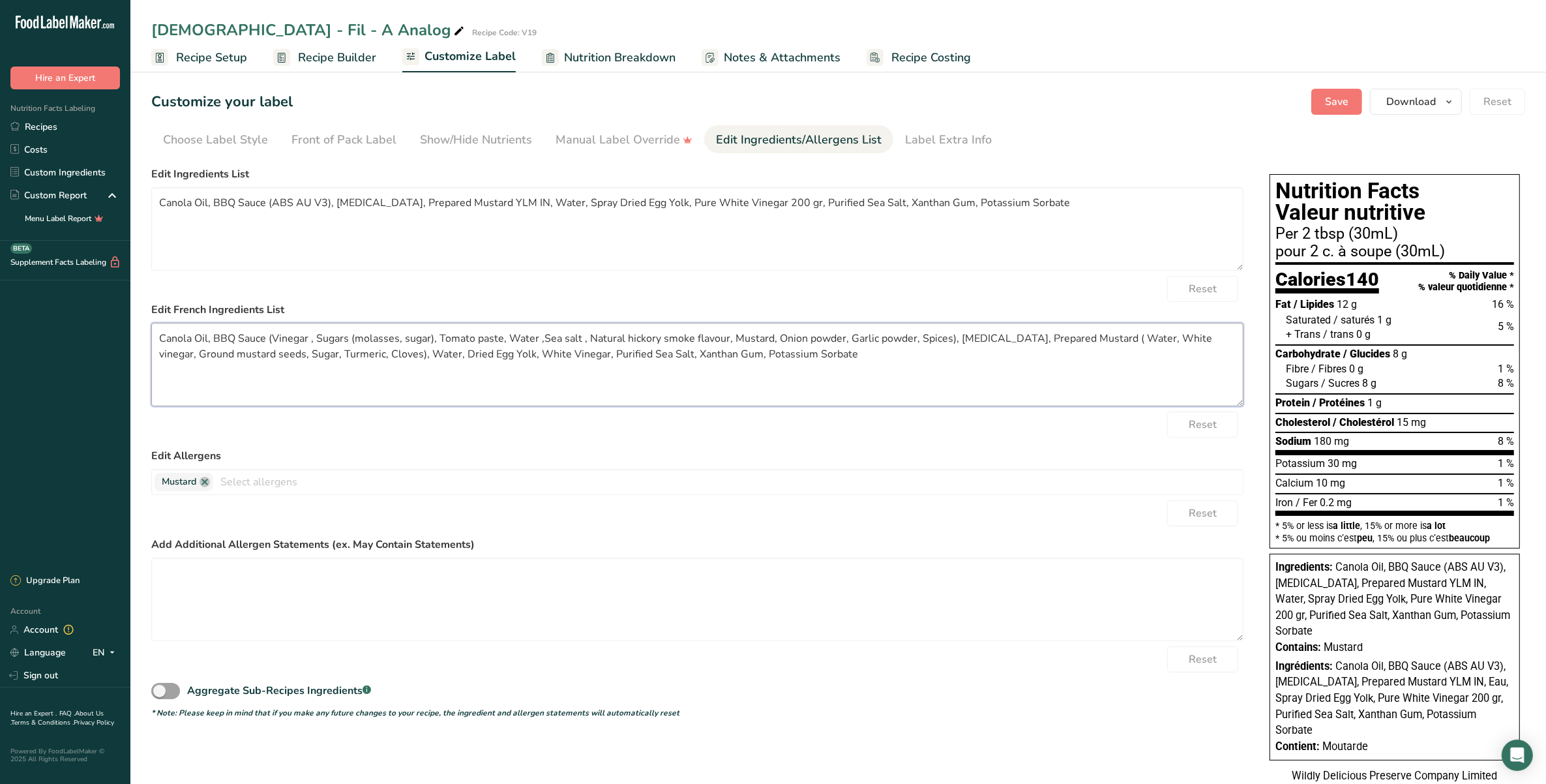
click at [606, 360] on textarea "Canola Oil, BBQ Sauce (Vinegar , Sugars (molasses, sugar), Tomato paste, Water …" at bounding box center [697, 365] width 1092 height 83
click at [824, 357] on textarea "Canola Oil, BBQ Sauce (Vinegar , Sugars (molasses, sugar), Tomato paste, Water …" at bounding box center [697, 365] width 1092 height 83
type textarea "Canola Oil, BBQ Sauce (Vinegar , Sugars (molasses, sugar), Tomato paste, Water …"
click at [465, 474] on input "text" at bounding box center [728, 481] width 1030 height 20
click at [407, 591] on link "Eggs" at bounding box center [697, 593] width 1091 height 22
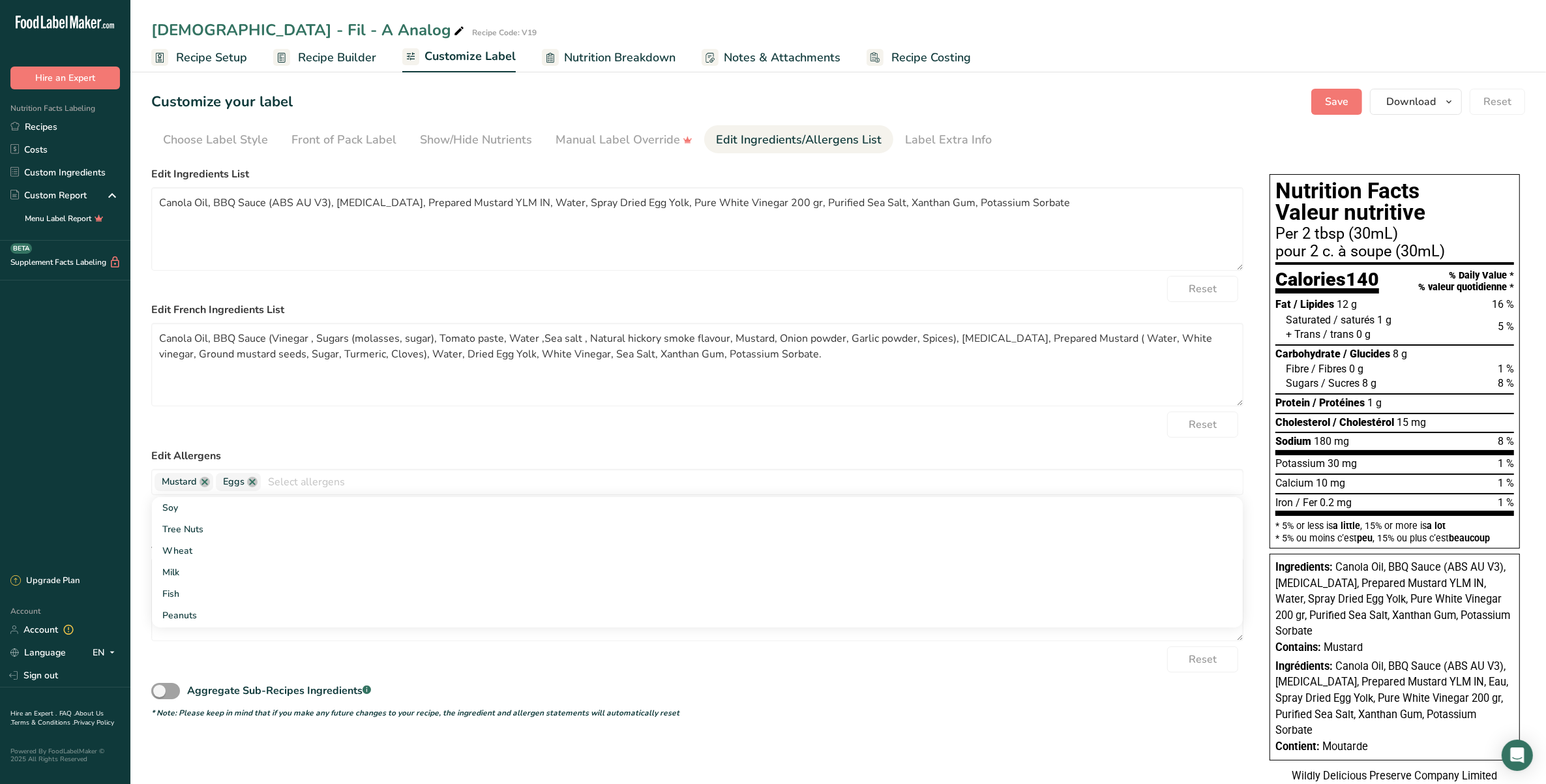
click at [380, 447] on form "Edit Ingredients List Canola Oil, BBQ Sauce (ABS AU V3), [MEDICAL_DATA], Prepar…" at bounding box center [697, 442] width 1092 height 552
drag, startPoint x: 945, startPoint y: 362, endPoint x: 153, endPoint y: 320, distance: 793.1
click at [153, 320] on div "Edit French Ingredients List Canola Oil, BBQ Sauce (Vinegar , Sugars (molasses,…" at bounding box center [697, 354] width 1092 height 104
drag, startPoint x: 1045, startPoint y: 200, endPoint x: 139, endPoint y: 244, distance: 907.1
click at [139, 244] on section "Customize your label Save Download Choose what to show on your downloaded label…" at bounding box center [838, 452] width 1416 height 767
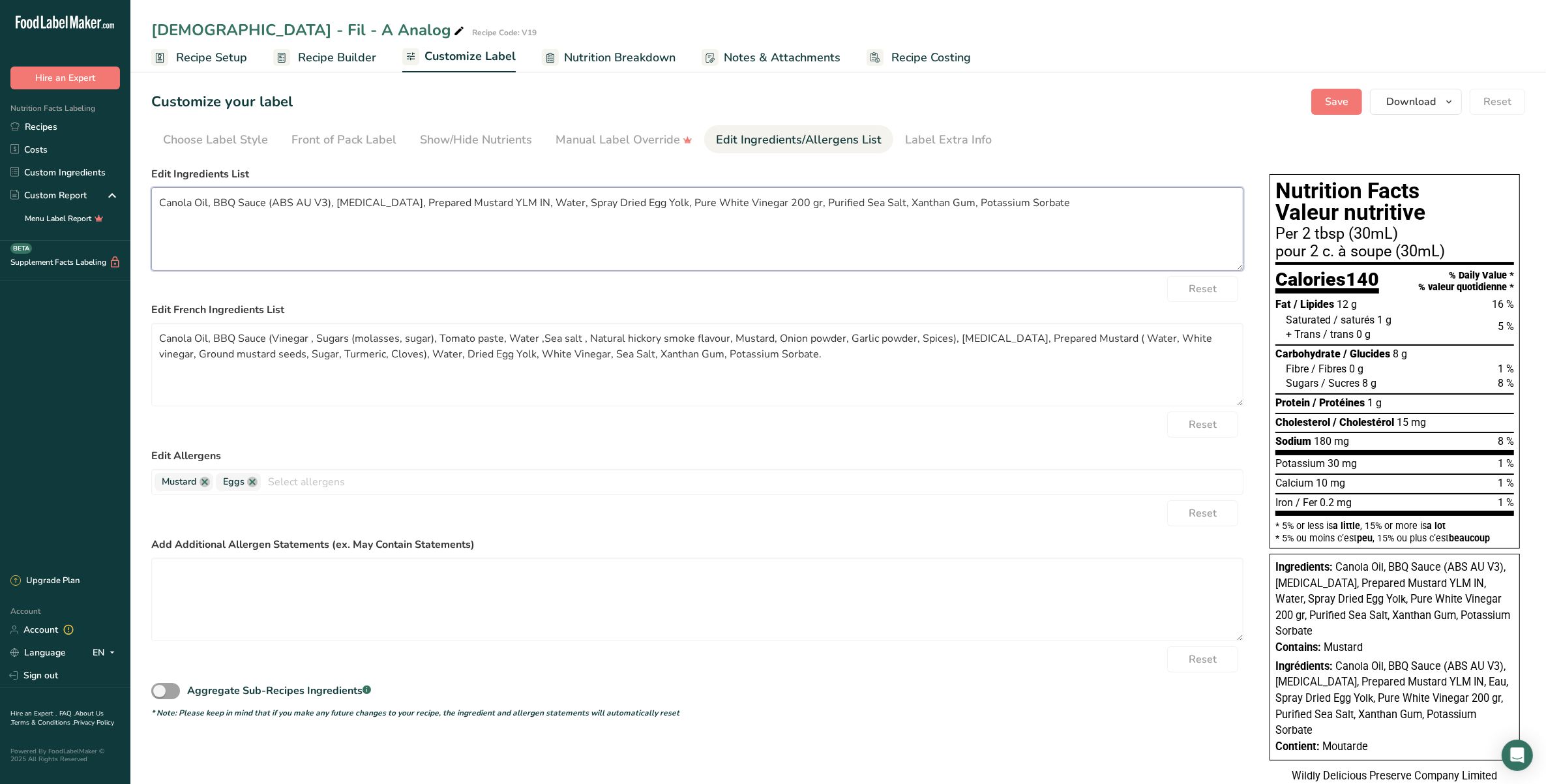
paste textarea "Vinegar , Sugars (molasses, sugar), Tomato paste, Water ,Sea salt , Natural hic…"
click at [1336, 103] on span "Save" at bounding box center [1337, 101] width 24 height 16
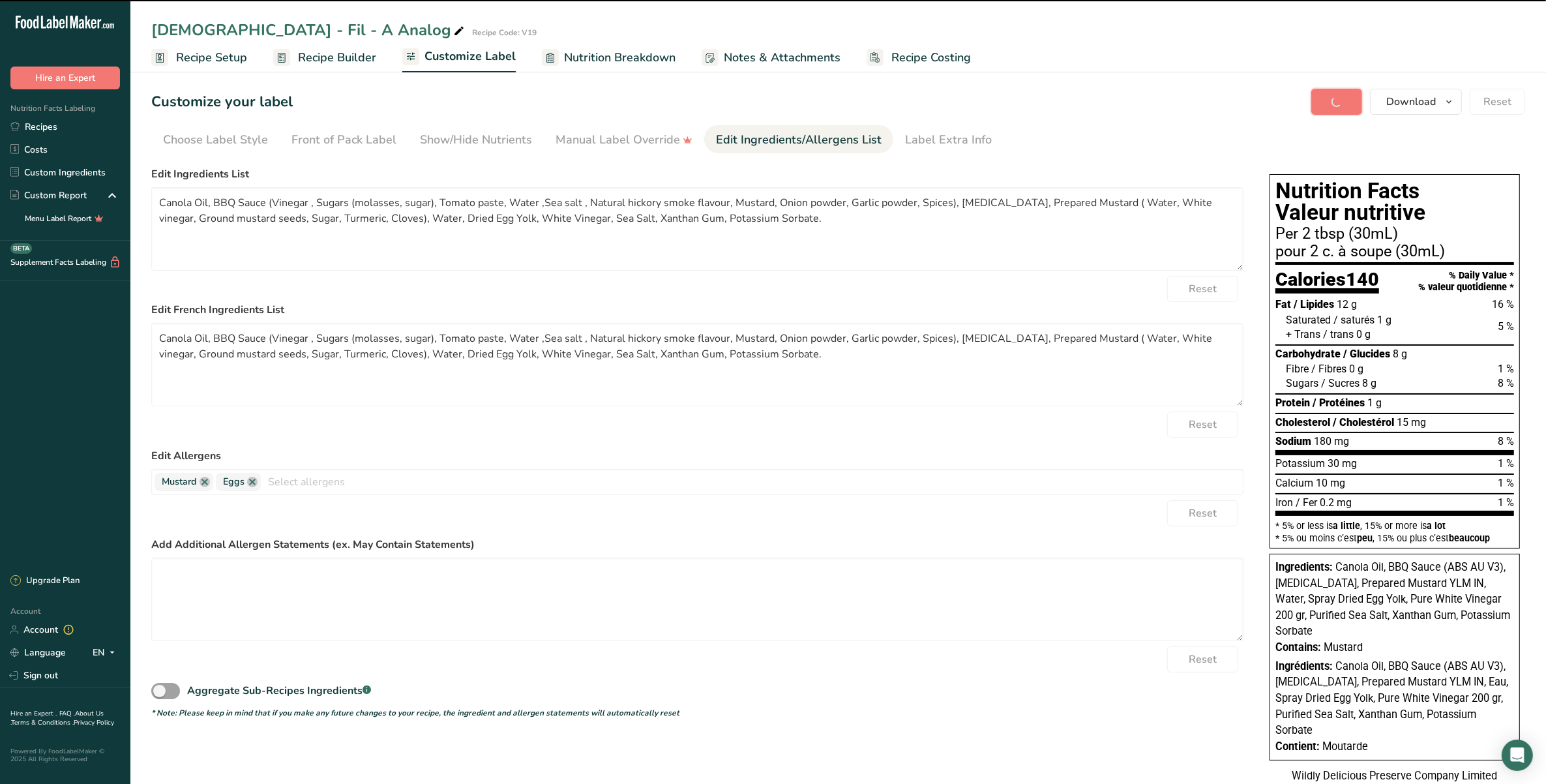
type textarea "Canola Oil, BBQ Sauce (Vinegar , Sugars (molasses, sugar), Tomato paste, Water …"
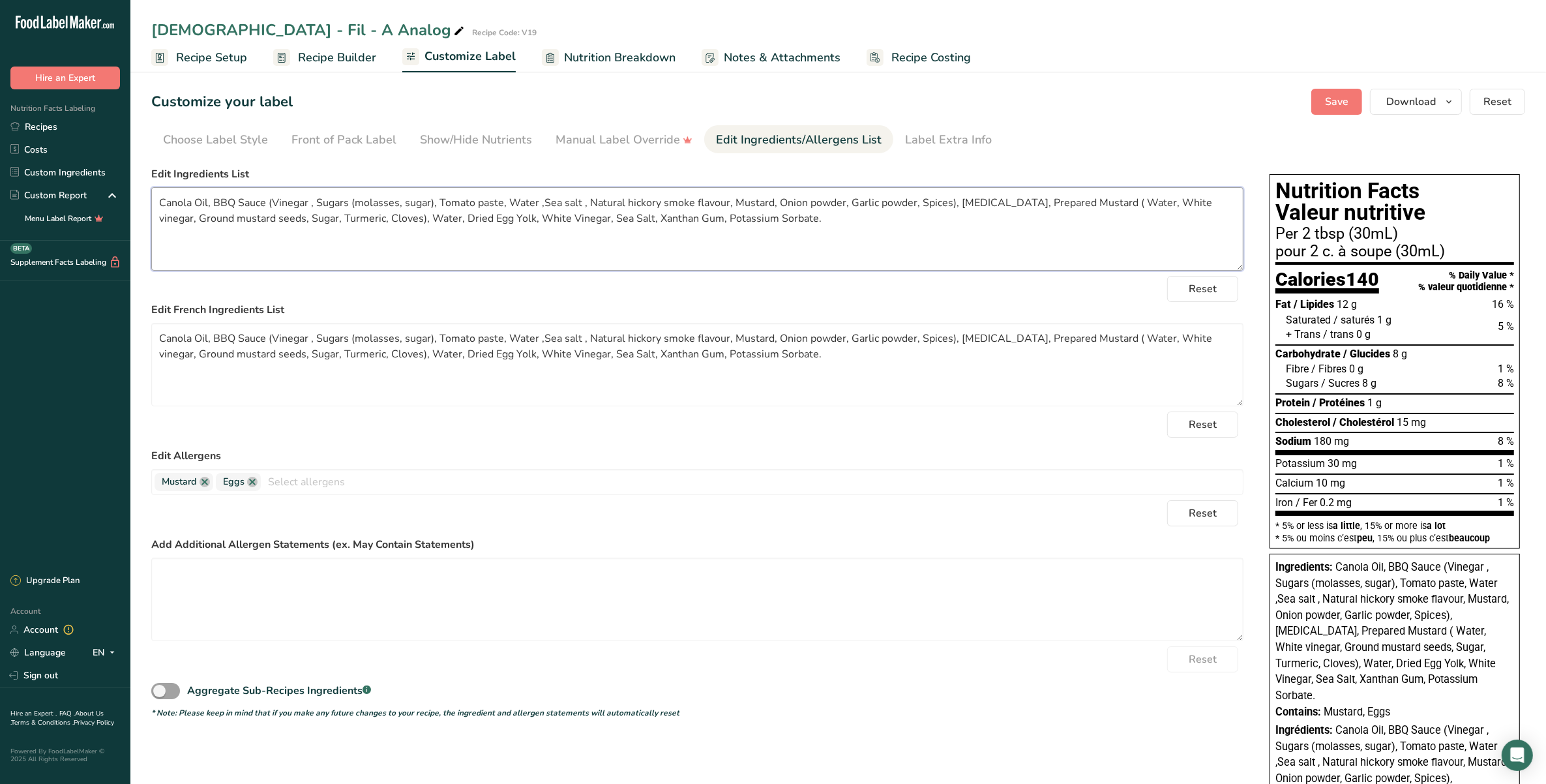
click at [877, 201] on textarea "Canola Oil, BBQ Sauce (Vinegar , Sugars (molasses, sugar), Tomato paste, Water …" at bounding box center [697, 229] width 1092 height 83
click at [989, 197] on textarea "Canola Oil, BBQ Sauce (Vinegar , Sugars (molasses, sugar), Tomato paste, Water …" at bounding box center [697, 229] width 1092 height 83
click at [1049, 240] on textarea "Canola Oil, BBQ Sauce (Vinegar , Sugars (molasses, sugar), Tomato paste, Water …" at bounding box center [697, 229] width 1092 height 83
type textarea "Canola Oil, BBQ Sauce (Vinegar , Sugars (molasses, sugar), Tomato paste, Water …"
drag, startPoint x: 979, startPoint y: 336, endPoint x: 999, endPoint y: 370, distance: 39.4
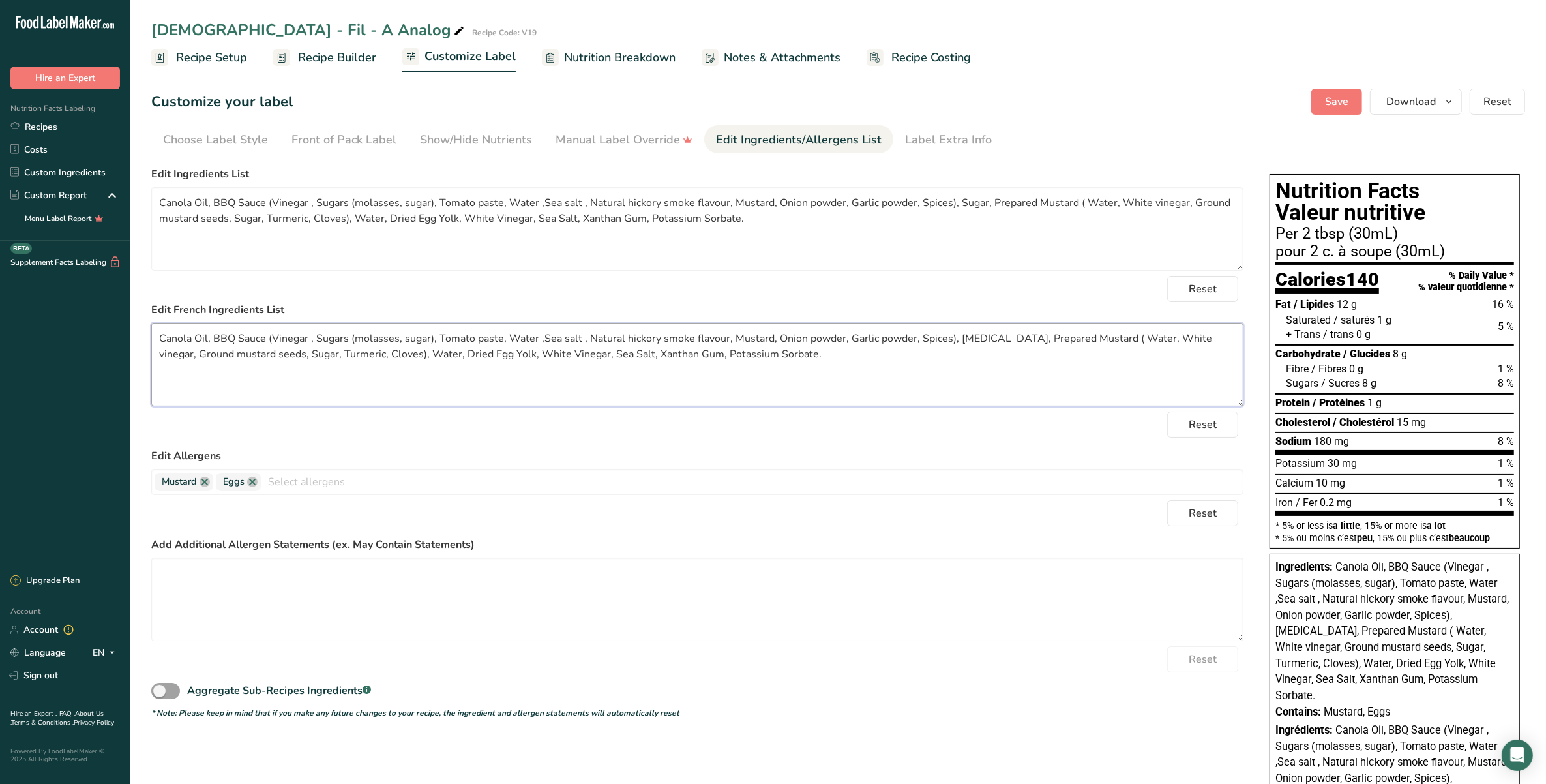
click at [979, 337] on textarea "Canola Oil, BBQ Sauce (Vinegar , Sugars (molasses, sugar), Tomato paste, Water …" at bounding box center [697, 365] width 1092 height 83
click at [1031, 375] on textarea "Canola Oil, BBQ Sauce (Vinegar , Sugars (molasses, sugar), Tomato paste, Water …" at bounding box center [697, 365] width 1092 height 83
click at [1084, 333] on textarea "Canola Oil, BBQ Sauce (Vinegar , Sugars (molasses, sugar), Tomato paste, Water …" at bounding box center [697, 365] width 1092 height 83
type textarea "Canola Oil, BBQ Sauce (Vinegar , Sugars (molasses, sugar), Tomato paste, Water …"
click at [1321, 106] on button "Save" at bounding box center [1338, 102] width 51 height 27
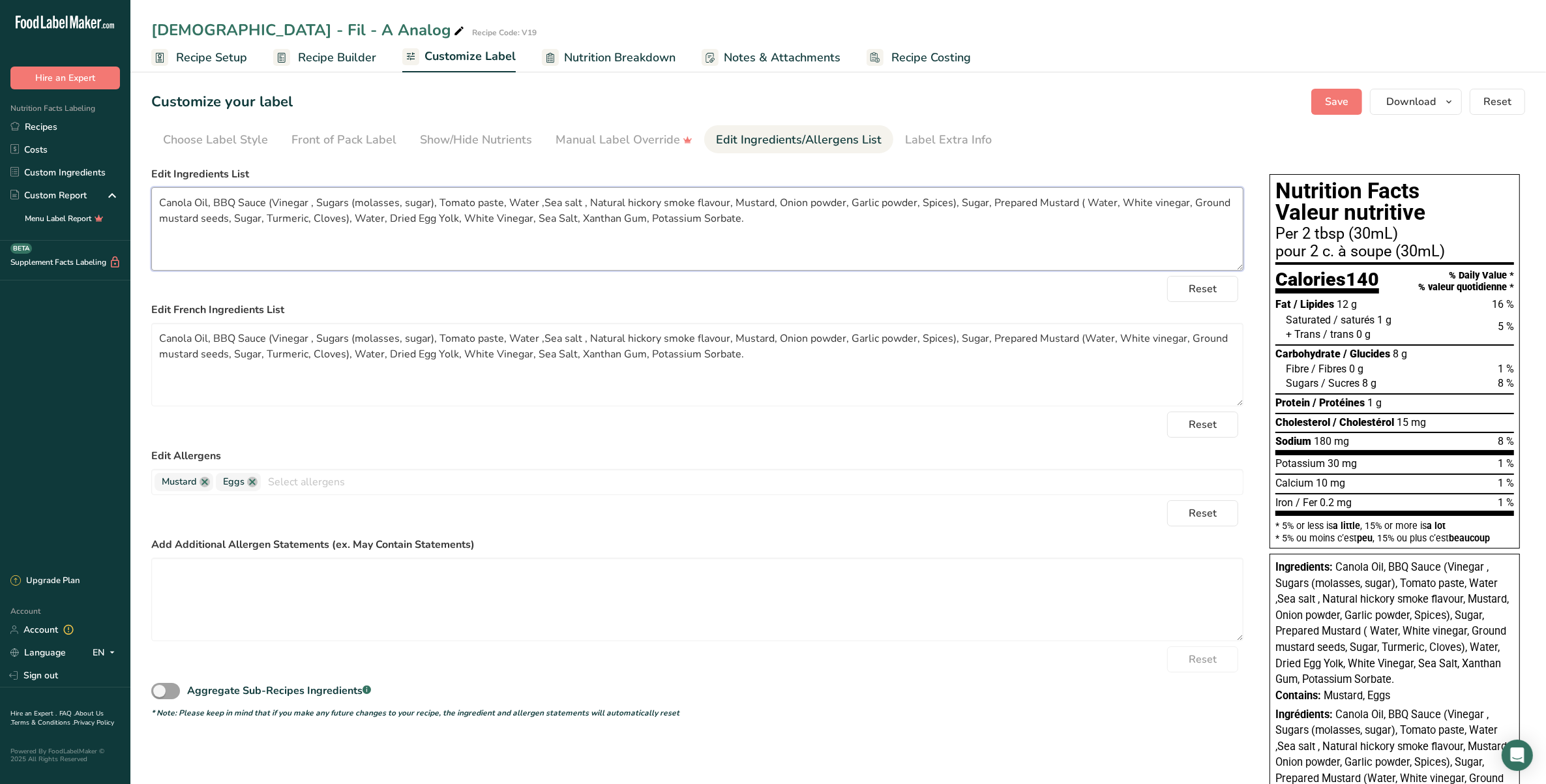
drag, startPoint x: 767, startPoint y: 225, endPoint x: 137, endPoint y: 203, distance: 630.4
click at [137, 203] on section "Customize your label Save Download Choose what to show on your downloaded label…" at bounding box center [838, 499] width 1416 height 863
click at [862, 246] on textarea "Canola Oil, BBQ Sauce (Vinegar , Sugars (molasses, sugar), Tomato paste, Water …" at bounding box center [697, 229] width 1092 height 83
drag, startPoint x: 754, startPoint y: 258, endPoint x: 762, endPoint y: 238, distance: 21.5
click at [755, 259] on textarea "Canola Oil, BBQ Sauce (Vinegar , Sugars (molasses, sugar), Tomato paste, Water …" at bounding box center [697, 229] width 1092 height 83
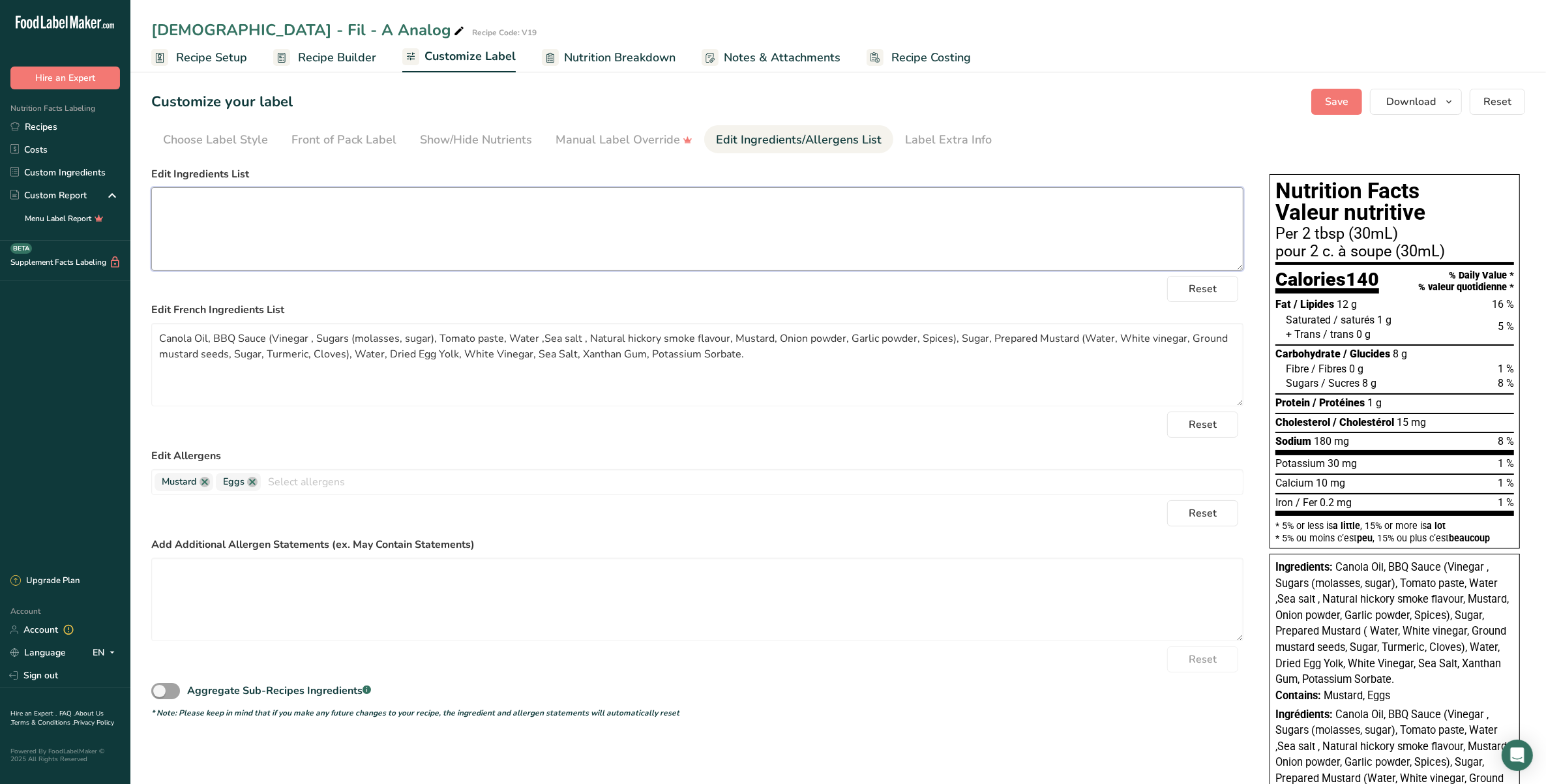
paste textarea "Canola Oil, BBQ Sauce (vinegar , sugars (molasses, sugar), tomato paste, water …"
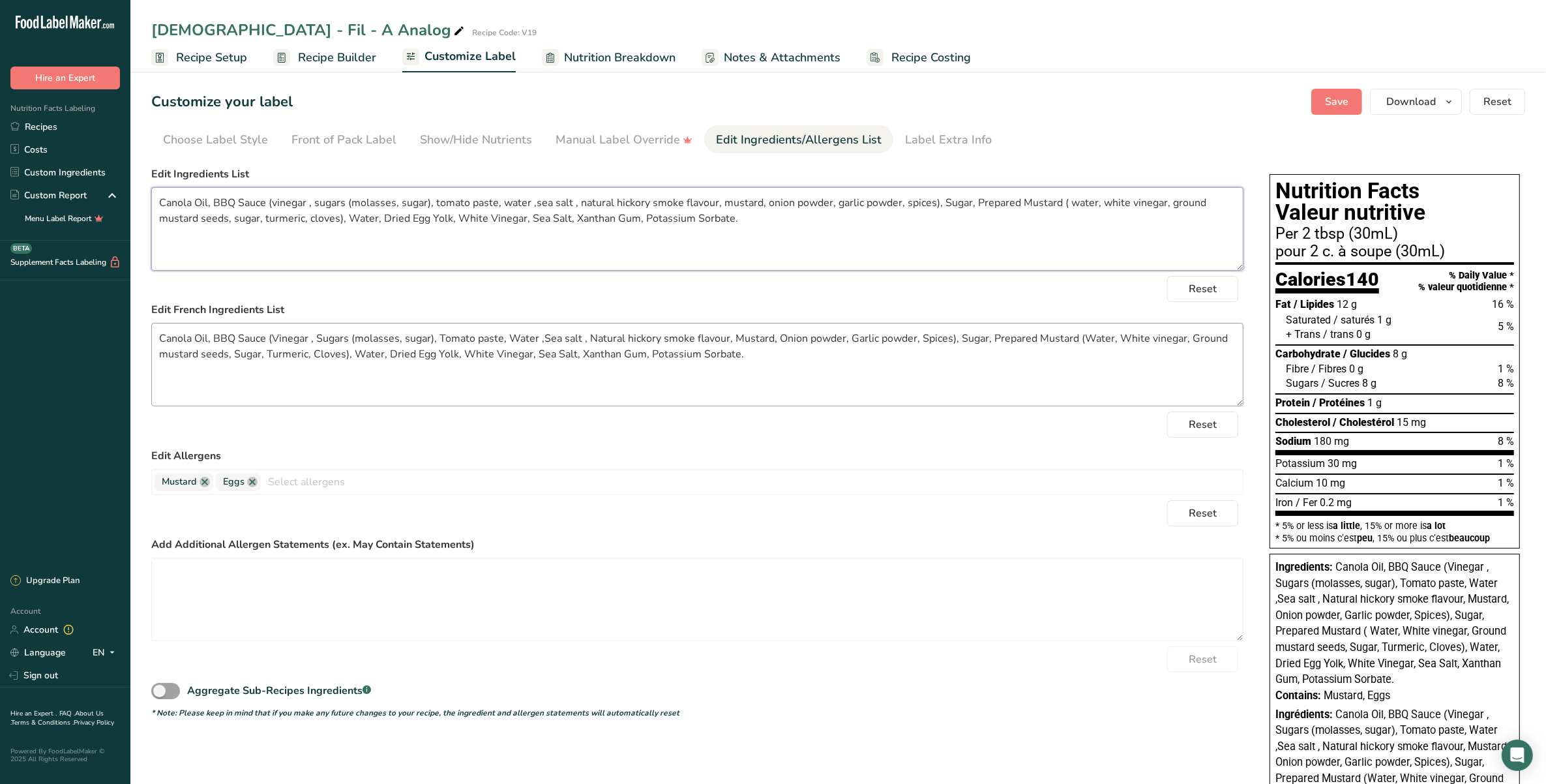
type textarea "Canola Oil, BBQ Sauce (vinegar , sugars (molasses, sugar), tomato paste, water …"
drag, startPoint x: 757, startPoint y: 369, endPoint x: 148, endPoint y: 321, distance: 610.9
click at [148, 321] on section "Customize your label Save Download Choose what to show on your downloaded label…" at bounding box center [838, 499] width 1416 height 863
paste textarea "vinegar , sugars (molasses, sugar), tomato paste, water ,sea salt , natural hic…"
type textarea "Canola Oil, BBQ Sauce (vinegar , sugars (molasses, sugar), tomato paste, water …"
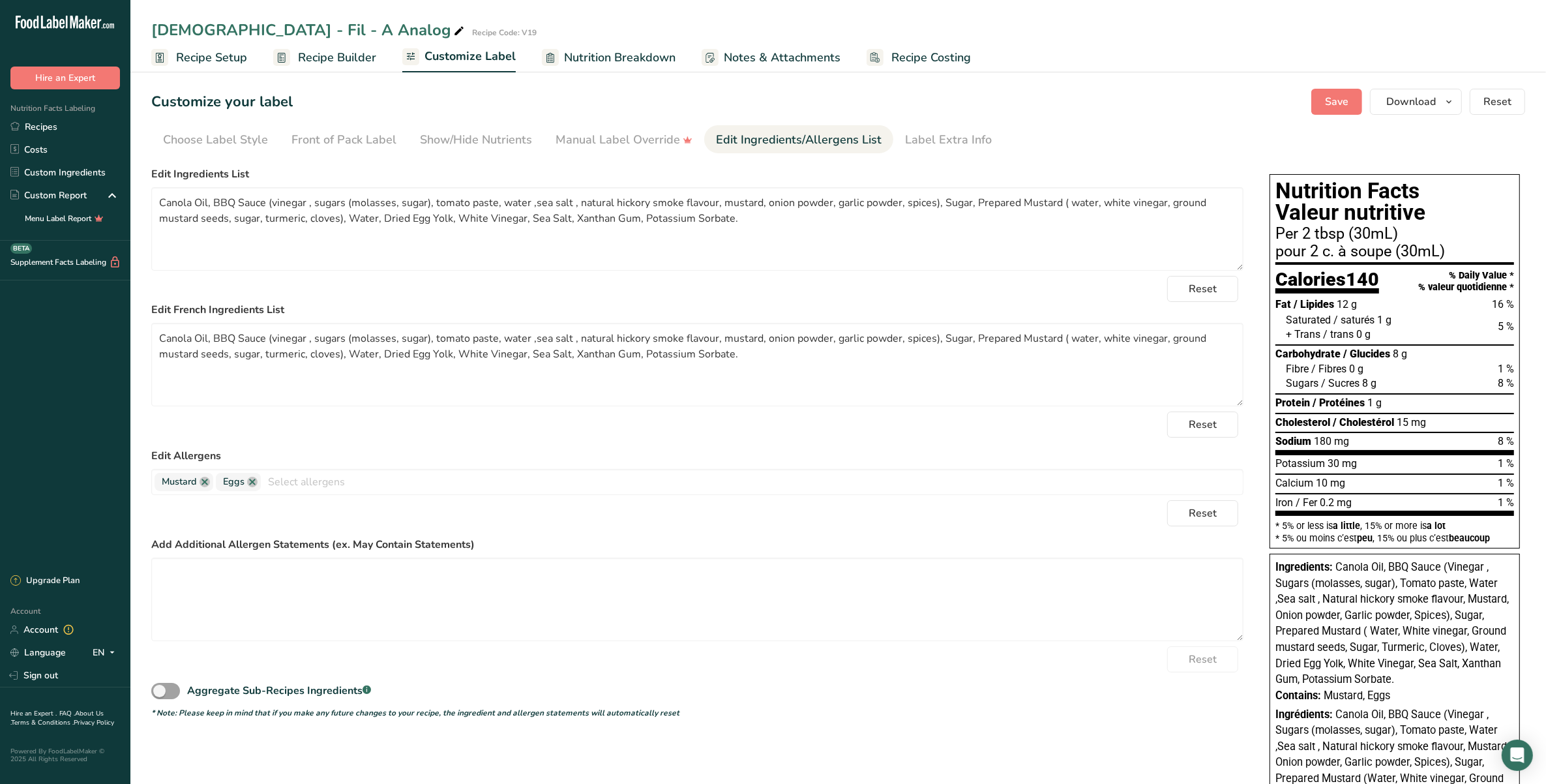
click at [642, 63] on span "Nutrition Breakdown" at bounding box center [620, 58] width 112 height 18
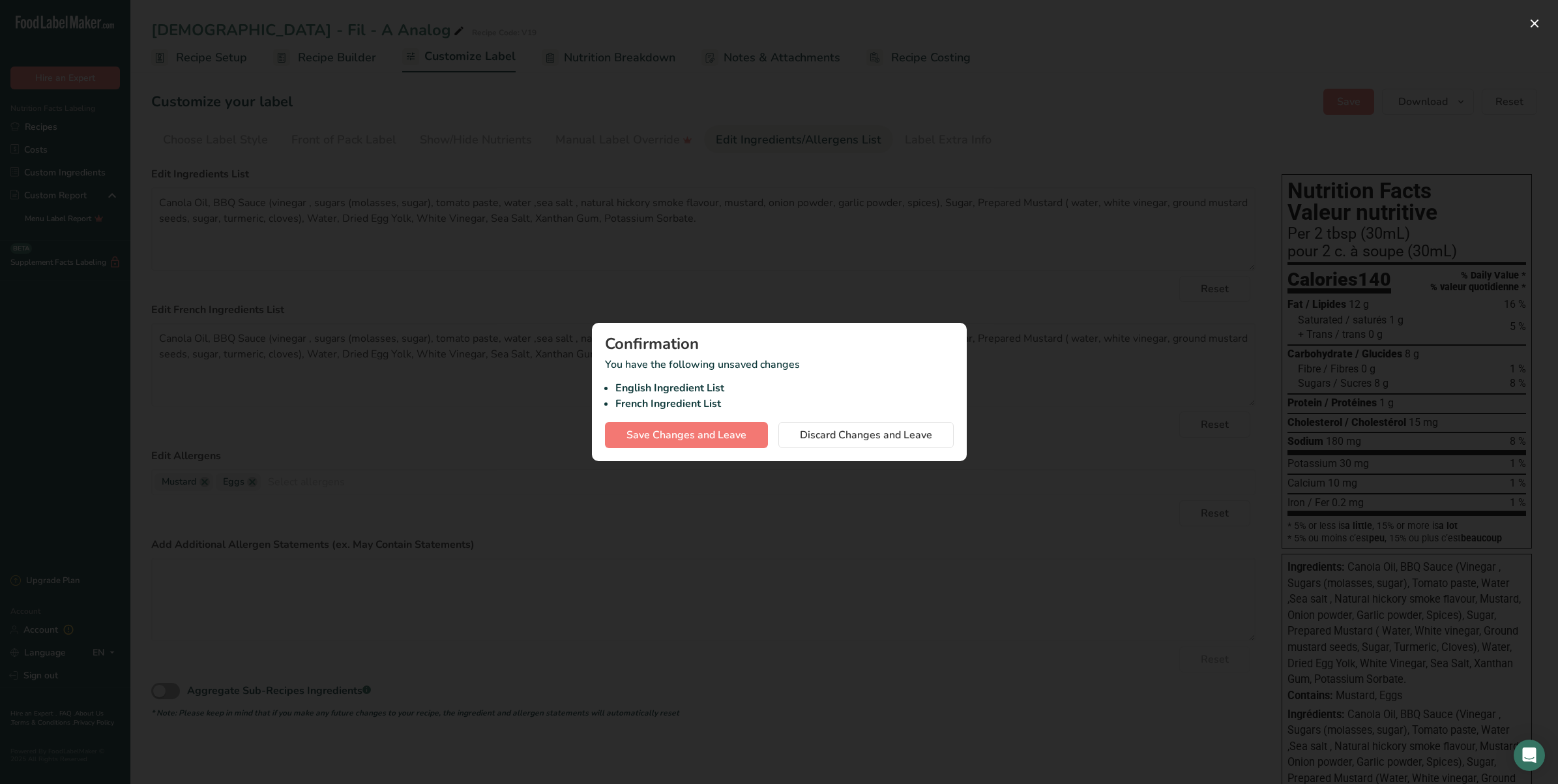
click at [681, 262] on div at bounding box center [779, 392] width 1558 height 784
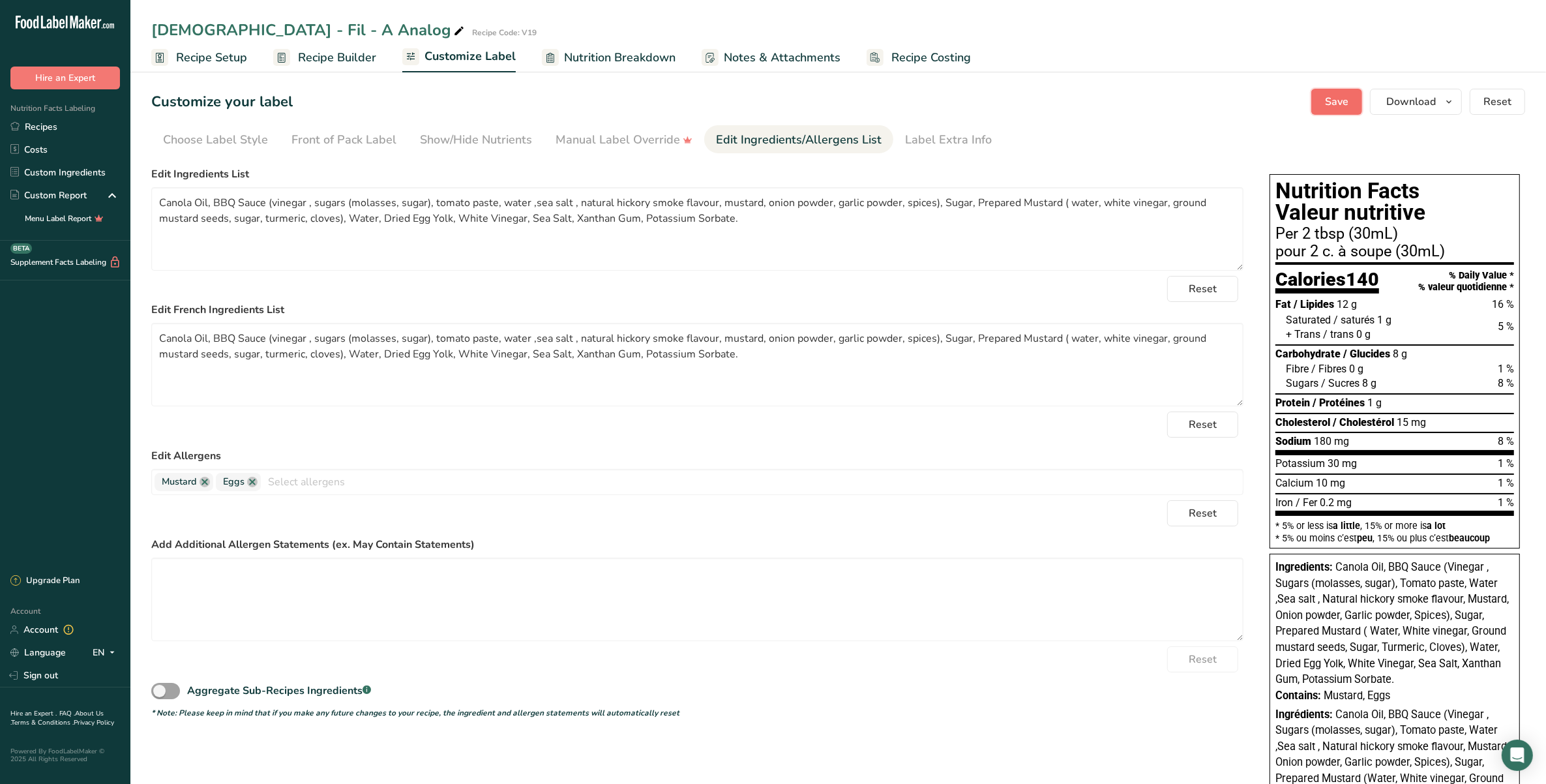
click at [1322, 102] on button "Save" at bounding box center [1338, 102] width 51 height 27
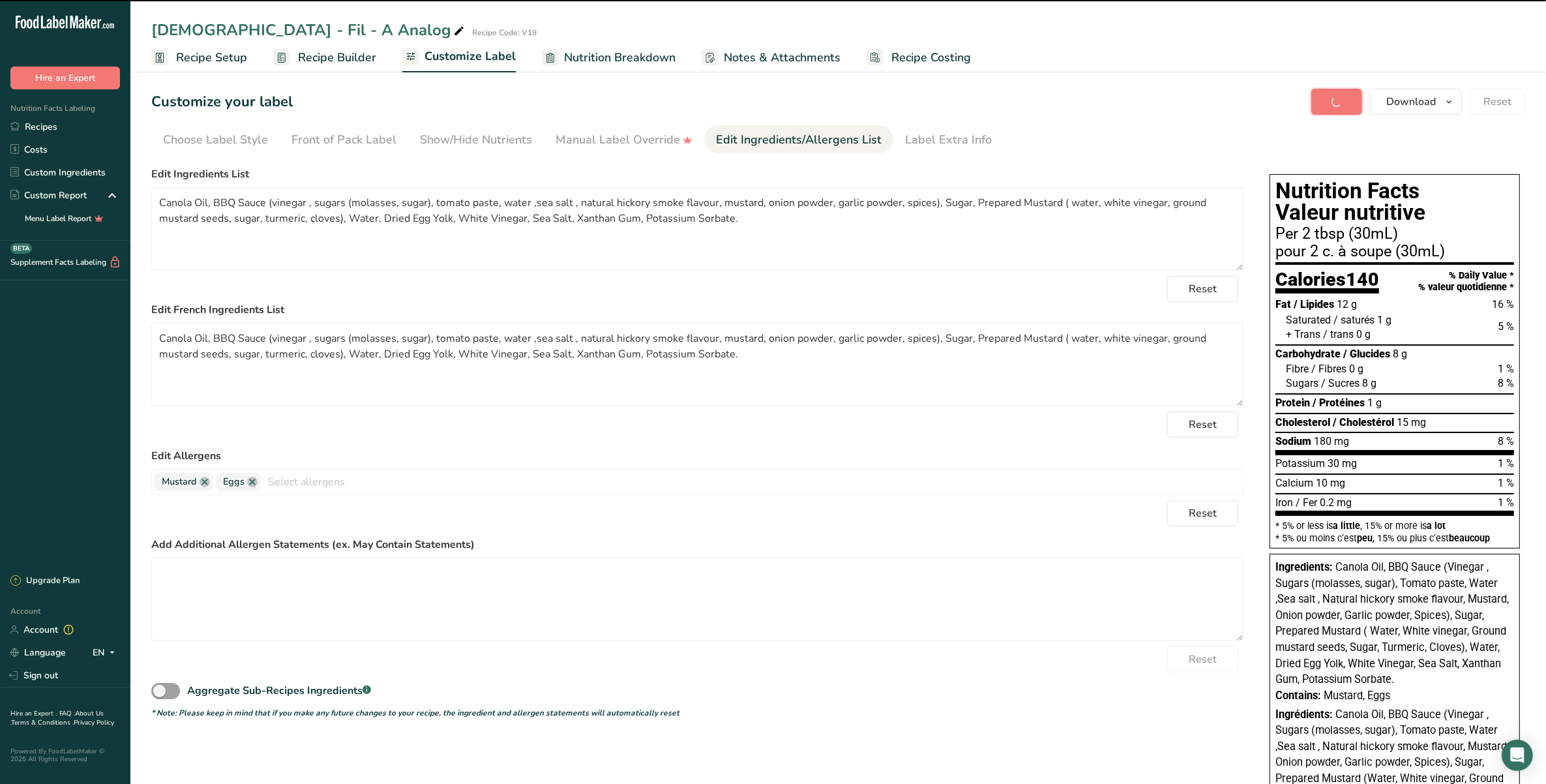
type textarea "Canola Oil, BBQ Sauce (vinegar , sugars (molasses, sugar), tomato paste, water …"
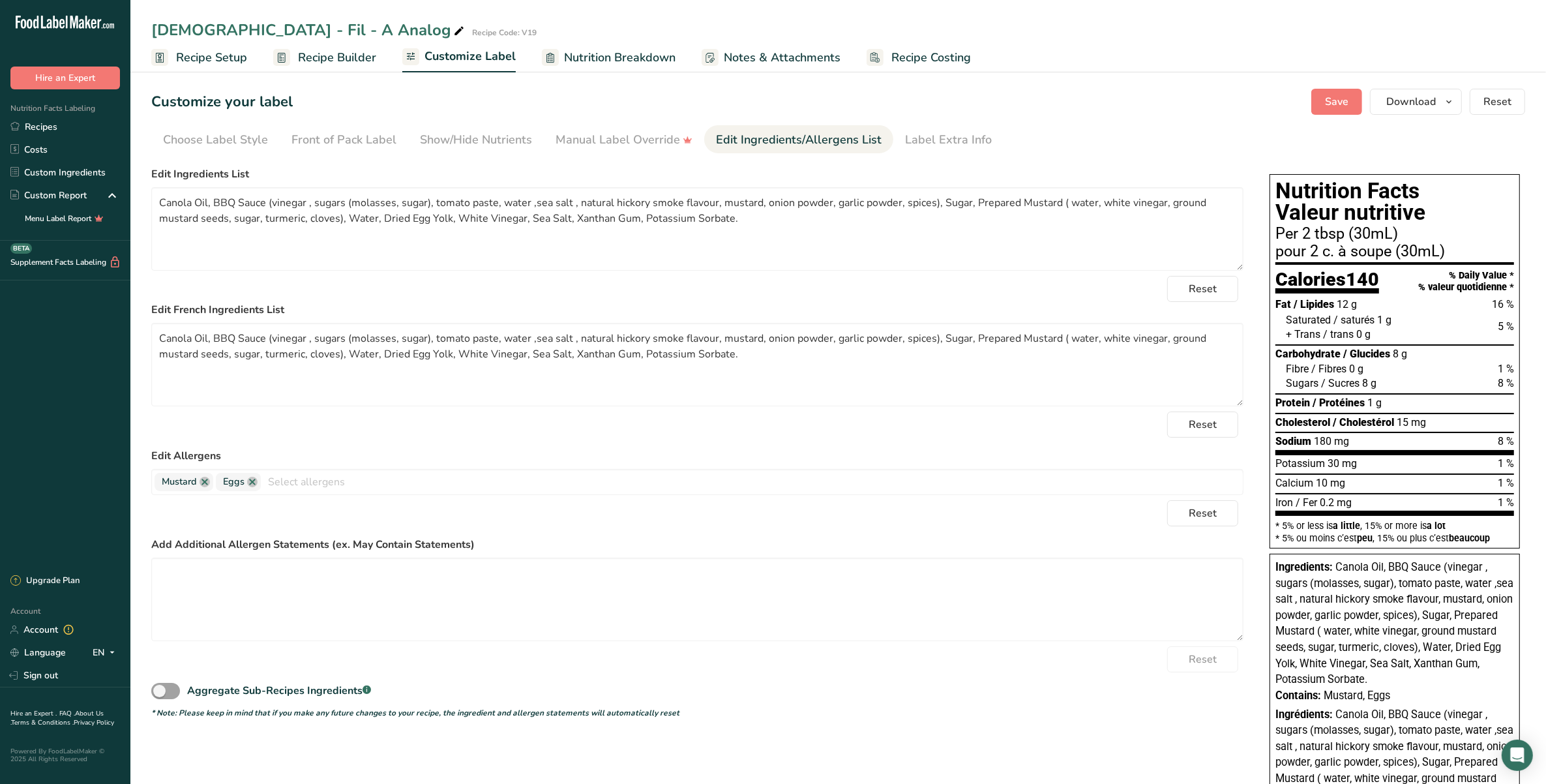
click at [333, 56] on span "Recipe Builder" at bounding box center [337, 58] width 79 height 18
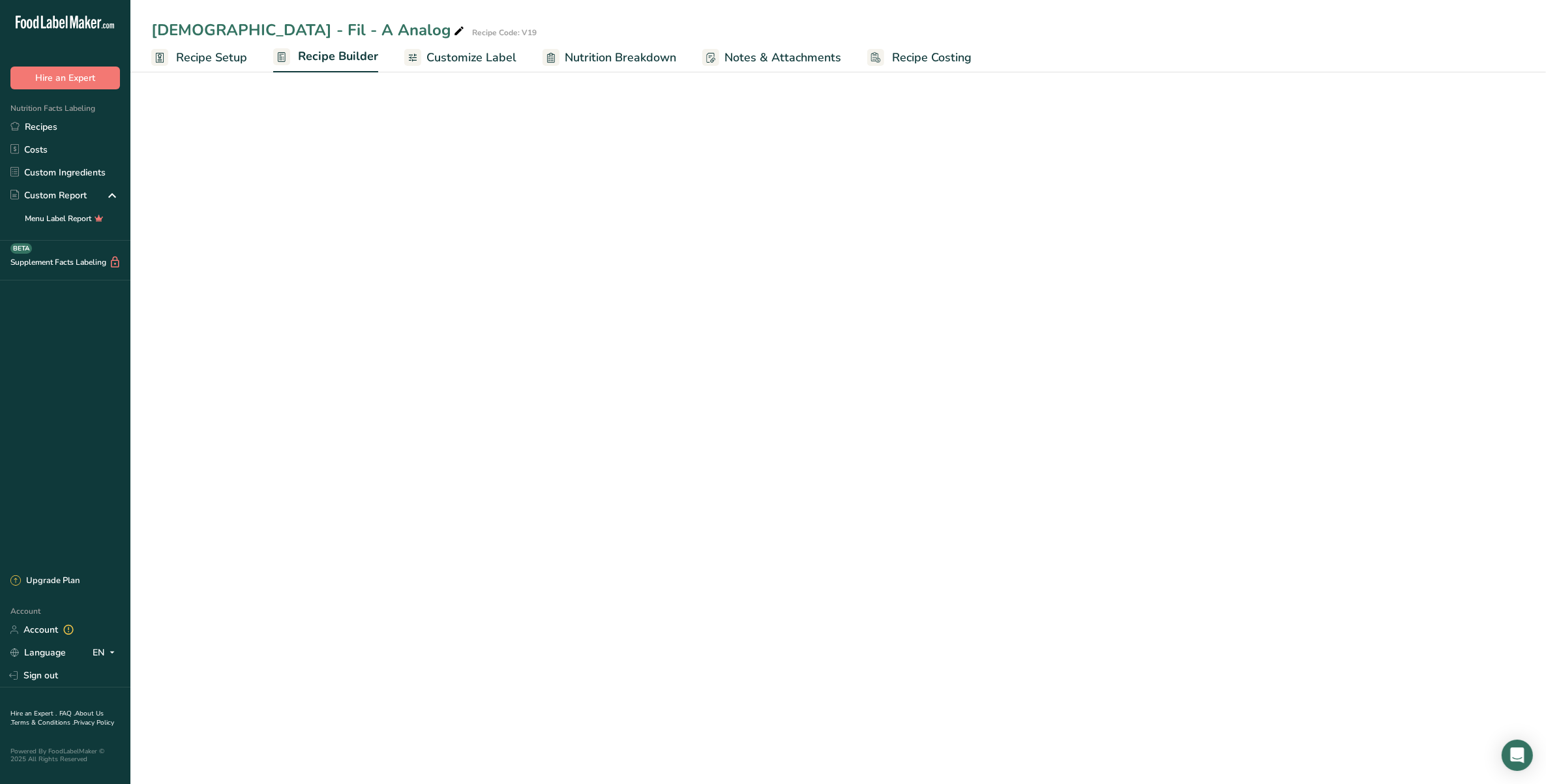
click at [494, 50] on span "Customize Label" at bounding box center [471, 58] width 90 height 18
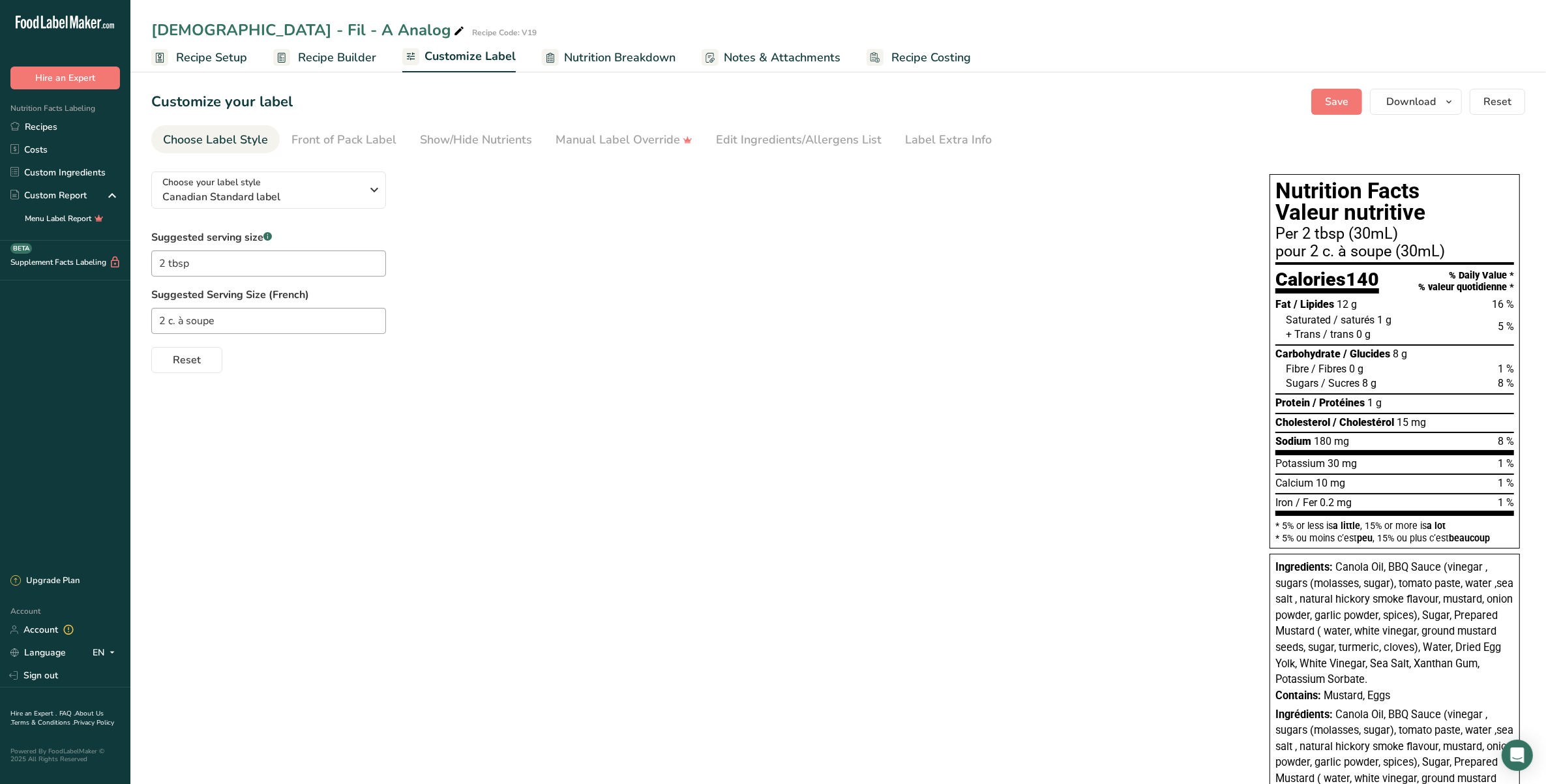
click at [607, 61] on span "Nutrition Breakdown" at bounding box center [620, 58] width 112 height 18
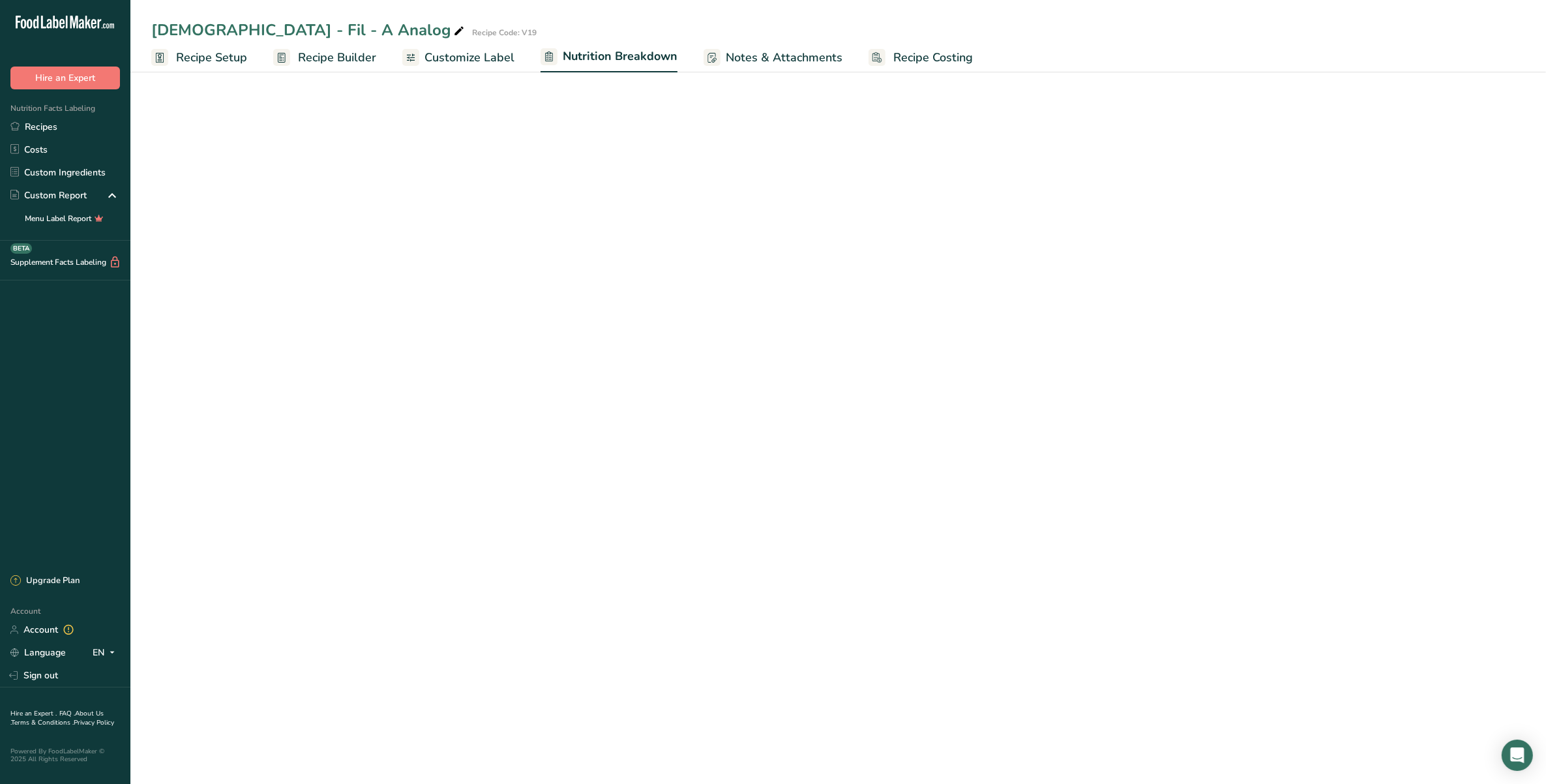
select select "Calories"
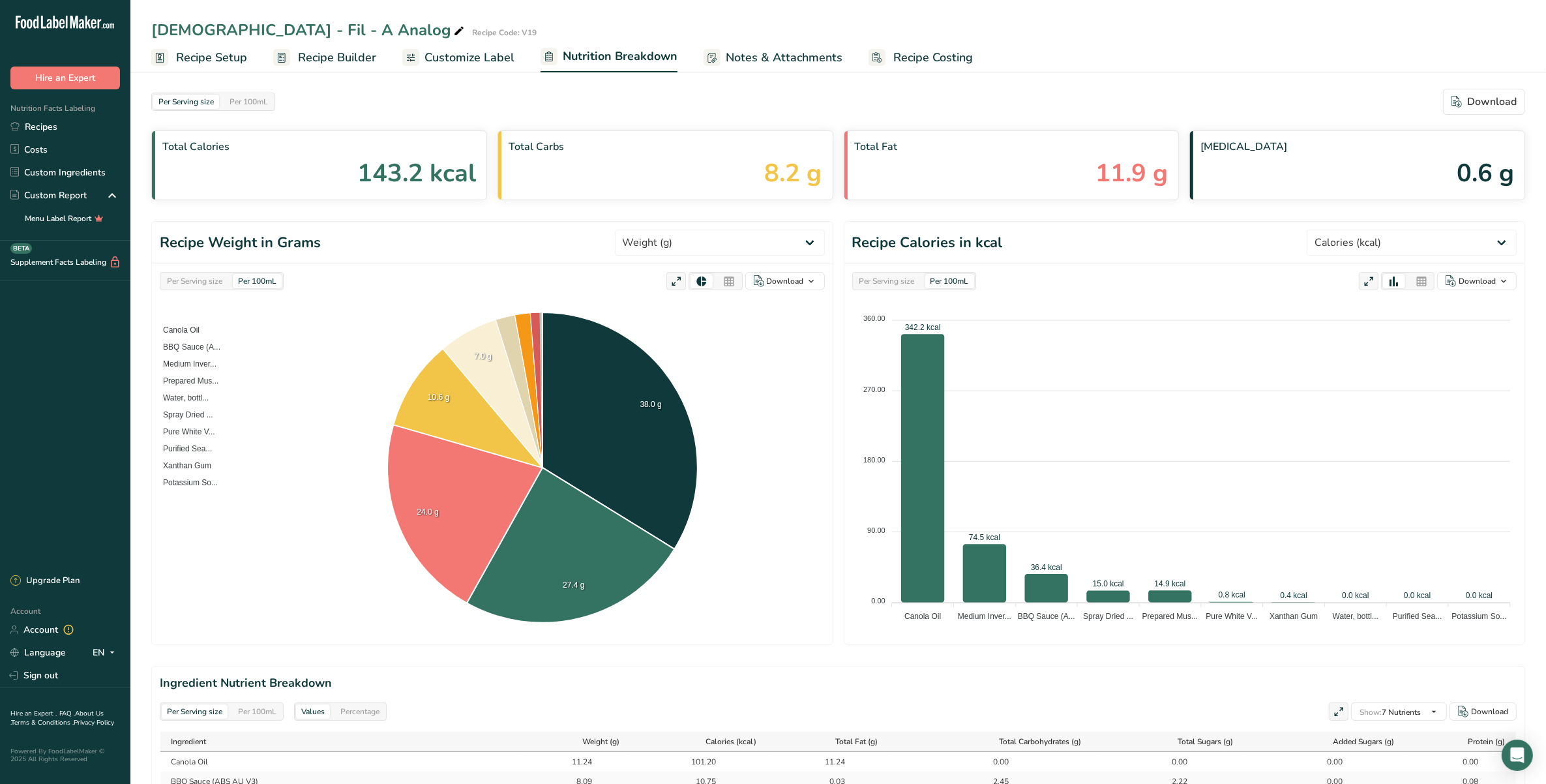
click at [735, 53] on span "Notes & Attachments" at bounding box center [783, 58] width 117 height 18
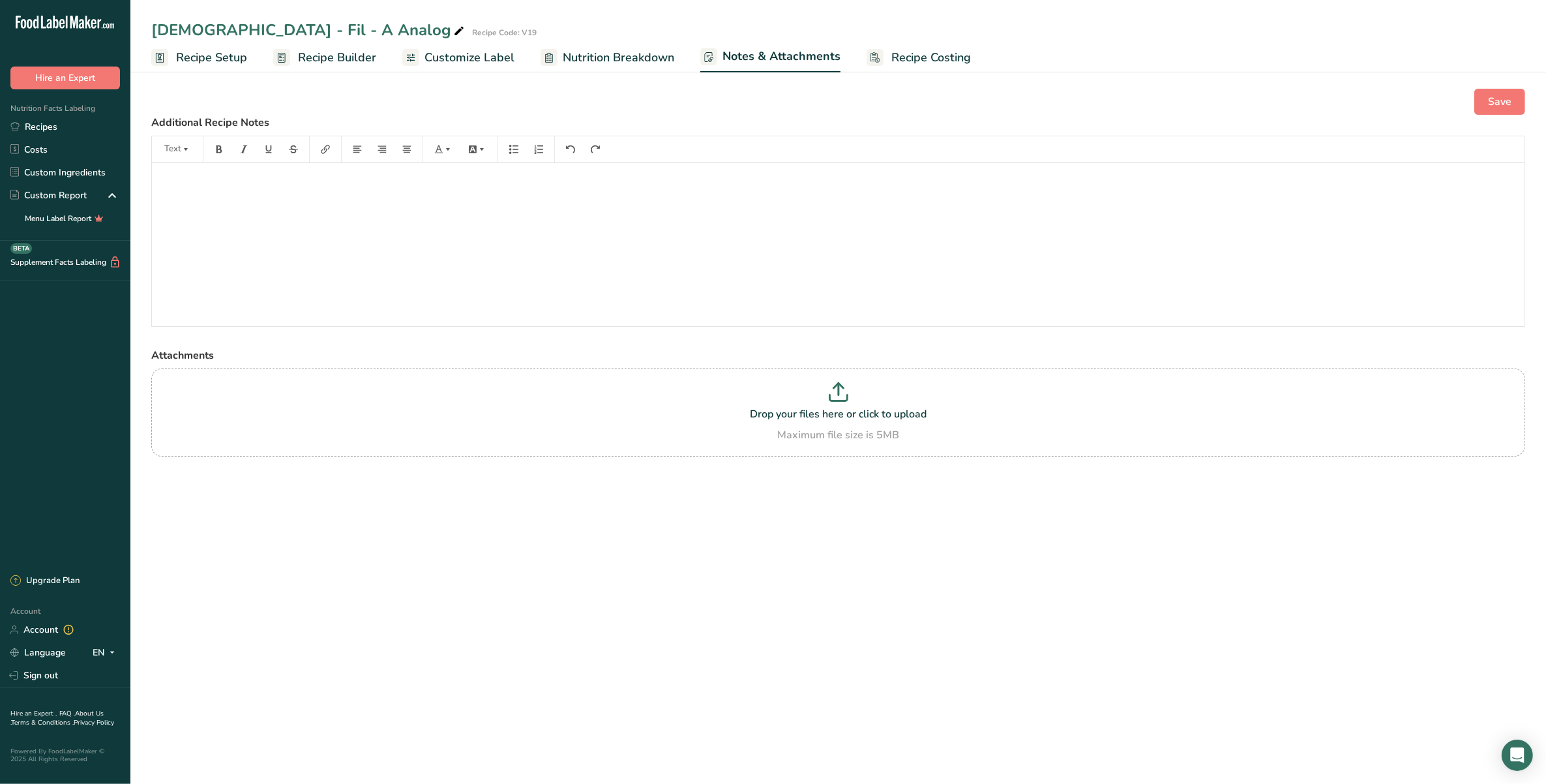
click at [874, 66] on link "Recipe Costing" at bounding box center [919, 57] width 104 height 29
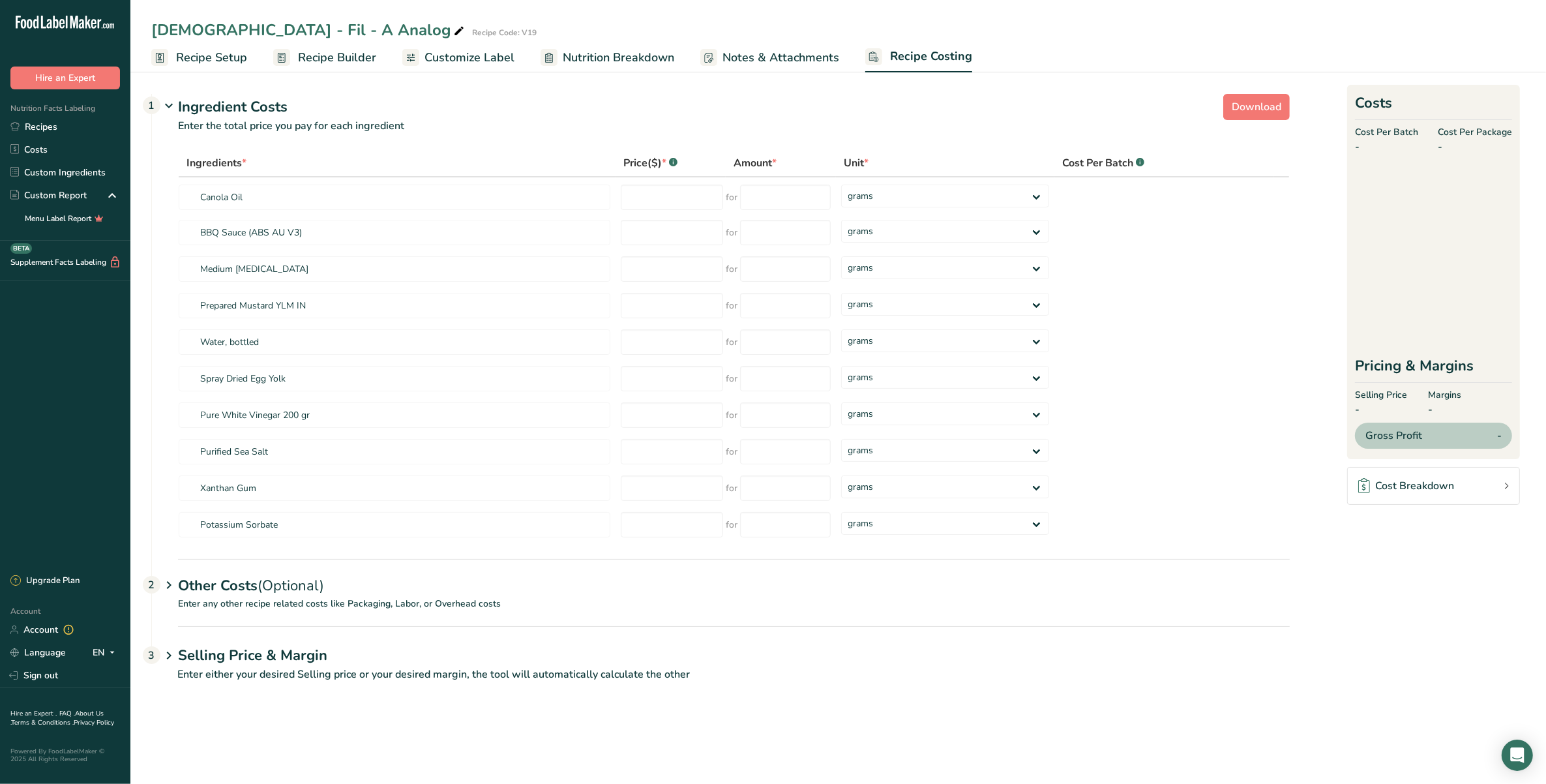
click at [305, 56] on span "Recipe Builder" at bounding box center [337, 58] width 79 height 18
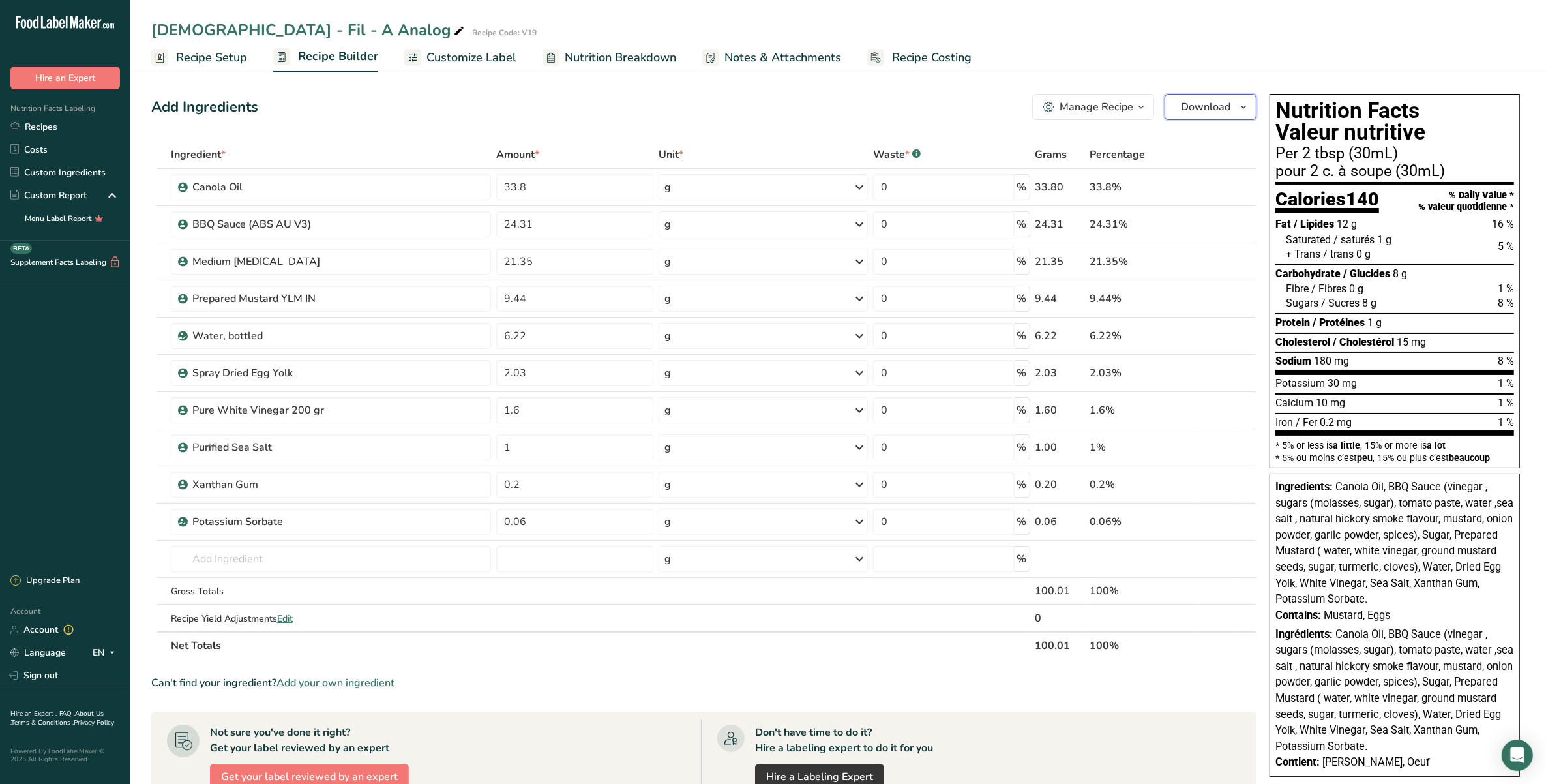
click at [1208, 103] on span "Download" at bounding box center [1206, 107] width 49 height 16
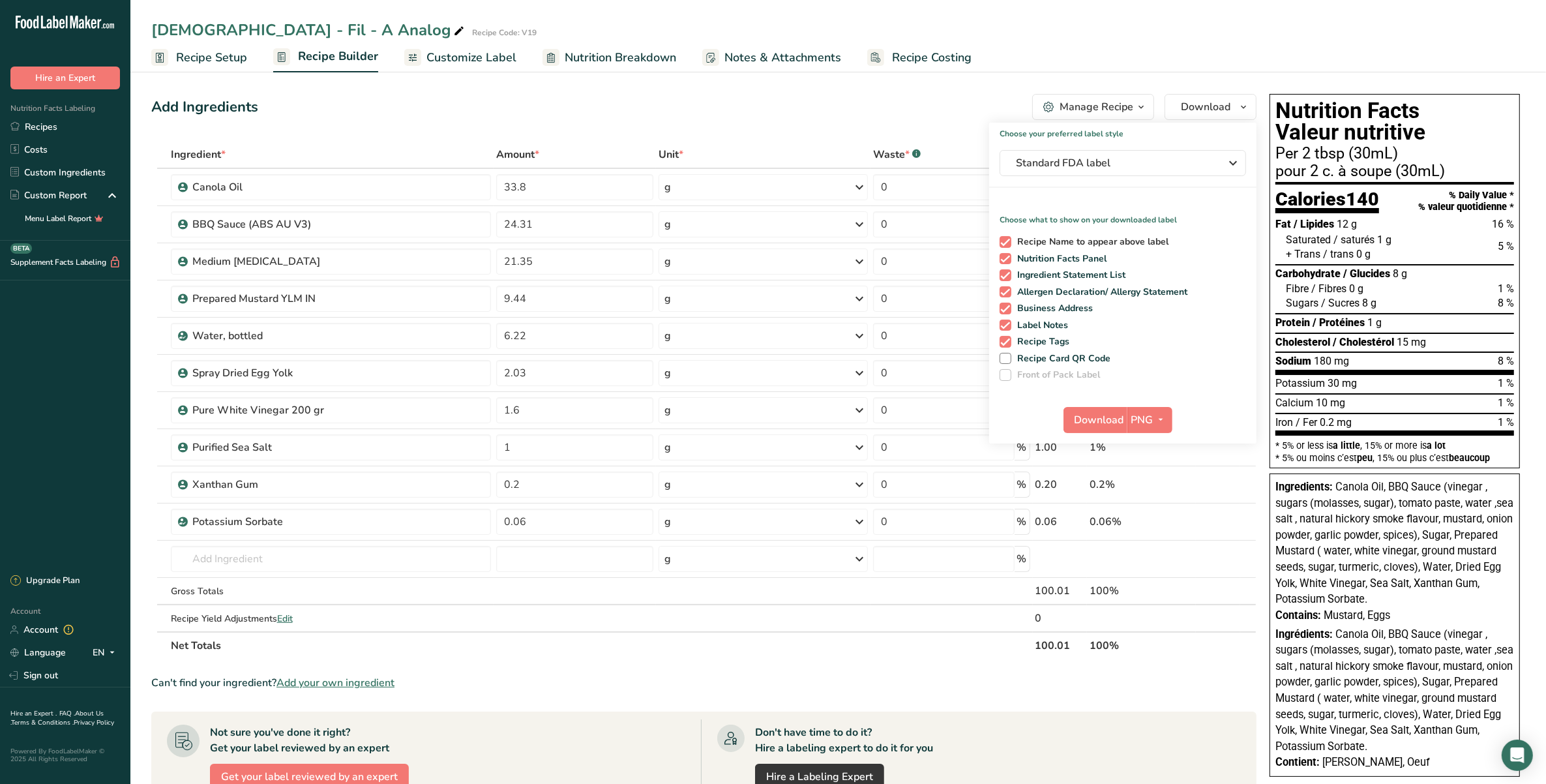
click at [1077, 242] on span "Recipe Name to appear above label" at bounding box center [1090, 241] width 158 height 11
click at [1008, 242] on input "Recipe Name to appear above label" at bounding box center [1003, 241] width 9 height 9
checkbox input "false"
click at [1088, 267] on div "Recipe Name to appear above label Nutrition Facts Panel Ingredient Statement Li…" at bounding box center [1123, 306] width 267 height 150
click at [1096, 288] on span "Allergen Declaration/ Allergy Statement" at bounding box center [1100, 292] width 177 height 11
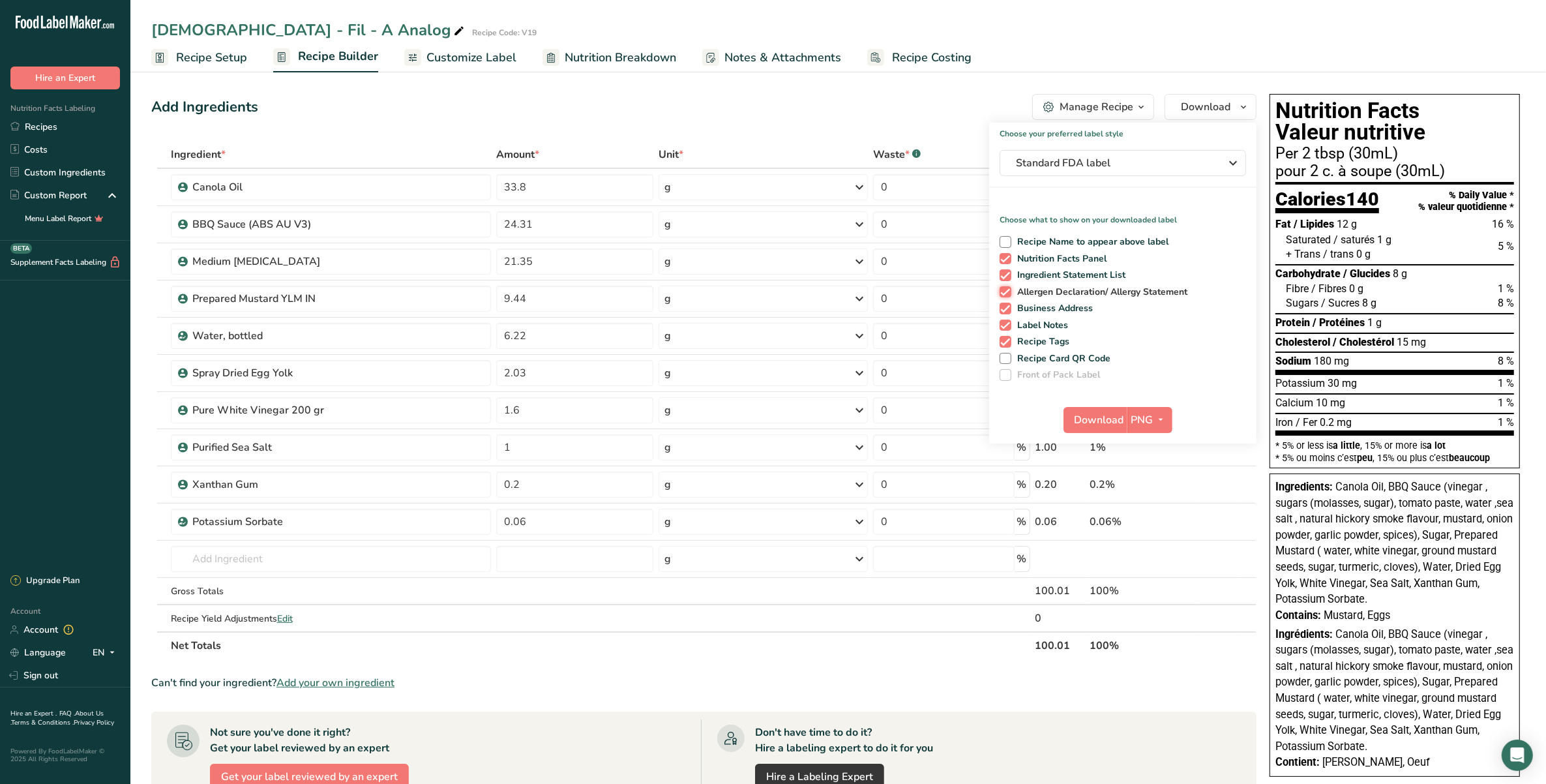
click at [1008, 288] on input "Allergen Declaration/ Allergy Statement" at bounding box center [1003, 292] width 9 height 9
checkbox input "false"
click at [1067, 305] on span "Business Address" at bounding box center [1052, 308] width 82 height 11
click at [1008, 305] on input "Business Address" at bounding box center [1003, 308] width 9 height 9
checkbox input "false"
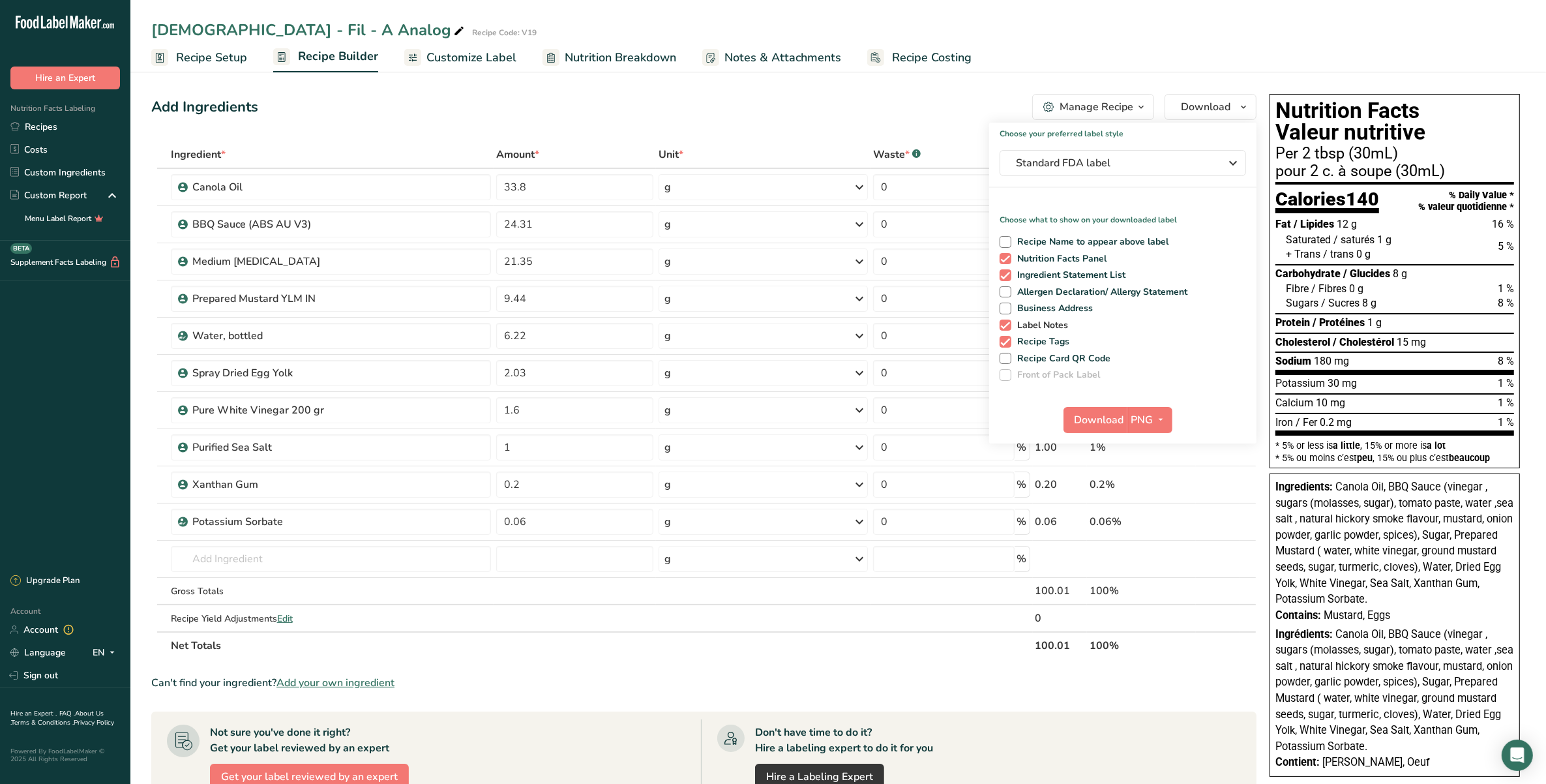
click at [1067, 328] on span "Label Notes" at bounding box center [1040, 325] width 58 height 11
click at [1008, 328] on input "Label Notes" at bounding box center [1003, 325] width 9 height 9
checkbox input "false"
click at [1058, 346] on span "Recipe Tags" at bounding box center [1041, 342] width 59 height 11
click at [1008, 346] on input "Recipe Tags" at bounding box center [1003, 341] width 9 height 9
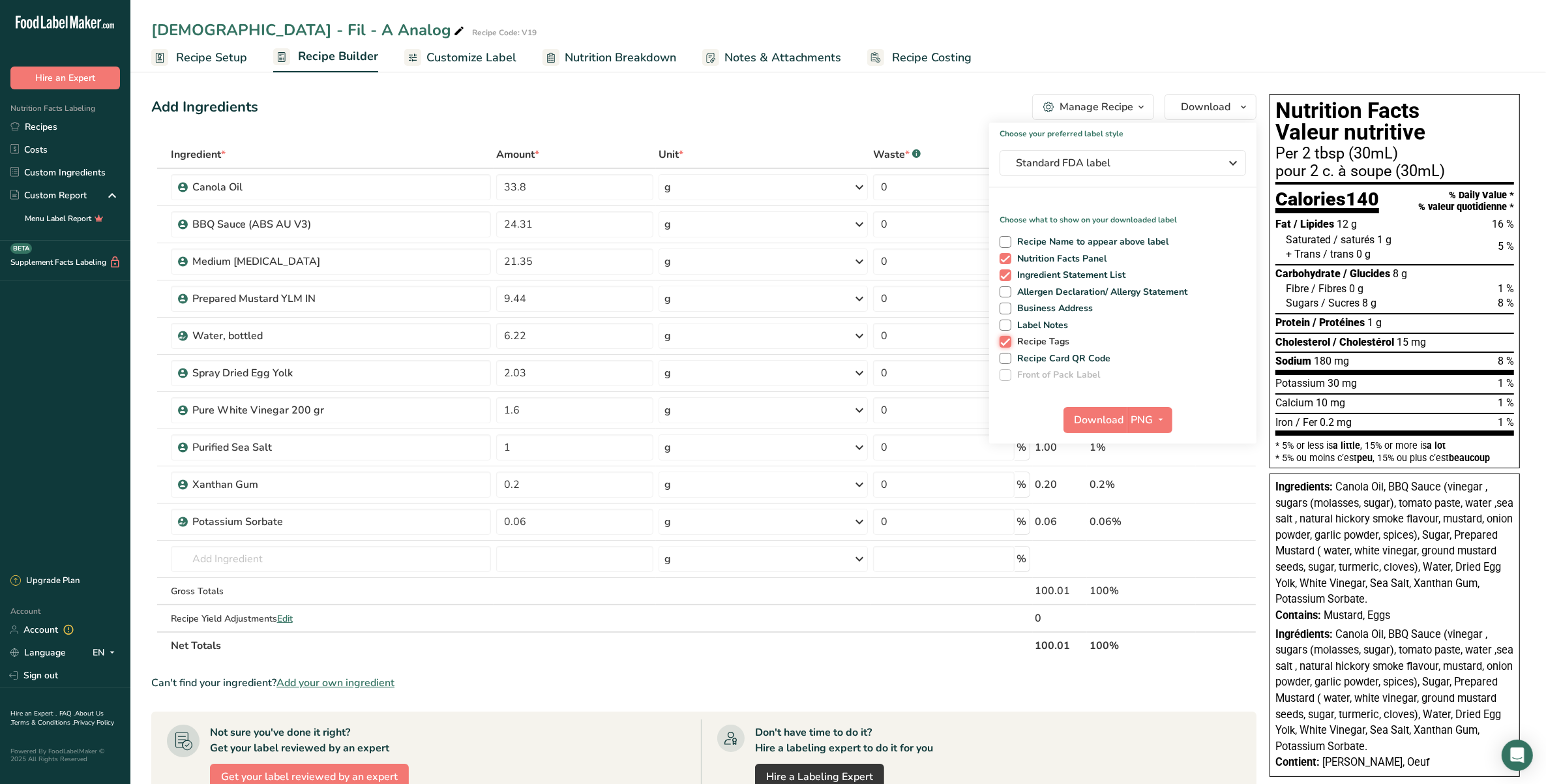
checkbox input "false"
click at [1073, 269] on span "Ingredient Statement List" at bounding box center [1069, 275] width 115 height 11
click at [1008, 271] on input "Ingredient Statement List" at bounding box center [1003, 275] width 9 height 9
checkbox input "false"
click at [1127, 415] on div "Download PNG PNG BMP SVG PDF TXT" at bounding box center [1118, 420] width 109 height 27
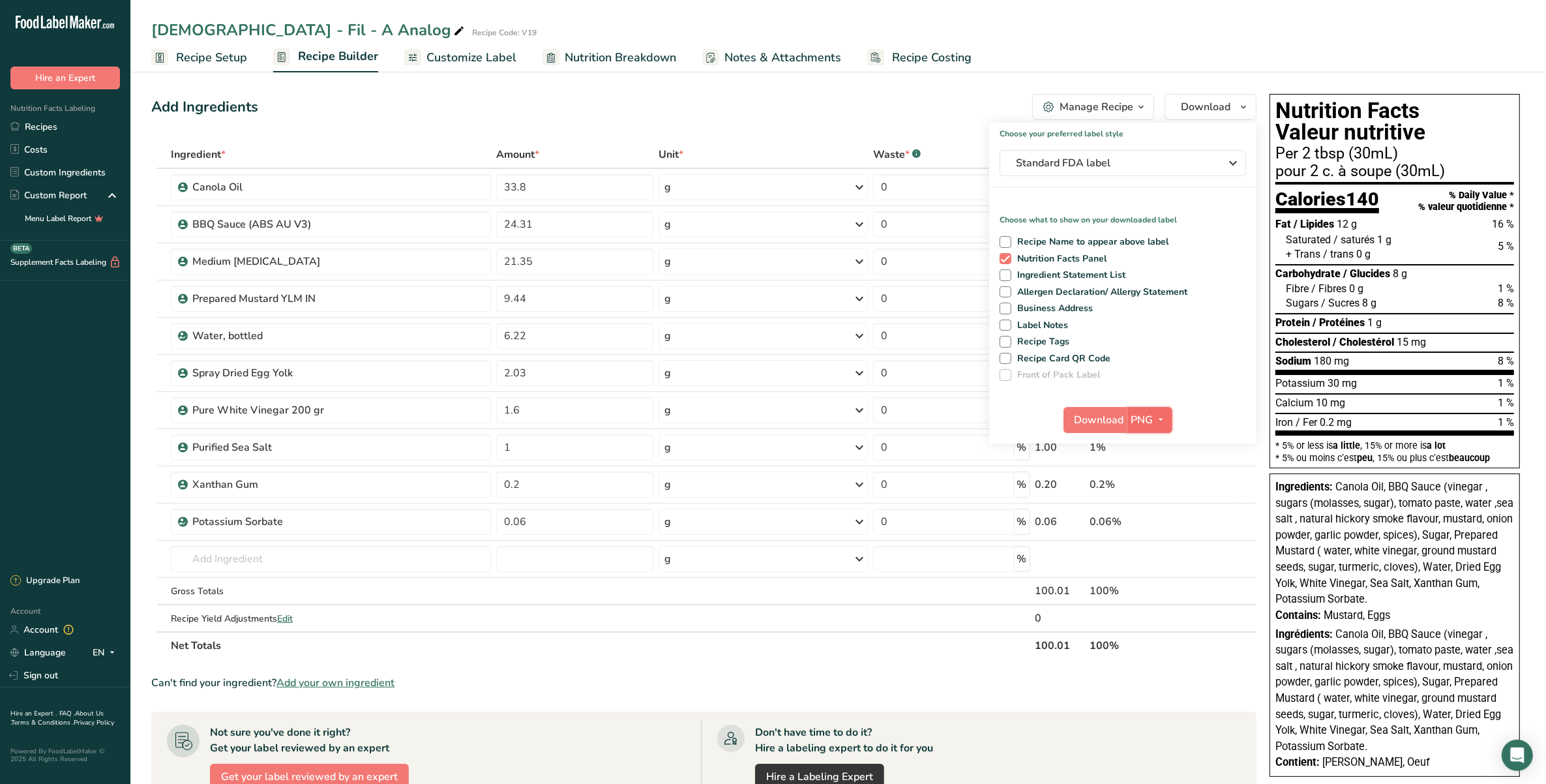
click at [1148, 416] on span "PNG" at bounding box center [1142, 419] width 22 height 16
click at [1119, 419] on span "Download" at bounding box center [1100, 419] width 49 height 16
click at [882, 102] on div "Add Ingredients Manage Recipe Delete Recipe Duplicate Recipe Scale Recipe Save …" at bounding box center [704, 107] width 1106 height 27
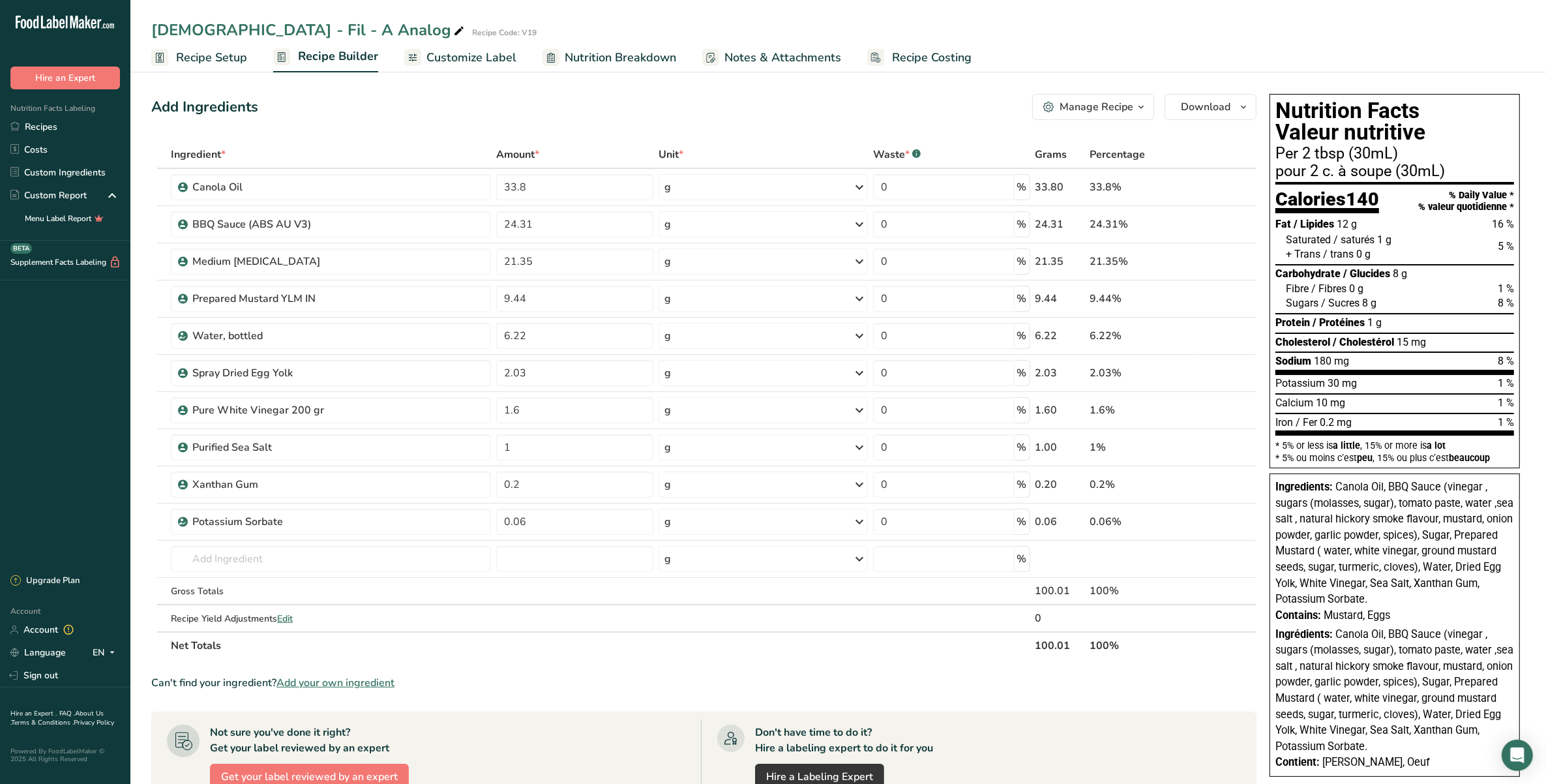
click at [1073, 104] on div "Manage Recipe" at bounding box center [1097, 107] width 74 height 16
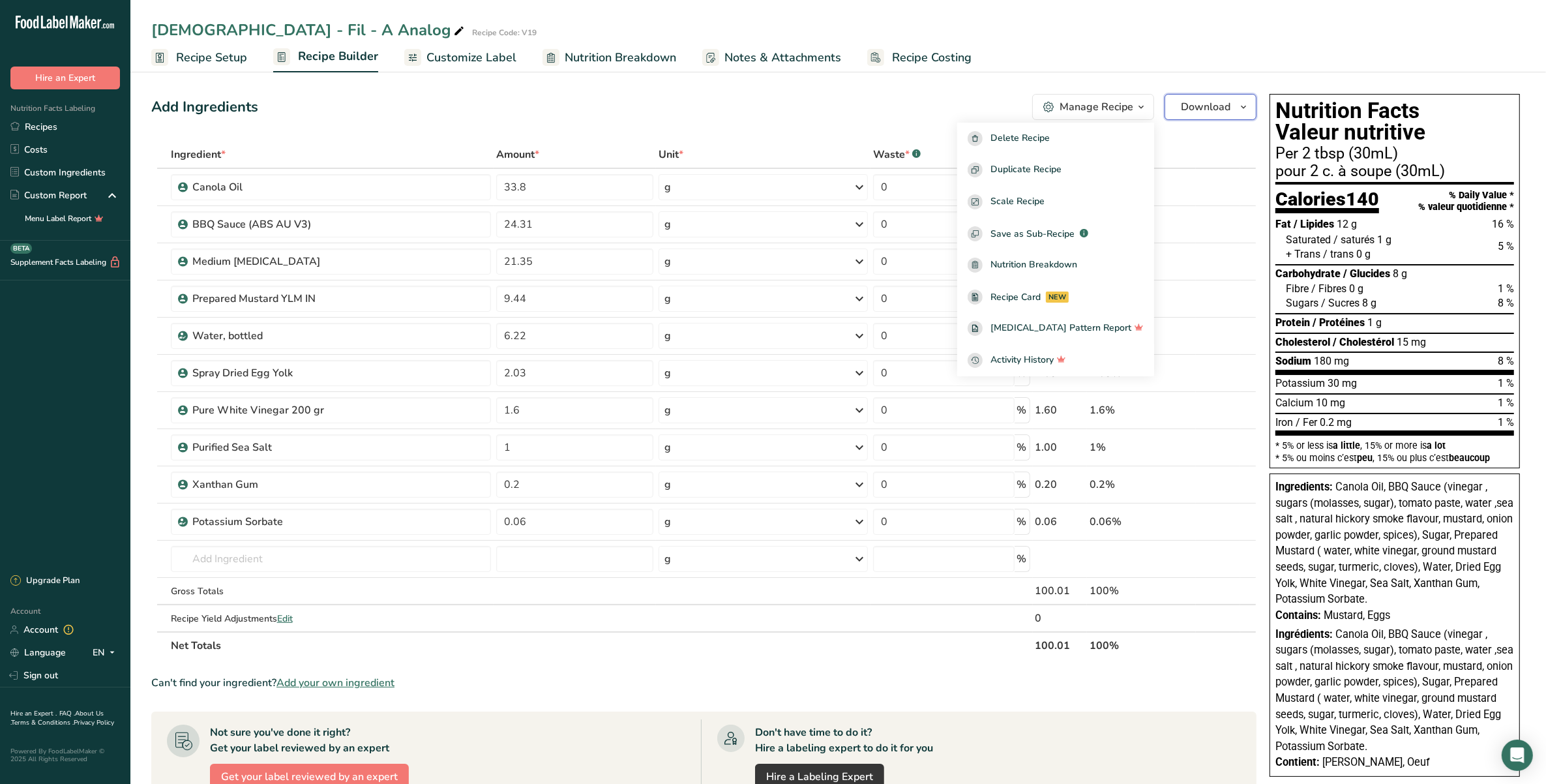
click at [1179, 106] on button "Download" at bounding box center [1211, 107] width 92 height 27
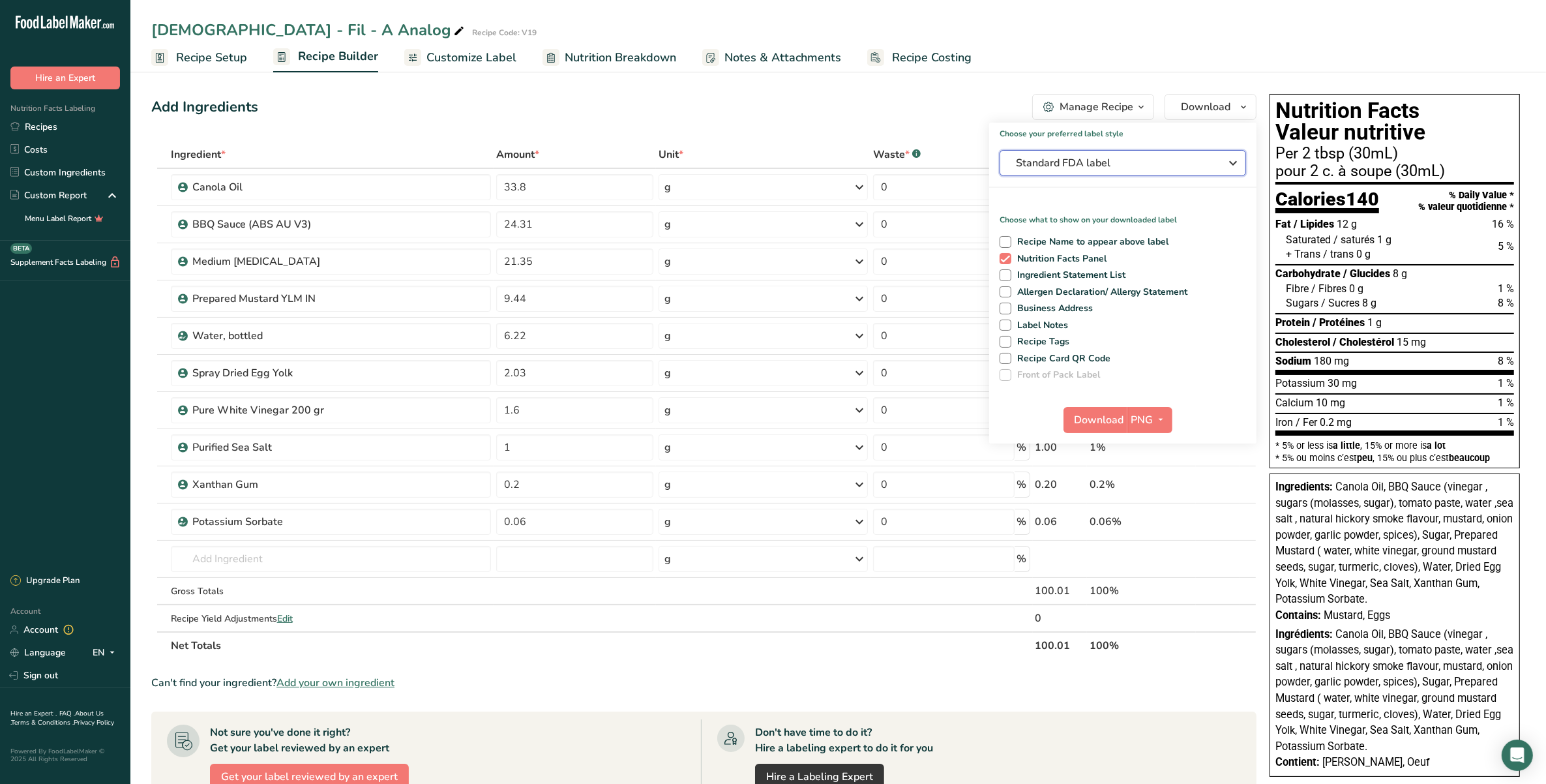
click at [1175, 150] on button "Standard FDA label" at bounding box center [1123, 163] width 246 height 27
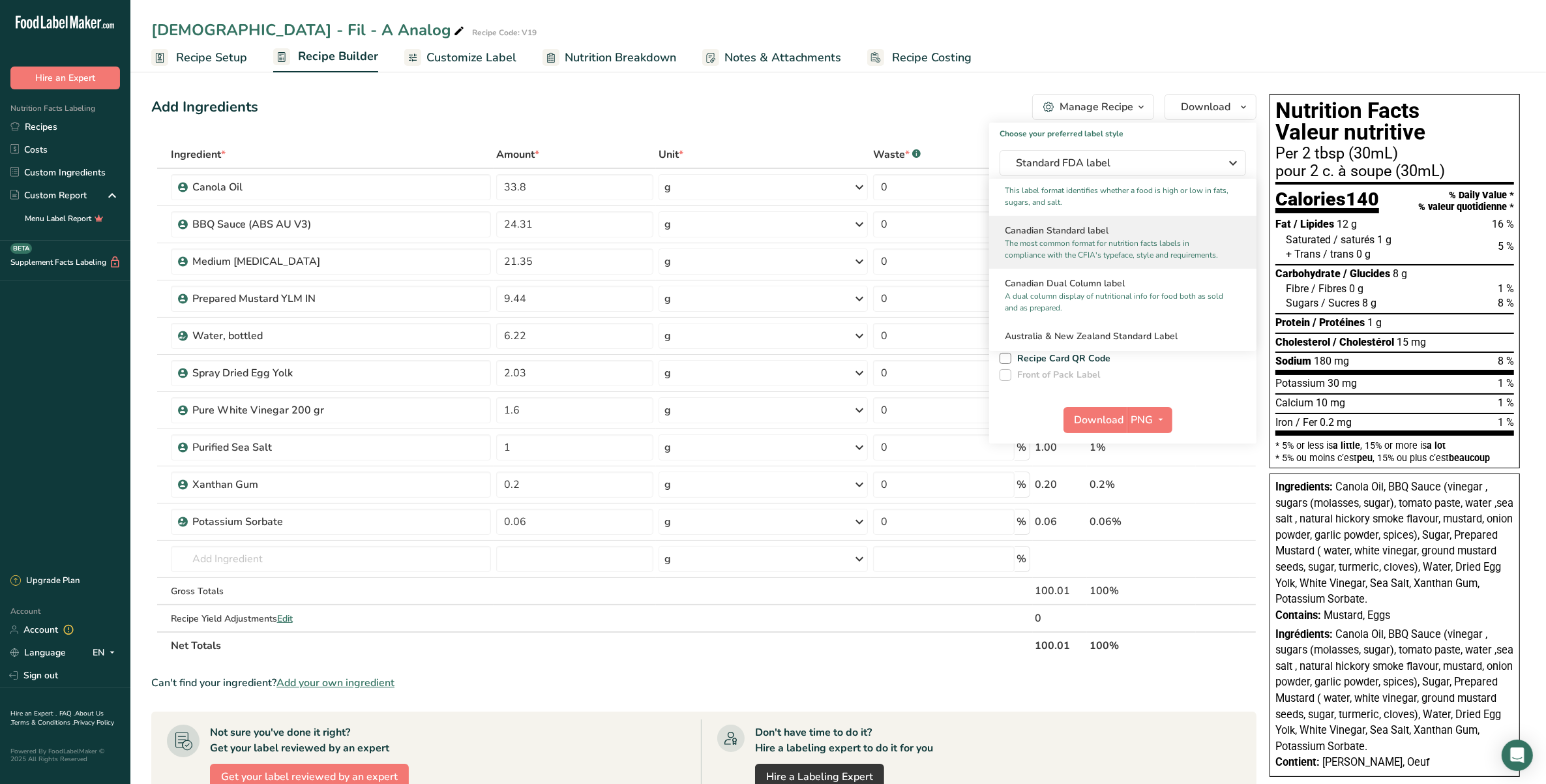
click at [1181, 248] on p "The most common format for nutrition facts labels in compliance with the CFIA's…" at bounding box center [1117, 249] width 225 height 24
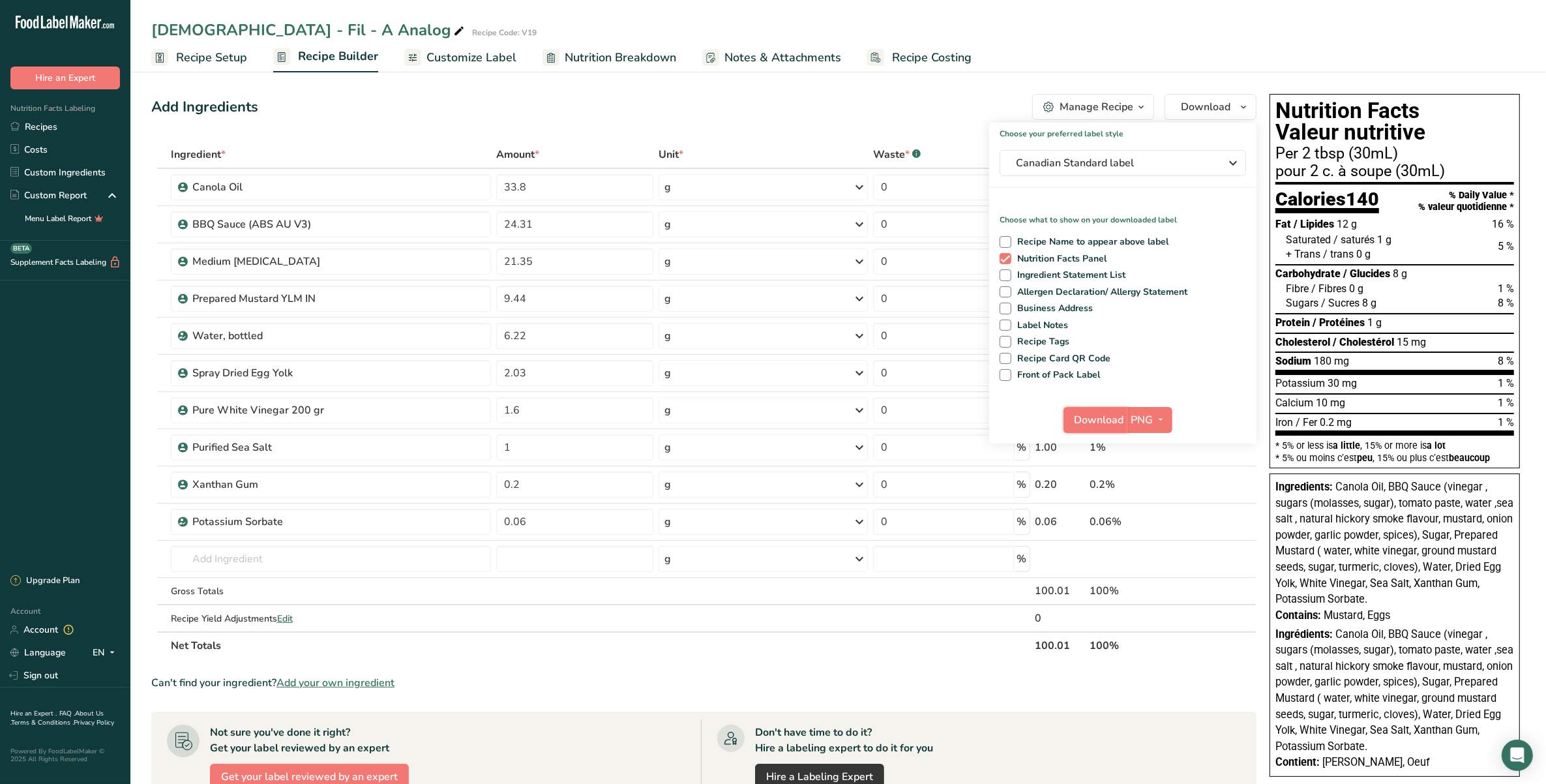
click at [1092, 416] on span "Download" at bounding box center [1100, 419] width 49 height 16
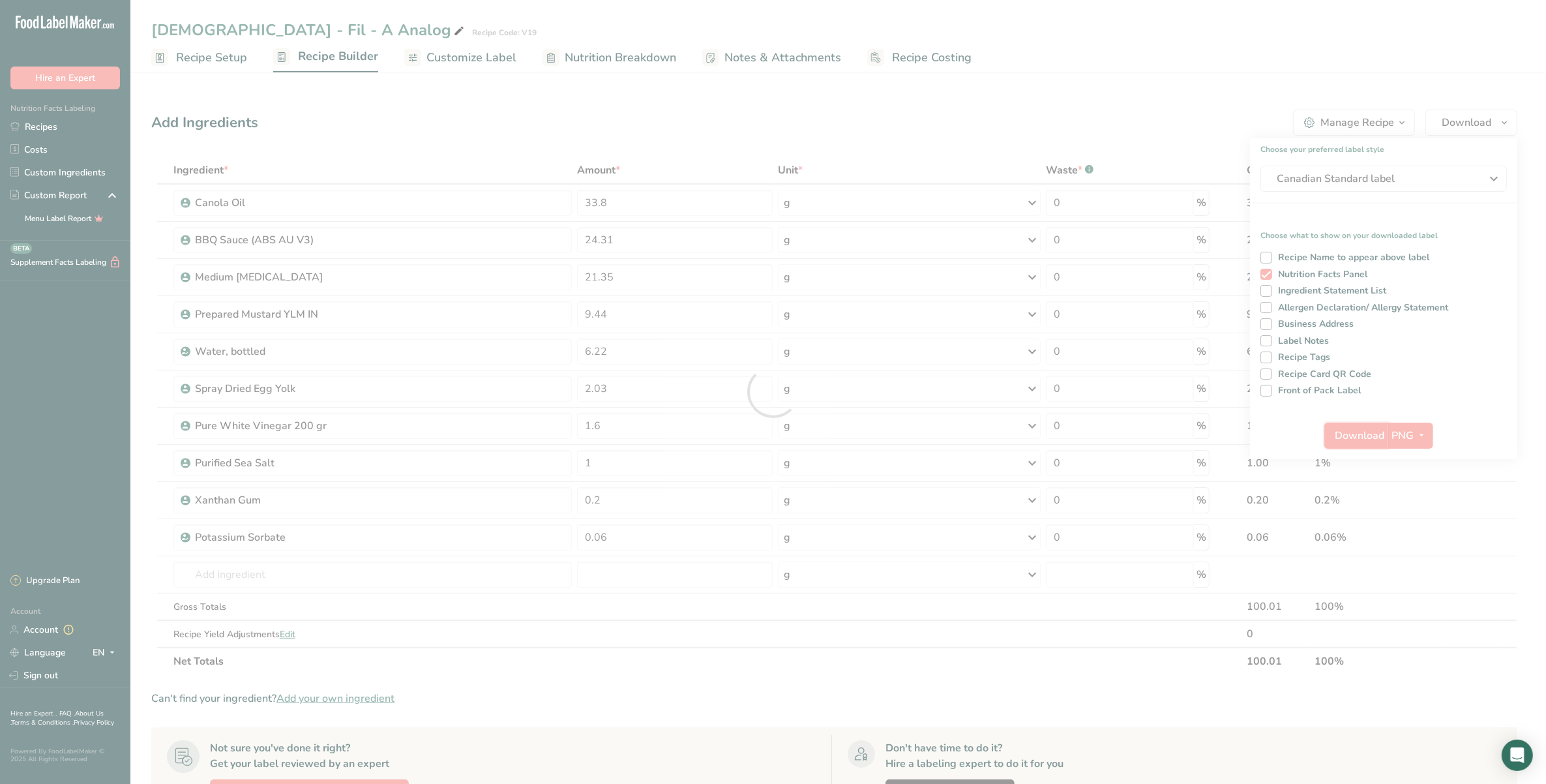
scroll to position [0, 0]
